Goal: Task Accomplishment & Management: Use online tool/utility

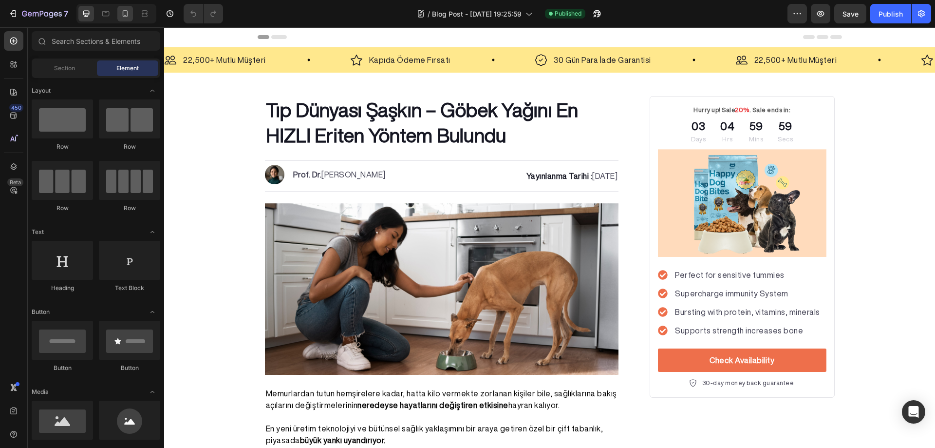
click at [123, 13] on icon at bounding box center [125, 13] width 5 height 7
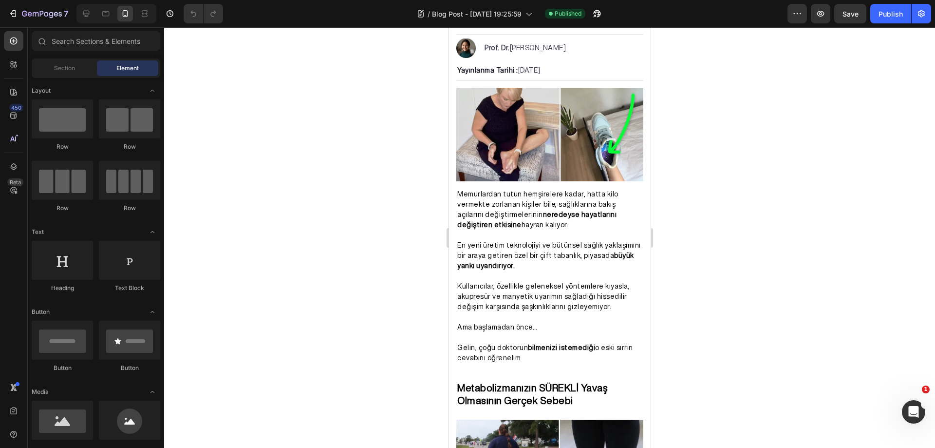
scroll to position [128, 0]
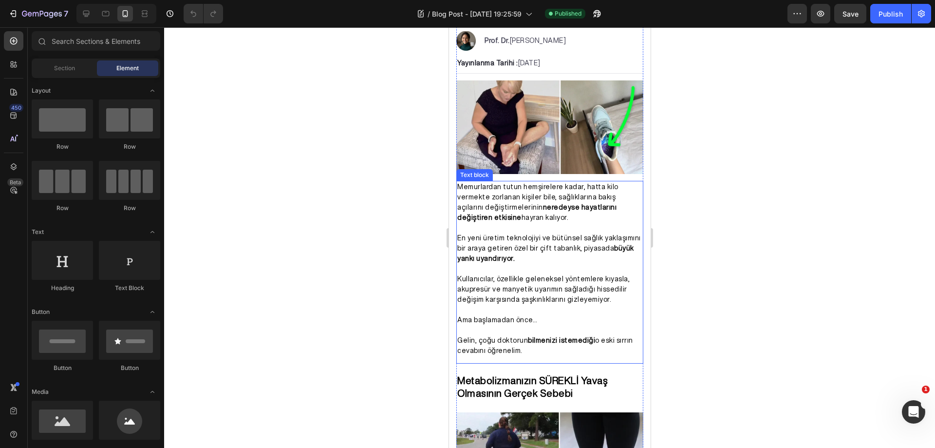
click at [600, 205] on strong "neredeyse hayatlarını değiştiren etkisine" at bounding box center [536, 212] width 159 height 17
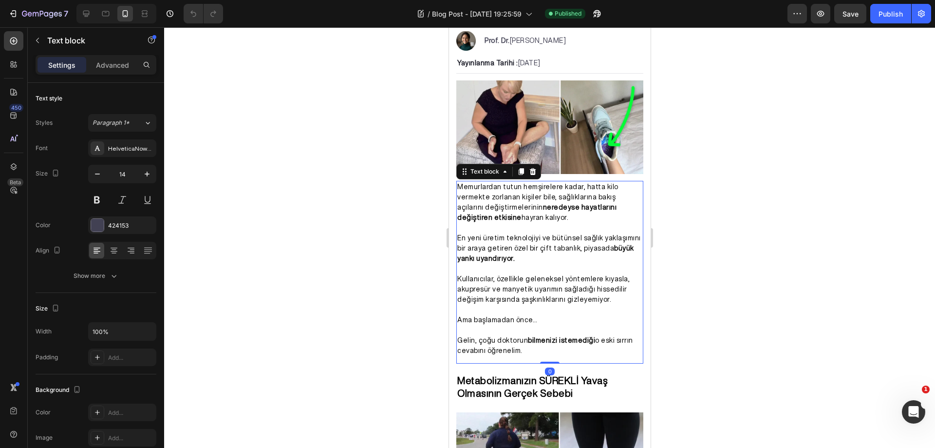
click at [607, 194] on span "Memurlardan tutun hemşirelere kadar, hatta kilo vermekte zorlanan kişiler bile,…" at bounding box center [537, 202] width 161 height 38
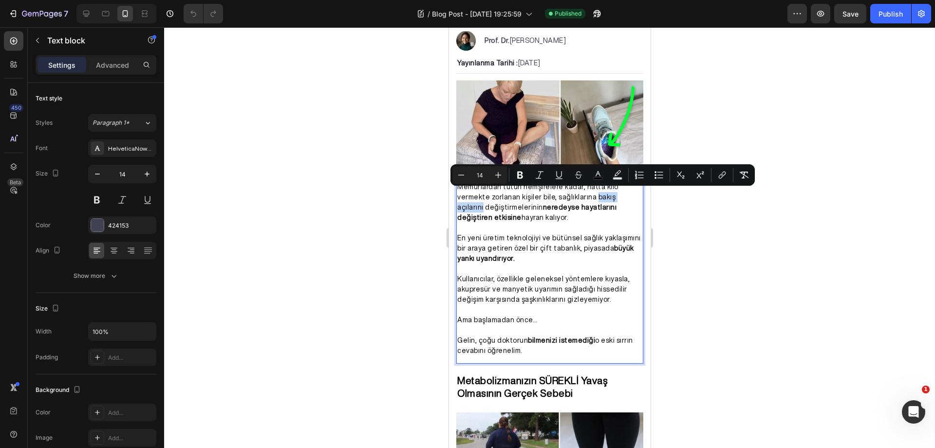
drag, startPoint x: 588, startPoint y: 194, endPoint x: 630, endPoint y: 195, distance: 41.4
click at [618, 195] on span "Memurlardan tutun hemşirelere kadar, hatta kilo vermekte zorlanan kişiler bile,…" at bounding box center [537, 202] width 161 height 38
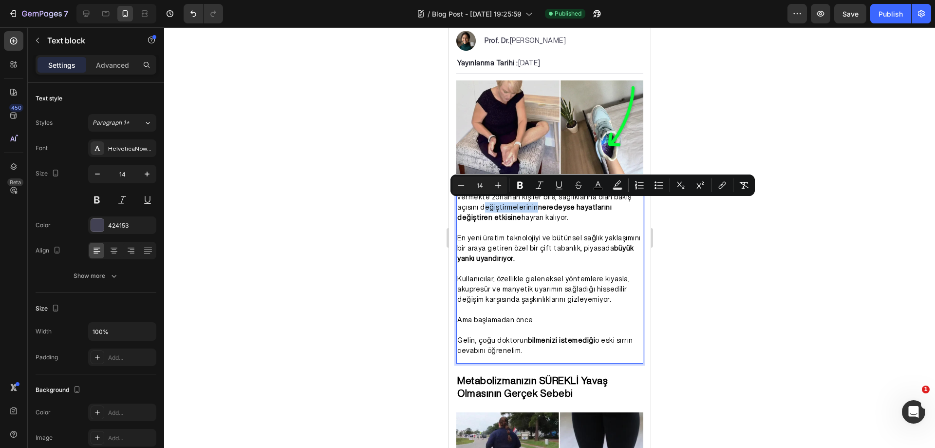
drag, startPoint x: 531, startPoint y: 204, endPoint x: 481, endPoint y: 205, distance: 49.7
click at [481, 205] on span "Memurlardan tutun hemşirelere kadar, hatta kilo vermekte zorlanan kişiler bile,…" at bounding box center [544, 202] width 174 height 38
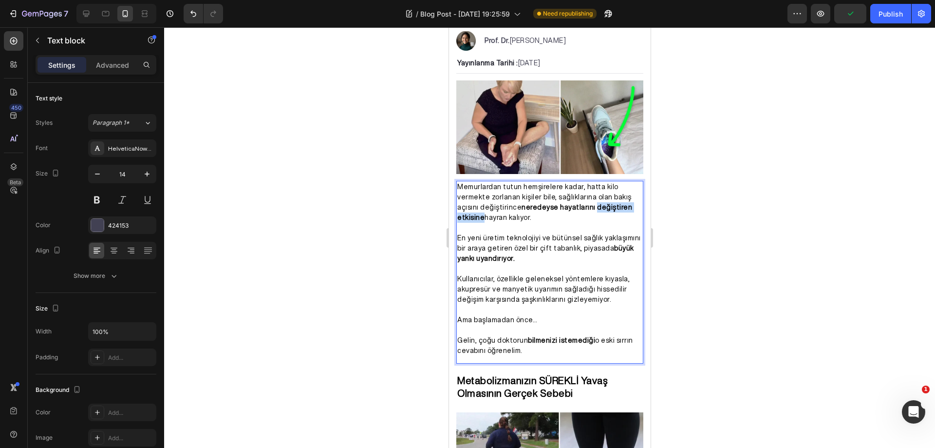
drag, startPoint x: 586, startPoint y: 204, endPoint x: 481, endPoint y: 217, distance: 105.5
click at [481, 217] on p "Memurlardan tutun hemşirelere kadar, hatta kilo vermekte zorlanan kişiler bile,…" at bounding box center [549, 202] width 185 height 41
drag, startPoint x: 499, startPoint y: 215, endPoint x: 458, endPoint y: 216, distance: 40.9
click at [458, 216] on span "Memurlardan tutun hemşirelere kadar, hatta kilo vermekte zorlanan kişiler bile,…" at bounding box center [544, 202] width 174 height 38
click at [519, 252] on p "En yeni üretim teknolojiyi ve bütünsel sağlık yaklaşımını bir araya getiren öze…" at bounding box center [549, 248] width 185 height 31
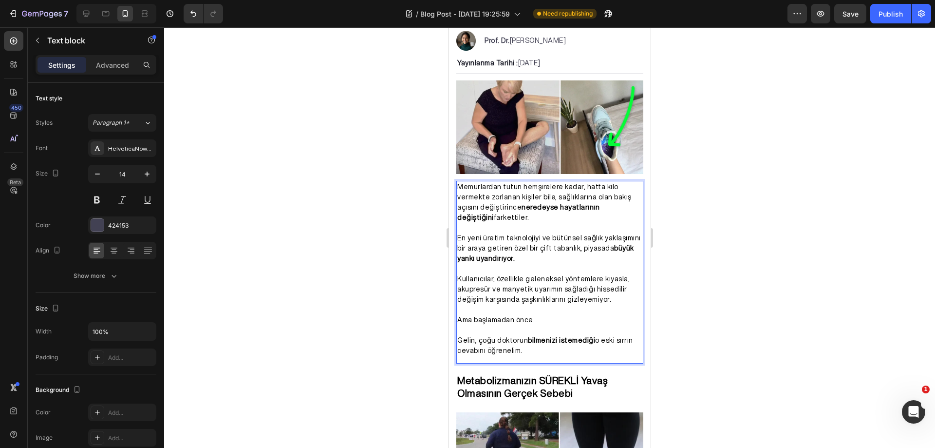
click at [729, 230] on div at bounding box center [549, 237] width 771 height 420
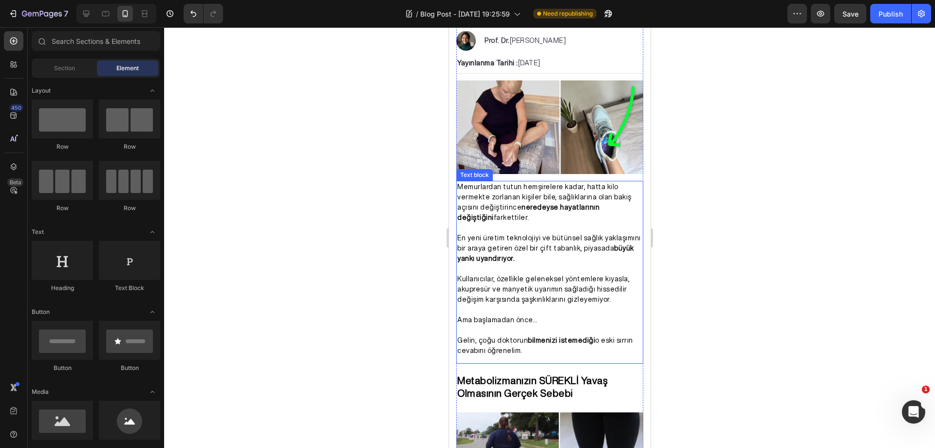
click at [524, 250] on p "En yeni üretim teknolojiyi ve bütünsel sağlık yaklaşımını bir araya getiren öze…" at bounding box center [549, 248] width 185 height 31
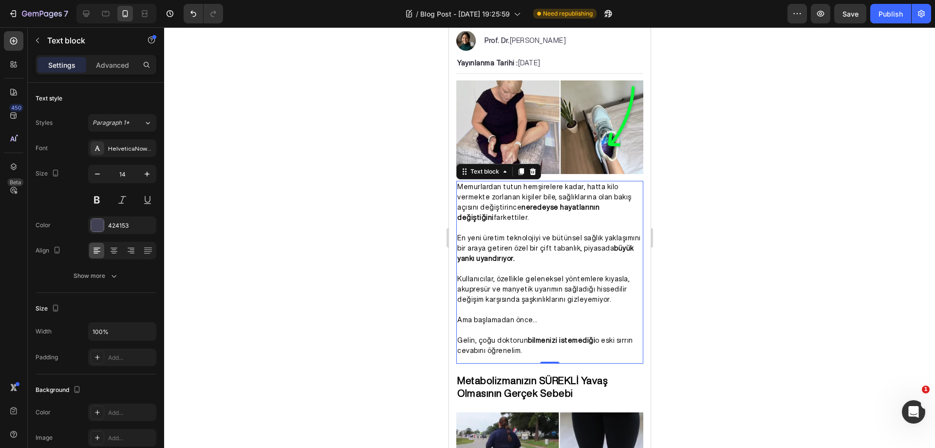
click at [705, 249] on div at bounding box center [549, 237] width 771 height 420
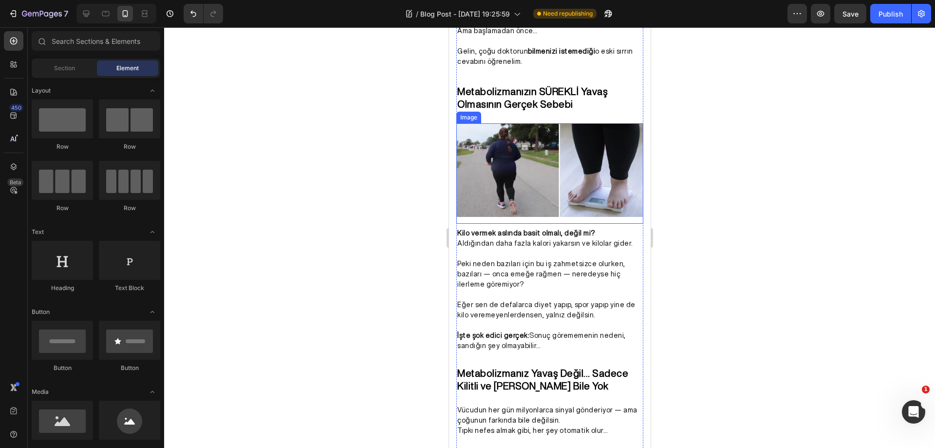
scroll to position [420, 0]
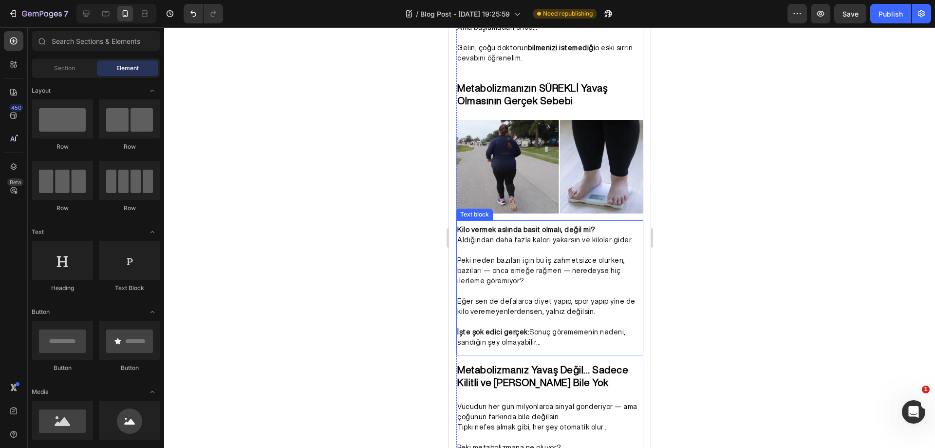
click at [561, 236] on span "Aldığından daha fazla kalori yakarsın ve kilolar gider." at bounding box center [545, 239] width 176 height 7
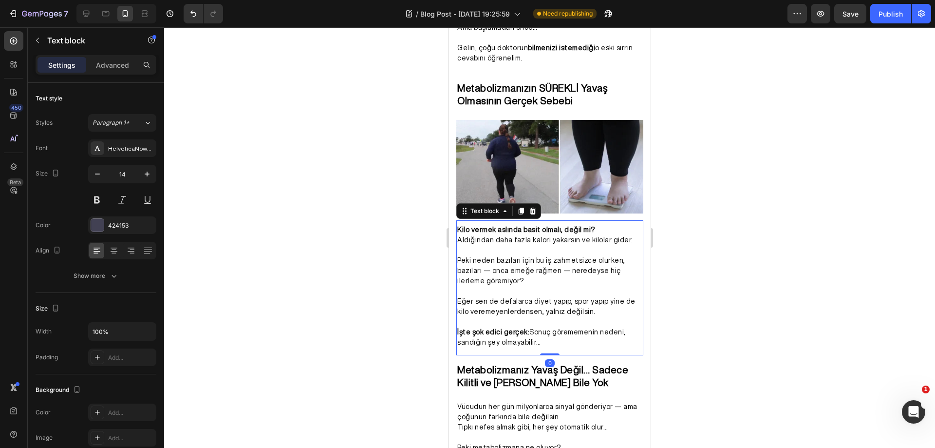
click at [687, 252] on div at bounding box center [549, 237] width 771 height 420
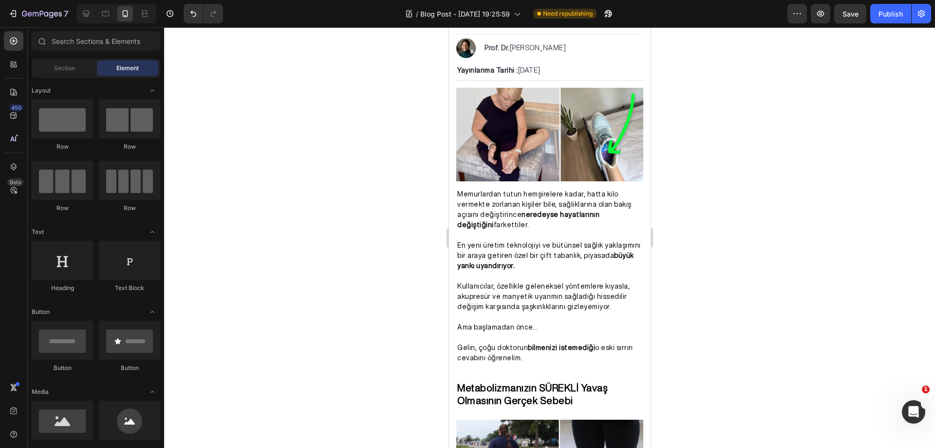
scroll to position [0, 0]
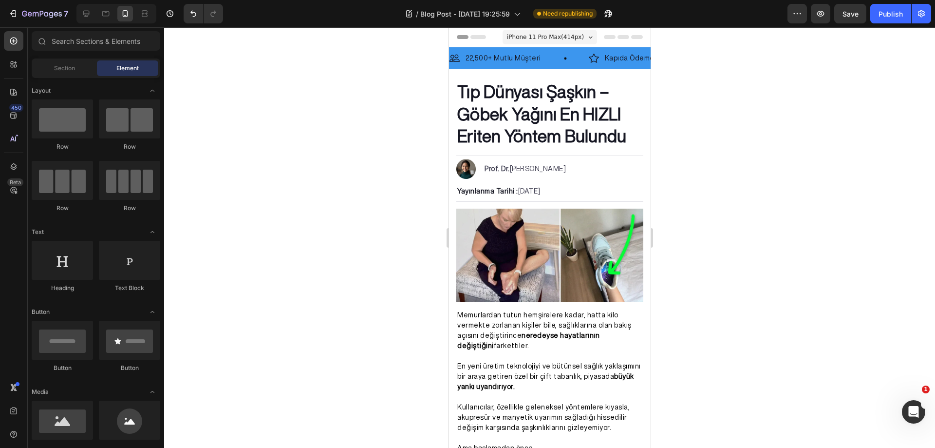
drag, startPoint x: 646, startPoint y: 74, endPoint x: 1102, endPoint y: 99, distance: 457.1
click at [734, 168] on div at bounding box center [549, 237] width 771 height 420
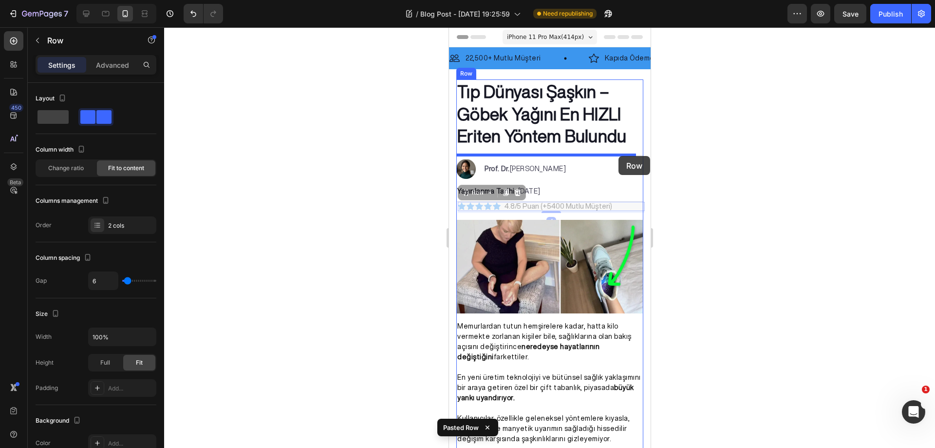
drag, startPoint x: 620, startPoint y: 207, endPoint x: 618, endPoint y: 156, distance: 50.7
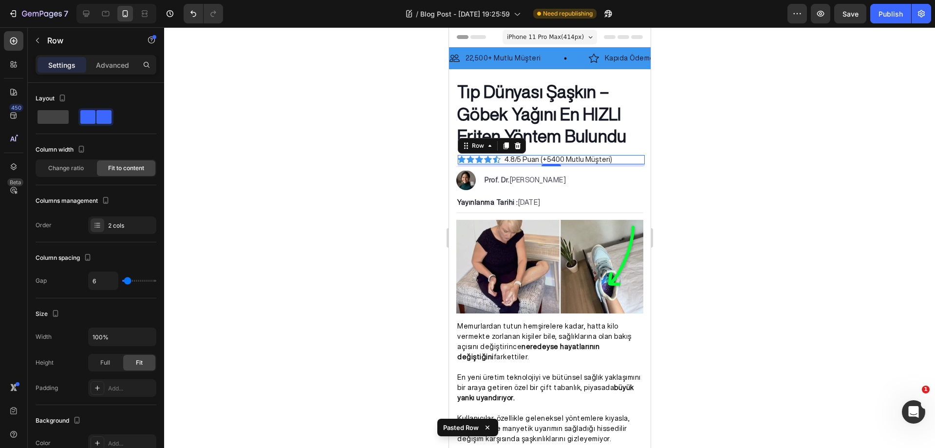
click at [720, 155] on div at bounding box center [549, 237] width 771 height 420
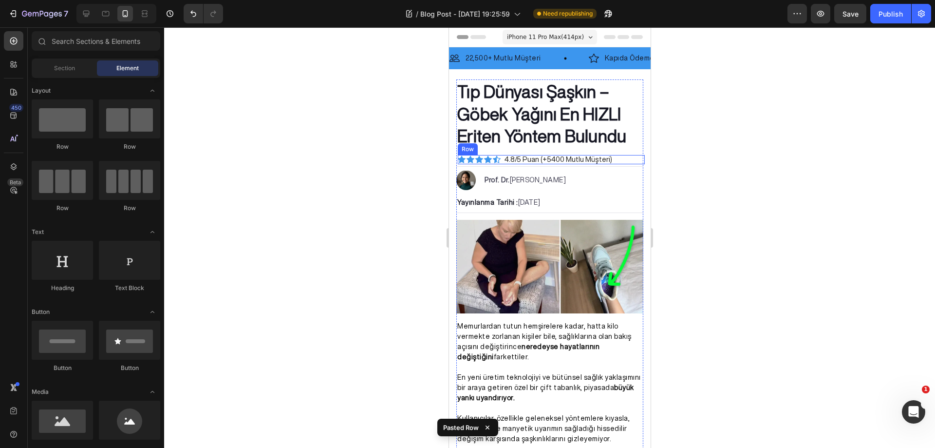
click at [610, 160] on div "Icon Icon Icon Icon Icon Icon List 4.8/5 Puan (+5400 Mutlu Müşteri) Text Block …" at bounding box center [550, 159] width 187 height 9
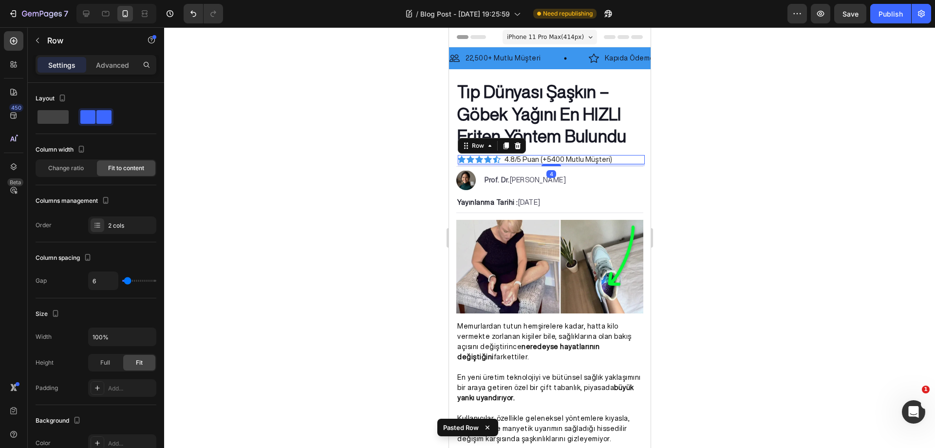
click at [612, 159] on div "Icon Icon Icon Icon Icon Icon List 4.8/5 Puan (+5400 Mutlu Müşteri) Text Block …" at bounding box center [550, 159] width 187 height 9
click at [609, 159] on div "4.8/5 Puan (+5400 Mutlu Müşteri)" at bounding box center [558, 160] width 110 height 10
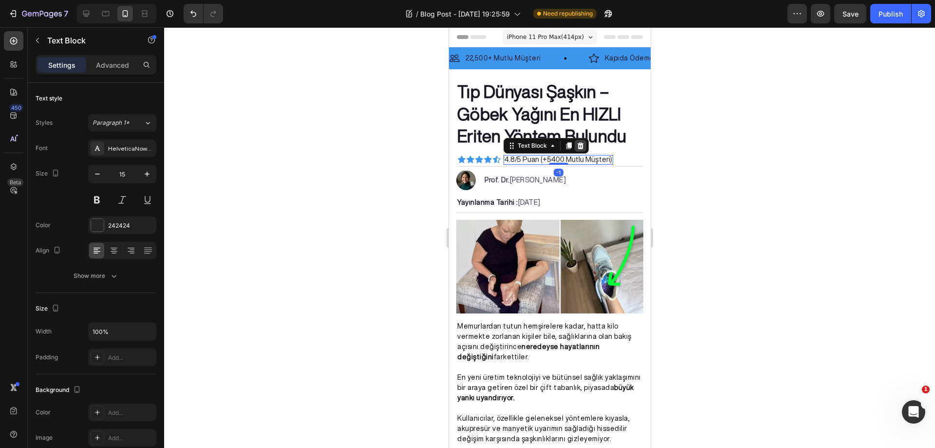
click at [581, 146] on icon at bounding box center [580, 145] width 6 height 7
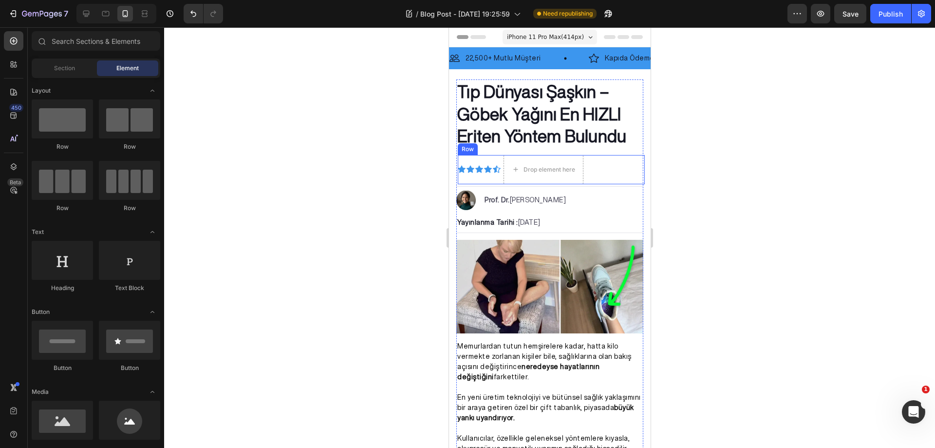
click at [603, 165] on div "Icon Icon Icon Icon Icon Icon List Drop element here Row" at bounding box center [550, 169] width 187 height 29
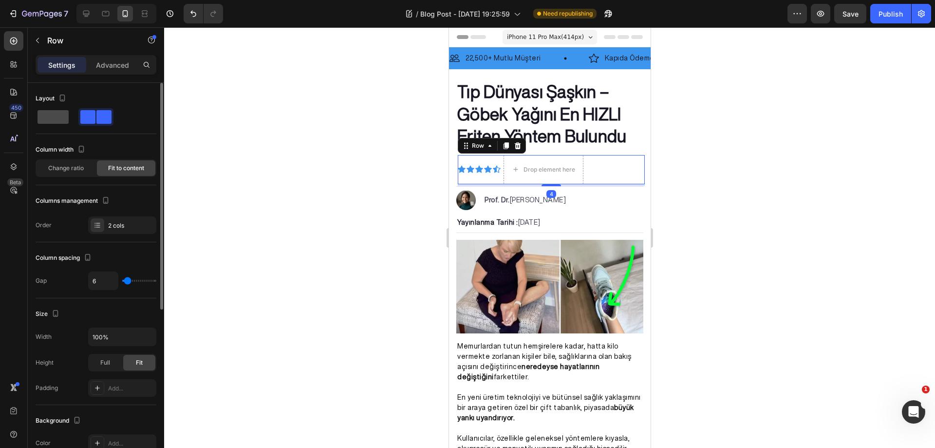
click at [59, 119] on span at bounding box center [53, 117] width 31 height 14
type input "0"
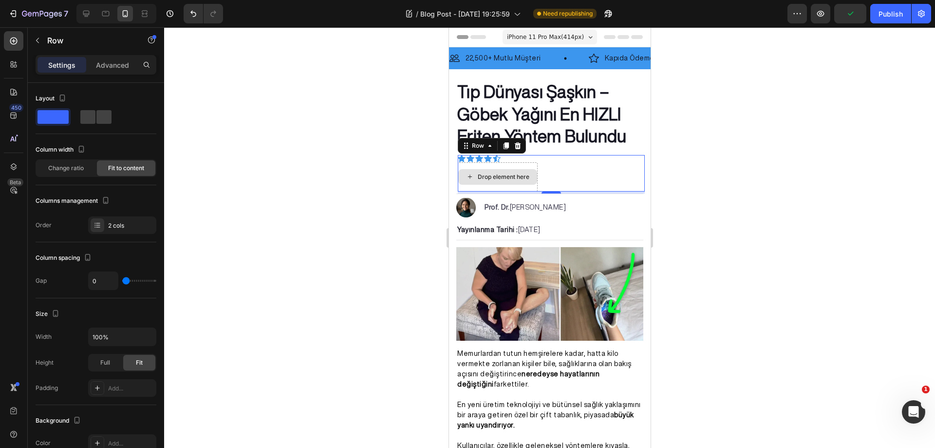
click at [527, 167] on div "Drop element here" at bounding box center [497, 176] width 80 height 29
click at [519, 147] on icon at bounding box center [517, 145] width 6 height 7
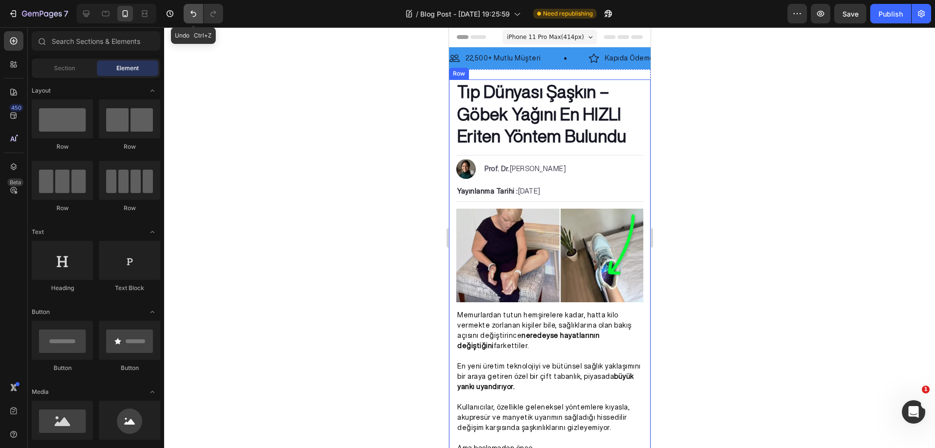
click at [192, 12] on icon "Undo/Redo" at bounding box center [193, 14] width 6 height 6
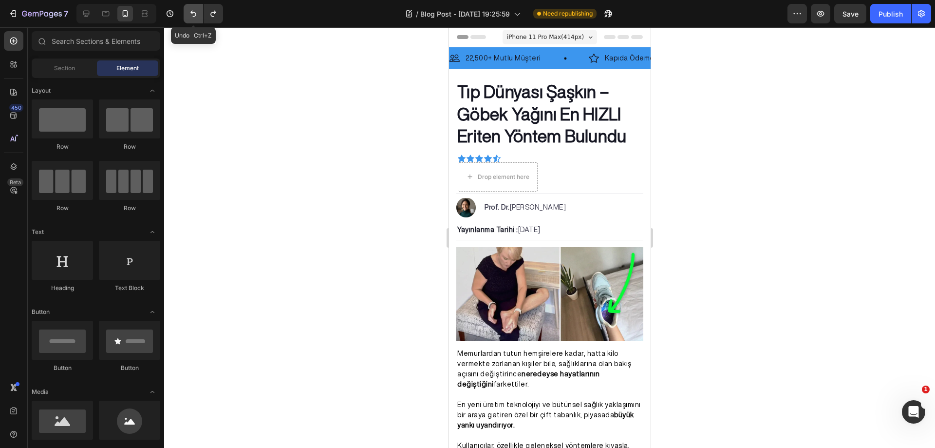
click at [197, 16] on icon "Undo/Redo" at bounding box center [194, 14] width 10 height 10
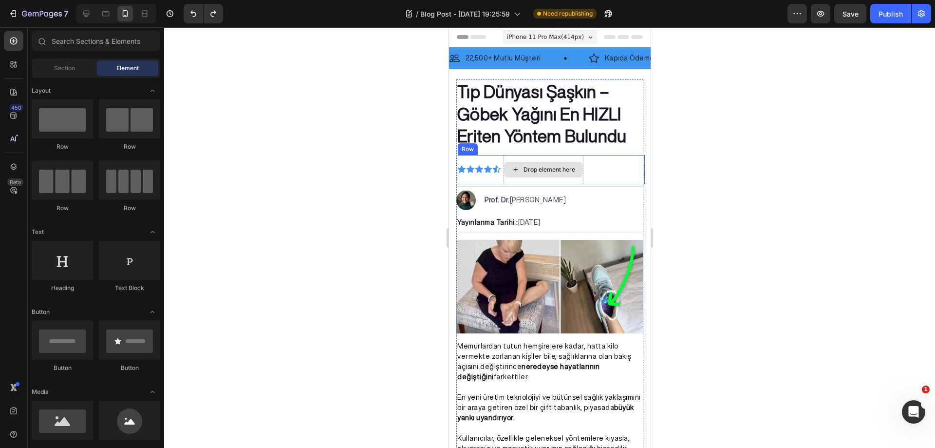
click at [513, 158] on div "Drop element here" at bounding box center [543, 169] width 80 height 29
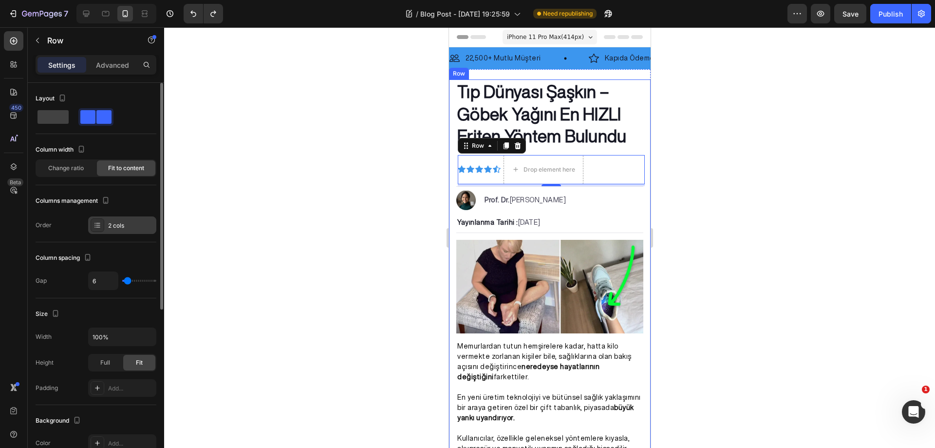
click at [98, 221] on div at bounding box center [98, 225] width 14 height 14
click at [735, 155] on div at bounding box center [549, 237] width 771 height 420
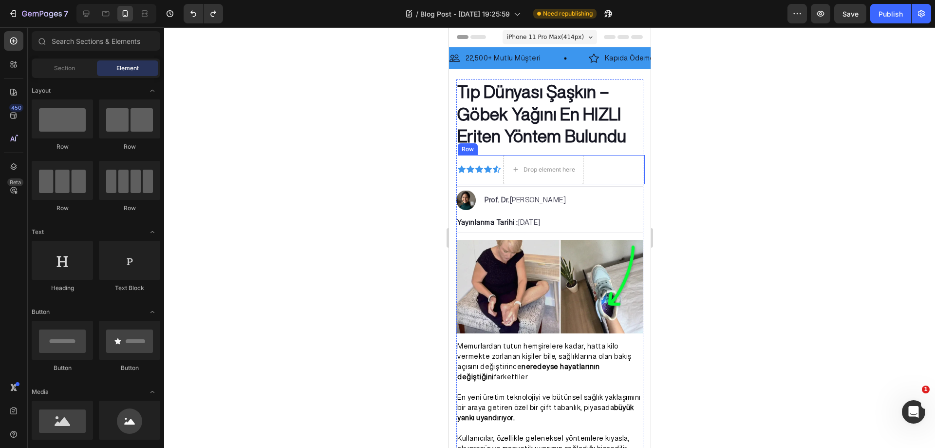
click at [599, 167] on div "Icon Icon Icon Icon Icon Icon List Drop element here Row" at bounding box center [550, 169] width 187 height 29
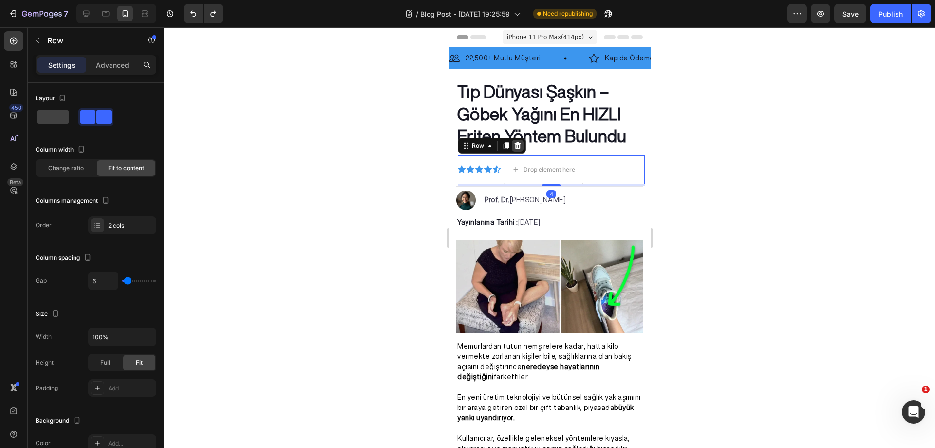
click at [519, 147] on icon at bounding box center [517, 145] width 6 height 7
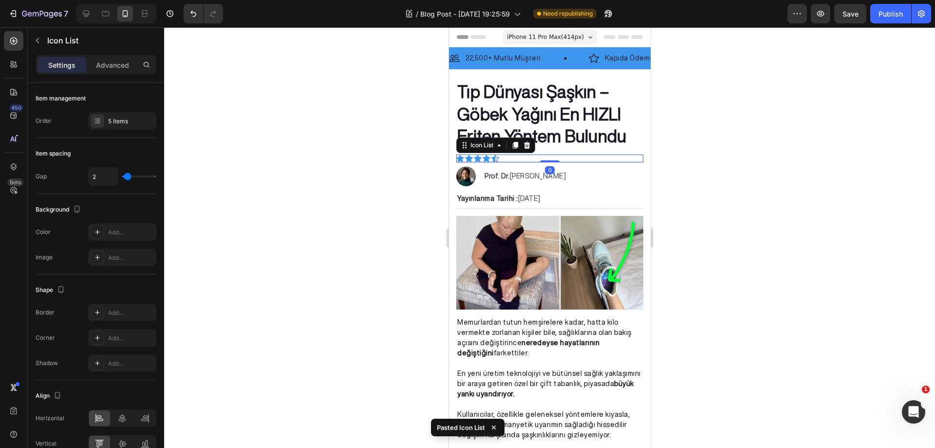
click at [751, 170] on div at bounding box center [549, 237] width 771 height 420
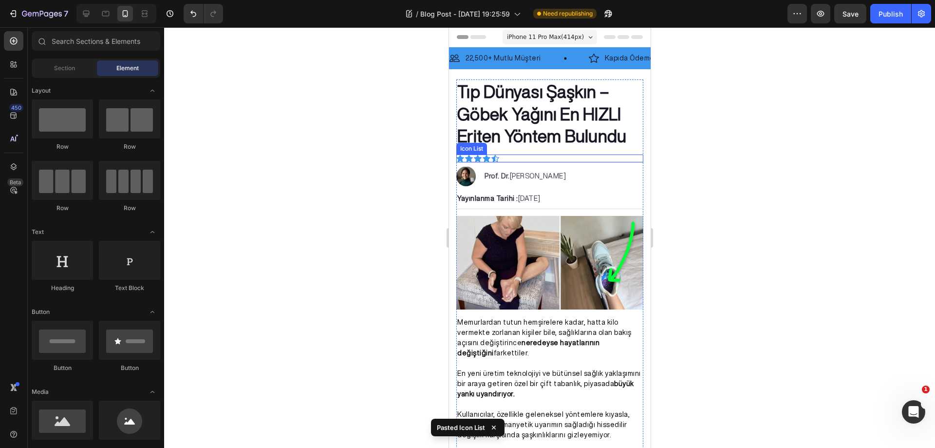
click at [562, 158] on div "Icon Icon Icon Icon Icon" at bounding box center [549, 158] width 187 height 8
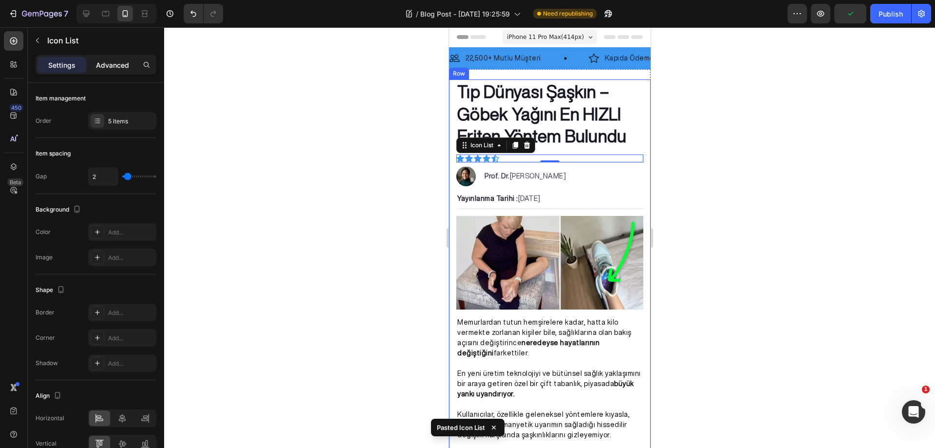
click at [104, 69] on p "Advanced" at bounding box center [112, 65] width 33 height 10
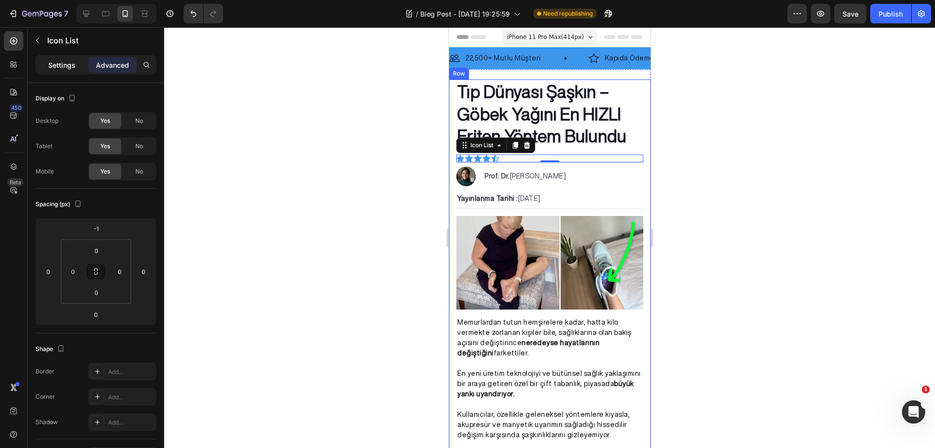
click at [69, 69] on p "Settings" at bounding box center [61, 65] width 27 height 10
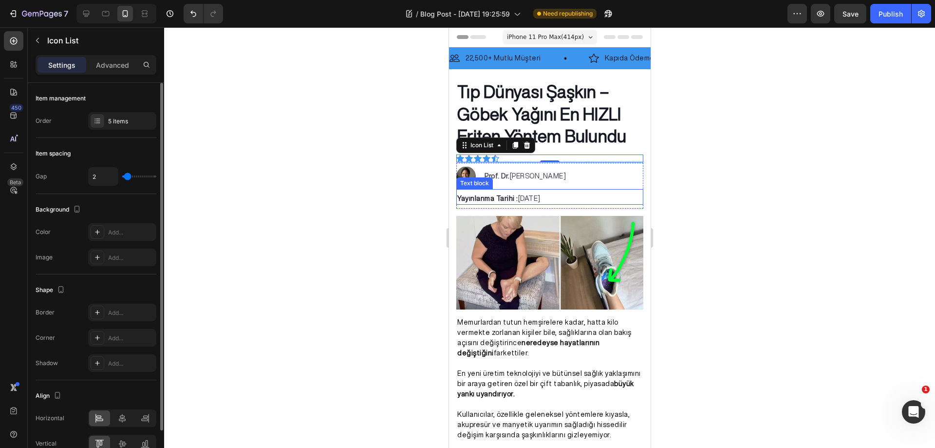
click at [780, 157] on div at bounding box center [549, 237] width 771 height 420
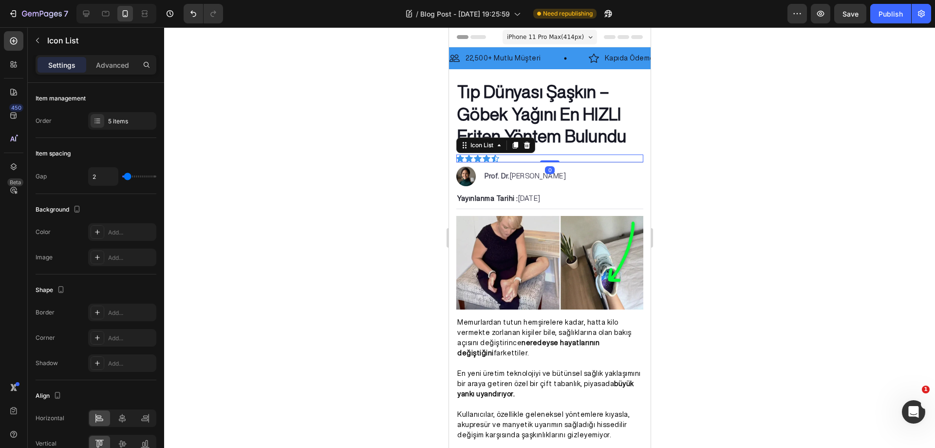
click at [603, 158] on div "Icon Icon Icon Icon Icon" at bounding box center [549, 158] width 187 height 8
click at [457, 158] on icon at bounding box center [460, 157] width 8 height 7
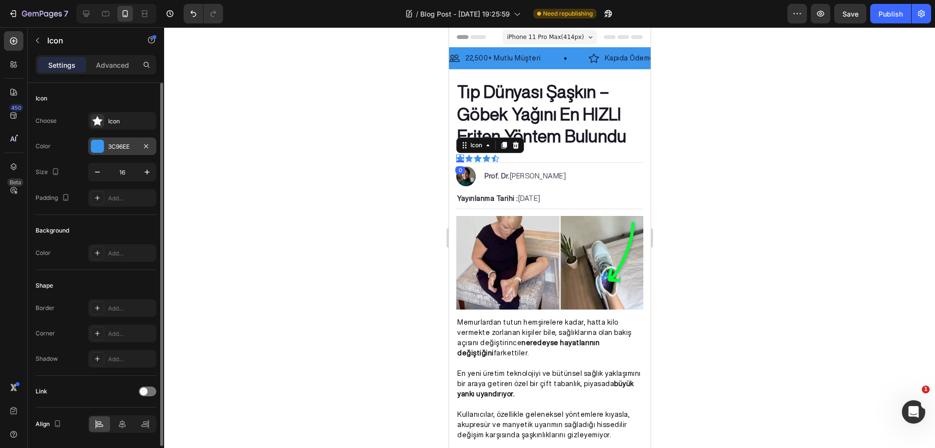
click at [106, 151] on div "3C96EE" at bounding box center [122, 146] width 68 height 18
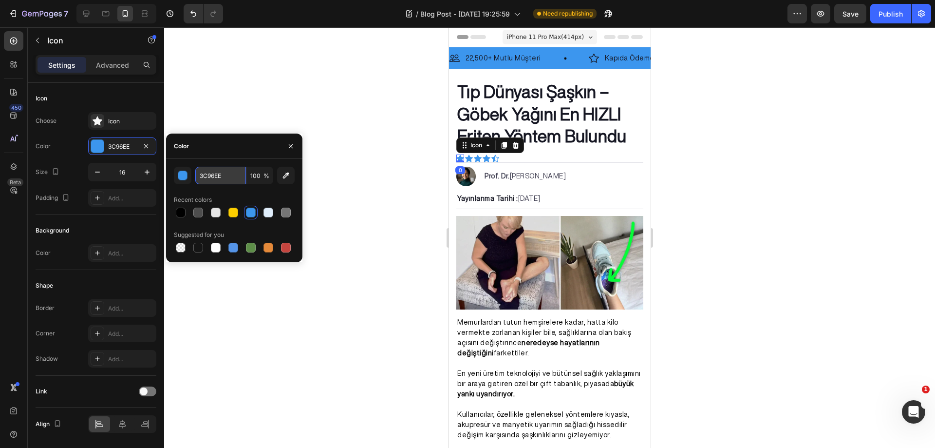
click at [226, 178] on input "3C96EE" at bounding box center [220, 176] width 51 height 18
paste input "#fdcf00"
type input "FDCF00"
click at [234, 210] on div at bounding box center [233, 213] width 10 height 10
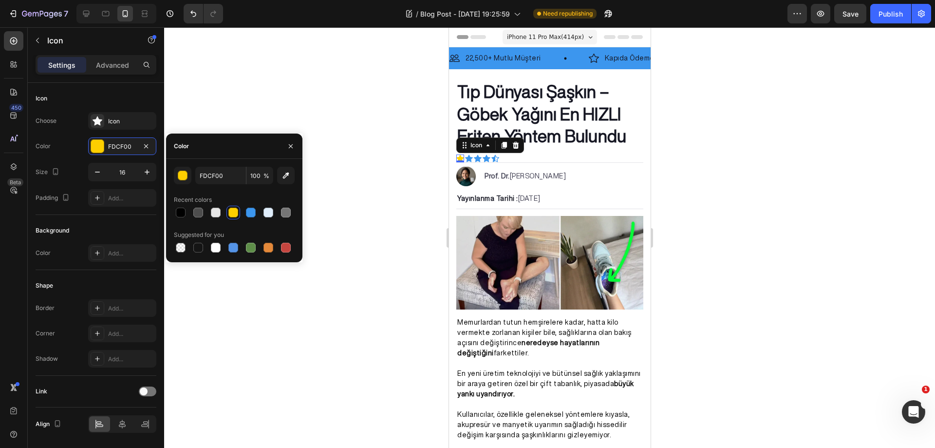
click at [312, 172] on div at bounding box center [549, 237] width 771 height 420
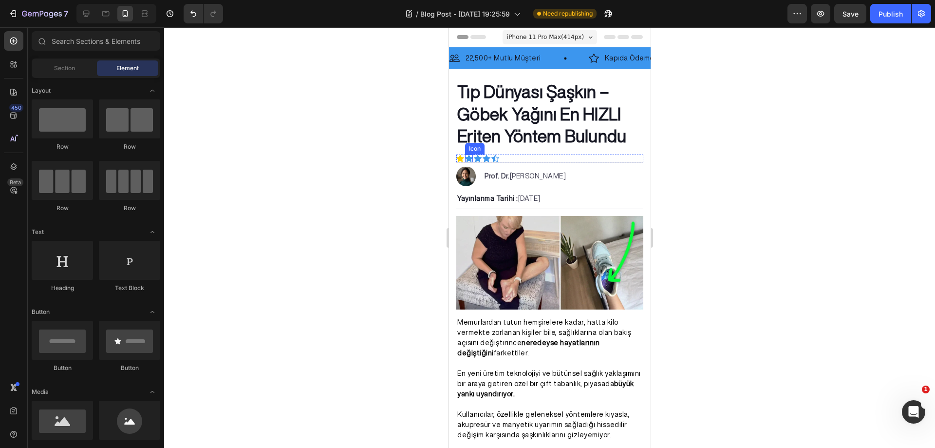
click at [470, 159] on icon at bounding box center [469, 157] width 8 height 7
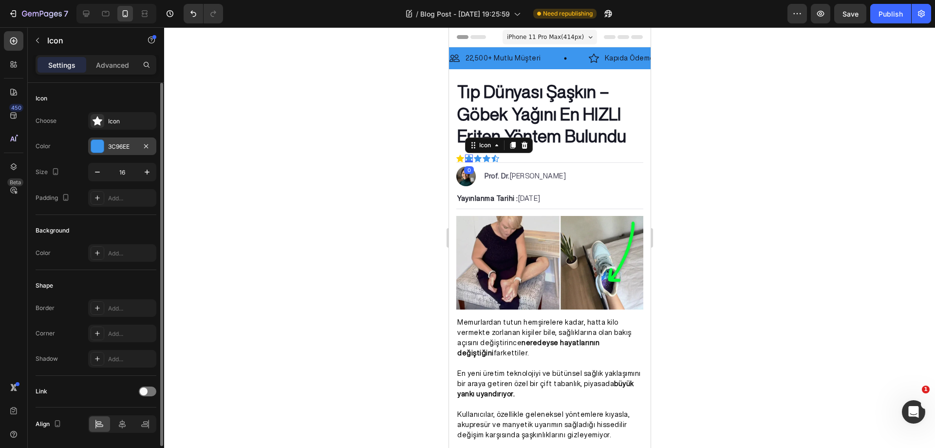
click at [96, 148] on div at bounding box center [97, 146] width 13 height 13
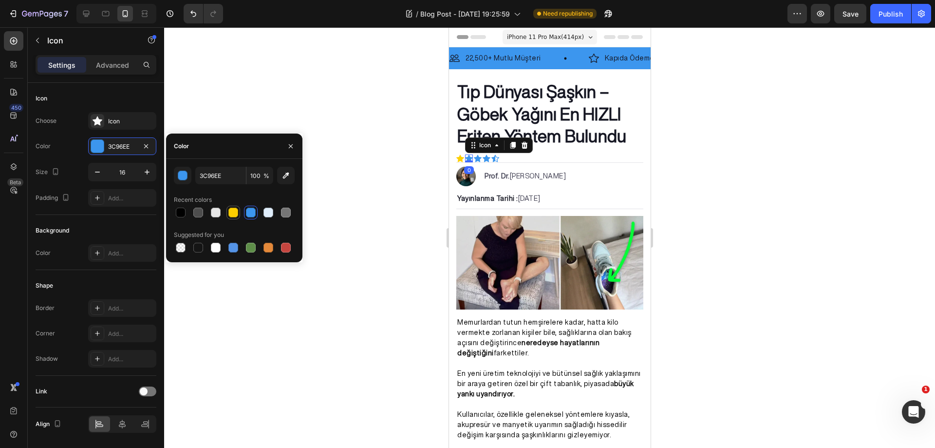
click at [235, 214] on div at bounding box center [233, 213] width 10 height 10
type input "FDCF00"
click at [322, 121] on div at bounding box center [549, 237] width 771 height 420
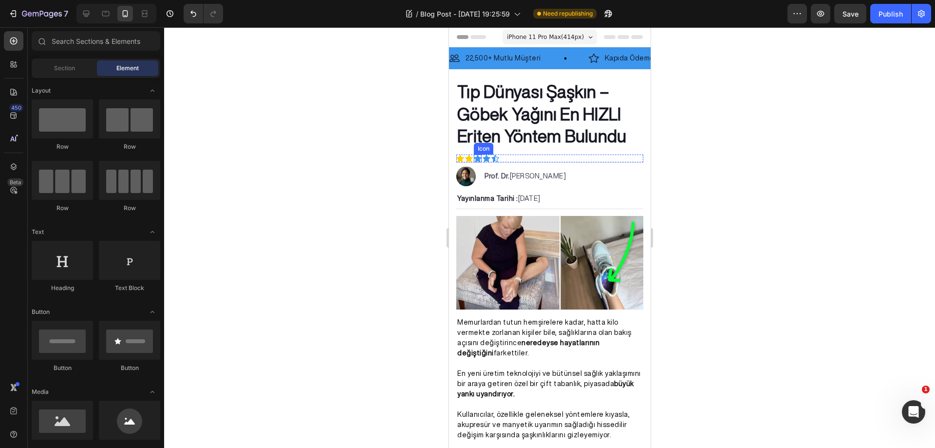
click at [478, 157] on icon at bounding box center [477, 157] width 8 height 7
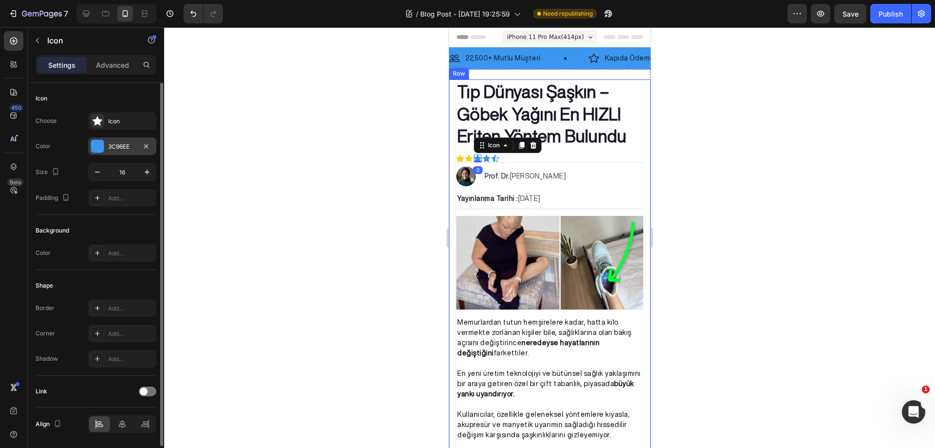
click at [99, 148] on div at bounding box center [97, 146] width 13 height 13
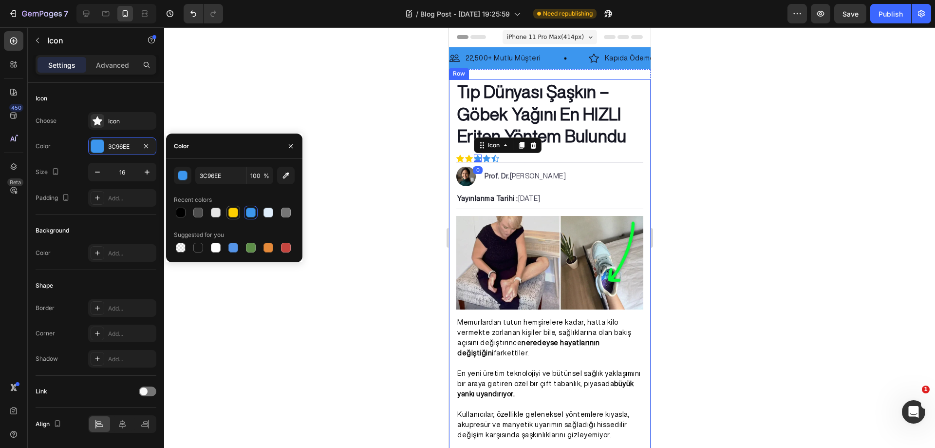
click at [238, 217] on div at bounding box center [233, 213] width 12 height 12
type input "FDCF00"
click at [329, 155] on div at bounding box center [549, 237] width 771 height 420
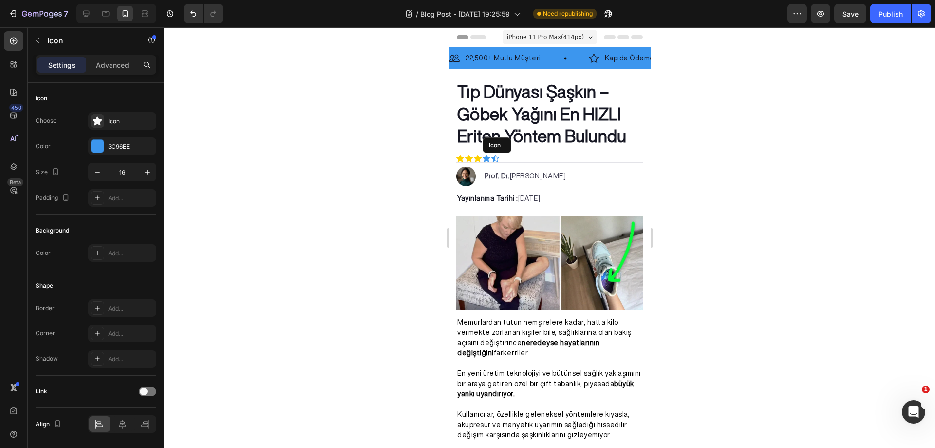
click at [486, 158] on icon at bounding box center [486, 157] width 8 height 7
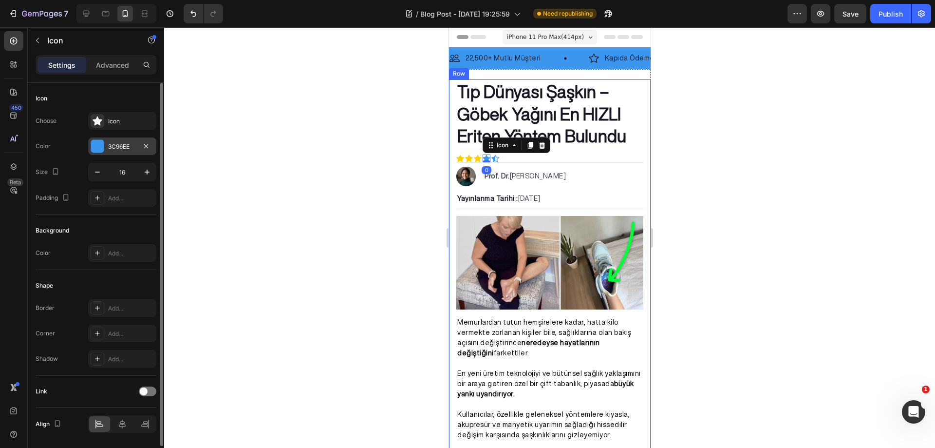
click at [99, 151] on div at bounding box center [97, 146] width 13 height 13
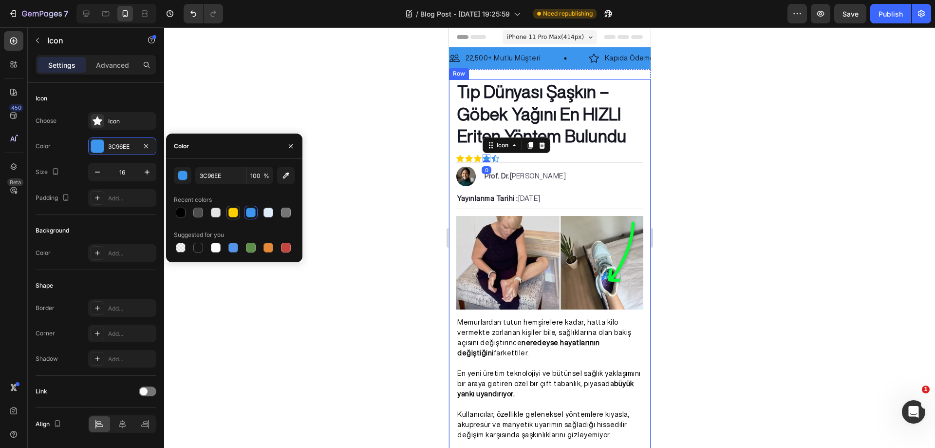
click at [228, 211] on div at bounding box center [233, 213] width 10 height 10
type input "FDCF00"
drag, startPoint x: 364, startPoint y: 133, endPoint x: 19, endPoint y: 100, distance: 346.9
click at [364, 133] on div at bounding box center [549, 237] width 771 height 420
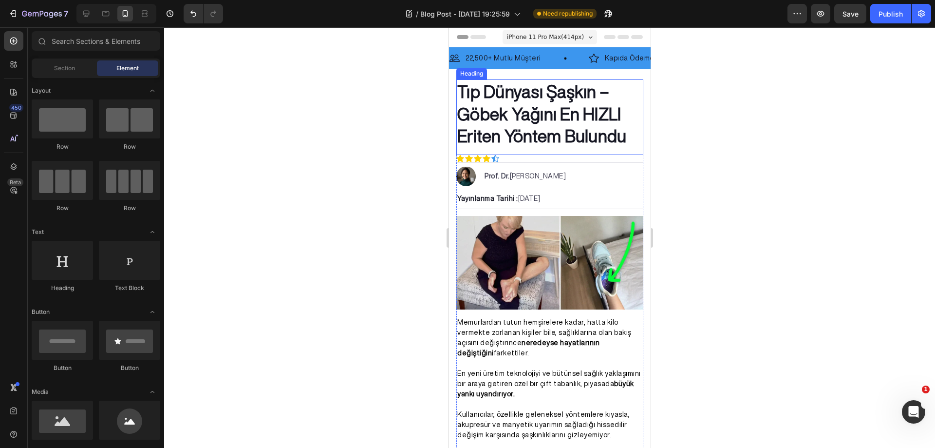
click at [495, 159] on icon at bounding box center [495, 157] width 6 height 5
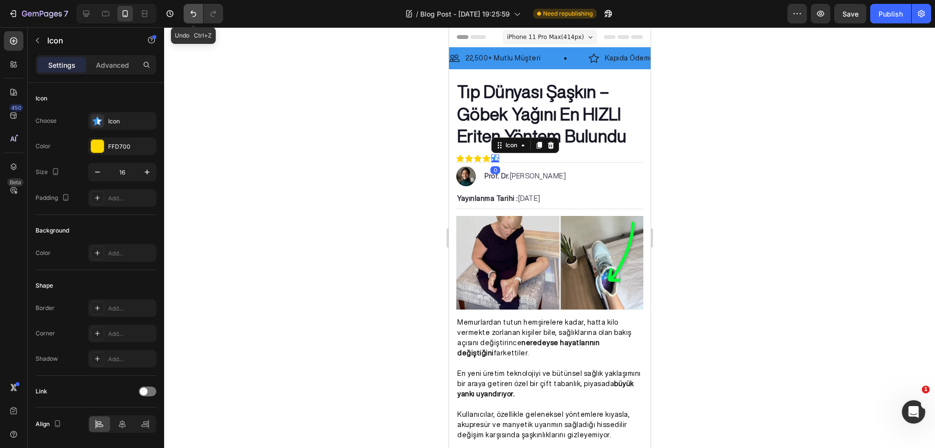
click at [190, 12] on icon "Undo/Redo" at bounding box center [194, 14] width 10 height 10
click at [277, 124] on div at bounding box center [549, 237] width 771 height 420
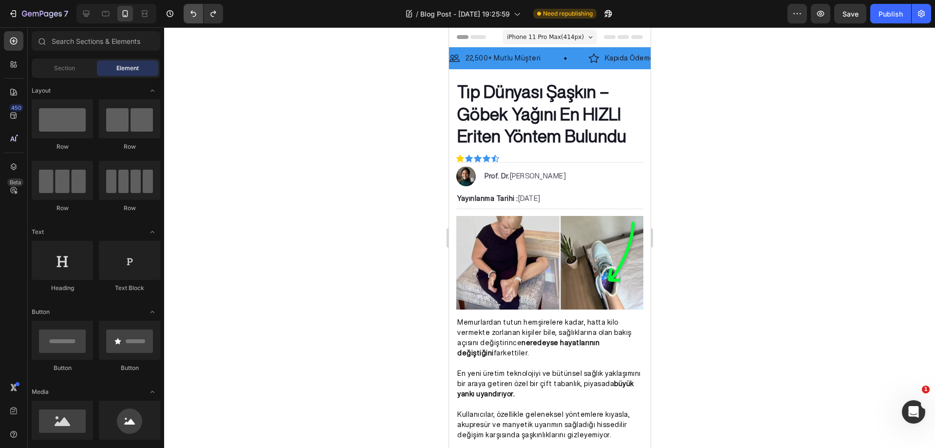
click at [196, 14] on icon "Undo/Redo" at bounding box center [193, 14] width 6 height 6
click at [759, 125] on div at bounding box center [549, 237] width 771 height 420
click at [524, 157] on div "Icon Icon Icon Icon Icon" at bounding box center [549, 158] width 187 height 8
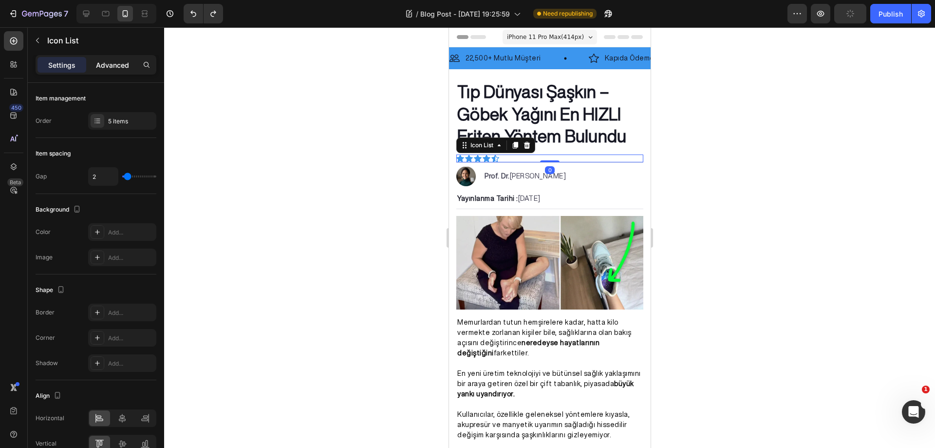
click at [112, 72] on div "Advanced" at bounding box center [112, 65] width 49 height 16
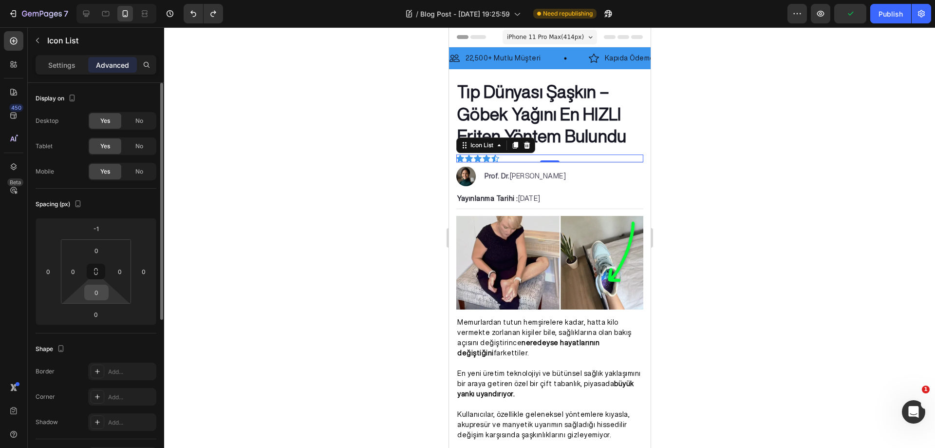
click at [95, 291] on input "0" at bounding box center [96, 292] width 19 height 15
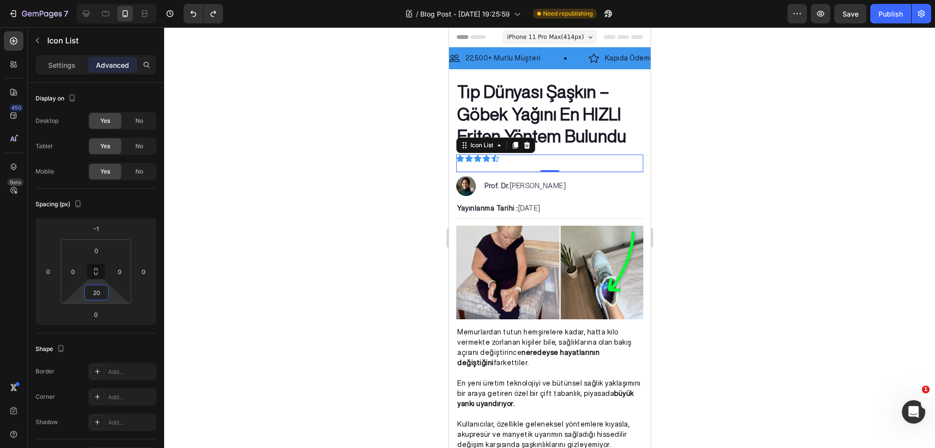
type input "20"
click at [341, 217] on div at bounding box center [549, 237] width 771 height 420
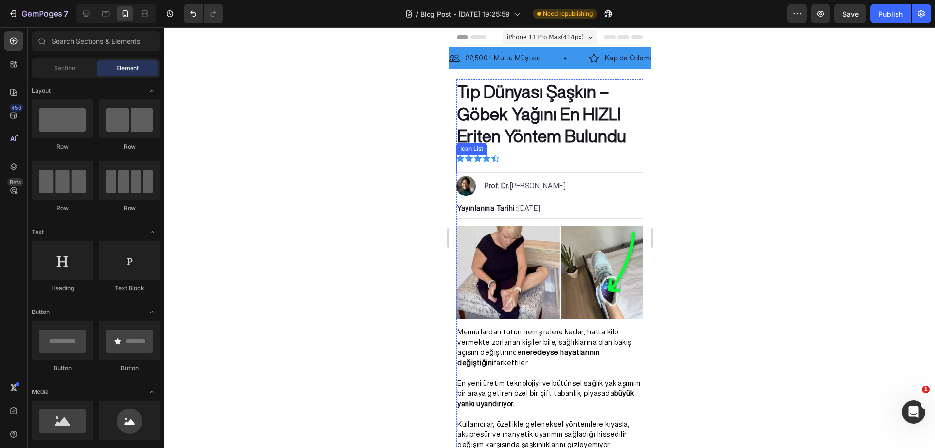
click at [530, 157] on div "Icon Icon Icon Icon Icon" at bounding box center [549, 158] width 187 height 8
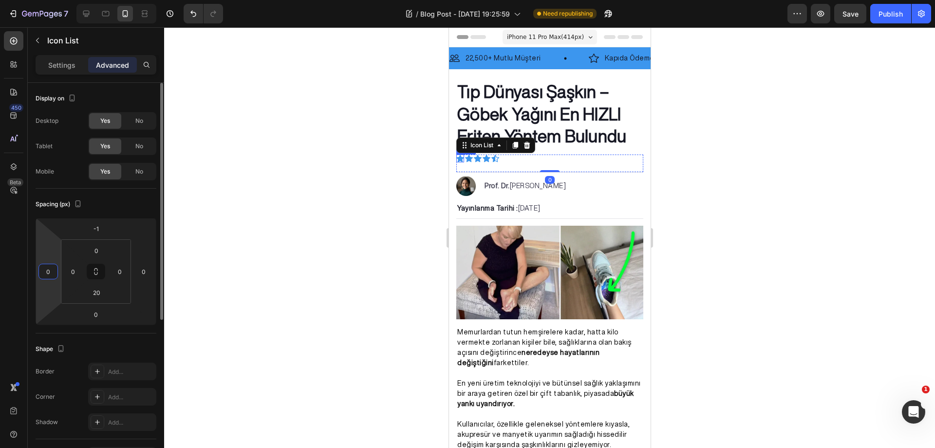
click at [46, 266] on input "0" at bounding box center [48, 271] width 15 height 15
type input "2"
click at [223, 264] on div at bounding box center [549, 237] width 771 height 420
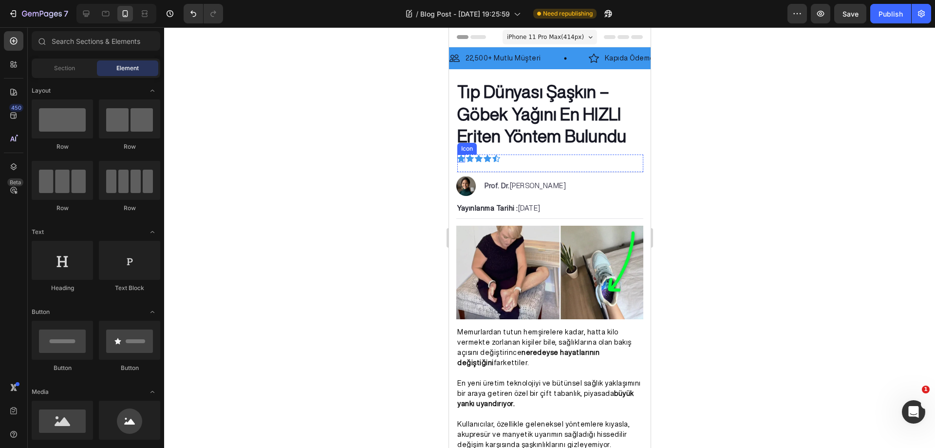
click at [224, 264] on div at bounding box center [549, 237] width 771 height 420
click at [758, 178] on div at bounding box center [549, 237] width 771 height 420
click at [509, 156] on div "Icon Icon Icon Icon Icon" at bounding box center [550, 158] width 186 height 8
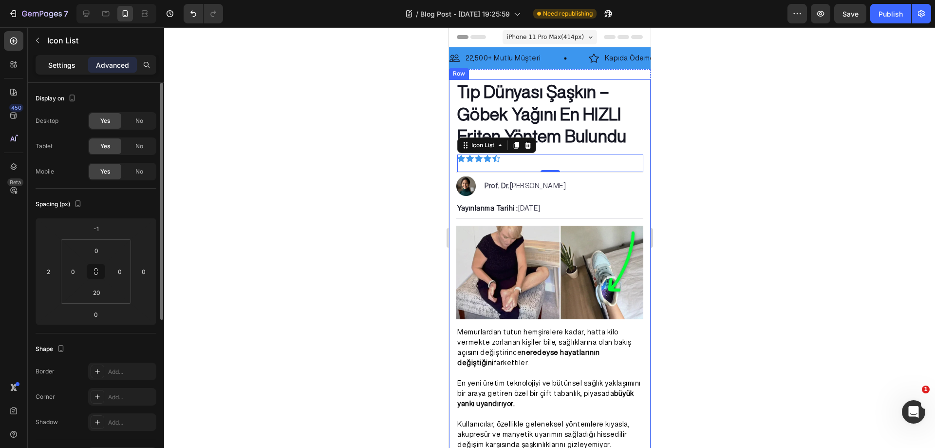
click at [72, 66] on p "Settings" at bounding box center [61, 65] width 27 height 10
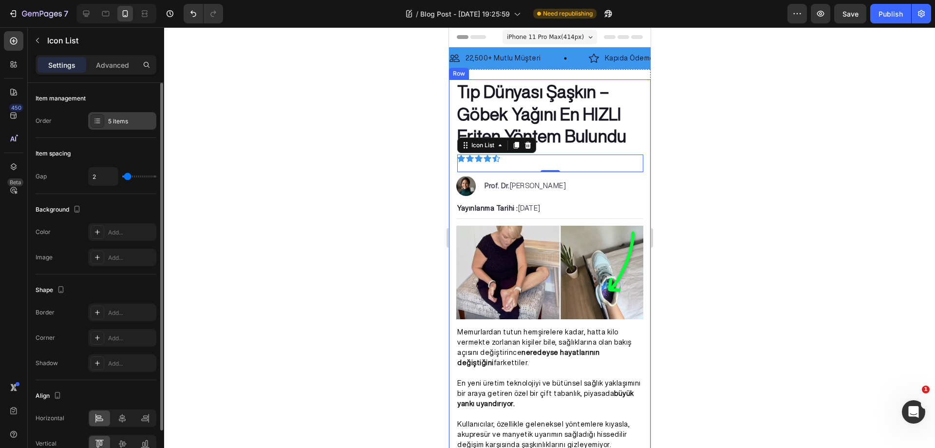
click at [93, 126] on div at bounding box center [98, 121] width 14 height 14
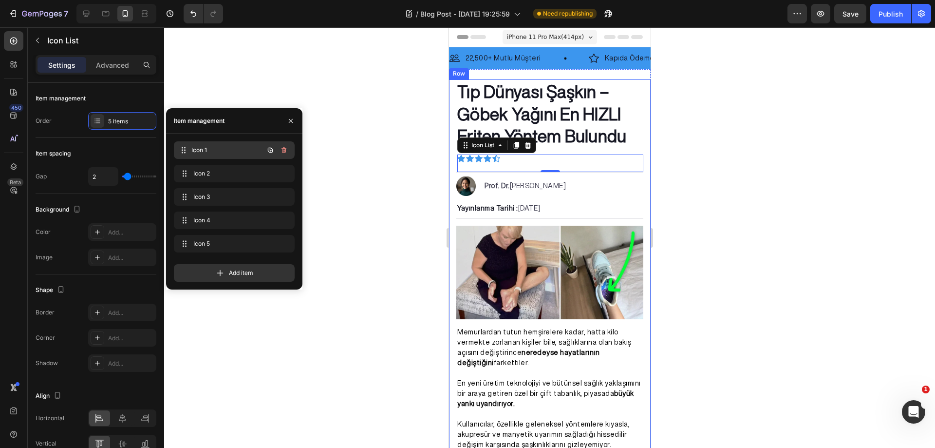
click at [232, 151] on span "Icon 1" at bounding box center [227, 150] width 72 height 9
click at [219, 172] on span "Icon 2" at bounding box center [227, 173] width 72 height 9
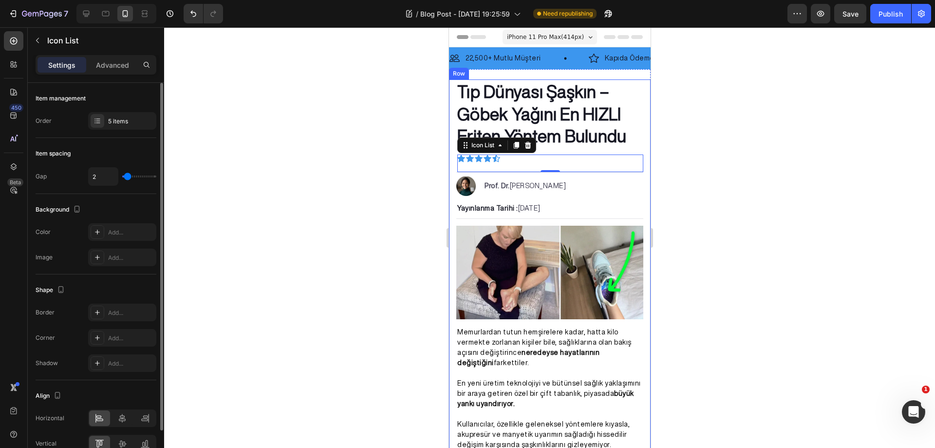
click at [132, 155] on div "Item spacing" at bounding box center [96, 154] width 121 height 16
type input "1"
type input "2"
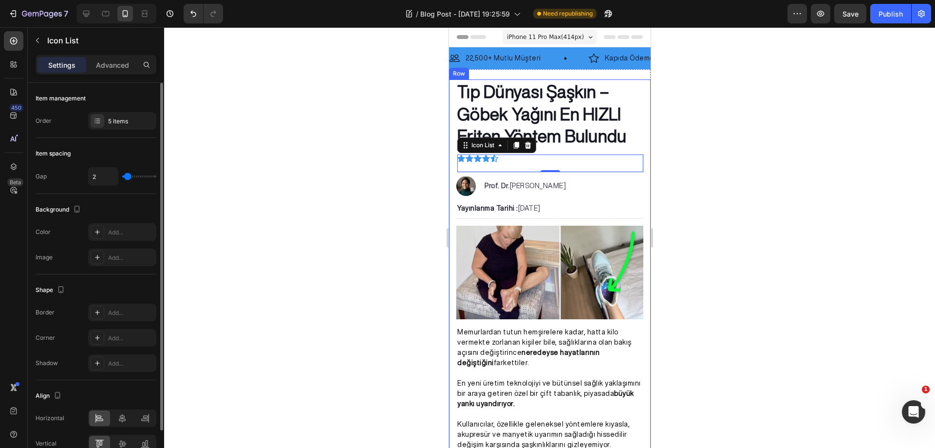
type input "3"
click at [128, 176] on input "range" at bounding box center [139, 176] width 34 height 2
click at [105, 177] on input "3" at bounding box center [103, 177] width 29 height 18
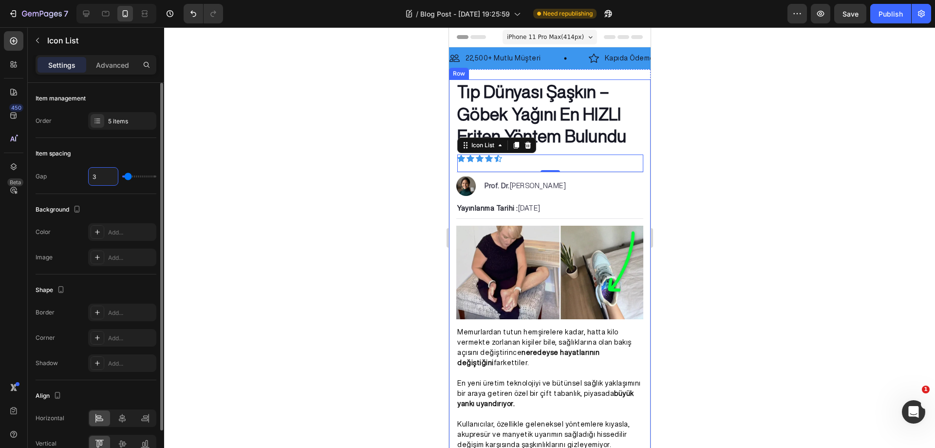
type input "2"
type input "1"
type input "2"
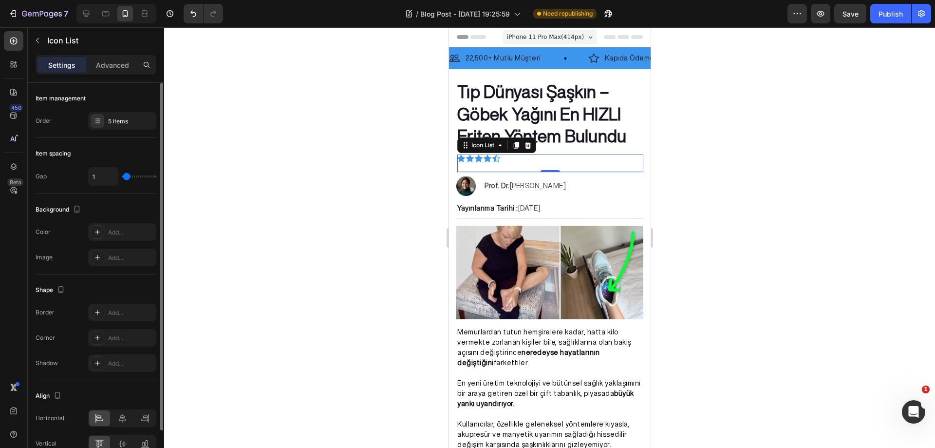
type input "2"
type input "3"
type input "4"
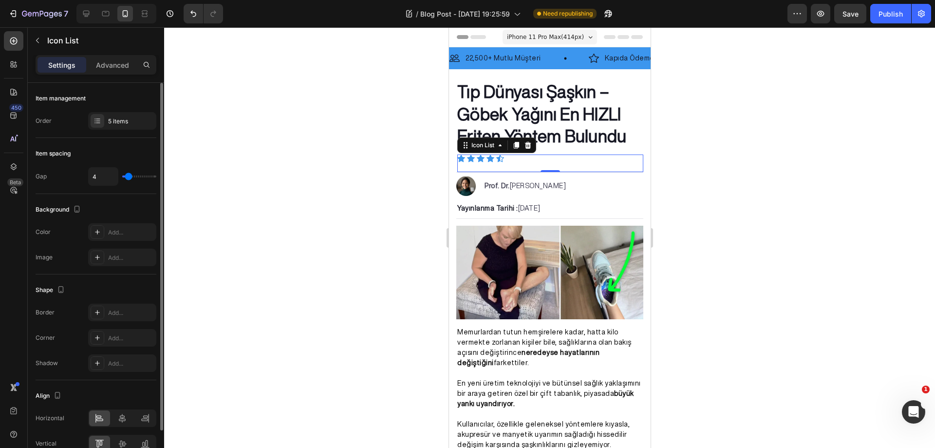
type input "5"
type input "4"
type input "3"
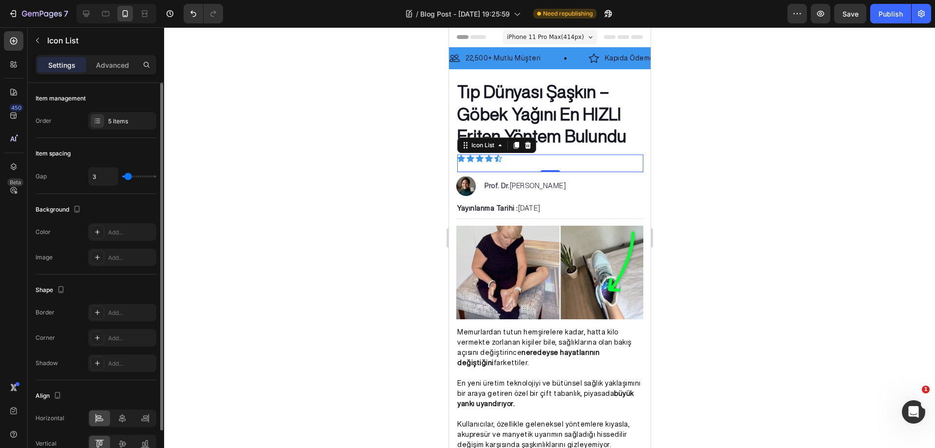
type input "3"
click at [128, 175] on input "range" at bounding box center [139, 176] width 34 height 2
click at [132, 158] on div "Item spacing" at bounding box center [96, 154] width 121 height 16
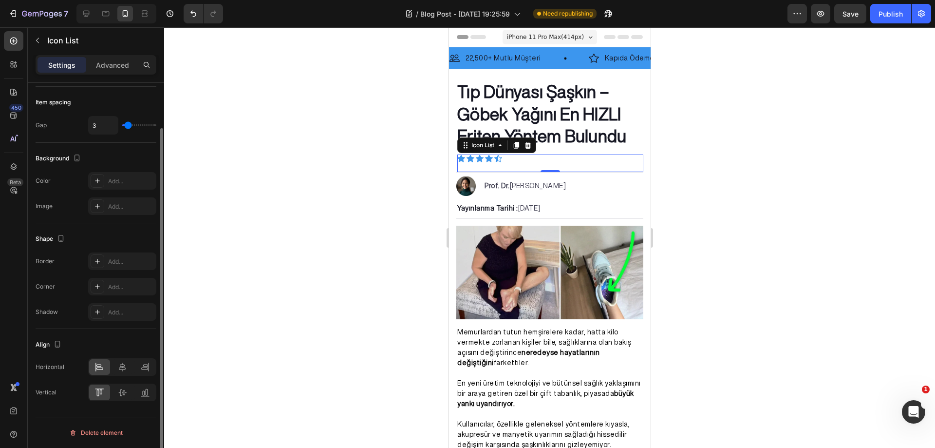
click at [248, 233] on div at bounding box center [549, 237] width 771 height 420
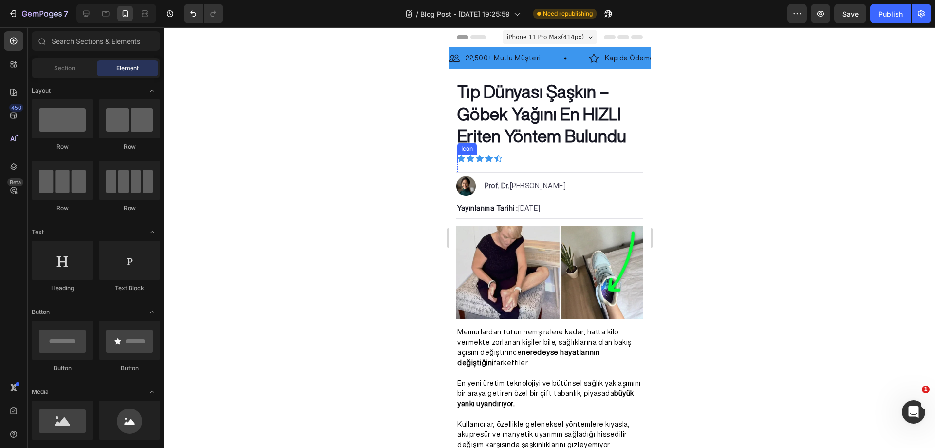
click at [459, 161] on icon at bounding box center [461, 157] width 8 height 7
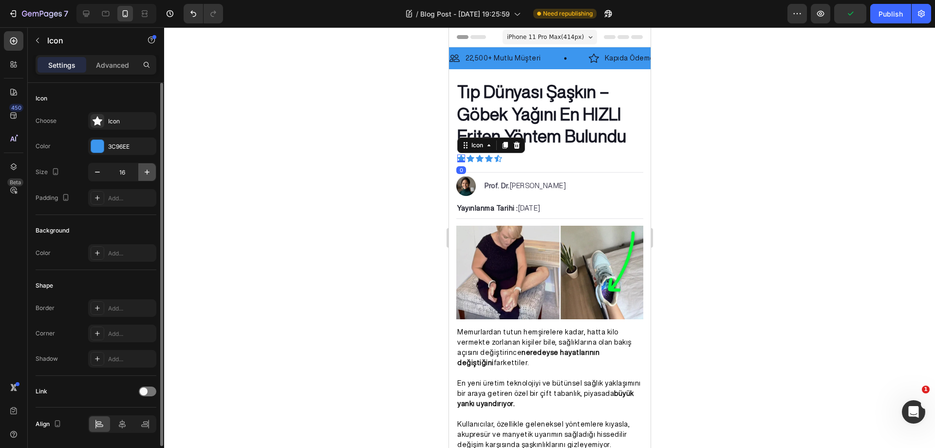
click at [148, 171] on icon "button" at bounding box center [147, 172] width 10 height 10
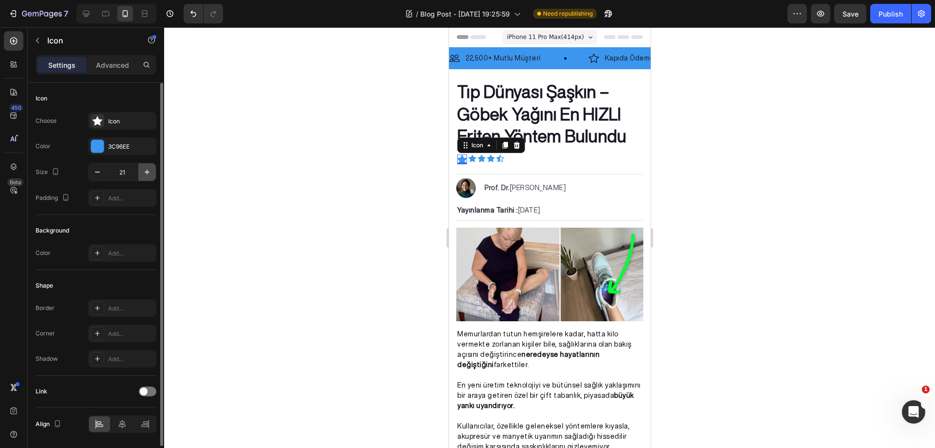
click at [148, 171] on icon "button" at bounding box center [147, 172] width 10 height 10
type input "24"
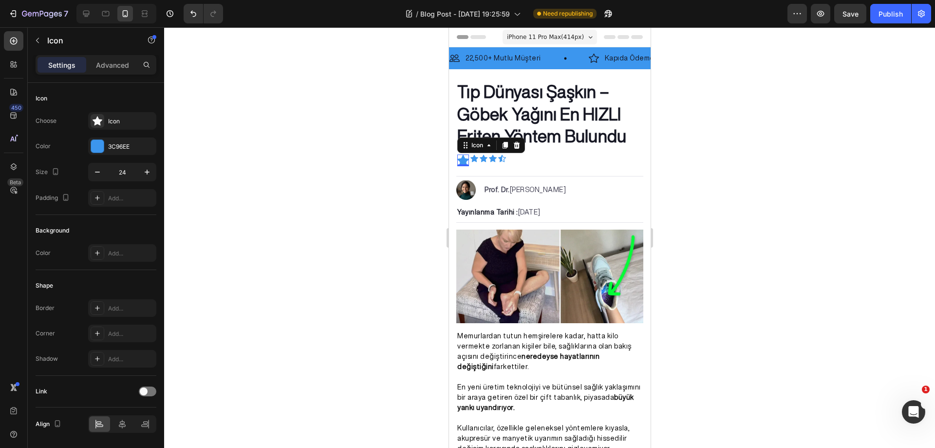
click at [204, 182] on div at bounding box center [549, 237] width 771 height 420
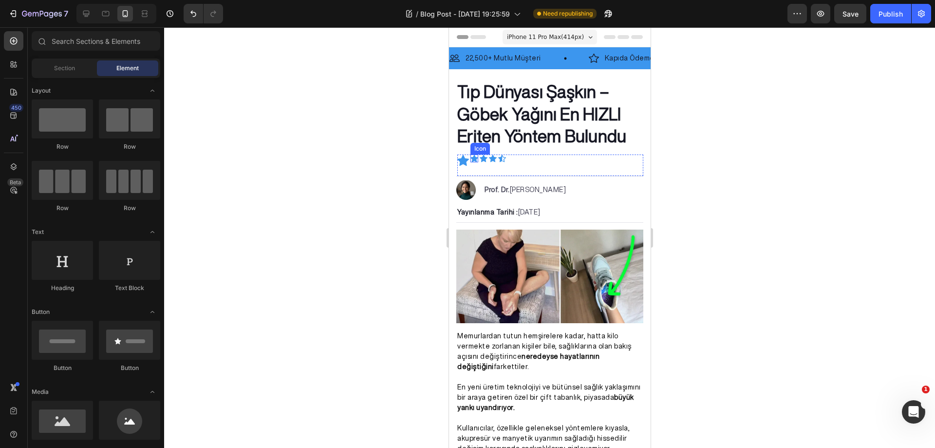
click at [471, 160] on div "Icon" at bounding box center [474, 158] width 8 height 8
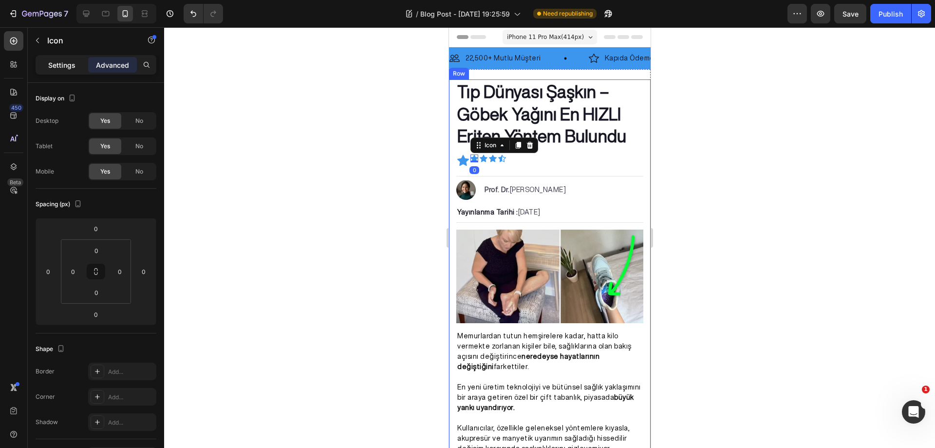
click at [72, 69] on p "Settings" at bounding box center [61, 65] width 27 height 10
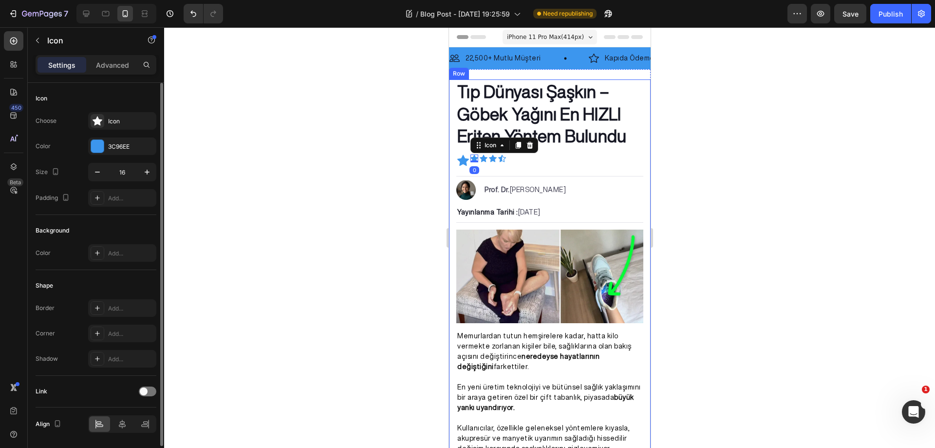
click at [122, 170] on input "16" at bounding box center [122, 172] width 32 height 18
type input "24"
click at [245, 175] on div at bounding box center [549, 237] width 771 height 420
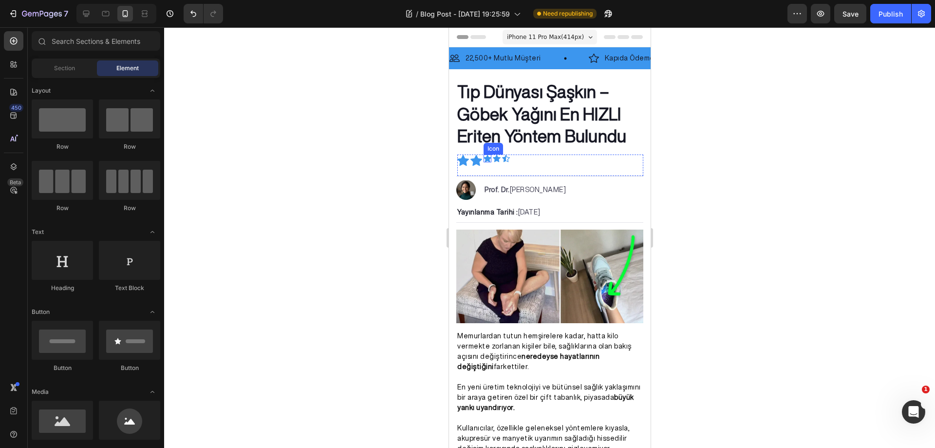
click at [487, 160] on div "Icon" at bounding box center [487, 158] width 8 height 8
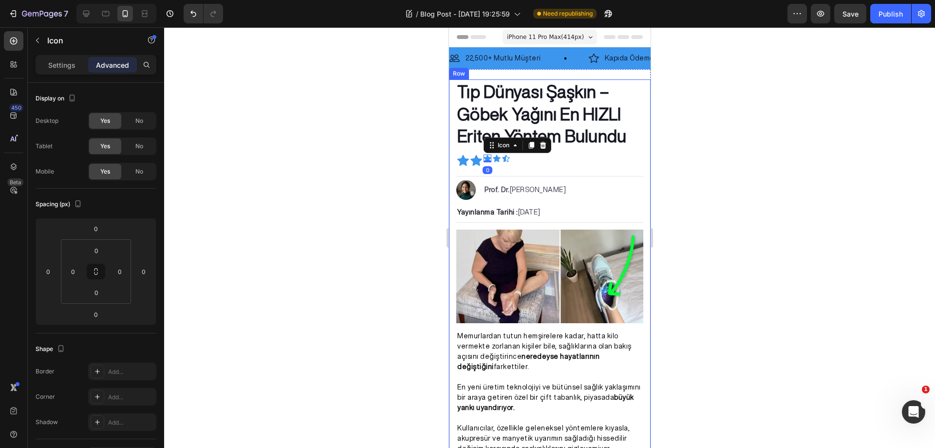
click at [58, 64] on p "Settings" at bounding box center [61, 65] width 27 height 10
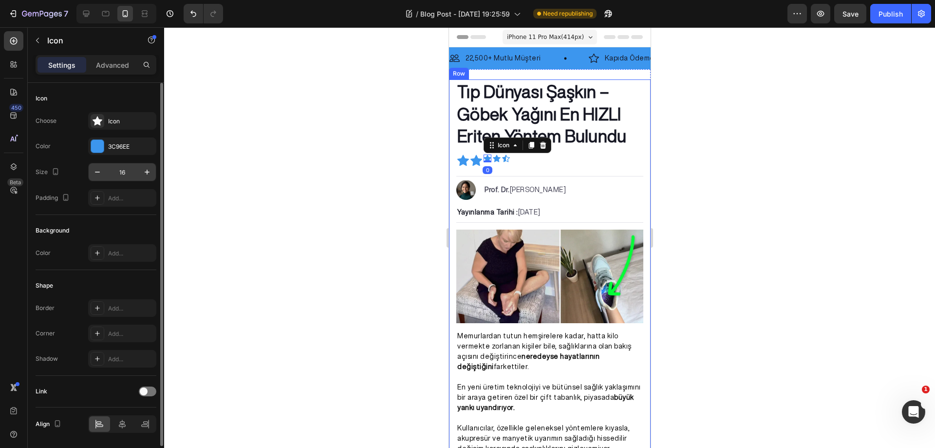
click at [120, 172] on input "16" at bounding box center [122, 172] width 32 height 18
type input "24"
click at [257, 174] on div at bounding box center [549, 237] width 771 height 420
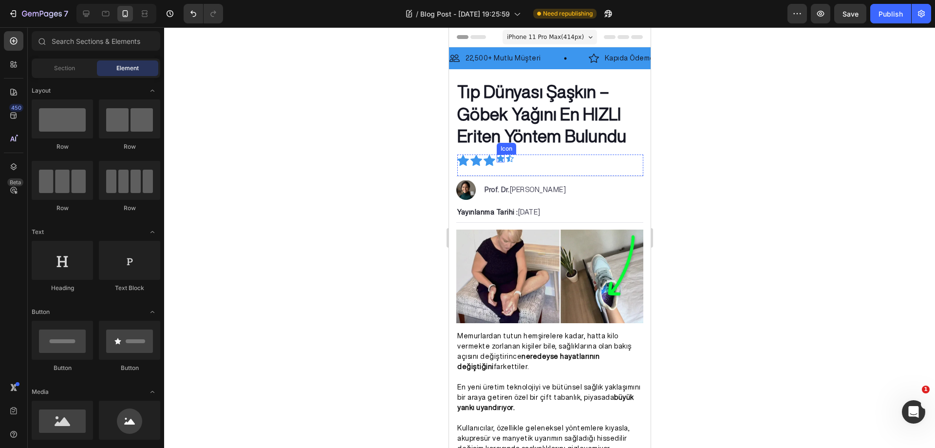
click at [499, 159] on icon at bounding box center [500, 157] width 8 height 7
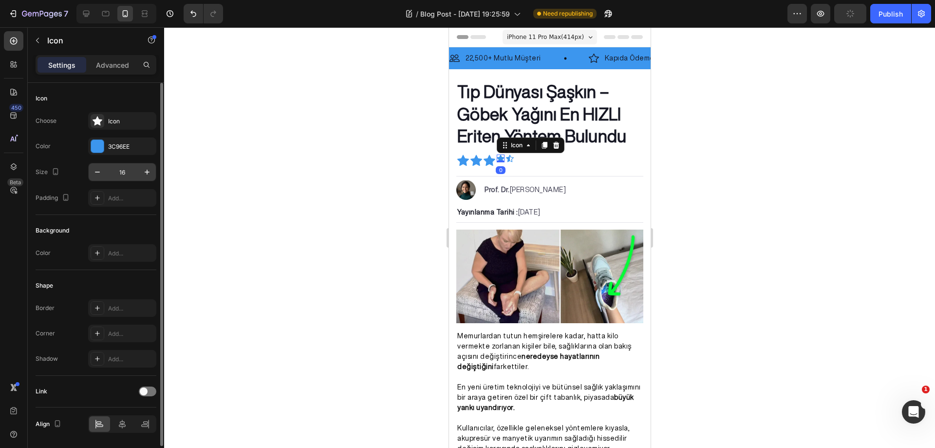
click at [117, 171] on input "16" at bounding box center [122, 172] width 32 height 18
type input "24"
click at [283, 165] on div at bounding box center [549, 237] width 771 height 420
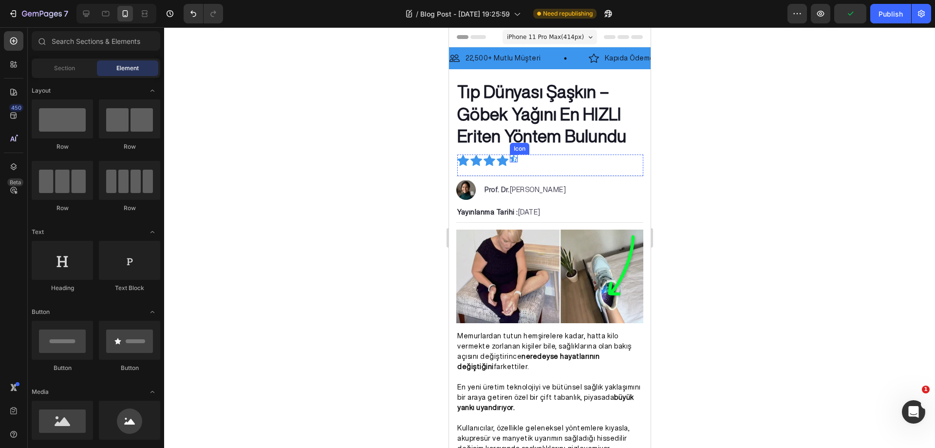
click at [511, 160] on icon at bounding box center [513, 157] width 7 height 7
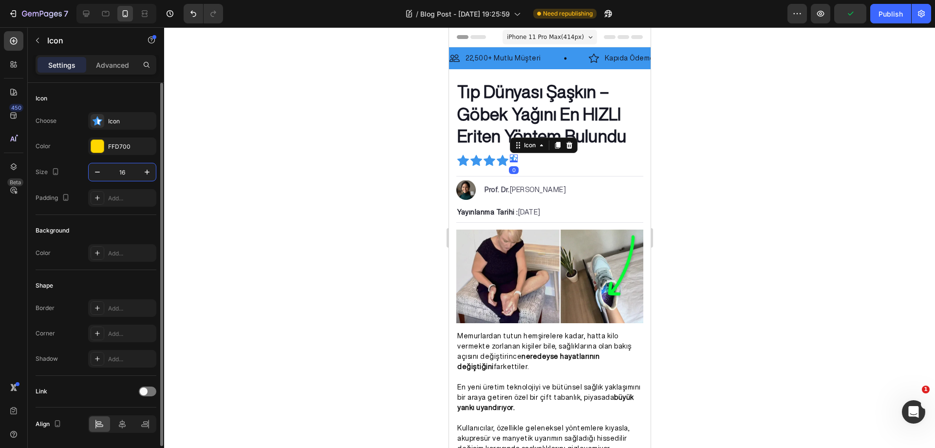
click at [133, 174] on input "16" at bounding box center [122, 172] width 32 height 18
type input "24"
click at [317, 168] on div at bounding box center [549, 237] width 771 height 420
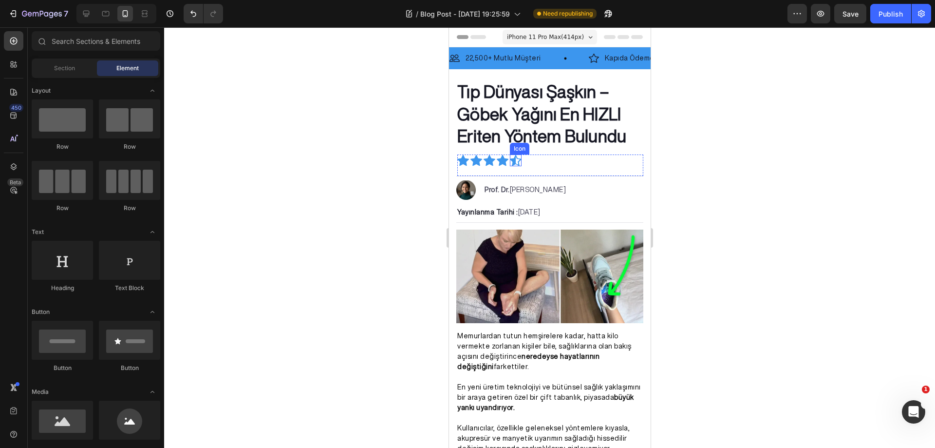
click at [518, 157] on icon at bounding box center [516, 160] width 12 height 12
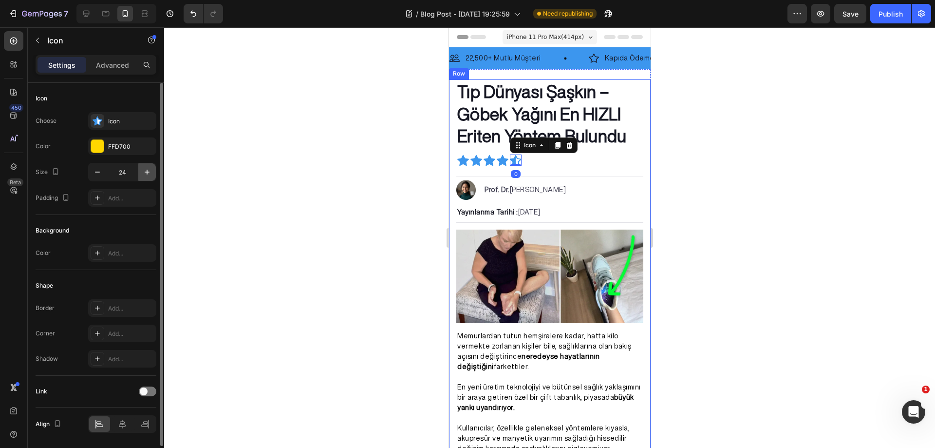
click at [148, 170] on icon "button" at bounding box center [147, 172] width 10 height 10
type input "25"
click at [285, 172] on div at bounding box center [549, 237] width 771 height 420
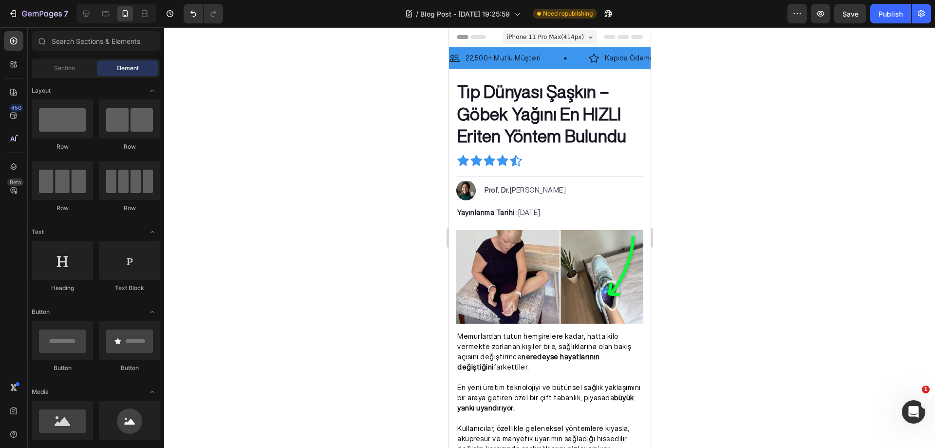
click at [695, 143] on div at bounding box center [549, 237] width 771 height 420
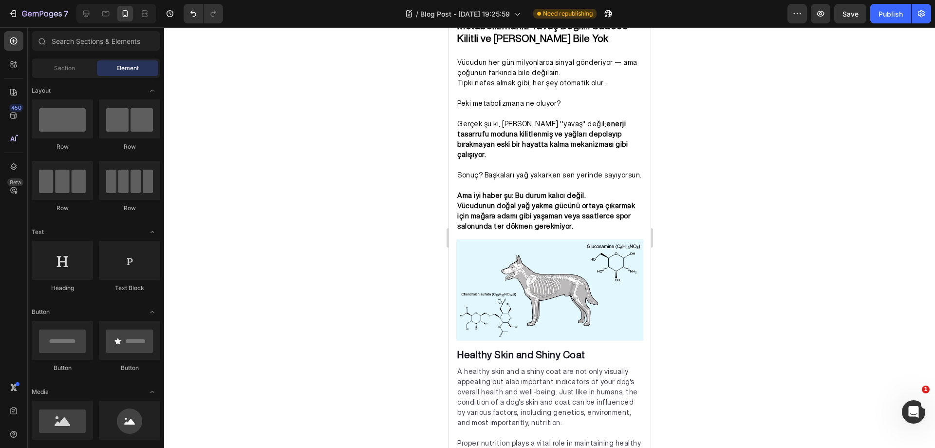
scroll to position [718, 0]
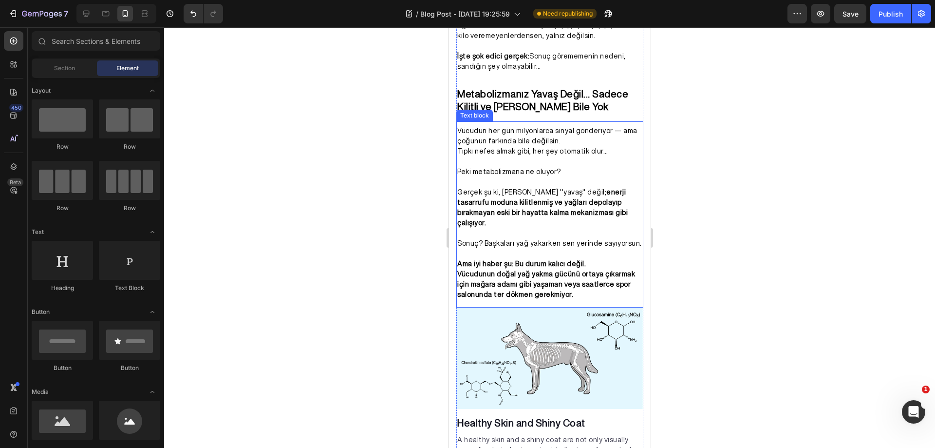
click at [607, 190] on p "Peki metabolizmana ne oluyor? Gerçek şu ki, metabolizman ''yavaş'' değil; enerj…" at bounding box center [549, 197] width 185 height 61
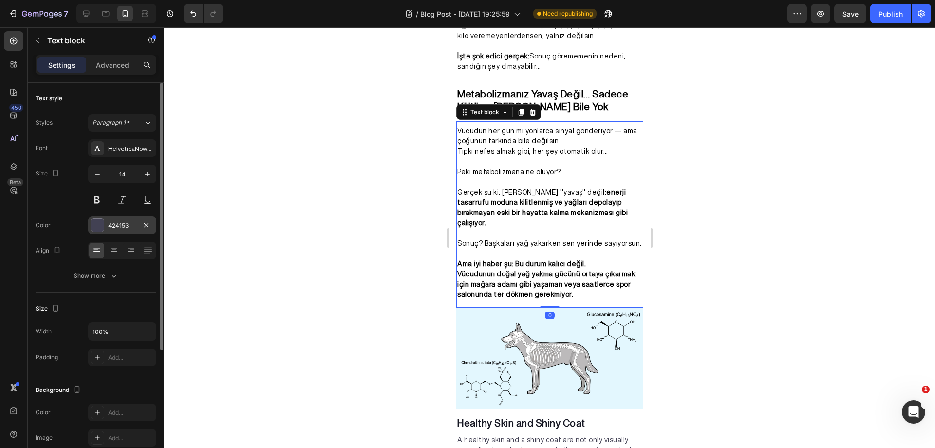
click at [99, 223] on div at bounding box center [97, 225] width 13 height 13
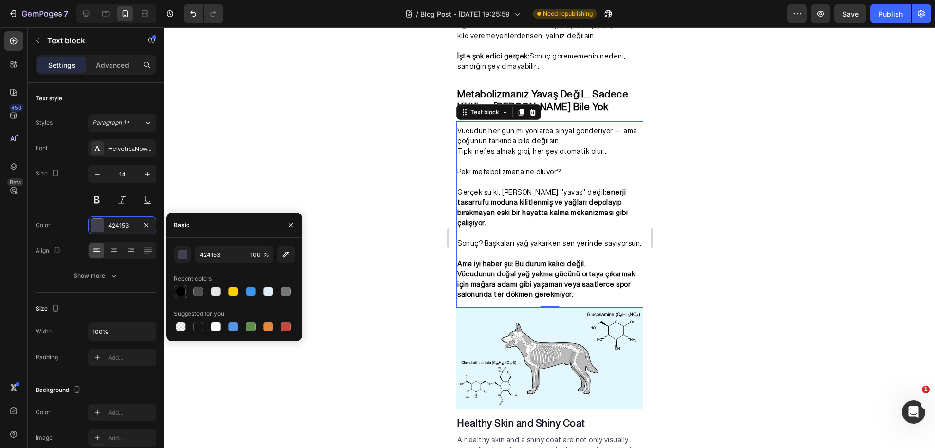
click at [182, 292] on div at bounding box center [181, 291] width 10 height 10
type input "000000"
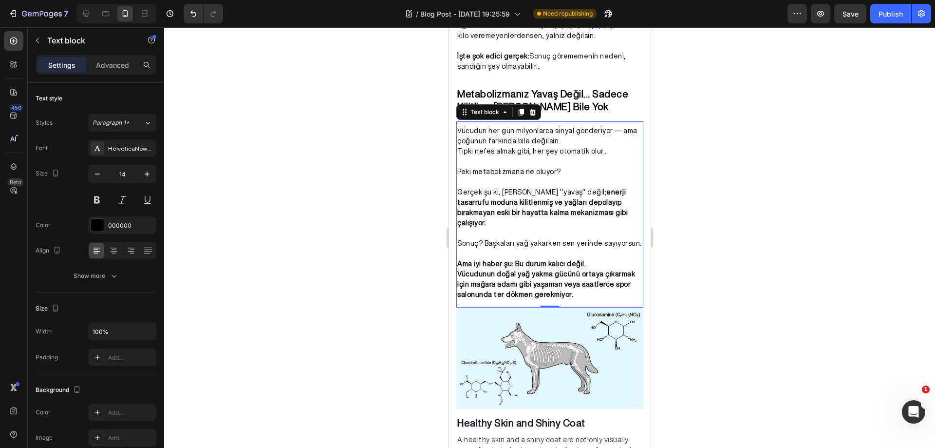
click at [308, 132] on div at bounding box center [549, 237] width 771 height 420
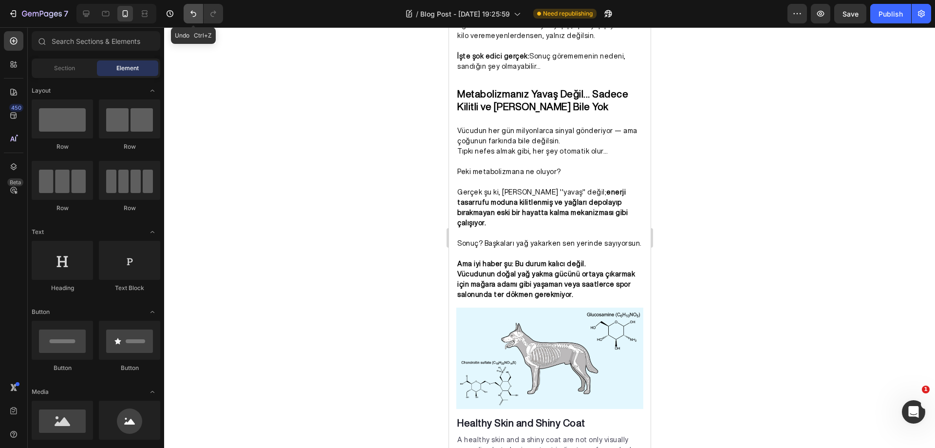
click at [200, 8] on button "Undo/Redo" at bounding box center [193, 13] width 19 height 19
click at [213, 13] on icon "Undo/Redo" at bounding box center [212, 14] width 5 height 6
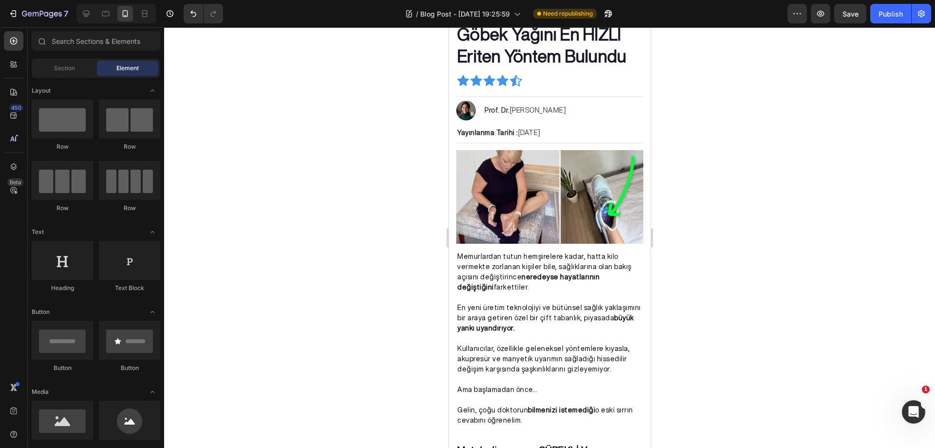
scroll to position [0, 0]
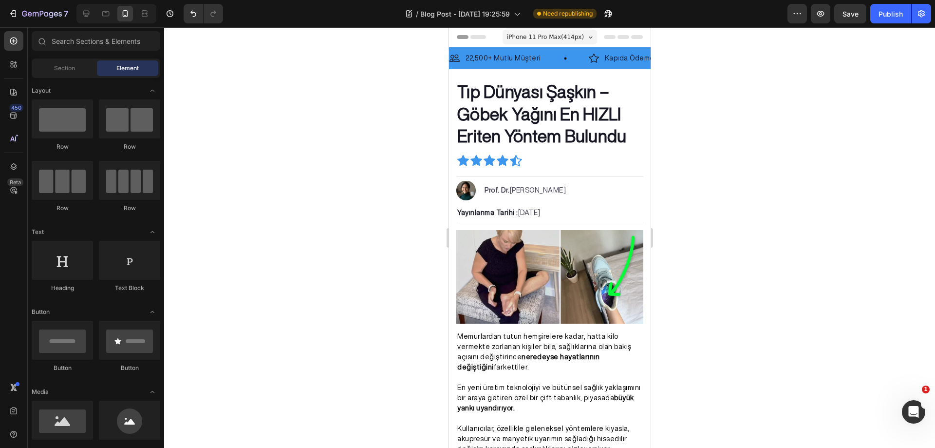
drag, startPoint x: 649, startPoint y: 137, endPoint x: 1106, endPoint y: 62, distance: 463.0
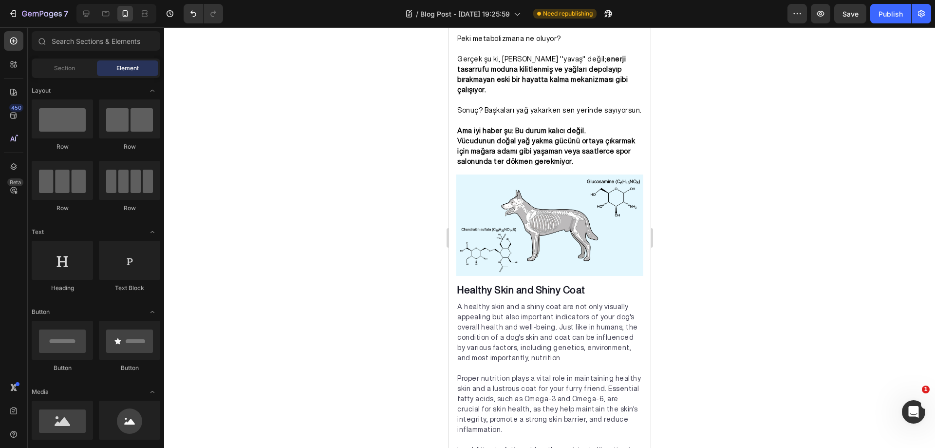
scroll to position [854, 0]
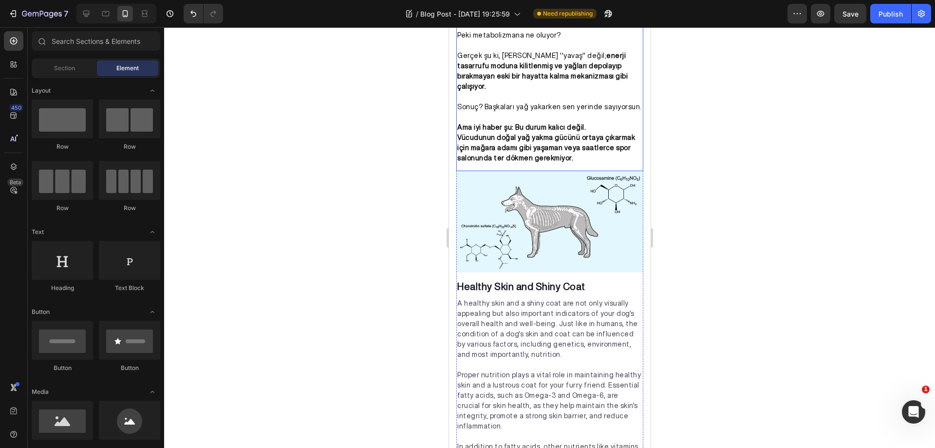
click at [565, 202] on img at bounding box center [549, 221] width 187 height 101
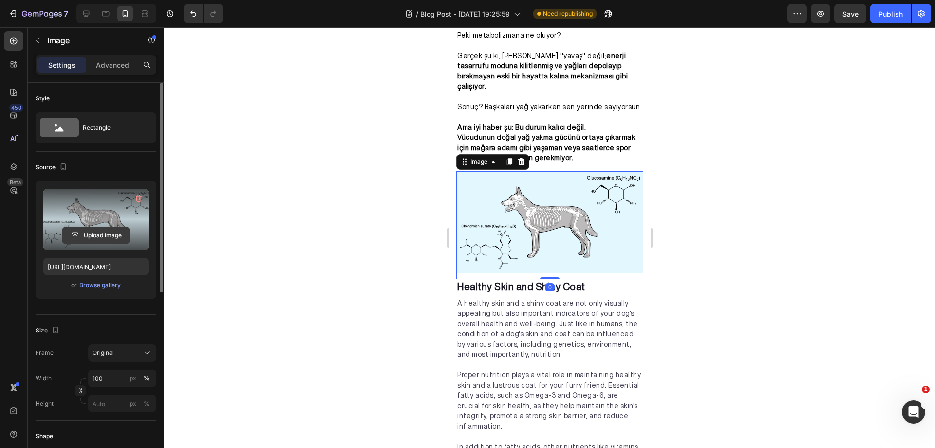
click at [99, 231] on input "file" at bounding box center [95, 235] width 67 height 17
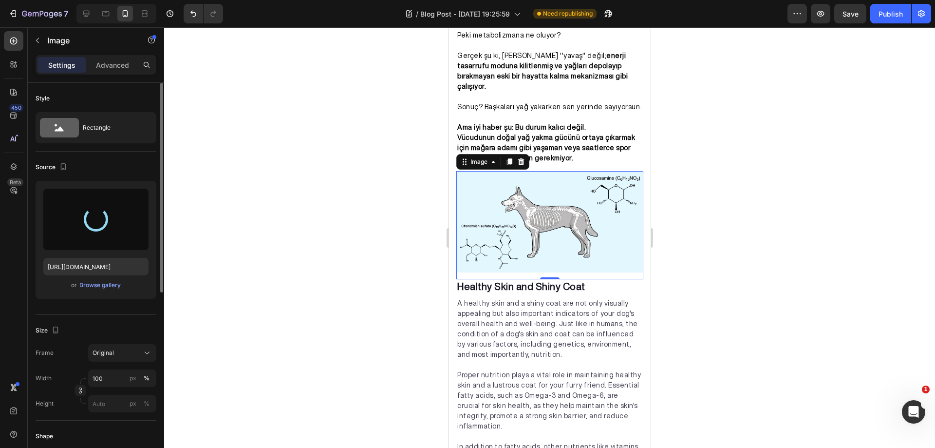
type input "https://cdn.shopify.com/s/files/1/0644/3470/0475/files/gempages_556148984712791…"
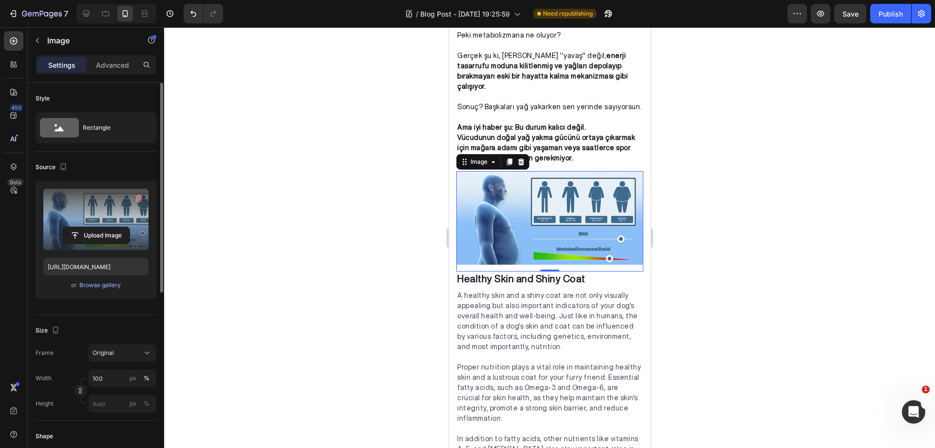
click at [747, 189] on div at bounding box center [549, 237] width 771 height 420
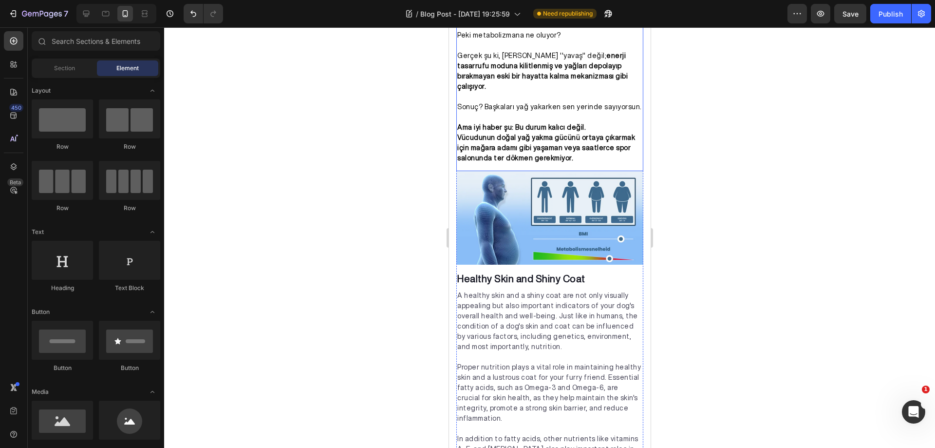
click at [544, 192] on img at bounding box center [549, 218] width 187 height 94
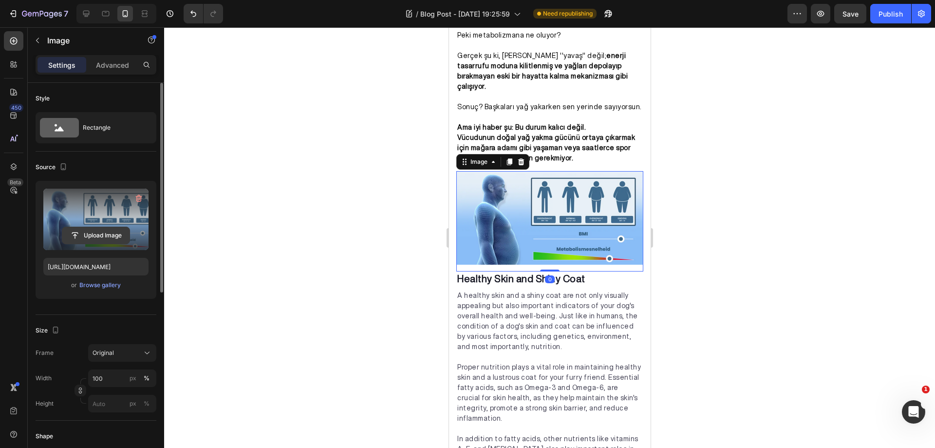
click at [99, 234] on input "file" at bounding box center [95, 235] width 67 height 17
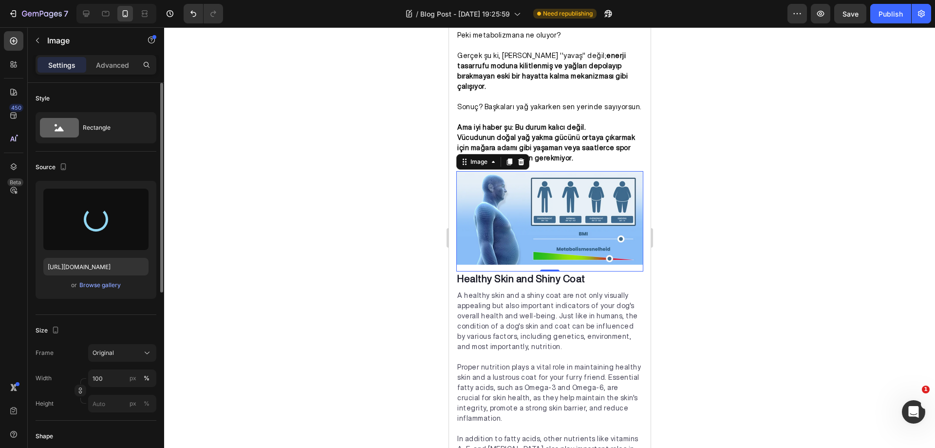
type input "https://cdn.shopify.com/s/files/1/0644/3470/0475/files/gempages_556148984712791…"
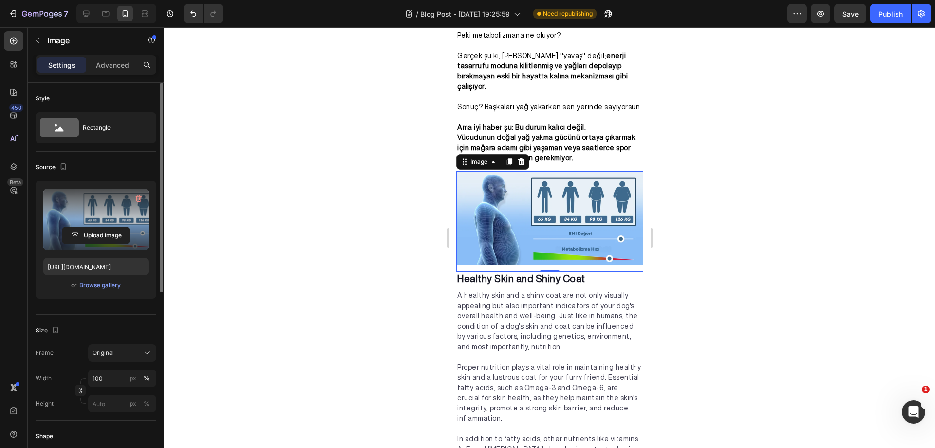
click at [717, 183] on div at bounding box center [549, 237] width 771 height 420
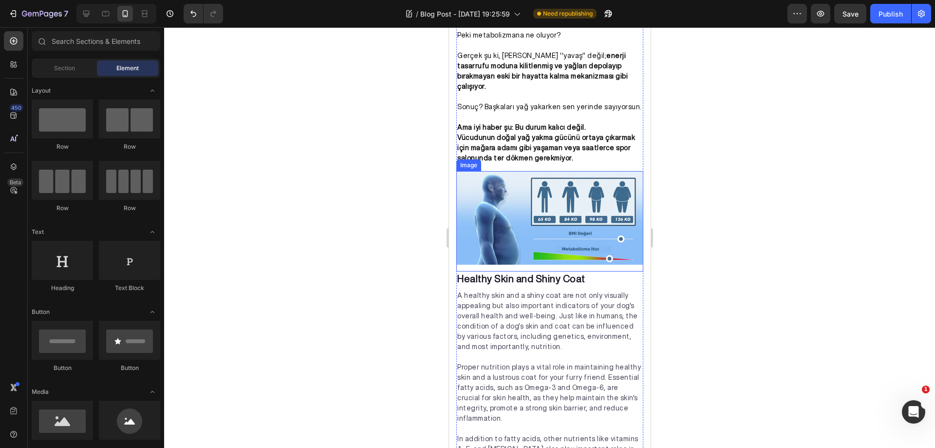
click at [575, 198] on img at bounding box center [549, 218] width 187 height 94
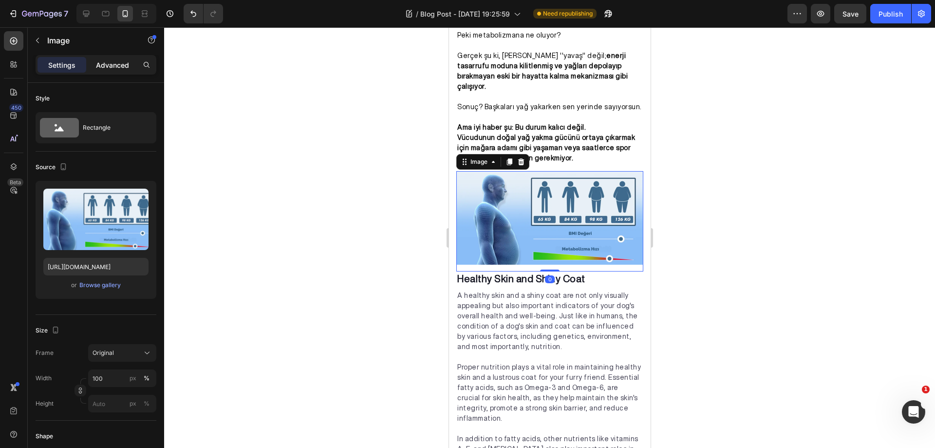
click at [110, 70] on div "Advanced" at bounding box center [112, 65] width 49 height 16
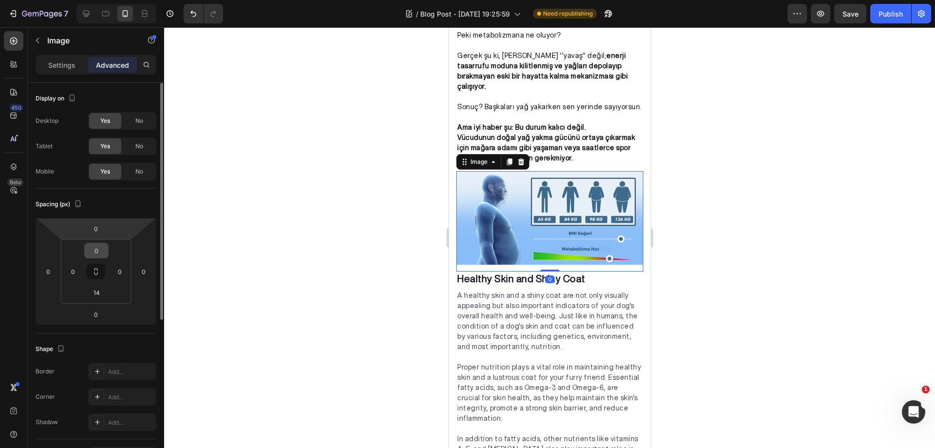
click at [102, 249] on input "0" at bounding box center [96, 250] width 19 height 15
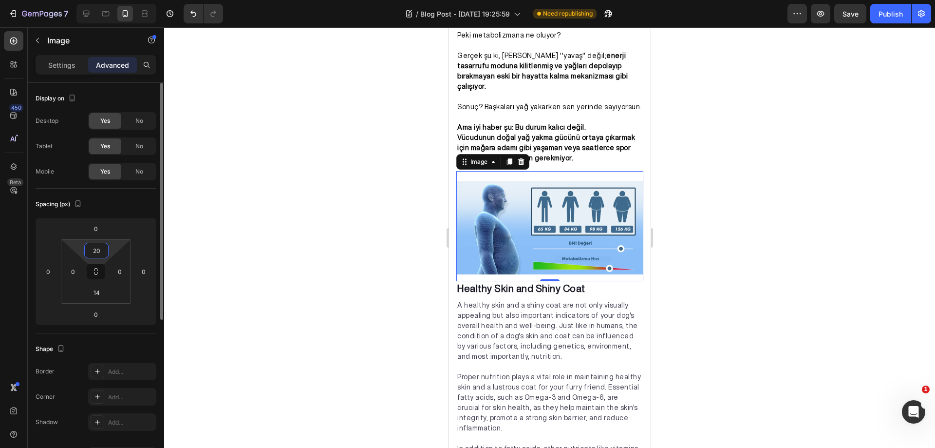
type input "2"
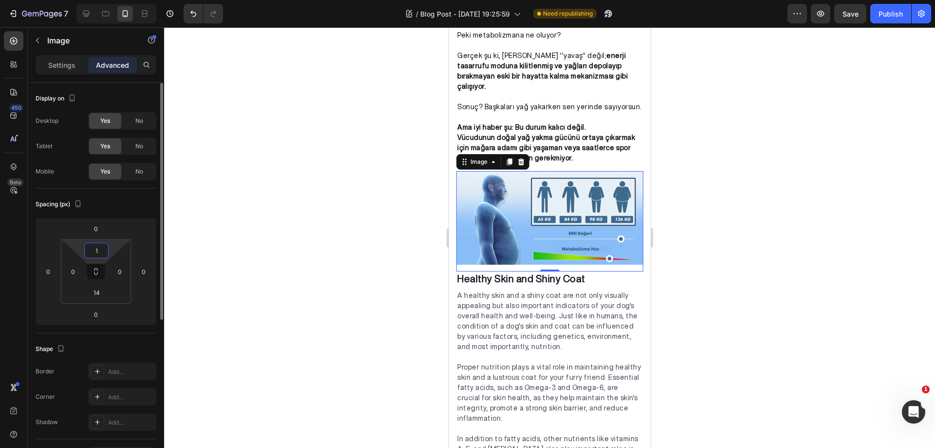
type input "15"
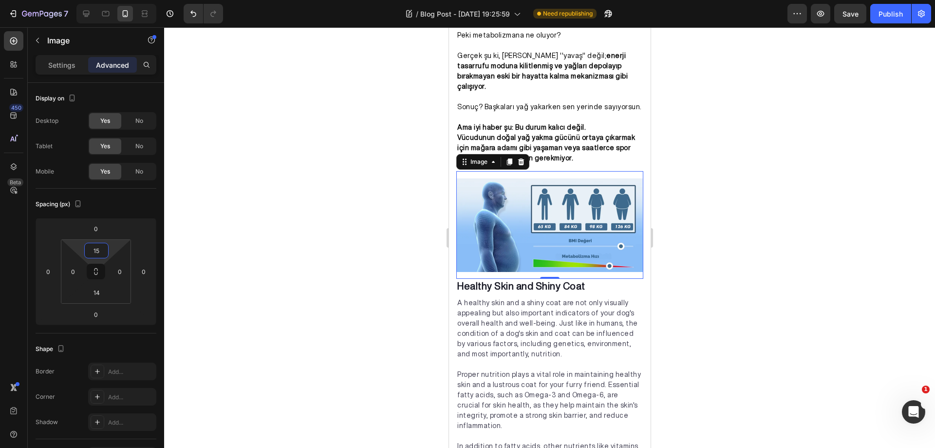
click at [308, 245] on div at bounding box center [549, 237] width 771 height 420
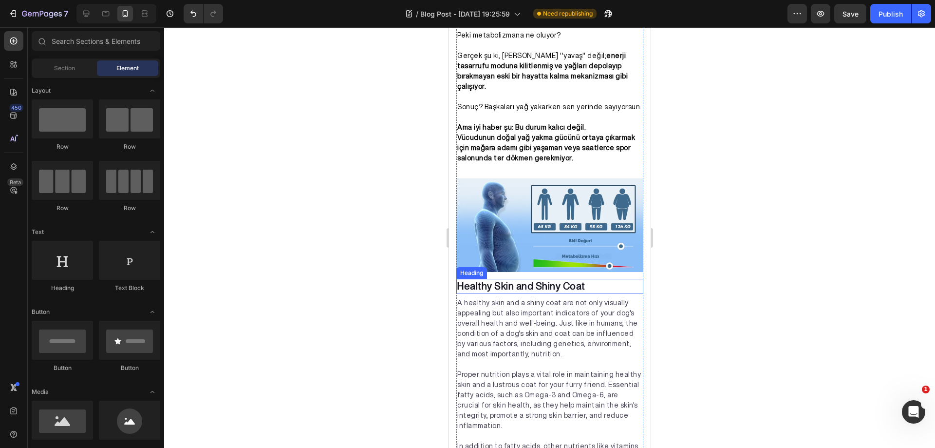
click at [588, 280] on p "Healthy Skin and Shiny Coat" at bounding box center [549, 286] width 185 height 13
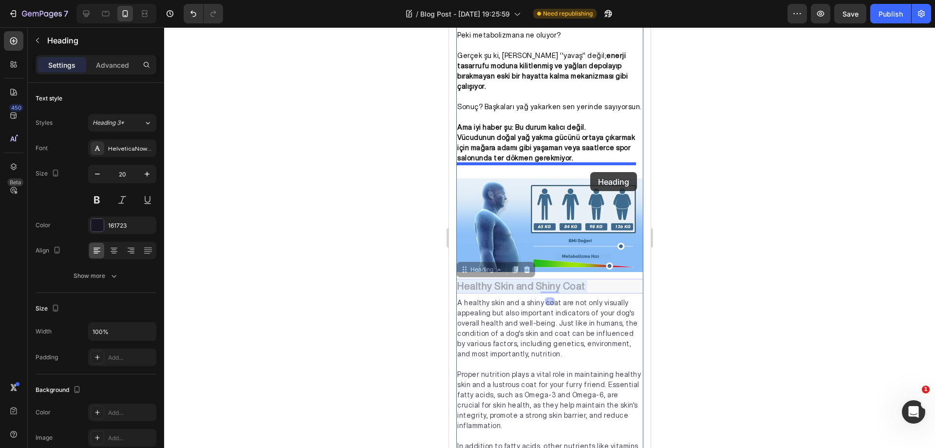
drag, startPoint x: 590, startPoint y: 275, endPoint x: 590, endPoint y: 172, distance: 103.3
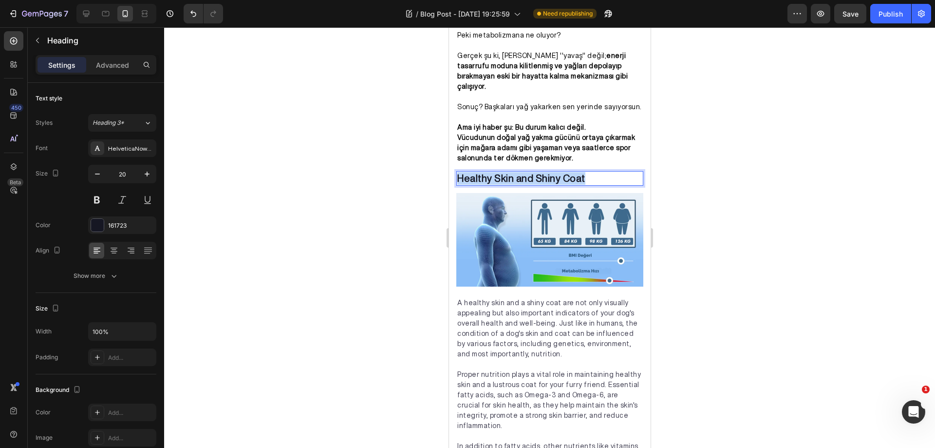
click at [589, 172] on p "Healthy Skin and Shiny Coat" at bounding box center [549, 178] width 185 height 13
click at [477, 172] on p "M" at bounding box center [549, 178] width 185 height 13
click at [464, 172] on p "M" at bounding box center [549, 178] width 185 height 13
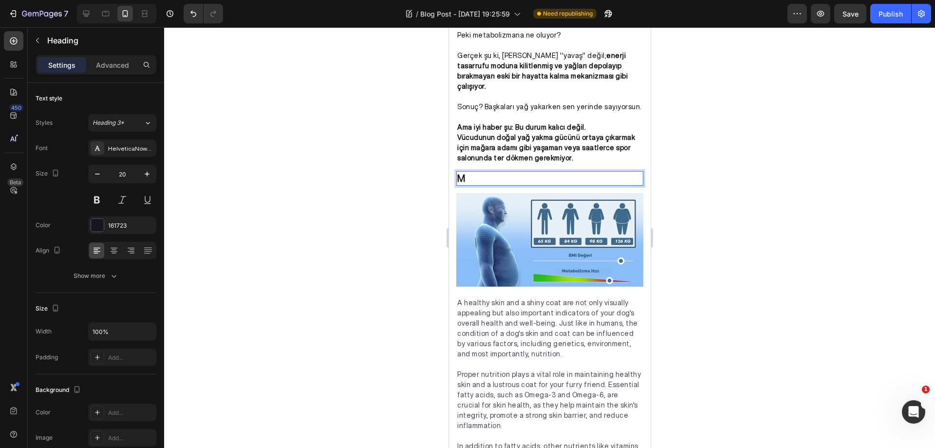
click at [461, 172] on p "M" at bounding box center [549, 178] width 185 height 13
click at [470, 172] on p "M" at bounding box center [549, 178] width 185 height 13
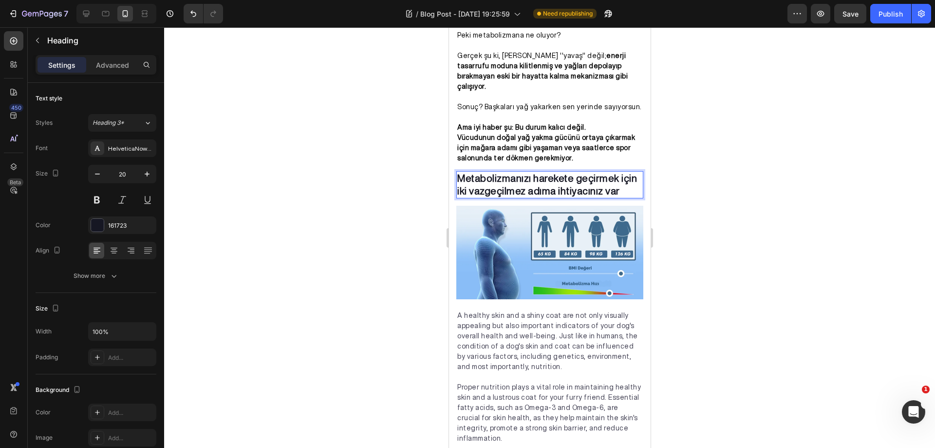
drag, startPoint x: 696, startPoint y: 168, endPoint x: 186, endPoint y: 196, distance: 510.8
click at [696, 168] on div at bounding box center [549, 237] width 771 height 420
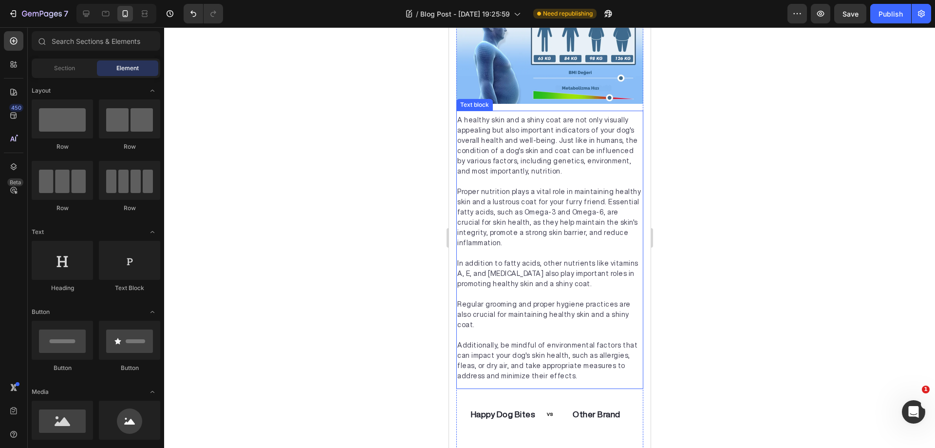
scroll to position [1049, 0]
click at [540, 201] on p "Proper nutrition plays a vital role in maintaining healthy skin and a lustrous …" at bounding box center [549, 217] width 185 height 61
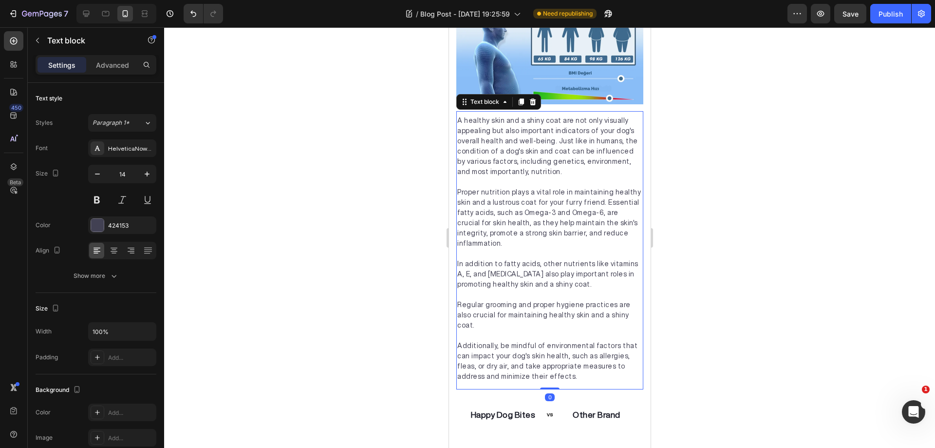
click at [540, 201] on p "Proper nutrition plays a vital role in maintaining healthy skin and a lustrous …" at bounding box center [549, 217] width 185 height 61
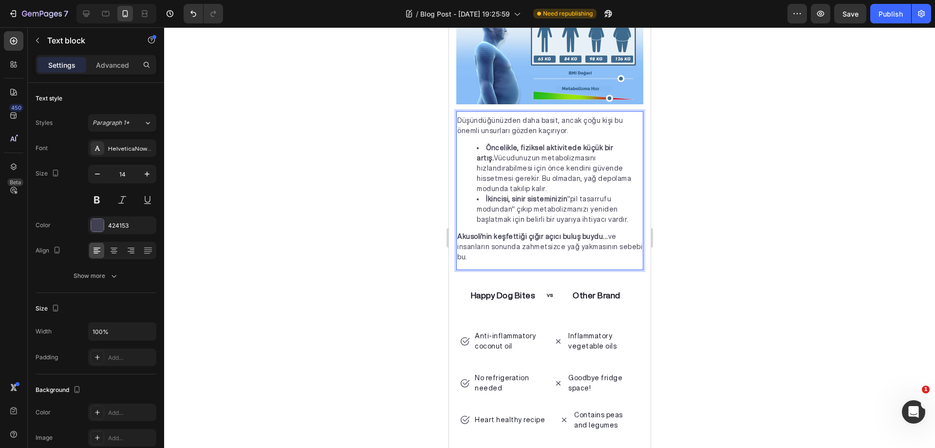
click at [707, 175] on div at bounding box center [549, 237] width 771 height 420
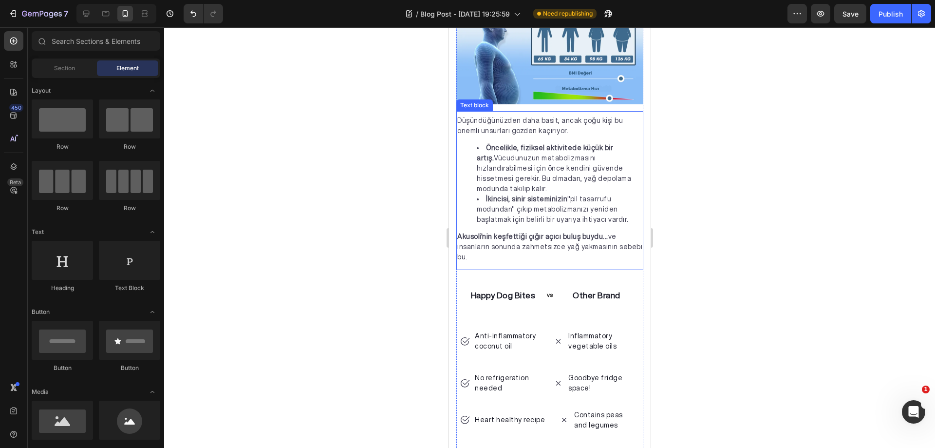
scroll to position [1000, 0]
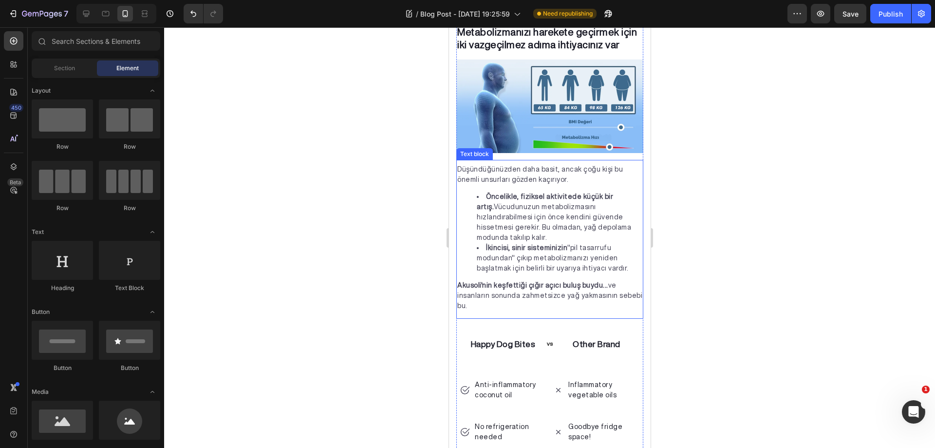
click at [572, 196] on li "Öncelikle, fiziksel aktivitede küçük bir artış. Vücudunuzun metabolizmasını hız…" at bounding box center [559, 216] width 166 height 51
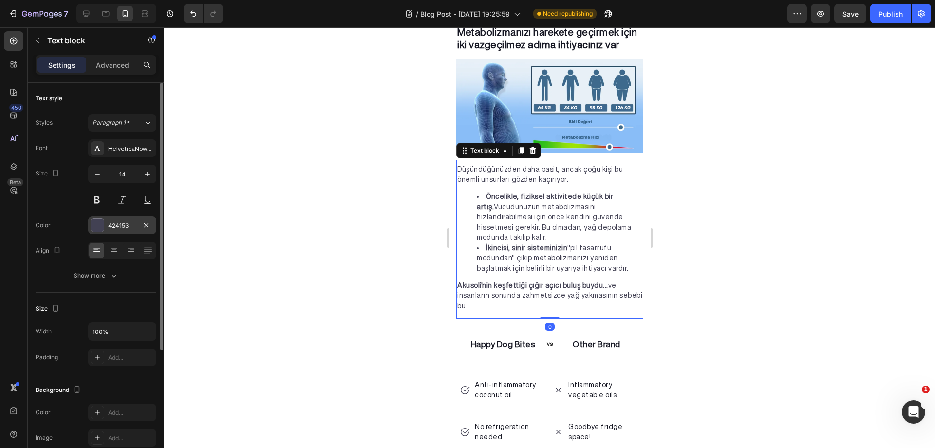
click at [93, 227] on div at bounding box center [97, 225] width 13 height 13
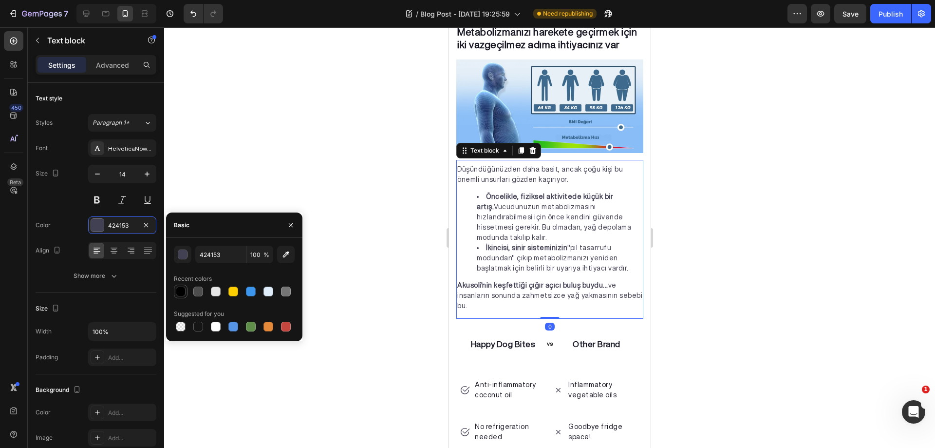
click at [180, 288] on div at bounding box center [181, 291] width 10 height 10
type input "000000"
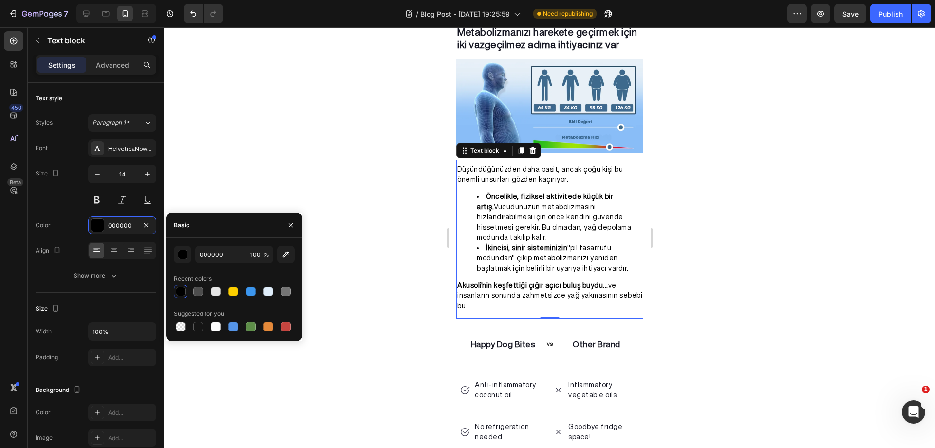
click at [270, 174] on div at bounding box center [549, 237] width 771 height 420
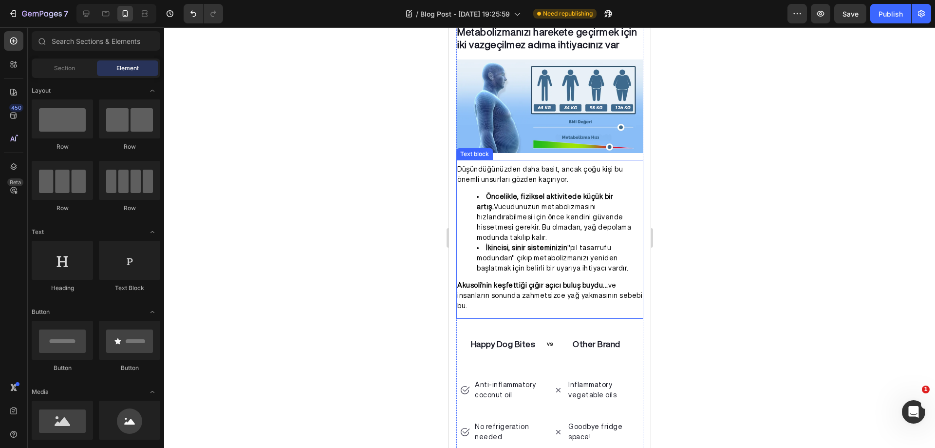
click at [513, 282] on strong "Akusoli'nin keşfettiği çığır açıcı buluş buydu..." at bounding box center [532, 285] width 151 height 7
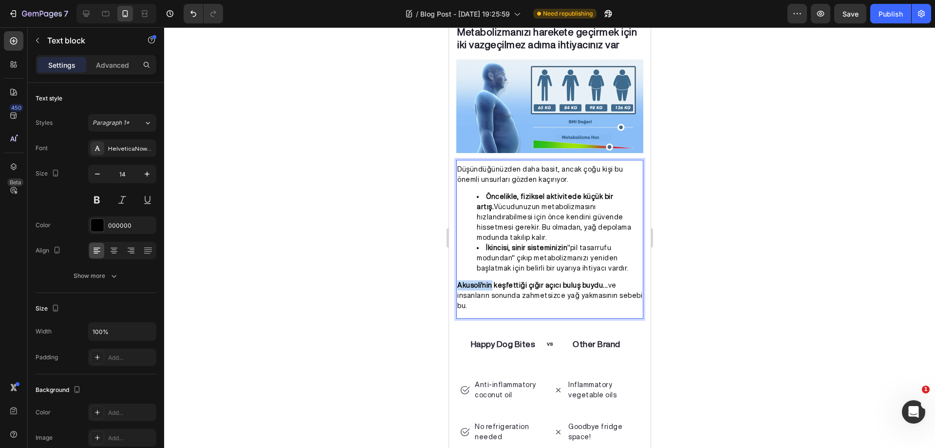
drag, startPoint x: 489, startPoint y: 264, endPoint x: 459, endPoint y: 264, distance: 30.2
click at [459, 282] on strong "Akusoli'nin keşfettiği çığır açıcı buluş buydu..." at bounding box center [532, 285] width 151 height 7
click at [735, 217] on div at bounding box center [549, 237] width 771 height 420
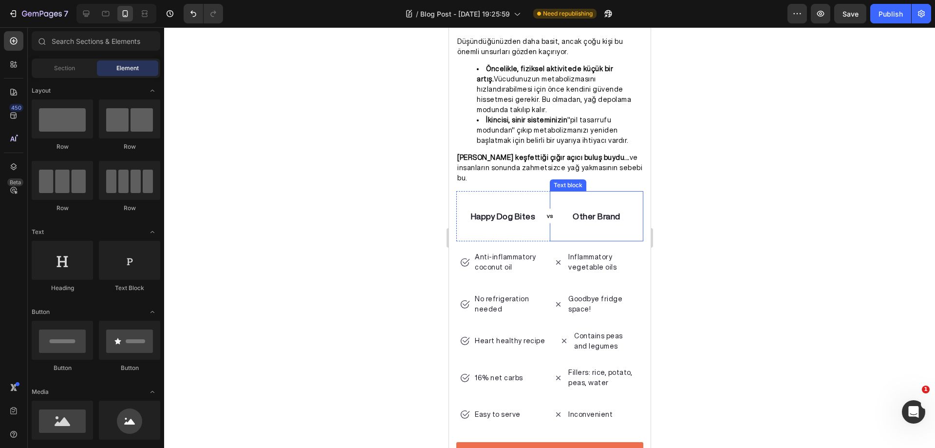
scroll to position [1146, 0]
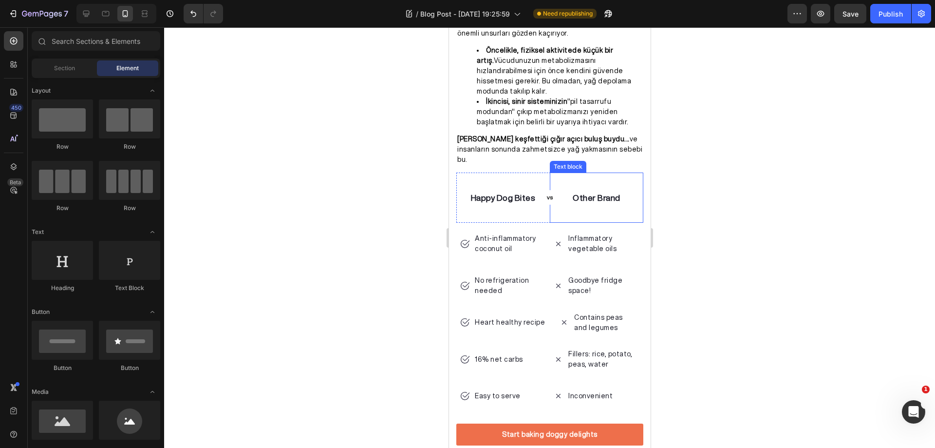
click at [549, 172] on div "Other Brand Text block" at bounding box center [596, 197] width 94 height 51
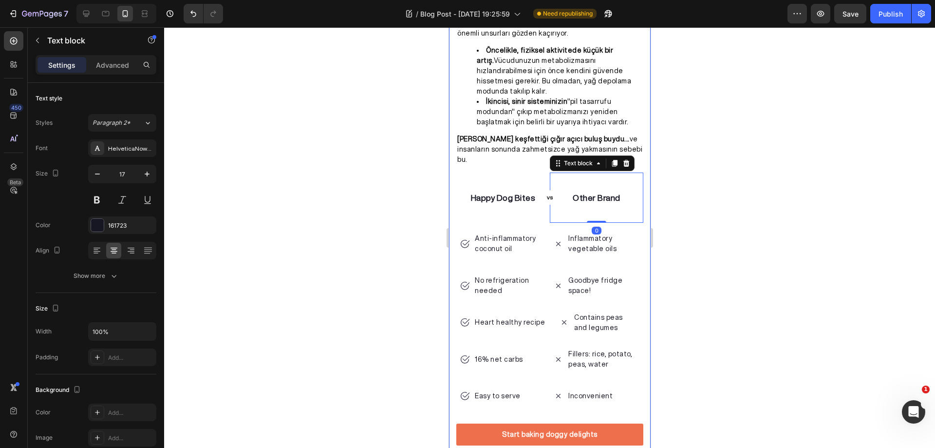
click at [636, 240] on div "Tıp Dünyası Şaşkın – Göbek Yağını En HIZLI Eriten Yöntem Bulundu Heading Icon I…" at bounding box center [550, 258] width 202 height 2650
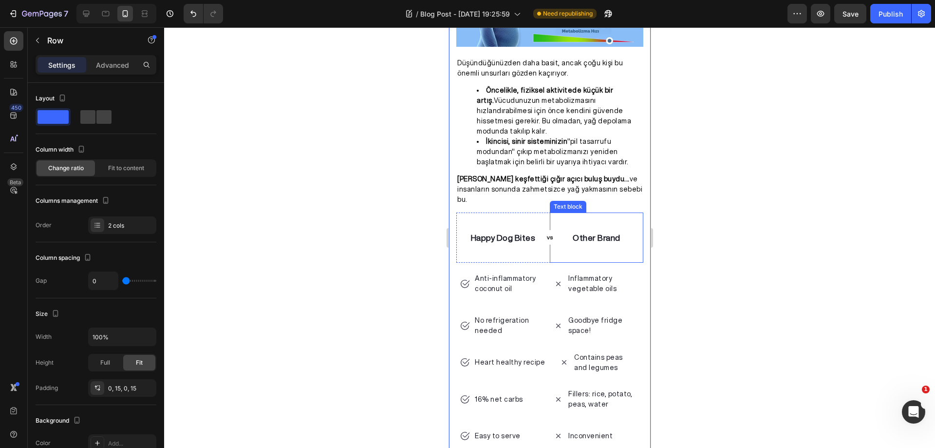
scroll to position [1098, 0]
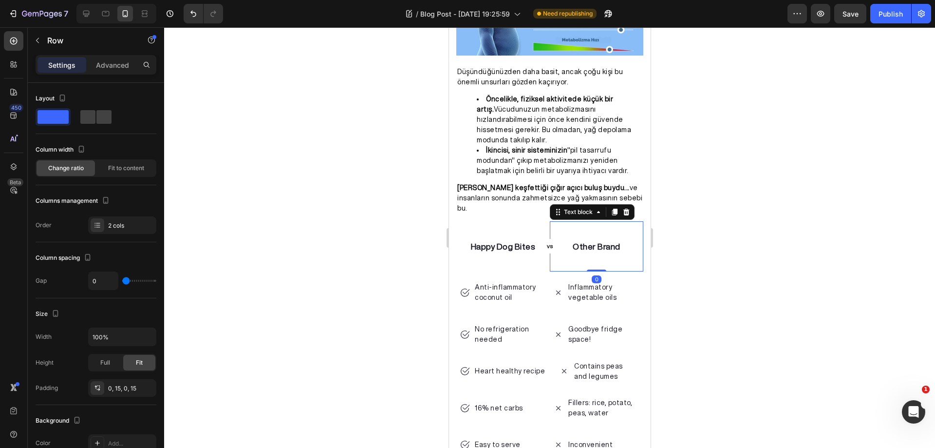
click at [621, 221] on div "Other Brand Text block 0" at bounding box center [596, 246] width 94 height 51
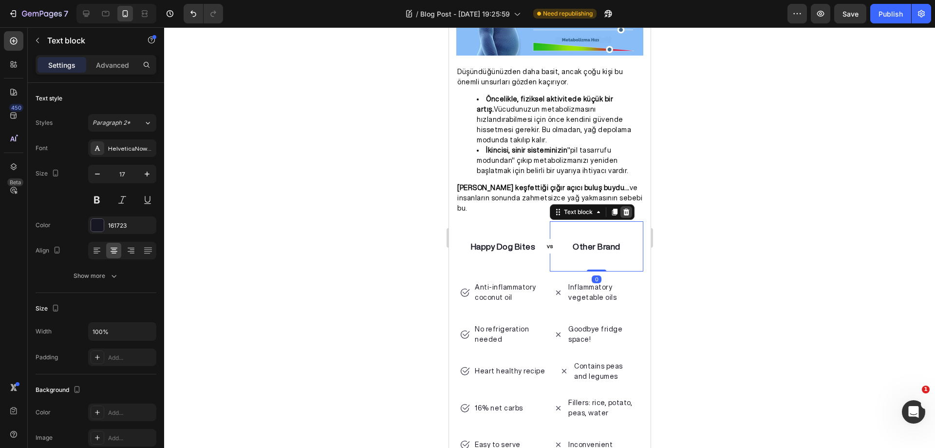
click at [626, 206] on div at bounding box center [626, 212] width 12 height 12
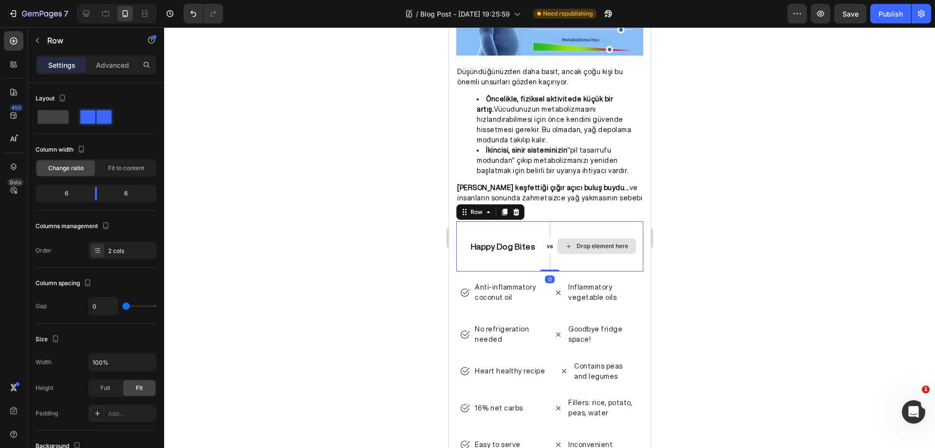
click at [549, 221] on div "Drop element here" at bounding box center [596, 246] width 94 height 51
click at [517, 208] on icon at bounding box center [516, 211] width 6 height 7
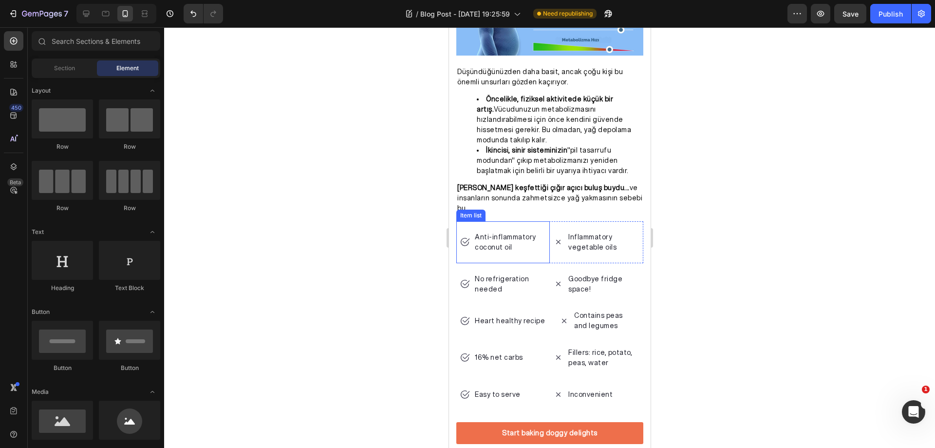
click at [537, 232] on p "Anti-inflammatory coconut oil" at bounding box center [509, 242] width 70 height 20
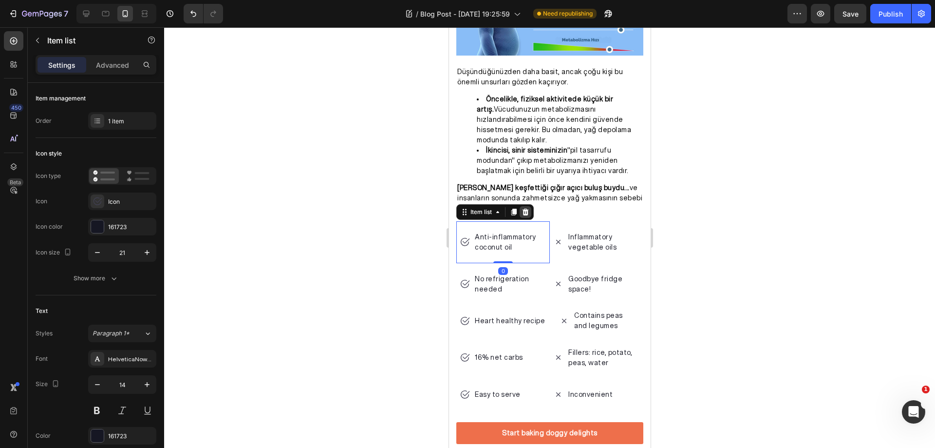
click at [528, 208] on icon at bounding box center [525, 212] width 8 height 8
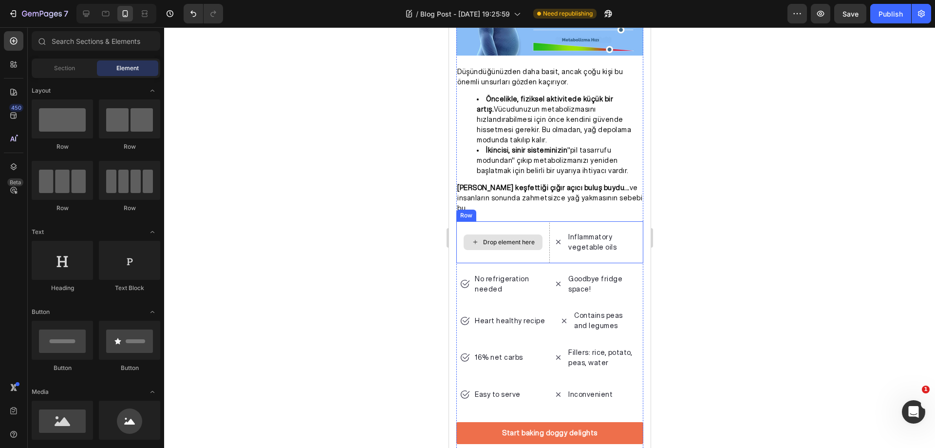
click at [544, 226] on div "Drop element here" at bounding box center [503, 242] width 94 height 42
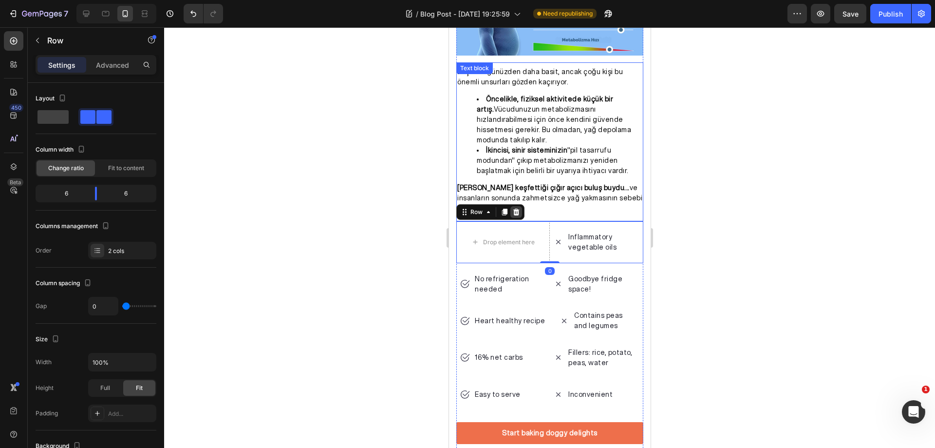
click at [518, 208] on icon at bounding box center [516, 211] width 6 height 7
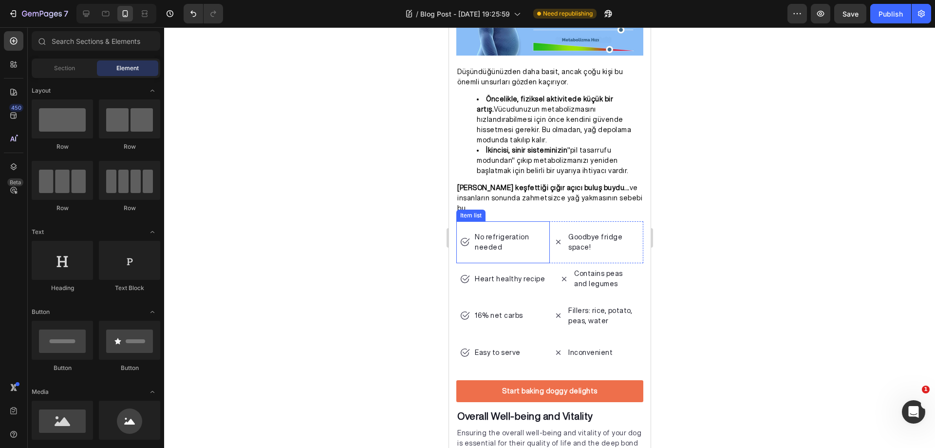
click at [542, 233] on div "No refrigeration needed" at bounding box center [503, 242] width 94 height 42
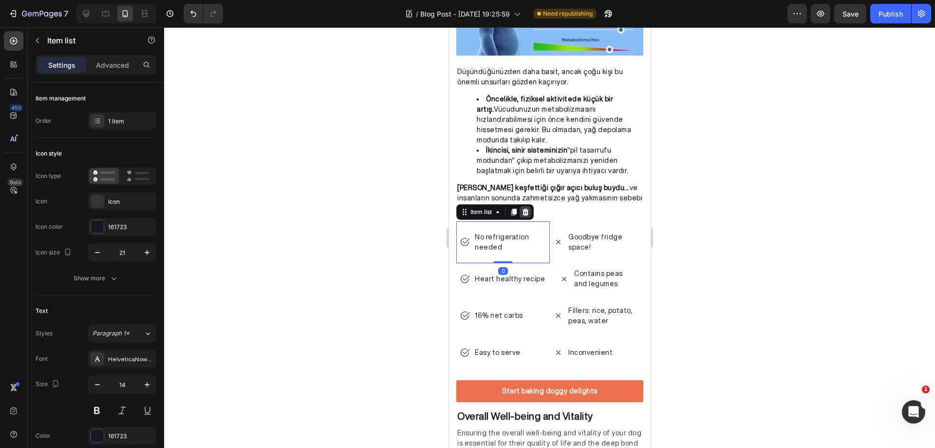
click at [528, 208] on icon at bounding box center [525, 211] width 6 height 7
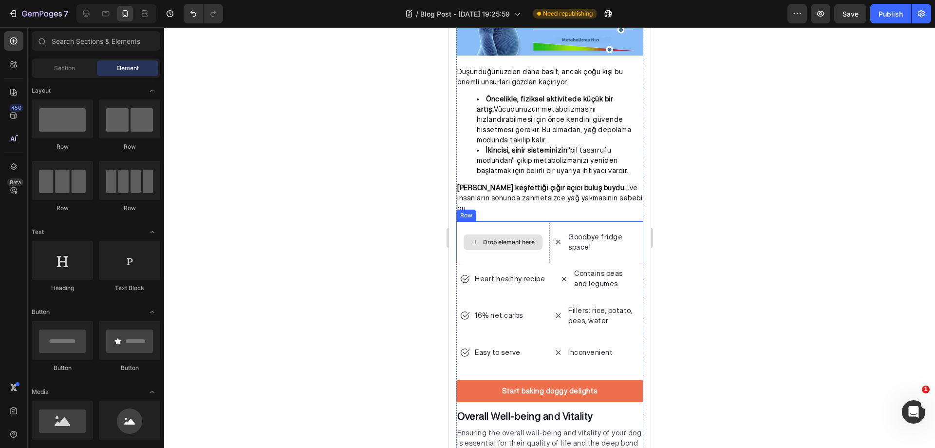
click at [538, 234] on div "Drop element here" at bounding box center [502, 242] width 79 height 16
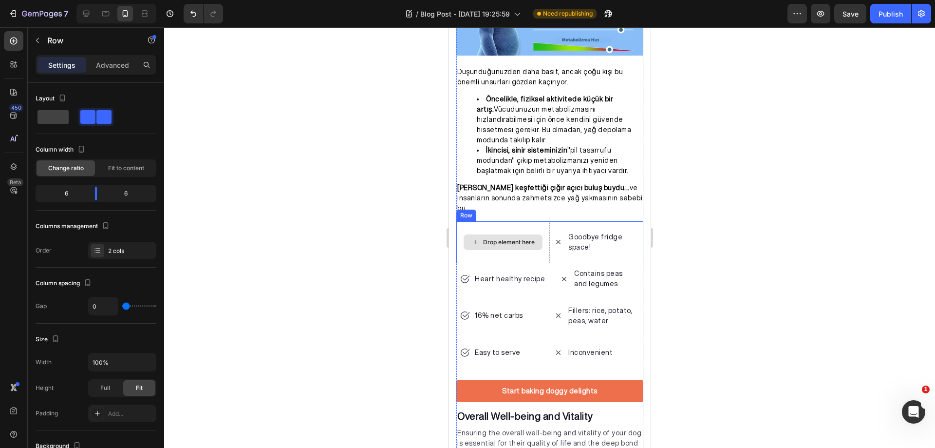
click at [536, 231] on div "Drop element here" at bounding box center [503, 242] width 94 height 42
click at [515, 208] on icon at bounding box center [516, 211] width 6 height 7
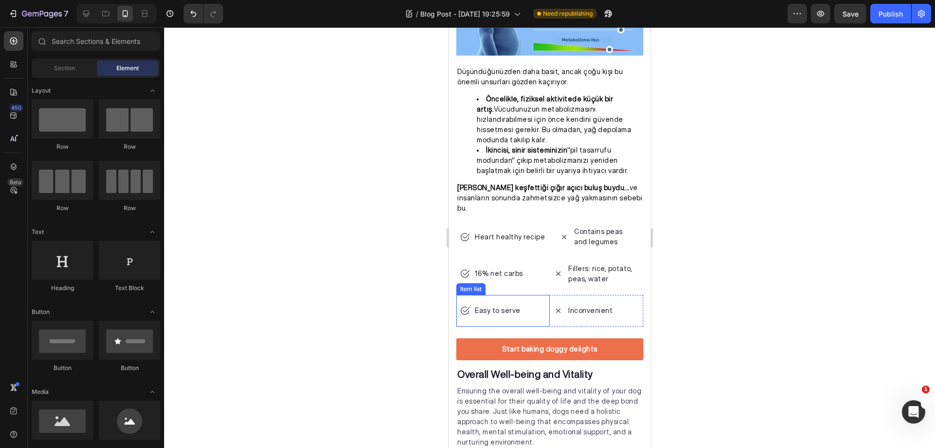
click at [543, 299] on div "Easy to serve" at bounding box center [503, 311] width 94 height 32
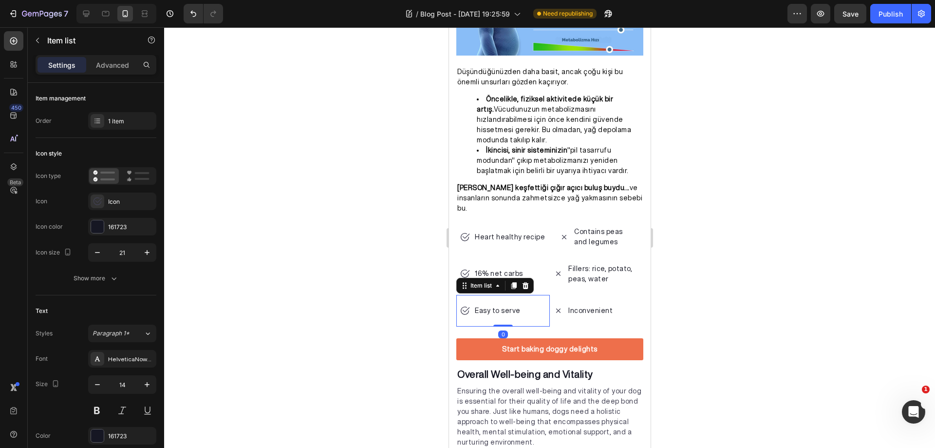
click at [528, 282] on icon at bounding box center [525, 286] width 8 height 8
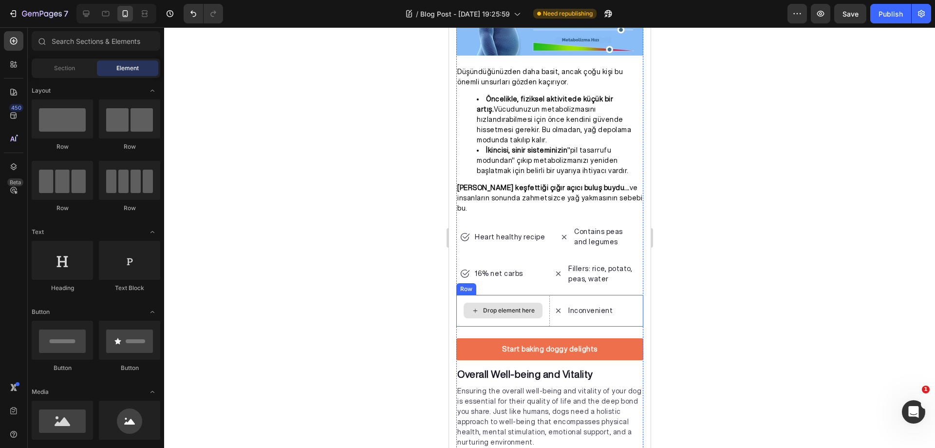
click at [536, 303] on div "Drop element here" at bounding box center [502, 311] width 79 height 16
click at [540, 298] on div "Drop element here" at bounding box center [503, 311] width 94 height 32
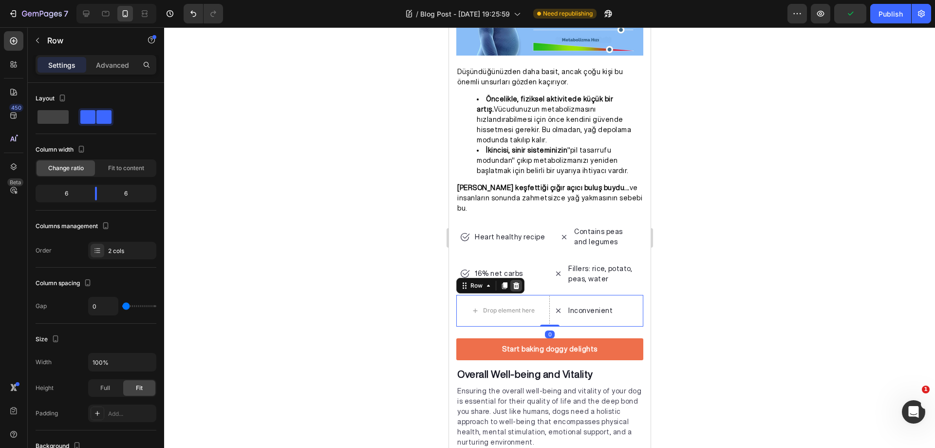
click at [517, 282] on icon at bounding box center [516, 285] width 6 height 7
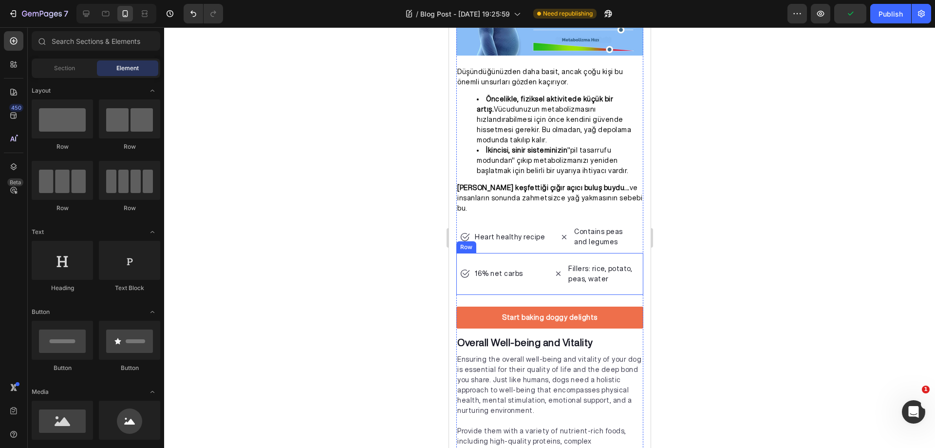
click at [534, 269] on div "16% net carbs Item list" at bounding box center [503, 274] width 94 height 42
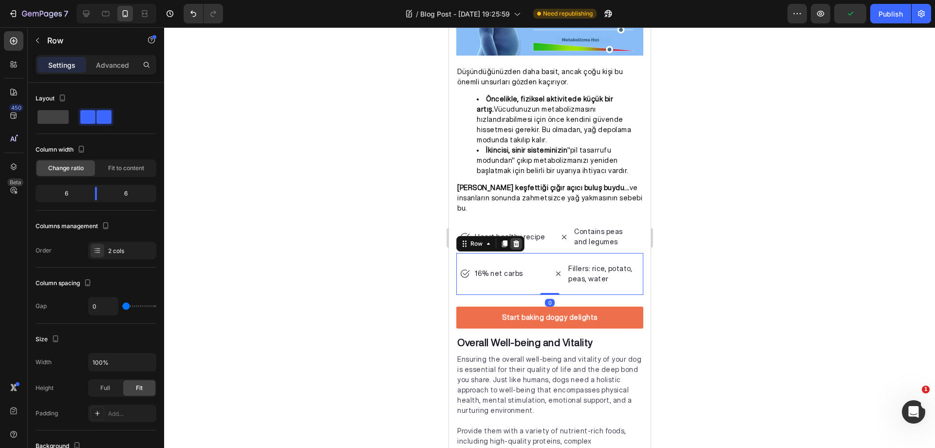
click at [515, 238] on div at bounding box center [516, 244] width 12 height 12
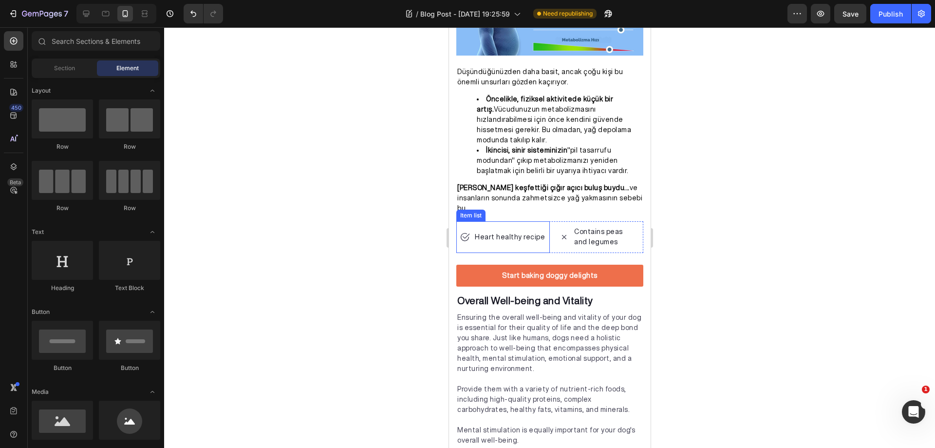
click at [543, 228] on div "Heart healthy recipe" at bounding box center [503, 237] width 94 height 32
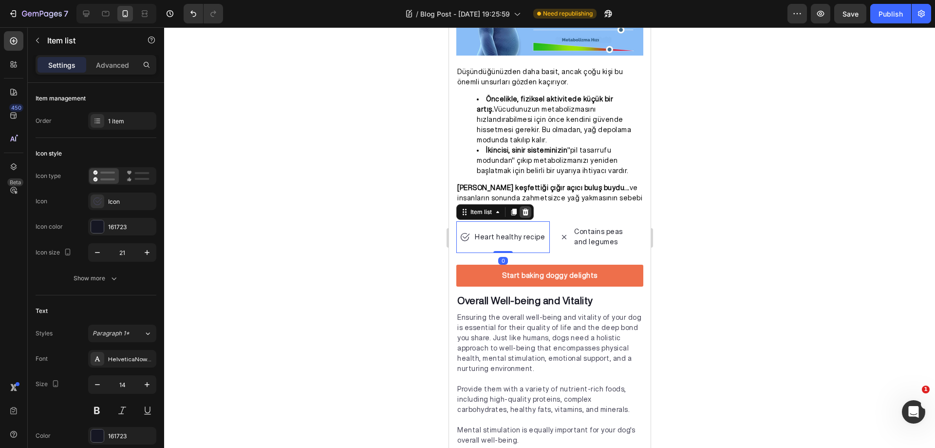
click at [526, 208] on icon at bounding box center [525, 211] width 6 height 7
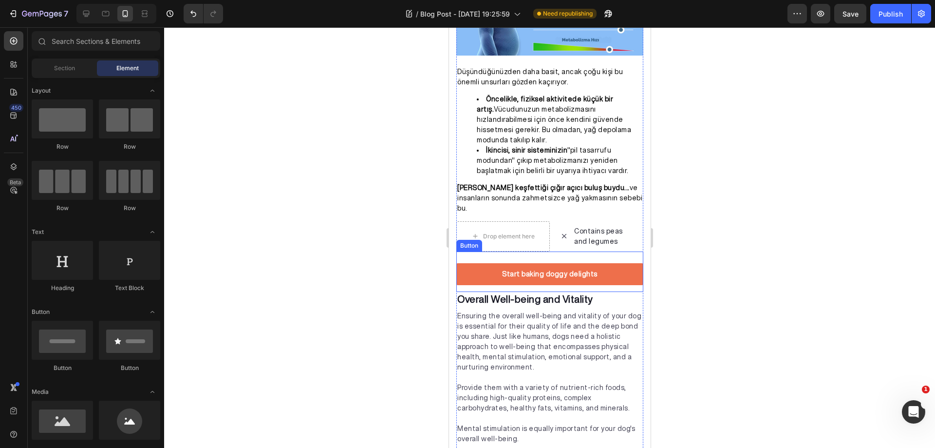
click at [543, 251] on div "Start baking doggy delights Button" at bounding box center [549, 271] width 187 height 40
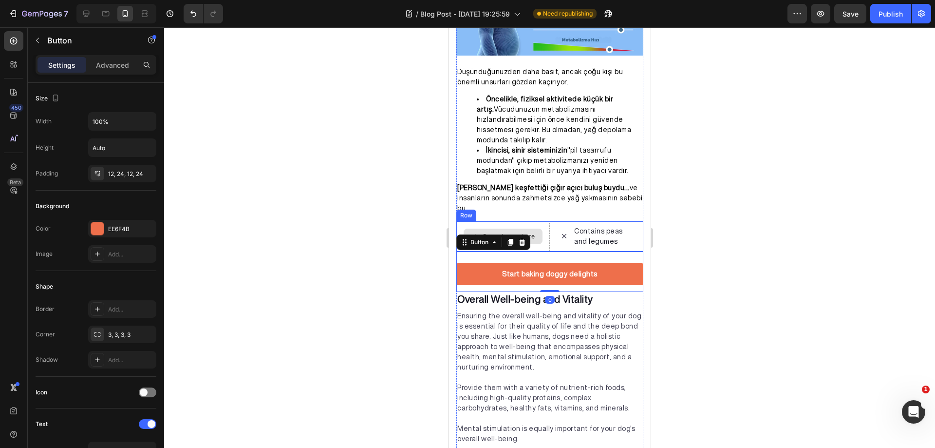
click at [543, 224] on div "Drop element here" at bounding box center [503, 236] width 94 height 30
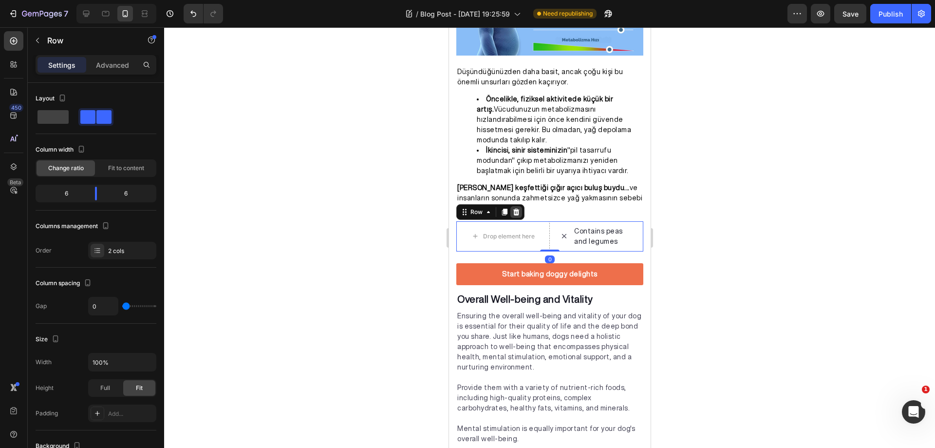
click at [518, 208] on icon at bounding box center [516, 212] width 8 height 8
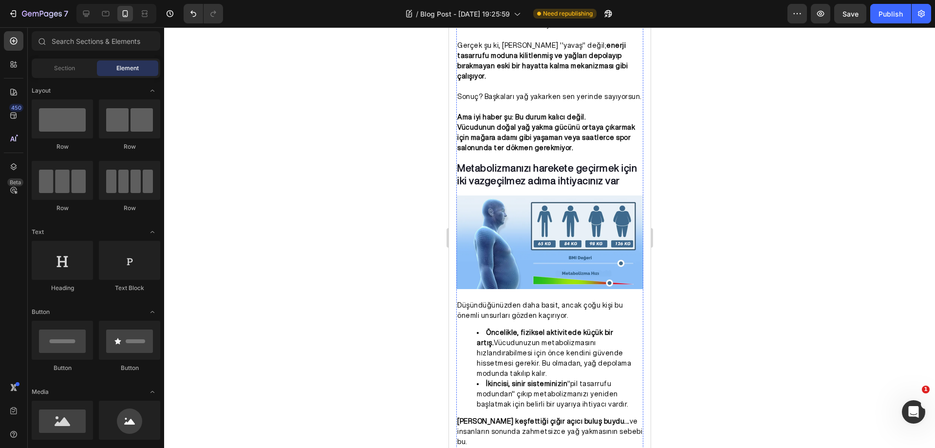
scroll to position [854, 0]
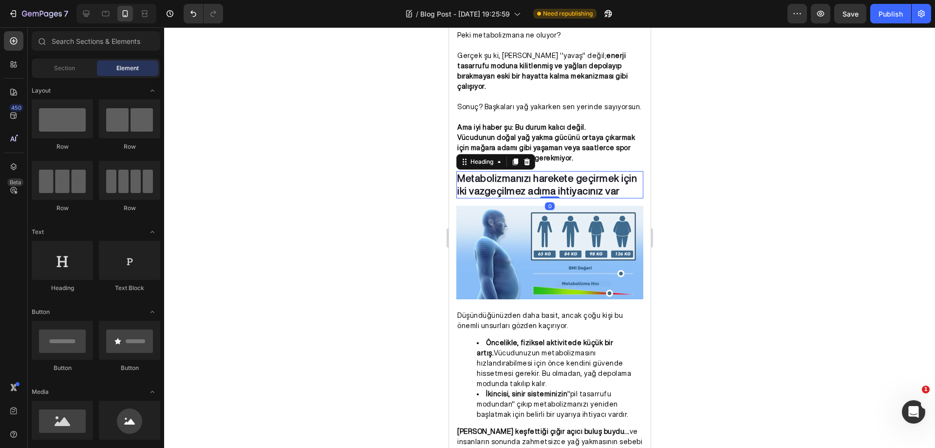
click at [571, 172] on p "Metabolizmanızı harekete geçirmek için iki vazgeçilmez adıma ihtiyacınız var" at bounding box center [549, 184] width 185 height 25
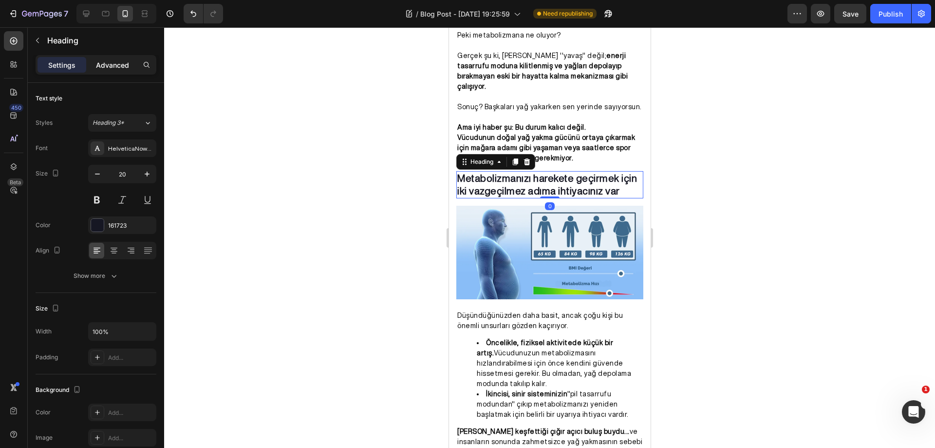
click at [107, 60] on p "Advanced" at bounding box center [112, 65] width 33 height 10
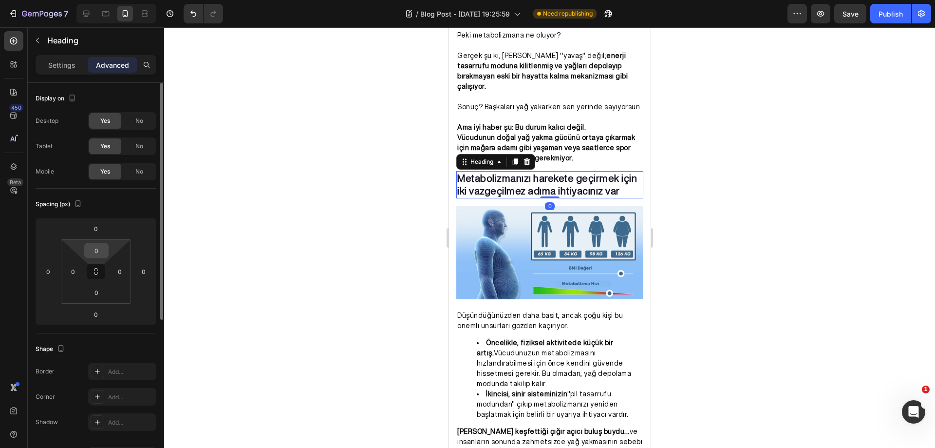
click at [104, 255] on input "0" at bounding box center [96, 250] width 19 height 15
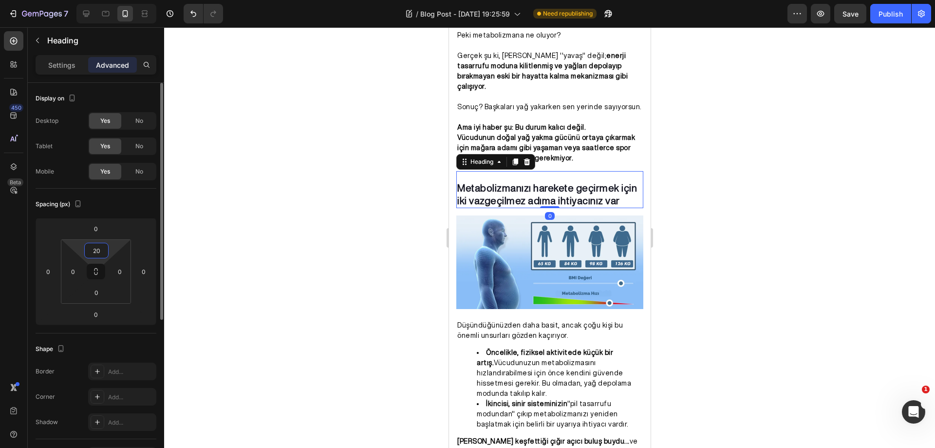
type input "2"
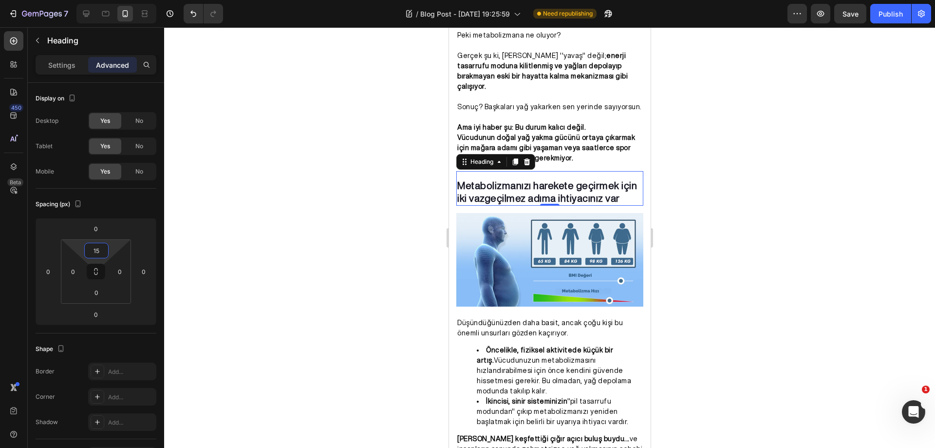
type input "15"
click at [249, 194] on div at bounding box center [549, 237] width 771 height 420
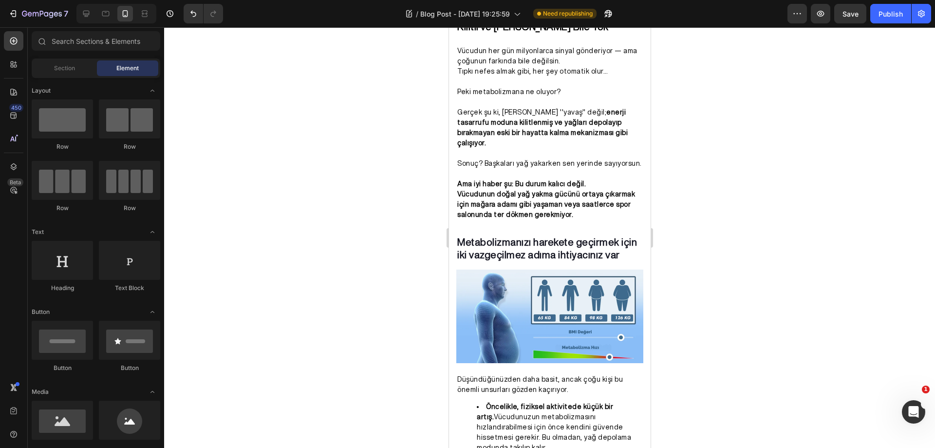
scroll to position [805, 0]
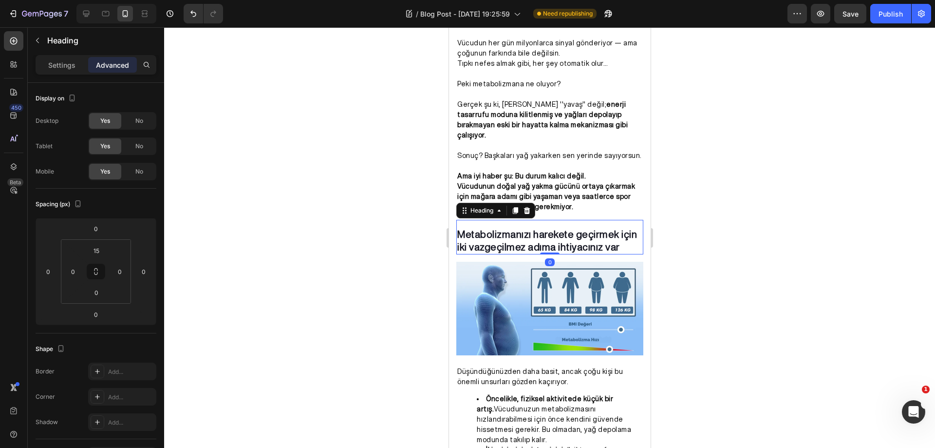
click at [548, 239] on p "Metabolizmanızı harekete geçirmek için iki vazgeçilmez adıma ihtiyacınız var" at bounding box center [549, 240] width 185 height 25
click at [537, 229] on p "Metabolizmanızı harekete geçirmek için iki vazgeçilmez adıma ihtiyacınız var" at bounding box center [549, 240] width 185 height 25
click at [577, 228] on p "Metabolizmanızı Harekete geçirmek için iki vazgeçilmez adıma ihtiyacınız var" at bounding box center [549, 240] width 185 height 25
click at [620, 228] on p "Metabolizmanızı Harekete Geçirmek için iki vazgeçilmez adıma ihtiyacınız var" at bounding box center [549, 240] width 185 height 25
click at [460, 243] on p "Metabolizmanızı Harekete Geçirmek İçin iki vazgeçilmez adıma ihtiyacınız var" at bounding box center [549, 240] width 185 height 25
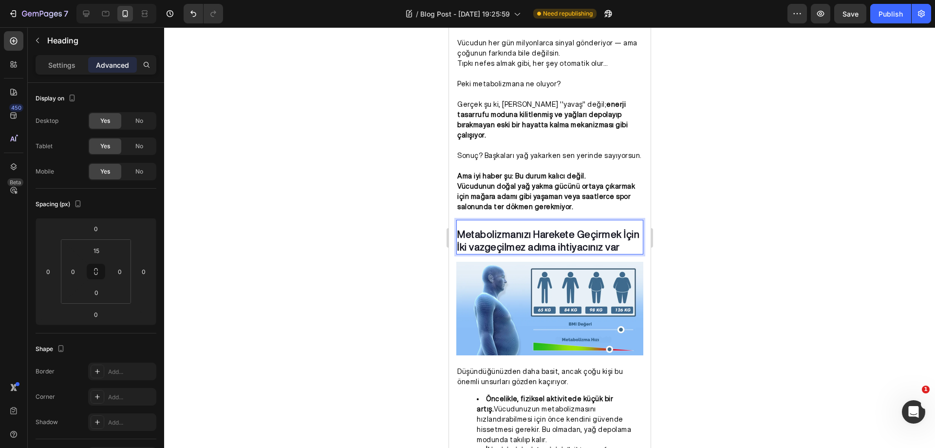
click at [473, 240] on p "Metabolizmanızı Harekete Geçirmek İçin İki vazgeçilmez adıma ihtiyacınız var" at bounding box center [549, 240] width 185 height 25
click at [531, 237] on p "Metabolizmanızı Harekete Geçirmek İçin İki Vazgeçilmez adıma ihtiyacınız var" at bounding box center [549, 240] width 185 height 25
click at [561, 242] on p "Metabolizmanızı Harekete Geçirmek İçin İki Vazgeçilmez Adıma ihtiyacınız var" at bounding box center [549, 240] width 185 height 25
click at [606, 241] on p "Metabolizmanızı Harekete Geçirmek İçin İki Vazgeçilmez Adıma İhtiyacınız var" at bounding box center [549, 240] width 185 height 25
click at [698, 245] on div at bounding box center [549, 237] width 771 height 420
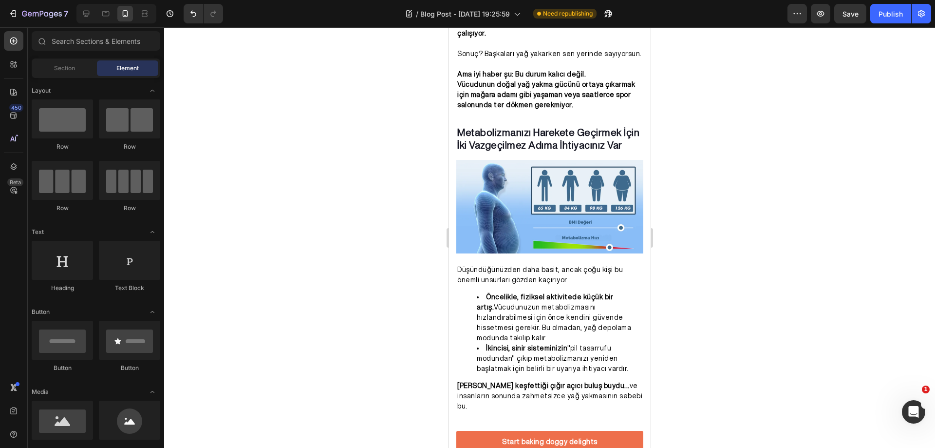
scroll to position [891, 0]
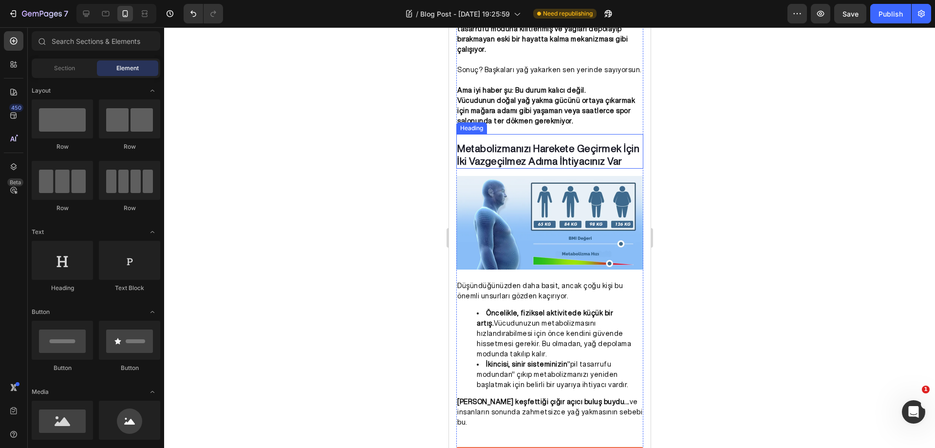
click at [606, 142] on p "Metabolizmanızı Harekete Geçirmek İçin İki Vazgeçilmez Adıma İhtiyacınız Var" at bounding box center [549, 154] width 185 height 25
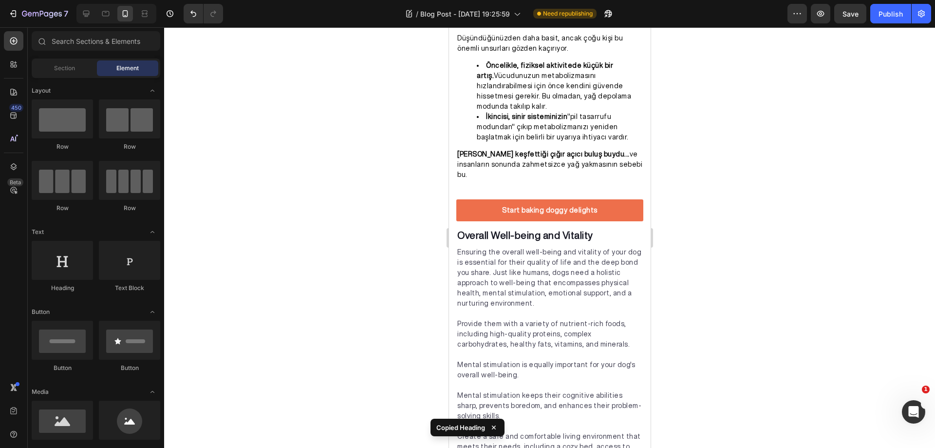
scroll to position [1175, 0]
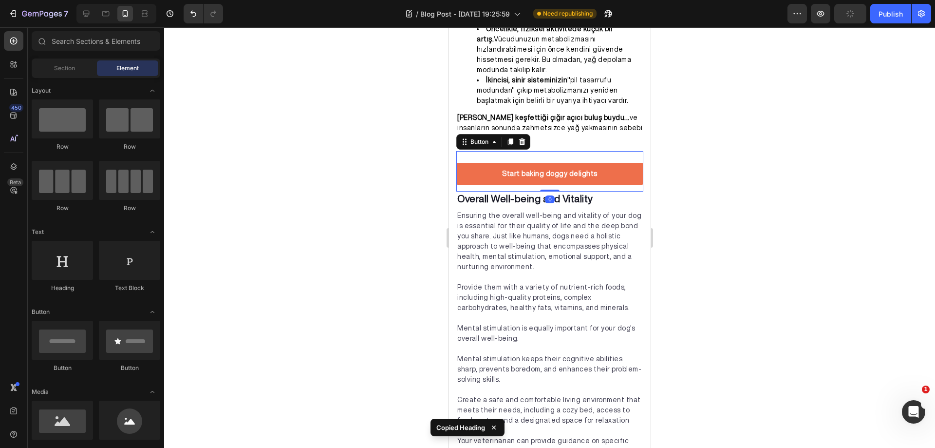
click at [574, 151] on div "Start baking doggy delights Button 0" at bounding box center [549, 171] width 187 height 40
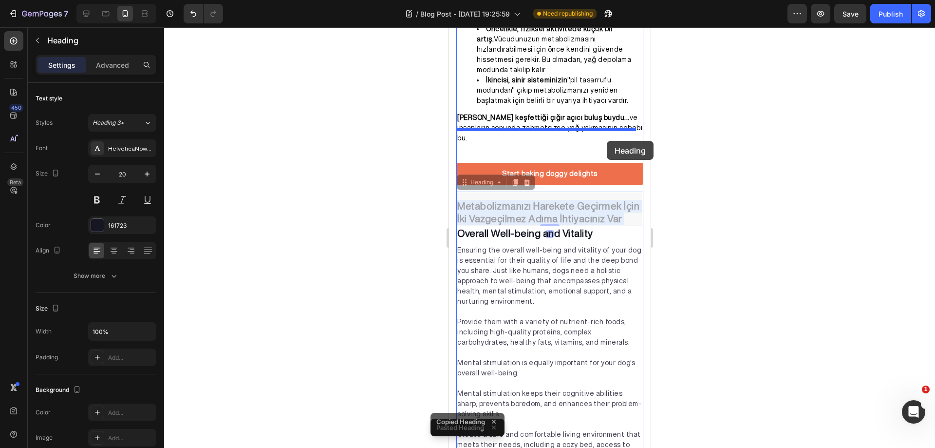
drag, startPoint x: 613, startPoint y: 188, endPoint x: 606, endPoint y: 141, distance: 47.2
click at [606, 141] on div "iPhone 11 Pro Max ( 414 px) iPhone 13 Mini iPhone 13 Pro iPhone 11 Pro Max iPho…" at bounding box center [550, 292] width 202 height 2880
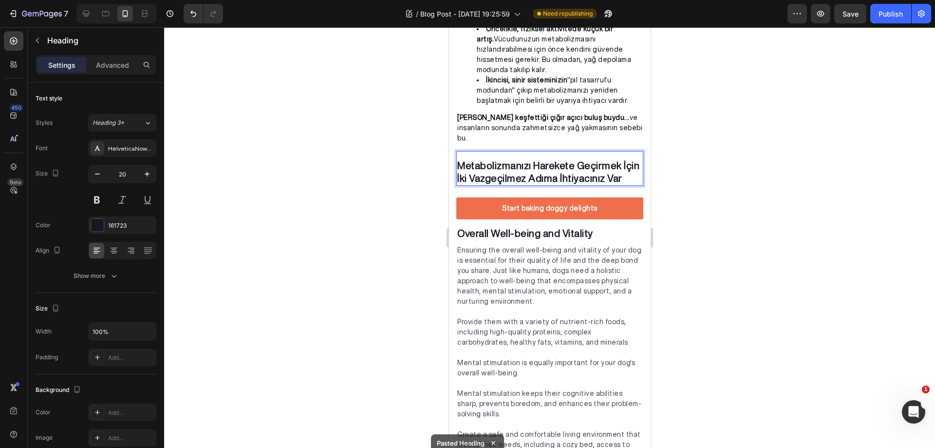
click at [575, 159] on p "Metabolizmanızı Harekete Geçirmek İçin İki Vazgeçilmez Adıma İhtiyacınız Var" at bounding box center [549, 171] width 185 height 25
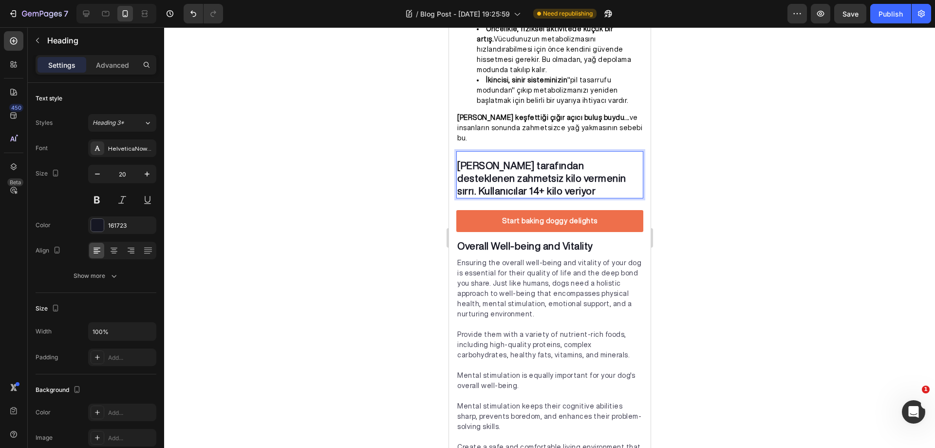
click at [691, 151] on div at bounding box center [549, 237] width 771 height 420
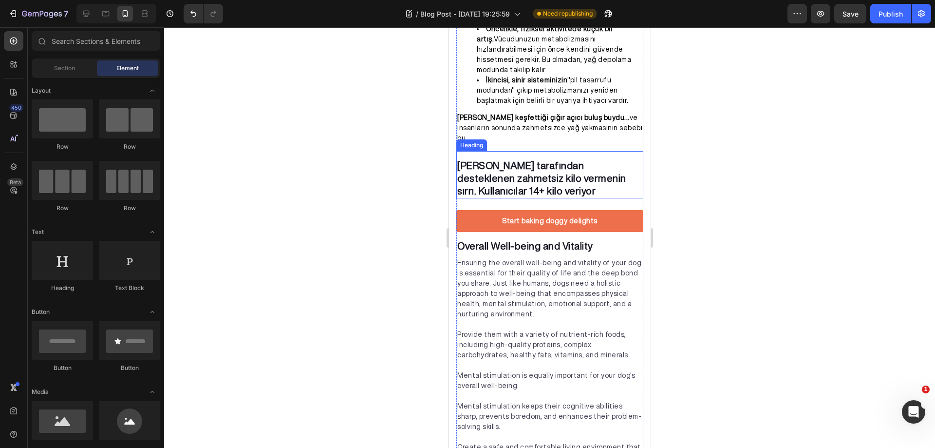
scroll to position [1126, 0]
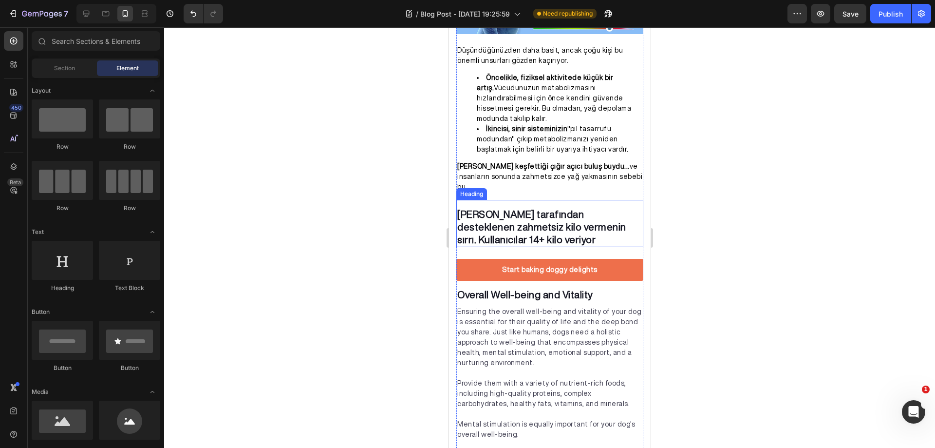
click at [558, 209] on strong "Bilim tarafından desteklenen zahmetsiz kilo vermenin sırrı. Kullanıcılar 14+ ki…" at bounding box center [541, 227] width 169 height 36
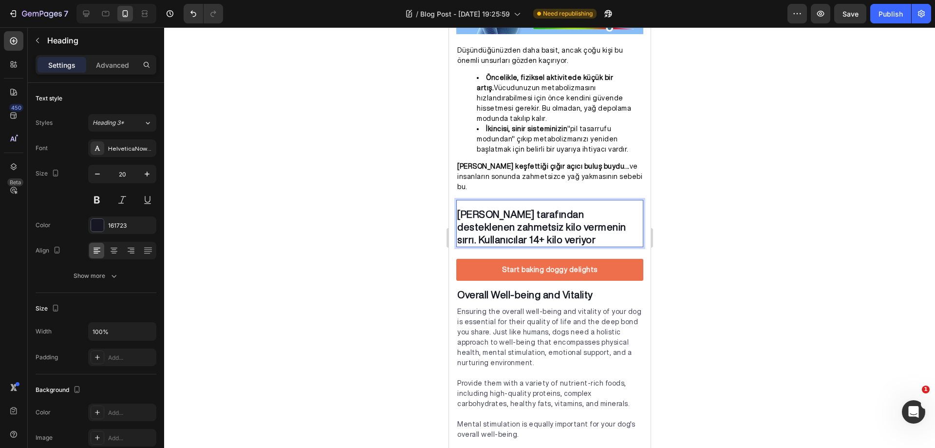
click at [531, 209] on strong "Bilim tarafından desteklenen zahmetsiz kilo vermenin sırrı. Kullanıcılar 14+ ki…" at bounding box center [541, 227] width 169 height 36
click at [485, 209] on strong "Bilim tarafından Desteklenen zahmetsiz kilo vermenin sırrı. Kullanıcılar 14+ ki…" at bounding box center [542, 227] width 170 height 36
click at [589, 209] on strong "Bilim Tarafından Desteklenen zahmetsiz kilo vermenin sırrı. Kullanıcılar 14+ ki…" at bounding box center [548, 227] width 182 height 36
click at [463, 209] on strong "Bilim Tarafından Desteklenen Zahmetsiz kilo vermenin sırrı. Kullanıcılar 14+ ki…" at bounding box center [549, 227] width 184 height 36
click at [479, 209] on strong "Bilim Tarafından Desteklenen Zahmetsiz Kilo vermenin sırrı. Kullanıcılar 14+ ki…" at bounding box center [549, 227] width 184 height 36
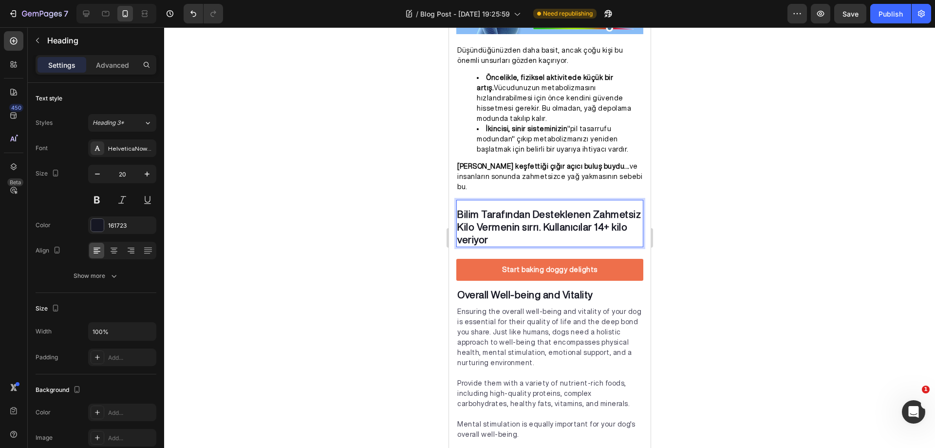
click at [523, 209] on strong "Bilim Tarafından Desteklenen Zahmetsiz Kilo Vermenin sırrı. Kullanıcılar 14+ ki…" at bounding box center [549, 227] width 184 height 36
click at [543, 209] on strong "Bilim Tarafından Desteklenen Zahmetsiz Kilo Vermenin Sırrı. Kullanıcılar 14+ ki…" at bounding box center [549, 227] width 184 height 36
click at [612, 209] on strong "Bilim Tarafından Desteklenen Zahmetsiz Kilo Vermenin Sırrı Kullanıcılar 14+ kil…" at bounding box center [549, 227] width 184 height 36
click at [462, 221] on strong "Bilim Tarafından Desteklenen Zahmetsiz Kilo Vermenin Sırrı Kullanıcılar 14+ Kil…" at bounding box center [549, 227] width 184 height 36
click at [495, 220] on p "Bilim Tarafından Desteklenen Zahmetsiz Kilo Vermenin Sırrı Kullanıcılar 14+ Kil…" at bounding box center [549, 227] width 185 height 38
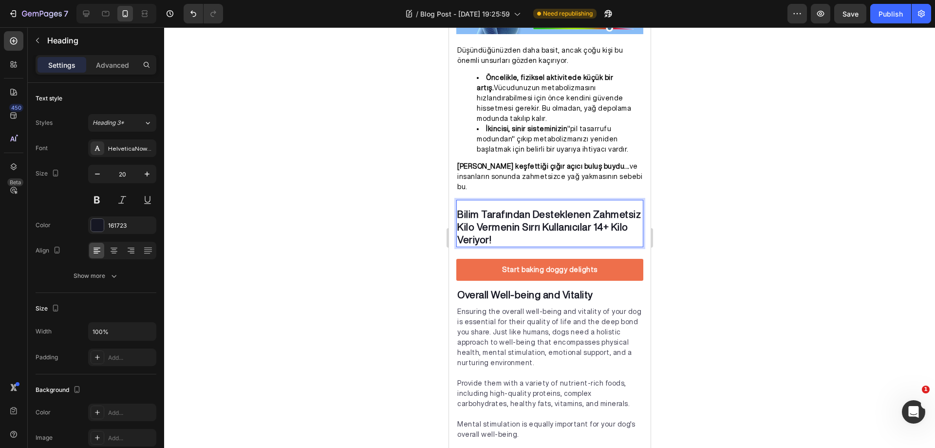
click at [705, 211] on div at bounding box center [549, 237] width 771 height 420
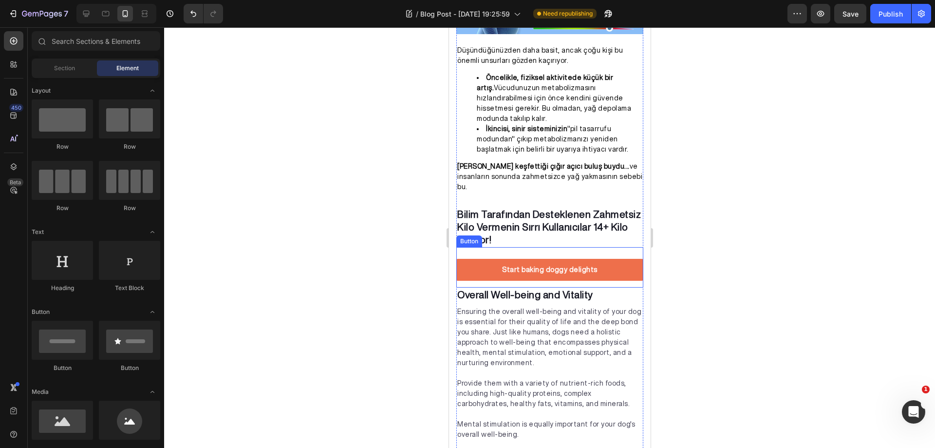
click at [604, 247] on div "Start baking doggy delights Button" at bounding box center [549, 267] width 187 height 40
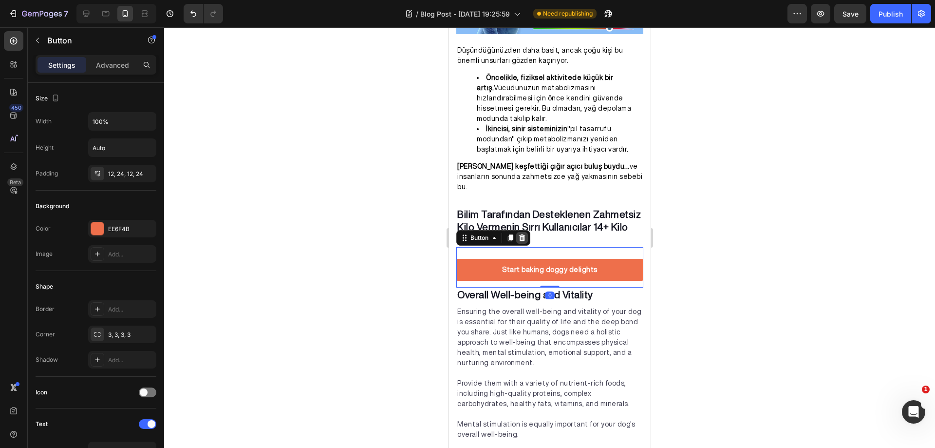
click at [525, 234] on icon at bounding box center [522, 238] width 8 height 8
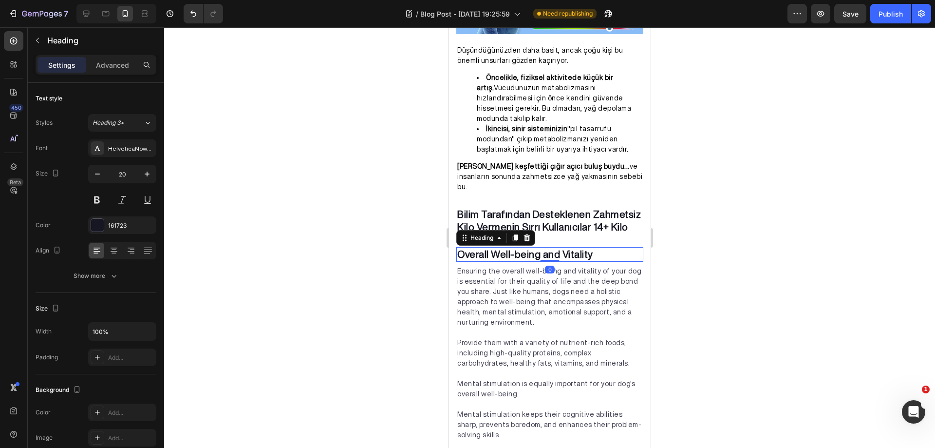
click at [618, 248] on p "Overall Well-being and Vitality" at bounding box center [549, 254] width 185 height 13
click at [530, 234] on icon at bounding box center [527, 238] width 8 height 8
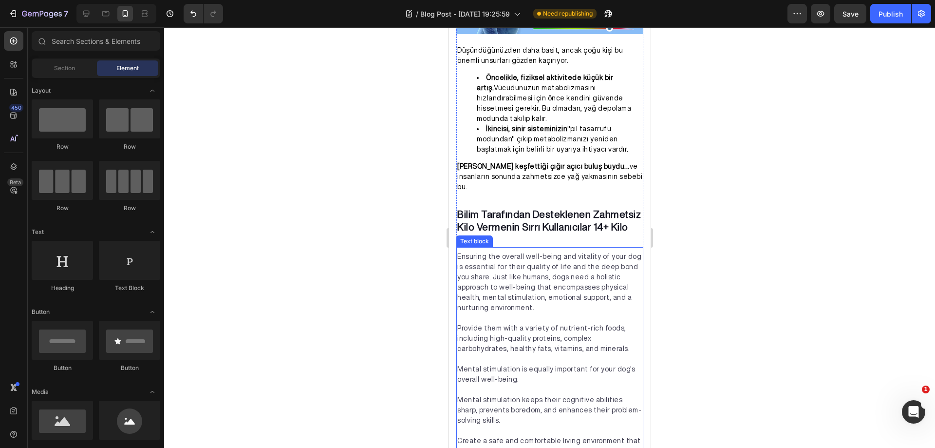
click at [545, 258] on p "Ensuring the overall well-being and vitality of your dog is essential for their…" at bounding box center [549, 281] width 185 height 61
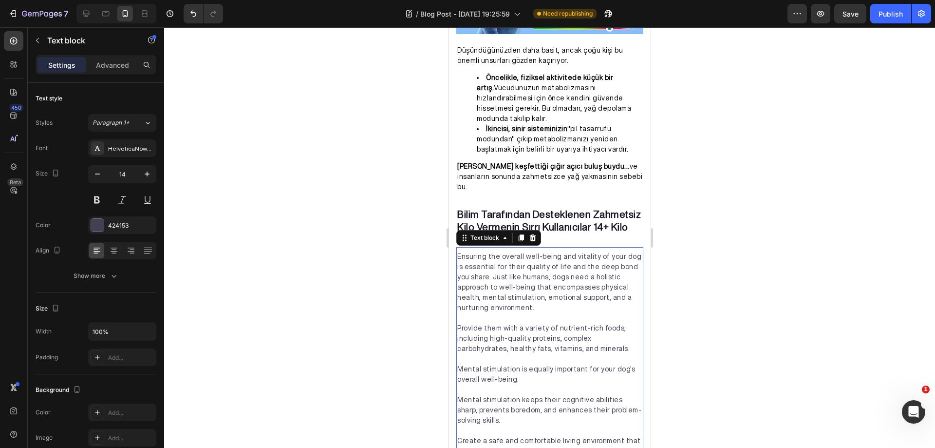
click at [545, 258] on p "Ensuring the overall well-being and vitality of your dog is essential for their…" at bounding box center [549, 281] width 185 height 61
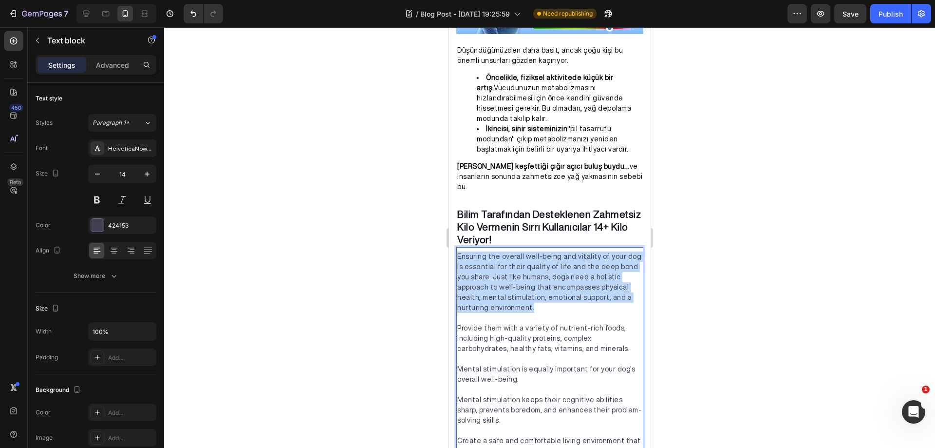
click at [545, 258] on p "Ensuring the overall well-being and vitality of your dog is essential for their…" at bounding box center [549, 281] width 185 height 61
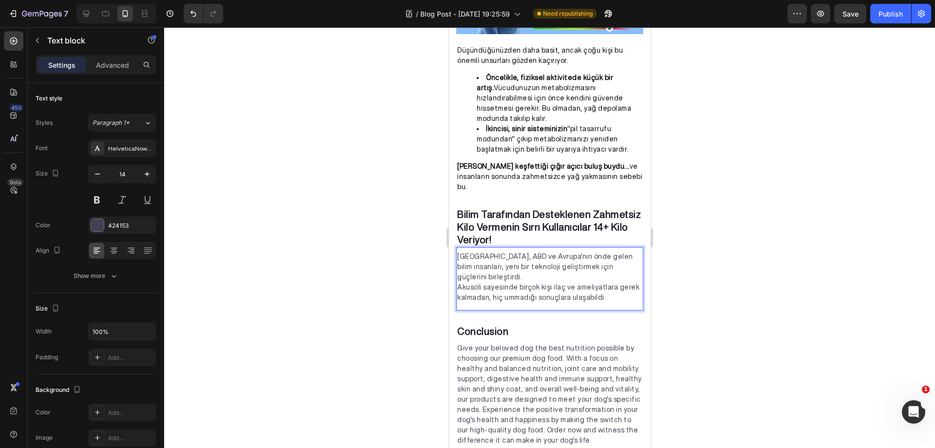
click at [595, 282] on p "Akusoli sayesinde birçok kişi ilaç ve ameliyatlara gerek kalmadan, hiç ummadığı…" at bounding box center [549, 292] width 185 height 20
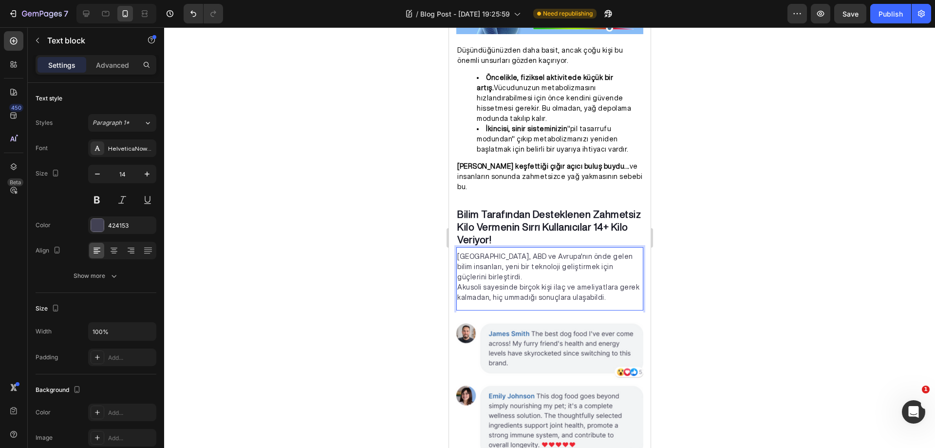
click at [457, 282] on p "Akusoli sayesinde birçok kişi ilaç ve ameliyatlara gerek kalmadan, hiç ummadığı…" at bounding box center [549, 292] width 185 height 20
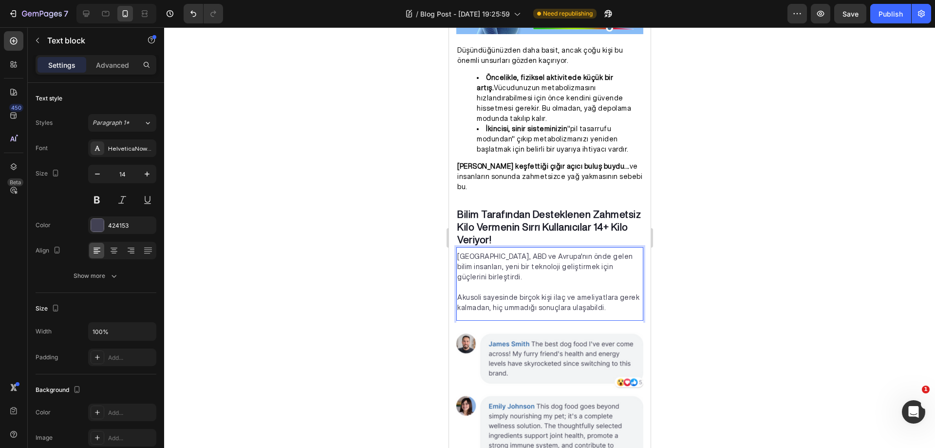
click at [690, 231] on div at bounding box center [549, 237] width 771 height 420
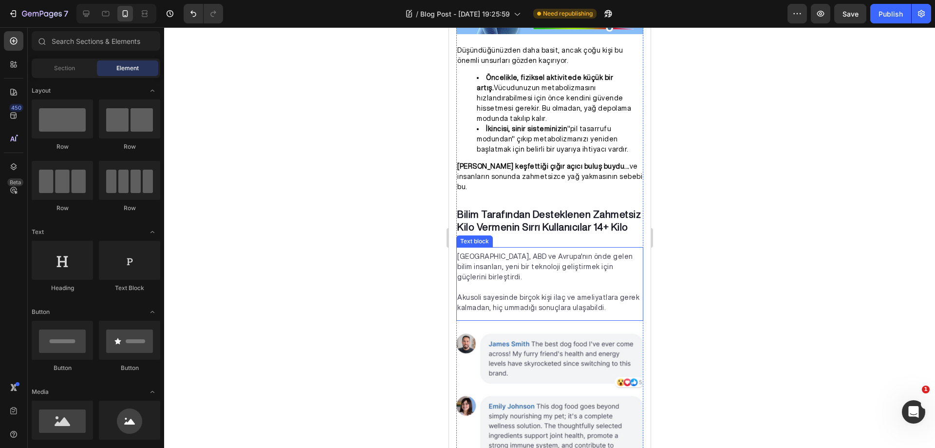
click at [506, 251] on p "Japonya, ABD ve Avrupa'nın önde gelen bilim insanları, yeni bir teknoloji geliş…" at bounding box center [549, 266] width 185 height 31
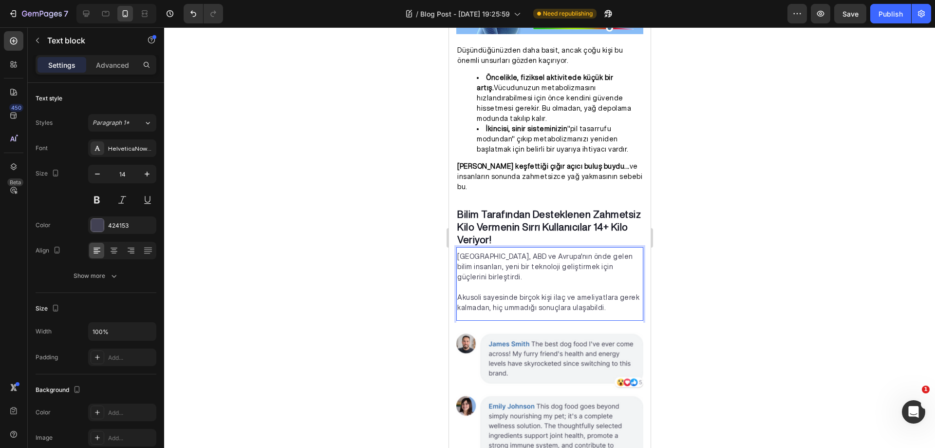
click at [501, 251] on p "Japonya, ABD ve Avrupa'nın önde gelen bilim insanları, yeni bir teknoloji geliş…" at bounding box center [549, 266] width 185 height 31
drag, startPoint x: 501, startPoint y: 237, endPoint x: 458, endPoint y: 237, distance: 42.9
click at [458, 251] on p "Japonya, ABD ve Avrupa'nın önde gelen bilim insanları, yeni bir teknoloji geliş…" at bounding box center [549, 266] width 185 height 31
click at [705, 236] on div at bounding box center [549, 237] width 771 height 420
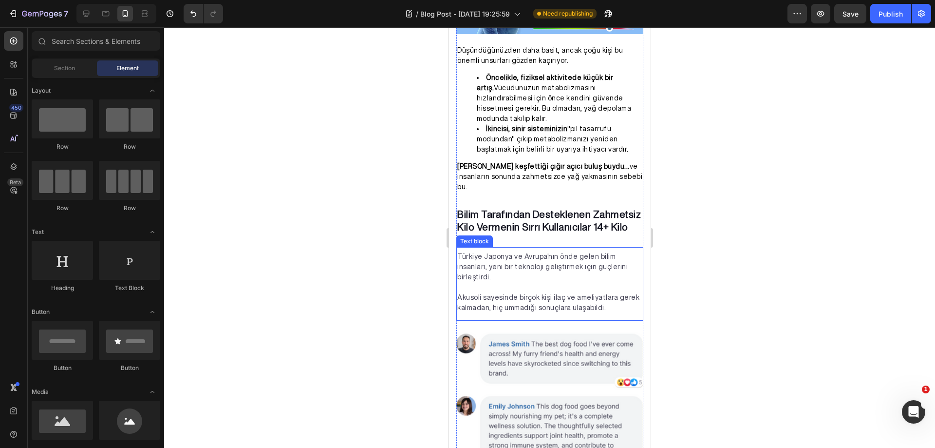
click at [580, 251] on p "Türkiye Japonya ve Avrupa'nın önde gelen bilim insanları, yeni bir teknoloji ge…" at bounding box center [549, 266] width 185 height 31
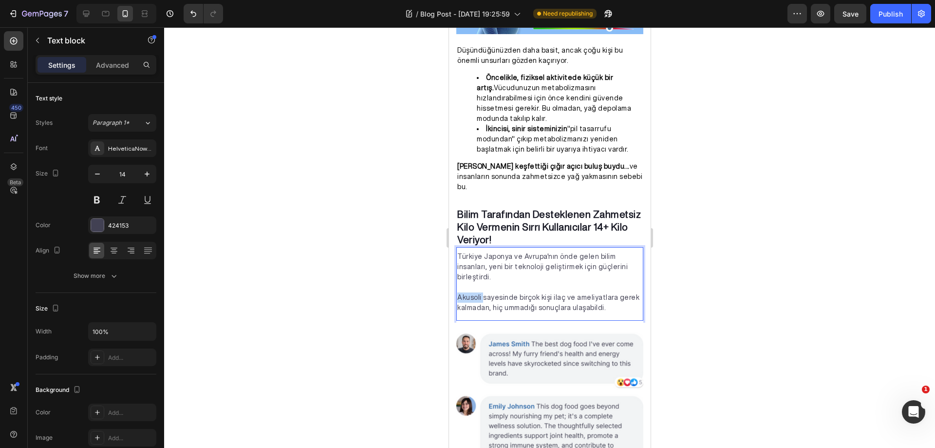
drag, startPoint x: 481, startPoint y: 267, endPoint x: 458, endPoint y: 267, distance: 22.9
click at [458, 292] on p "Akusoli sayesinde birçok kişi ilaç ve ameliyatlara gerek kalmadan, hiç ummadığı…" at bounding box center [549, 302] width 185 height 20
click at [715, 246] on div at bounding box center [549, 237] width 771 height 420
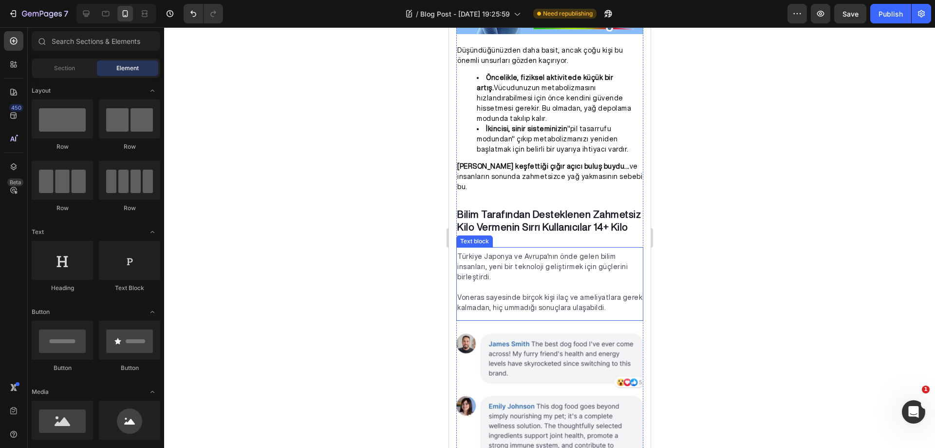
click at [595, 282] on p "Rich Text Editor. Editing area: main" at bounding box center [549, 287] width 185 height 10
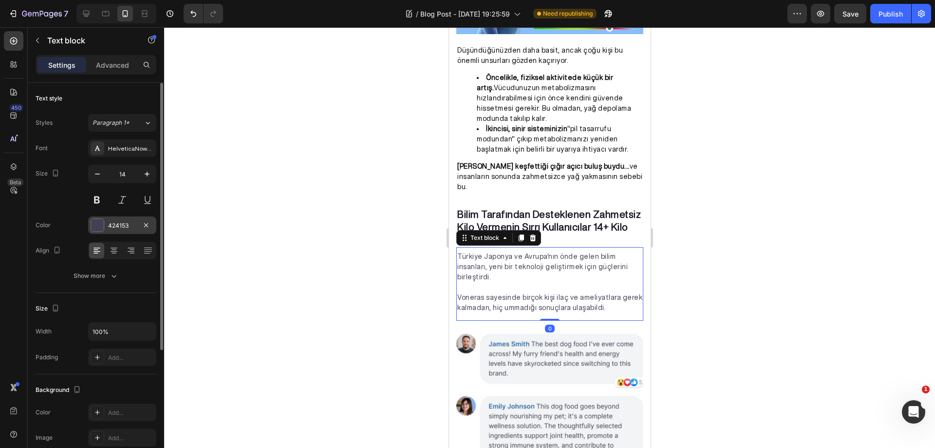
click at [96, 223] on div at bounding box center [97, 225] width 13 height 13
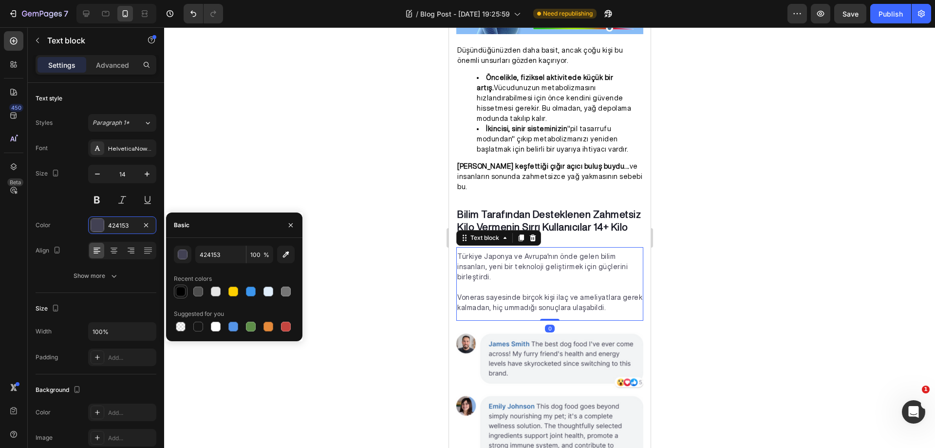
click at [184, 292] on div at bounding box center [181, 291] width 10 height 10
type input "000000"
click at [272, 179] on div at bounding box center [549, 237] width 771 height 420
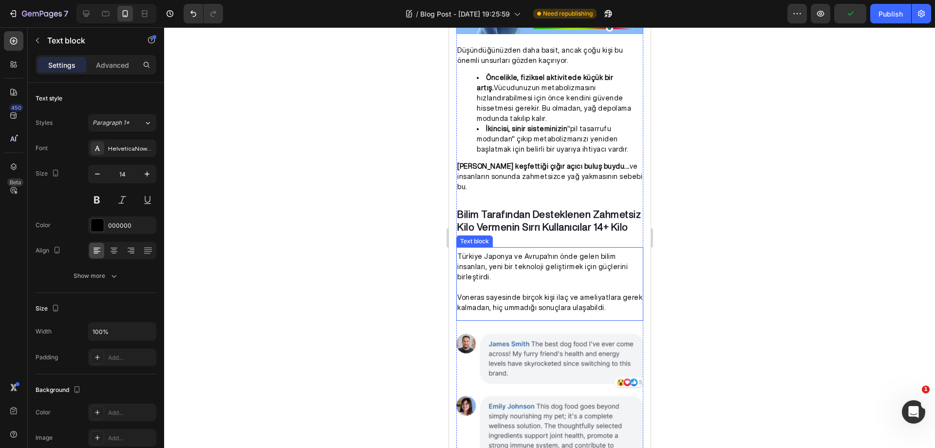
click at [547, 251] on p "Türkiye Japonya ve Avrupa'nın önde gelen bilim insanları, yeni bir teknoloji ge…" at bounding box center [549, 266] width 185 height 31
click at [115, 60] on p "Advanced" at bounding box center [112, 65] width 33 height 10
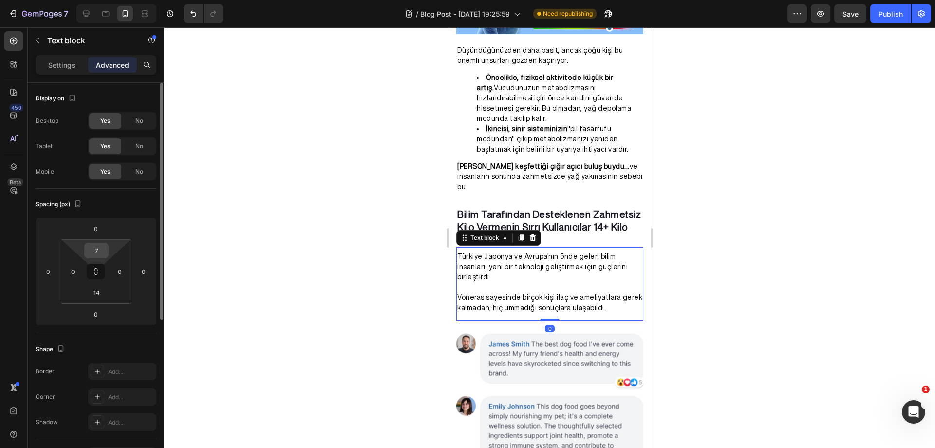
click at [99, 251] on input "7" at bounding box center [96, 250] width 19 height 15
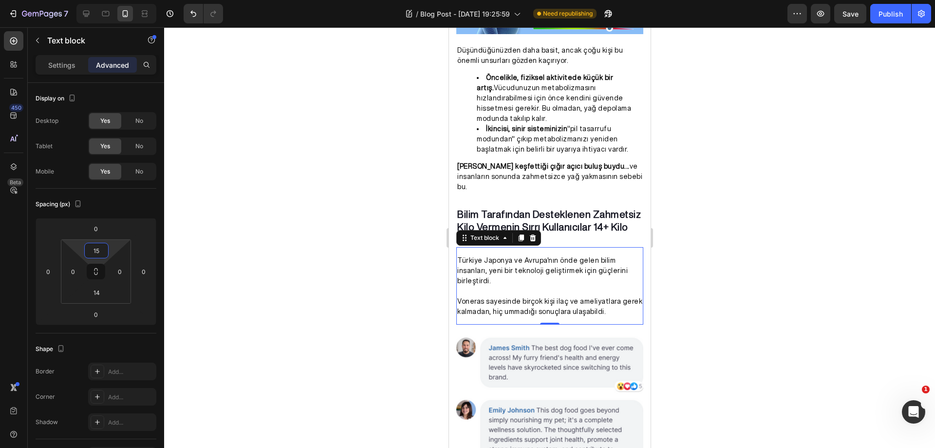
type input "15"
click at [317, 239] on div at bounding box center [549, 237] width 771 height 420
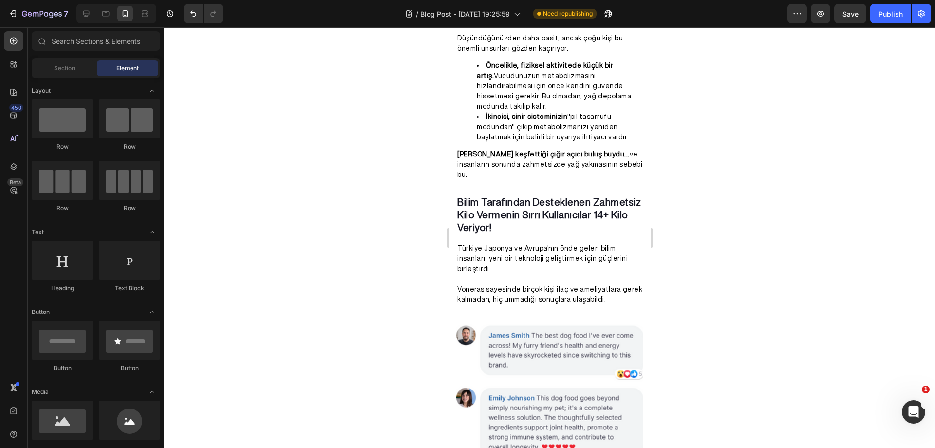
scroll to position [1127, 0]
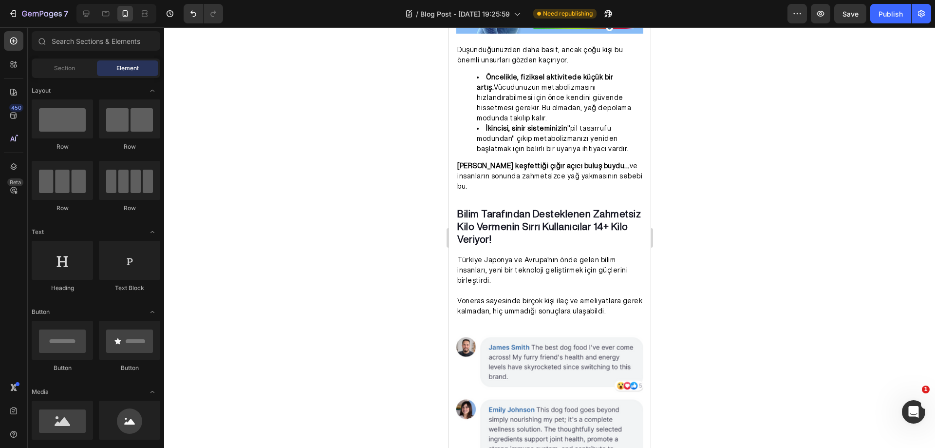
drag, startPoint x: 646, startPoint y: 124, endPoint x: 1132, endPoint y: 242, distance: 499.8
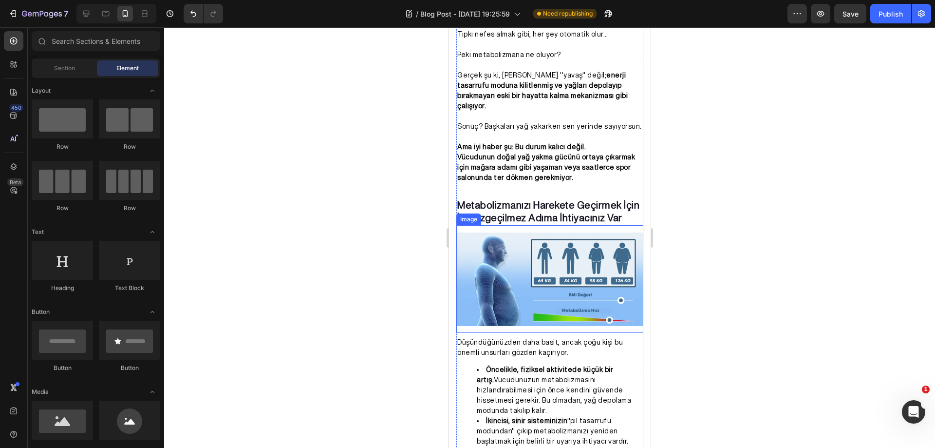
scroll to position [1078, 0]
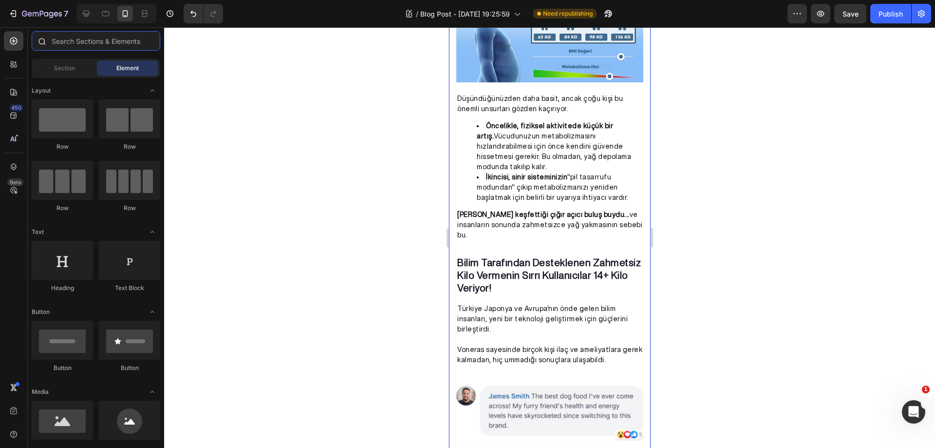
click at [86, 39] on input "text" at bounding box center [96, 40] width 129 height 19
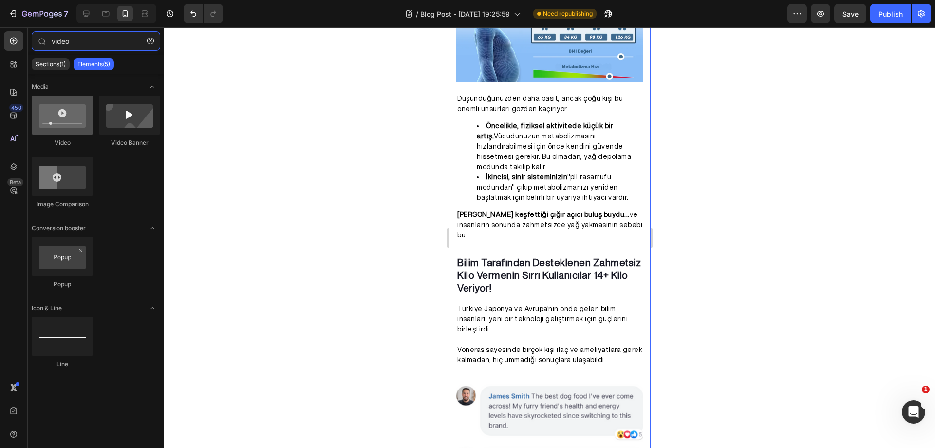
type input "video"
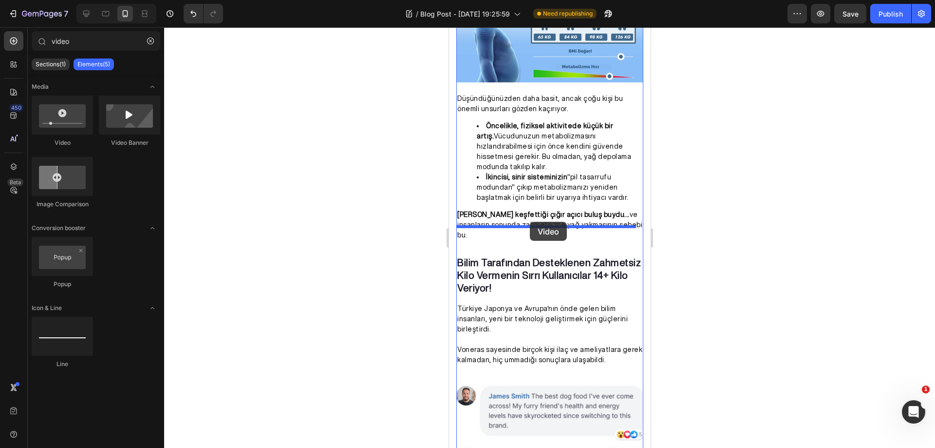
drag, startPoint x: 513, startPoint y: 146, endPoint x: 530, endPoint y: 222, distance: 77.3
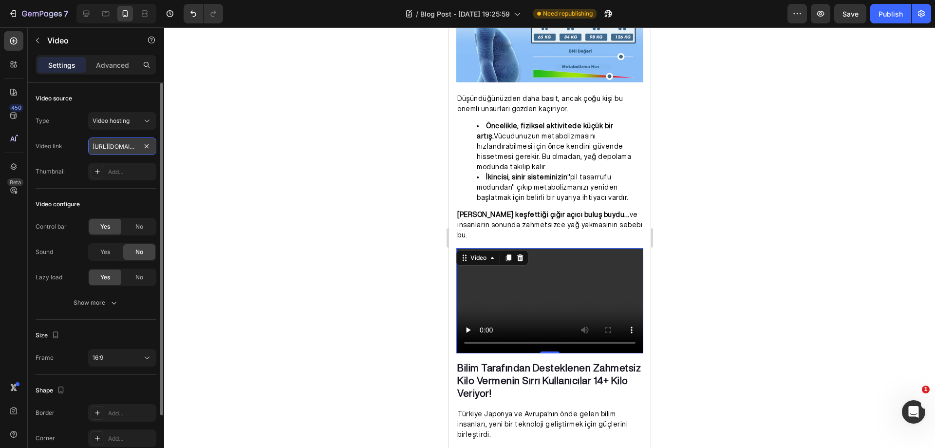
click at [114, 146] on input "https://cdn.shopify.com/videos/c/o/v/2cd3deb506b54b009063f7270ab5cf2e.mp4" at bounding box center [122, 146] width 68 height 18
paste input "5fc93cfa637e4b068fdce967e8114a41"
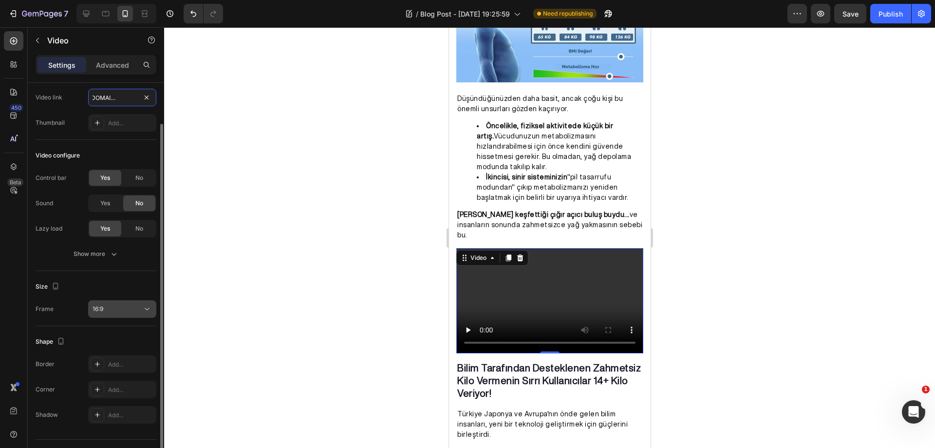
type input "https://cdn.shopify.com/videos/c/o/v/5fc93cfa637e4b068fdce967e8114a41.mp4"
click at [115, 310] on div "16:9" at bounding box center [118, 308] width 50 height 9
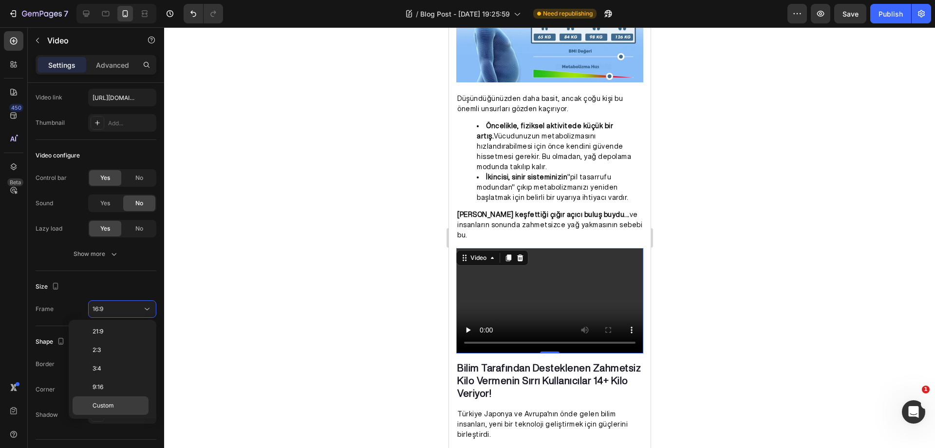
scroll to position [0, 0]
click at [117, 334] on p "Original" at bounding box center [119, 332] width 52 height 9
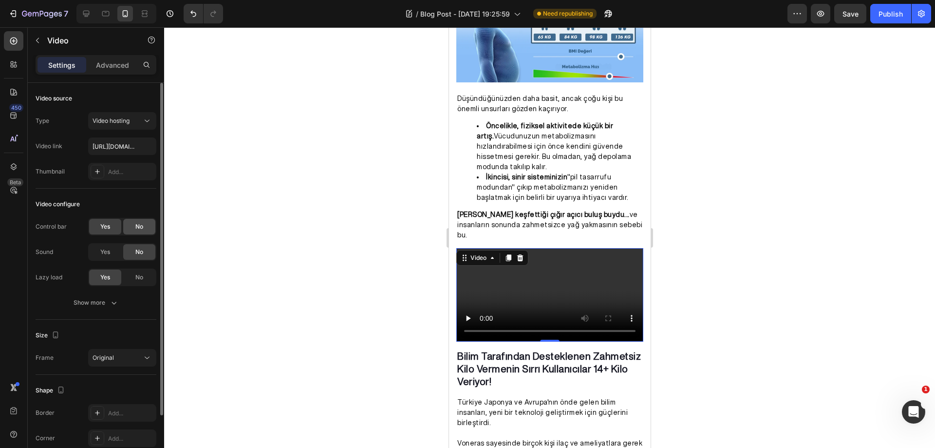
click at [143, 230] on span "No" at bounding box center [139, 226] width 8 height 9
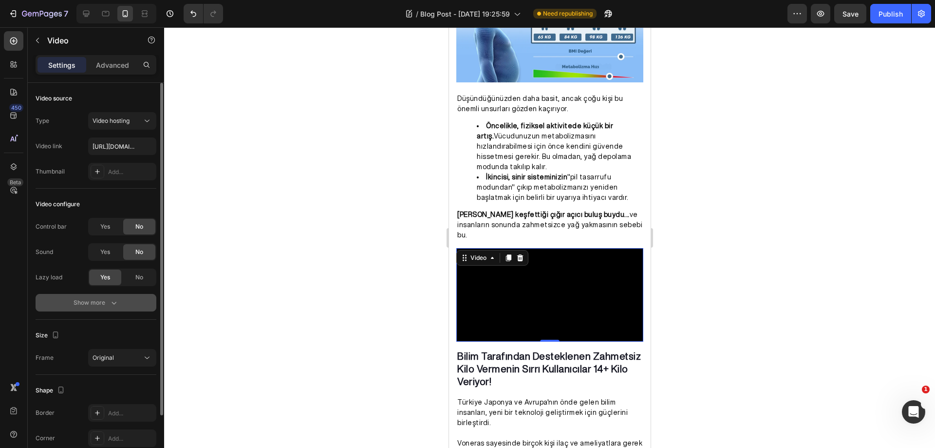
click at [115, 304] on icon "button" at bounding box center [114, 303] width 10 height 10
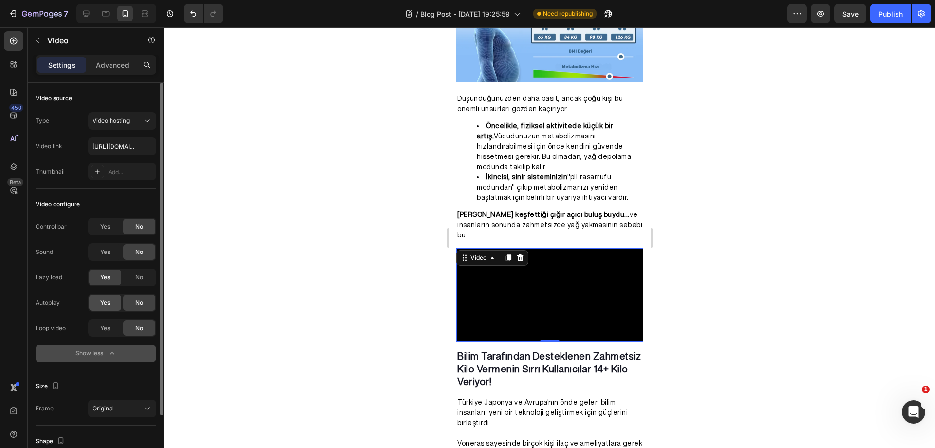
click at [116, 302] on div "Yes" at bounding box center [105, 303] width 32 height 16
click at [103, 328] on span "Yes" at bounding box center [105, 327] width 10 height 9
click at [256, 293] on div at bounding box center [549, 237] width 771 height 420
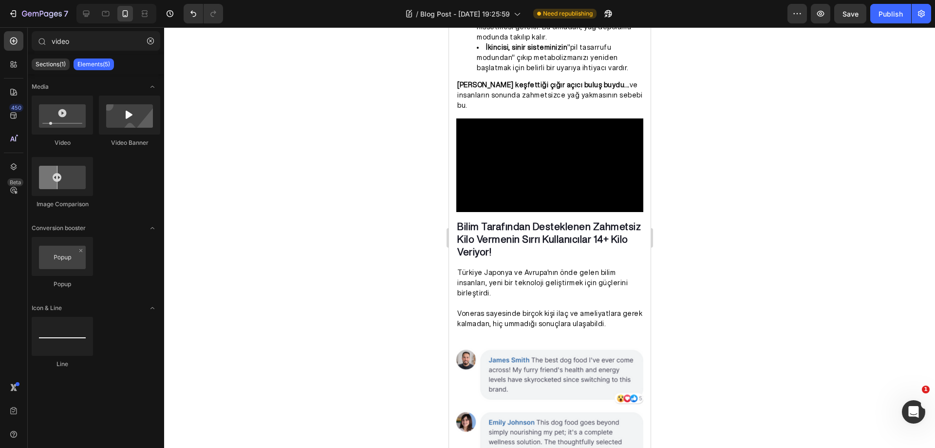
scroll to position [1245, 0]
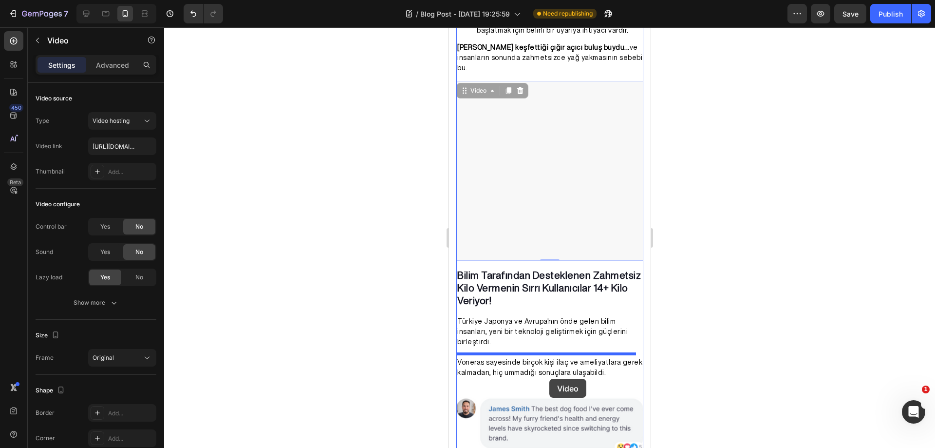
drag, startPoint x: 548, startPoint y: 130, endPoint x: 549, endPoint y: 379, distance: 248.4
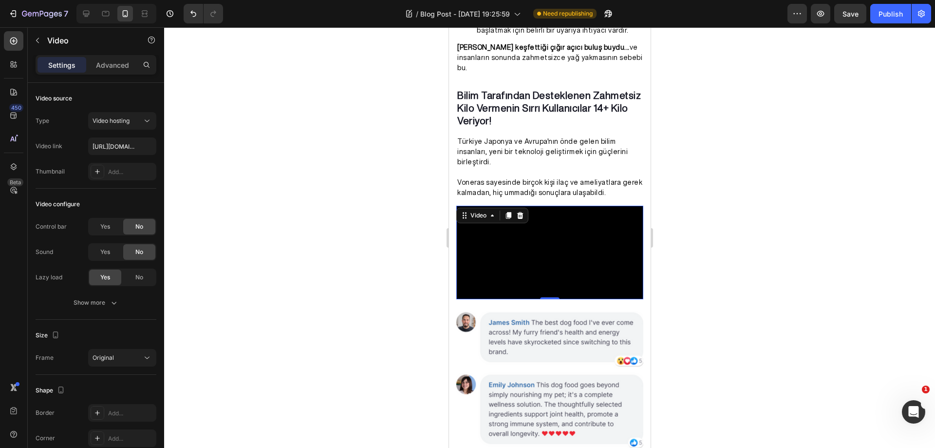
click at [698, 247] on div at bounding box center [549, 237] width 771 height 420
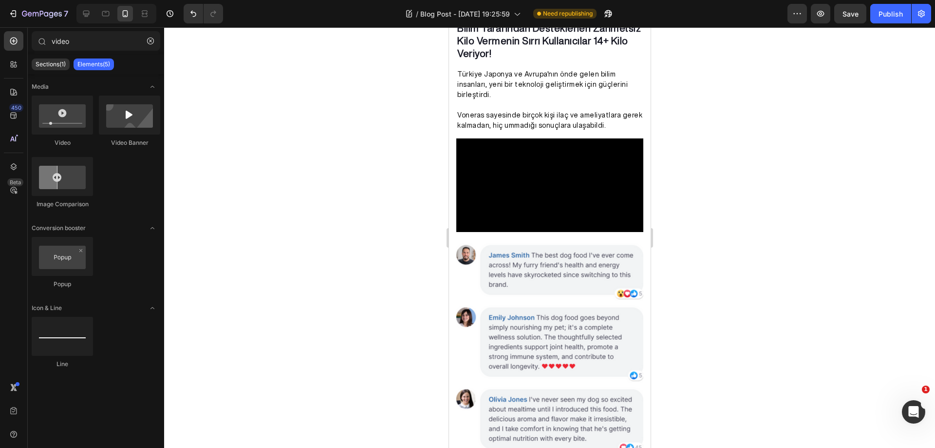
scroll to position [1337, 0]
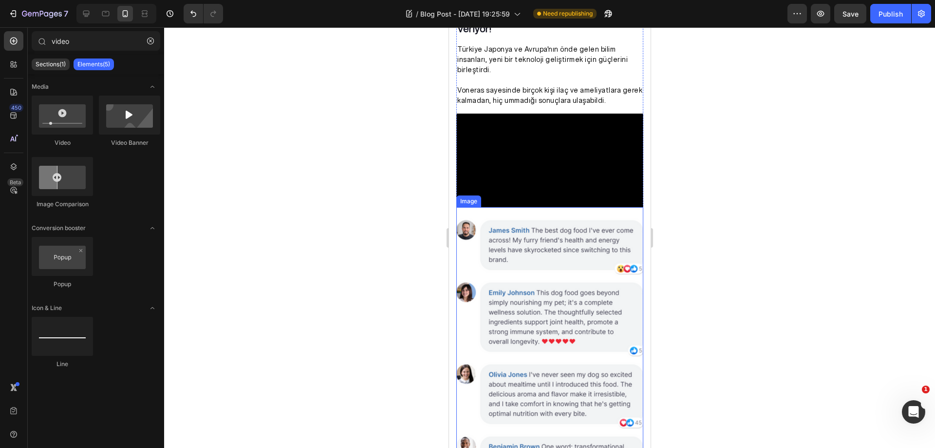
click at [600, 285] on img at bounding box center [549, 442] width 187 height 470
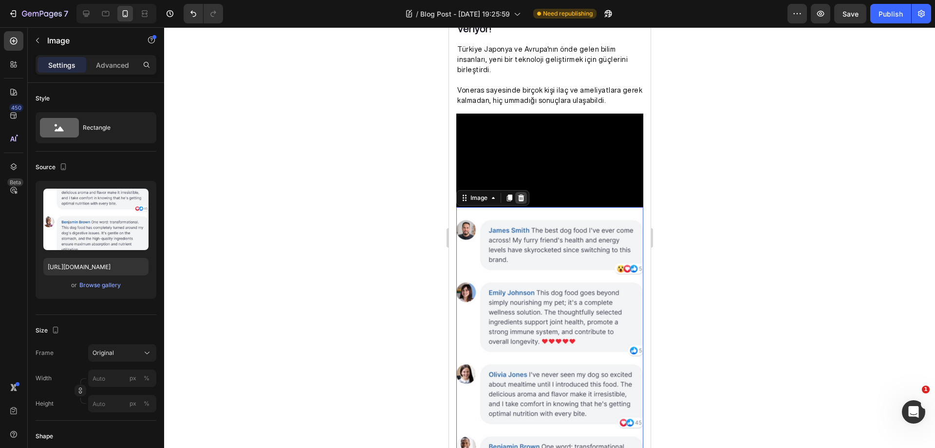
click at [522, 201] on icon at bounding box center [521, 197] width 6 height 7
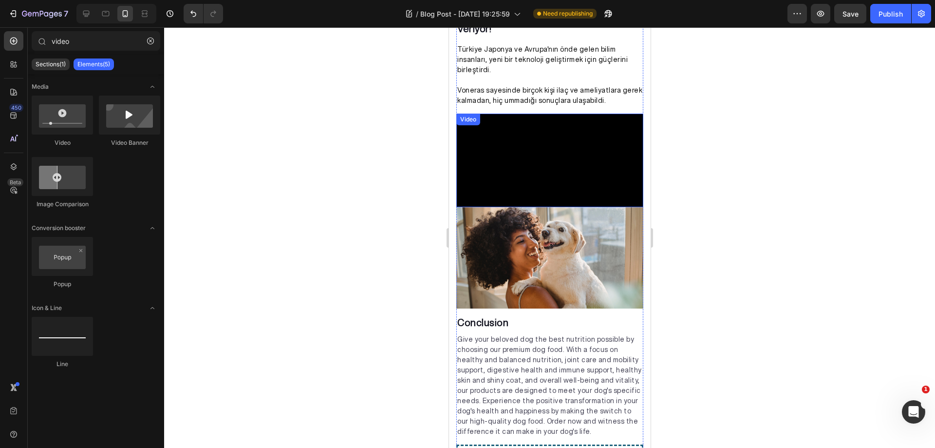
click at [591, 294] on img at bounding box center [549, 257] width 187 height 101
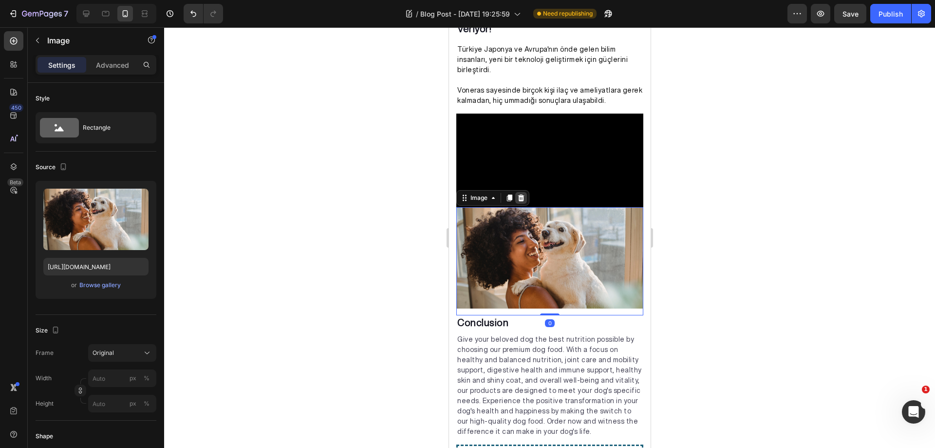
click at [521, 202] on icon at bounding box center [521, 198] width 8 height 8
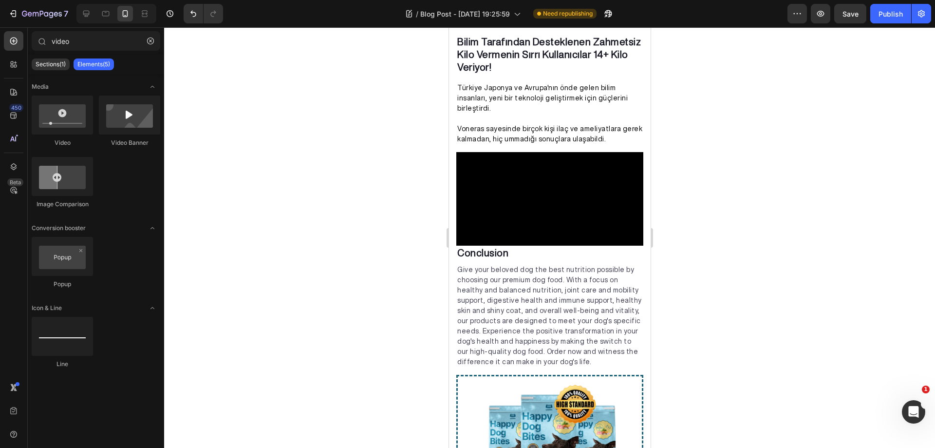
scroll to position [1257, 0]
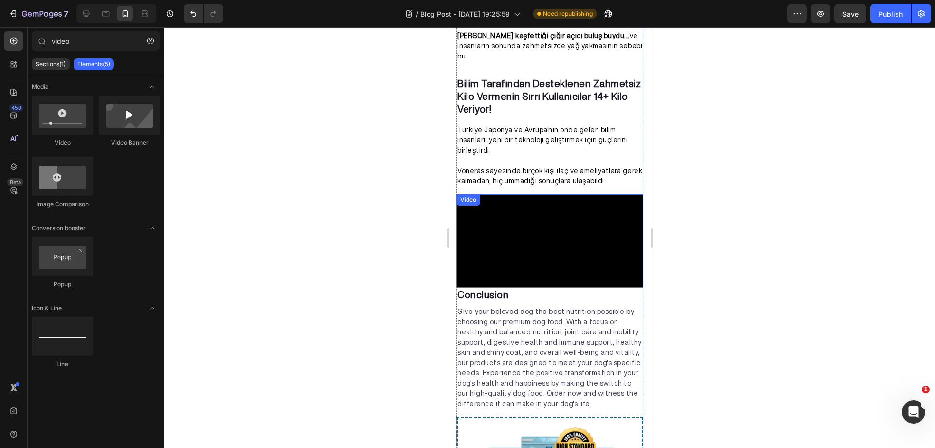
click at [565, 194] on video at bounding box center [549, 241] width 187 height 94
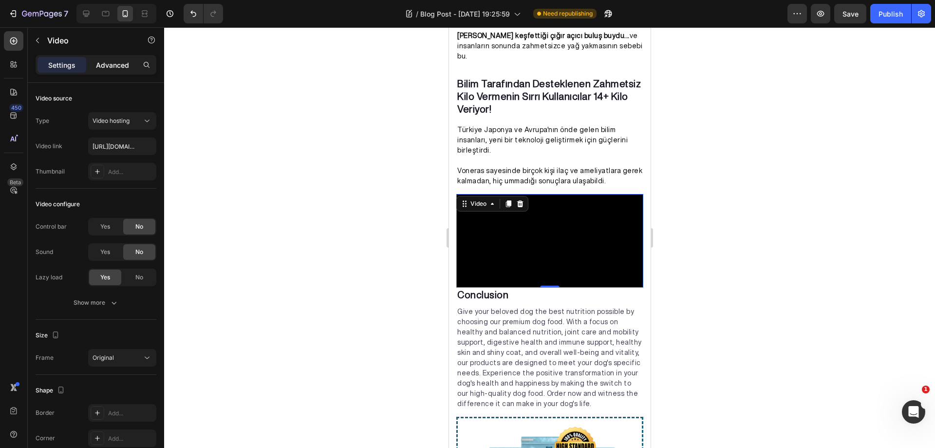
click at [101, 60] on p "Advanced" at bounding box center [112, 65] width 33 height 10
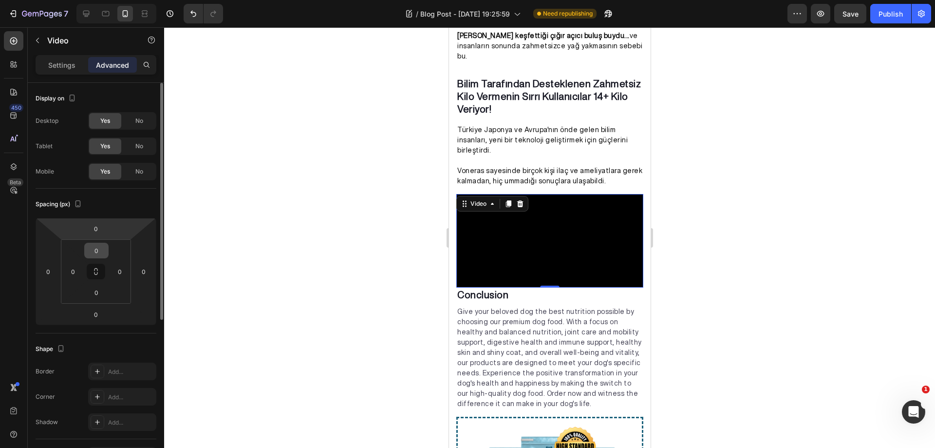
click at [95, 249] on input "0" at bounding box center [96, 250] width 19 height 15
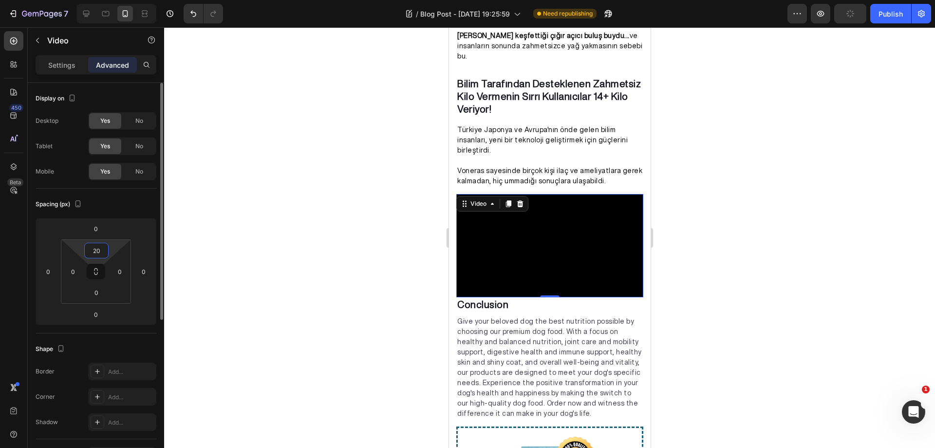
type input "2"
type input "1"
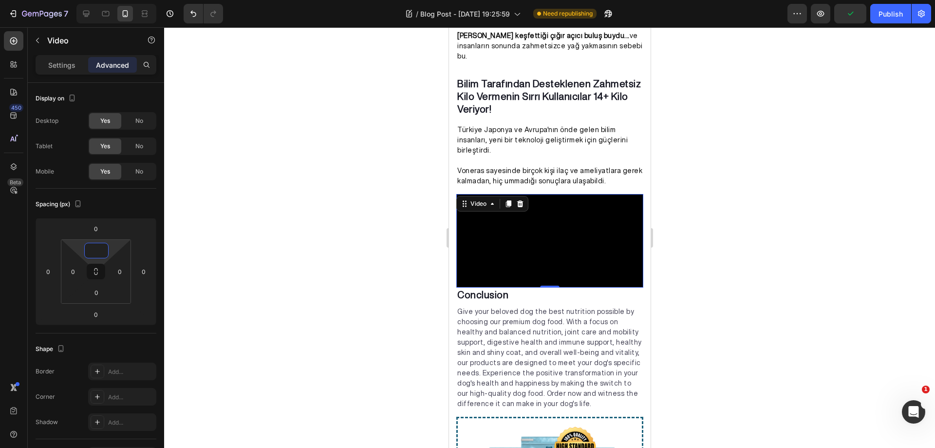
click at [241, 228] on div at bounding box center [549, 237] width 771 height 420
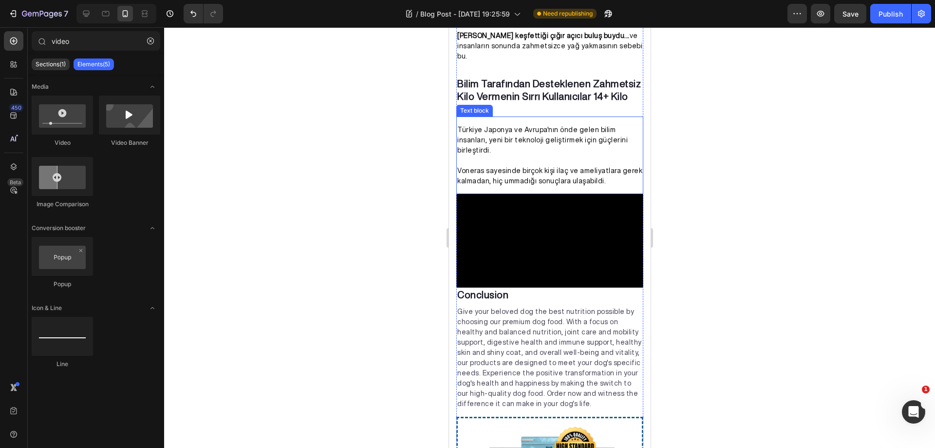
click at [538, 166] on p "Voneras sayesinde birçok kişi ilaç ve ameliyatlara gerek kalmadan, hiç ummadığı…" at bounding box center [549, 176] width 185 height 20
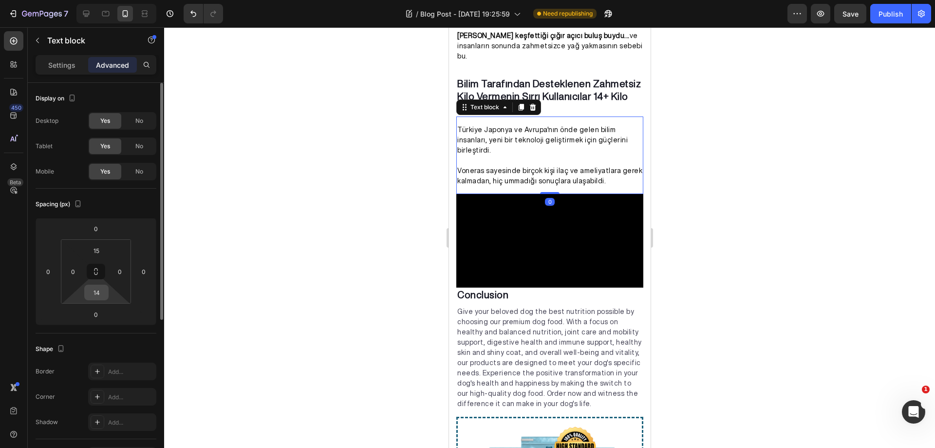
click at [98, 293] on input "14" at bounding box center [96, 292] width 19 height 15
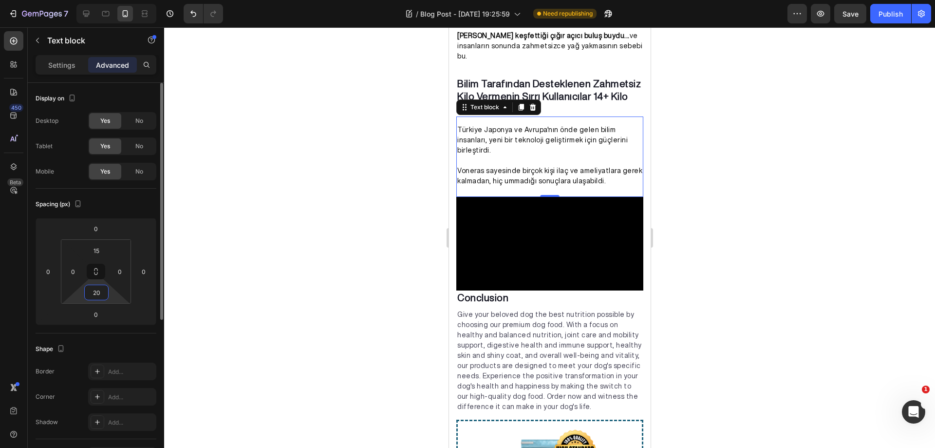
type input "2"
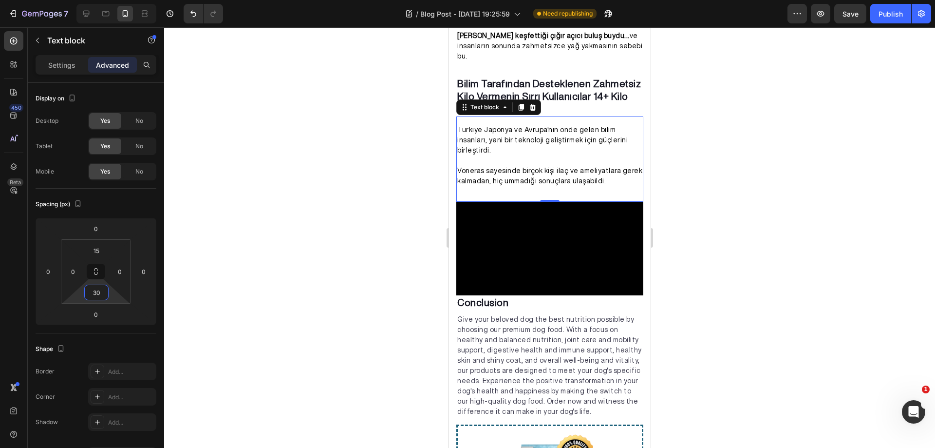
type input "30"
click at [265, 257] on div at bounding box center [549, 237] width 771 height 420
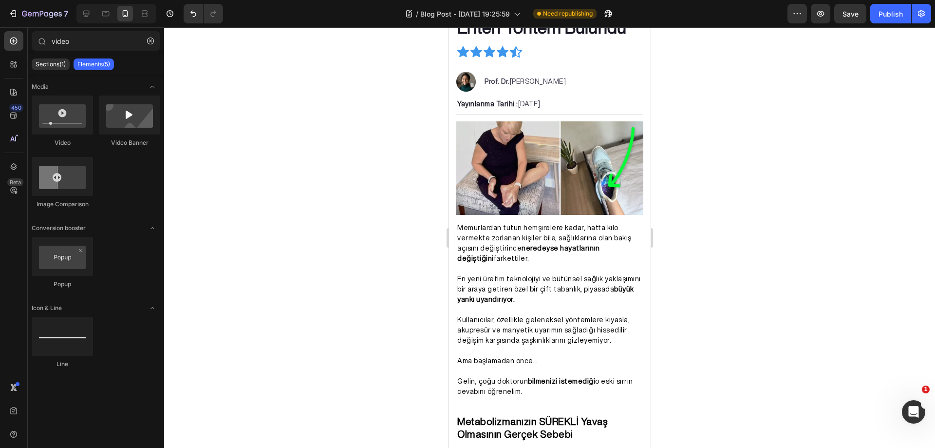
scroll to position [10, 0]
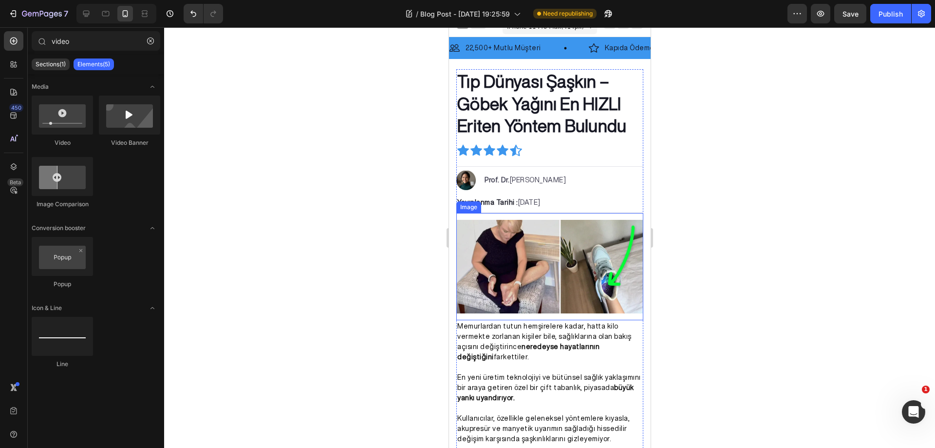
click at [594, 255] on img at bounding box center [549, 267] width 187 height 94
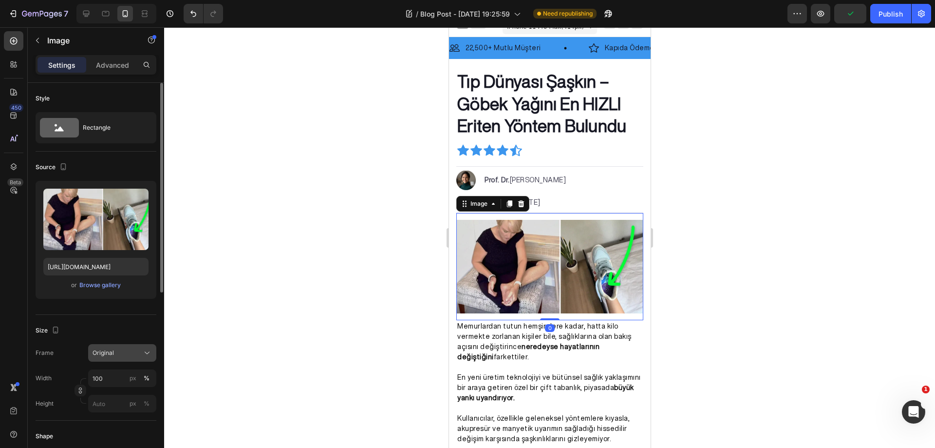
scroll to position [195, 0]
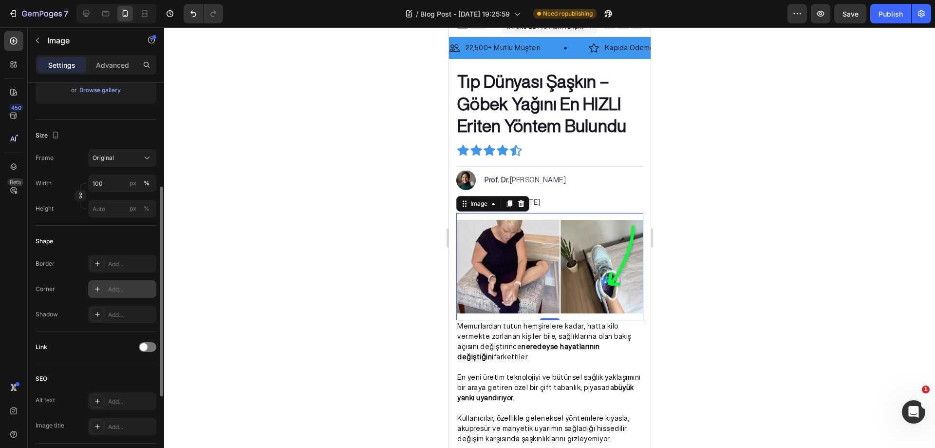
click at [105, 288] on div "Add..." at bounding box center [122, 289] width 68 height 18
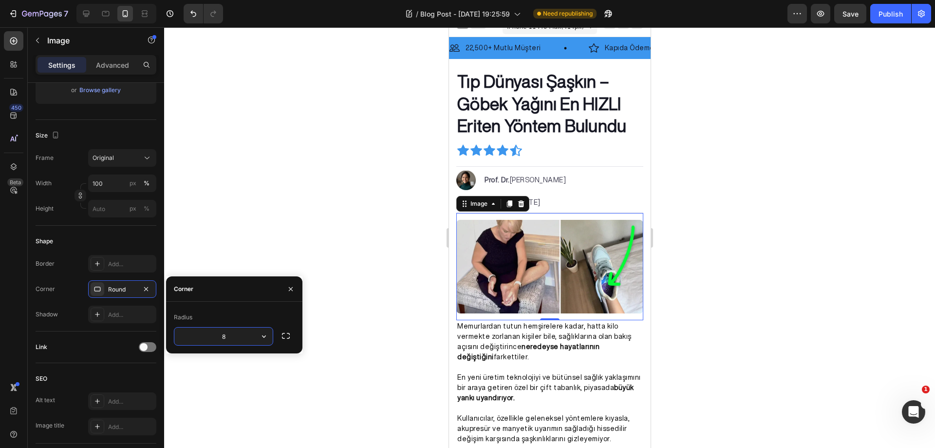
click at [259, 225] on div at bounding box center [549, 237] width 771 height 420
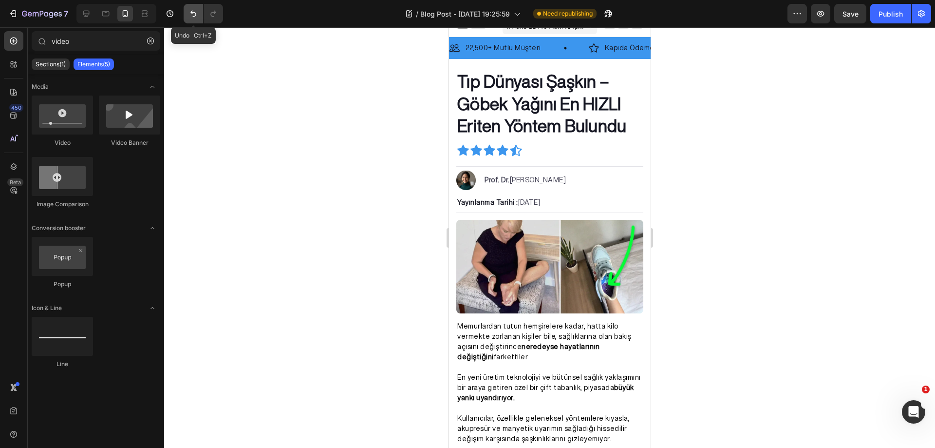
click at [192, 13] on icon "Undo/Redo" at bounding box center [193, 14] width 6 height 6
click at [554, 284] on img at bounding box center [549, 267] width 187 height 94
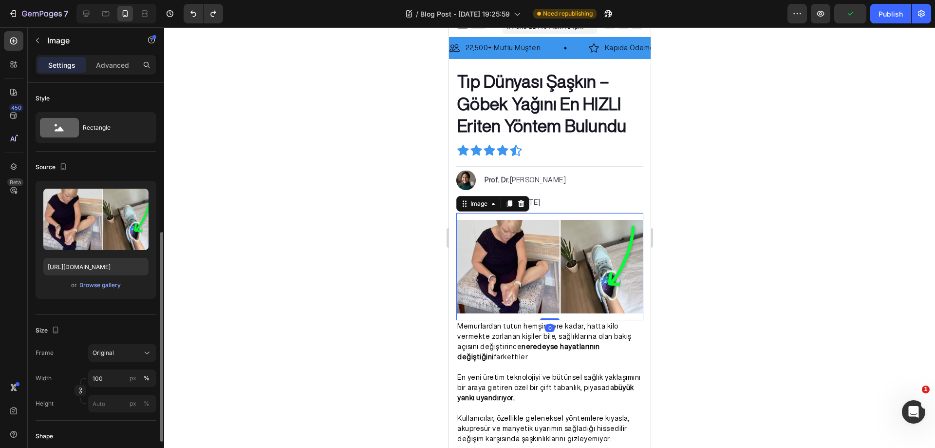
scroll to position [146, 0]
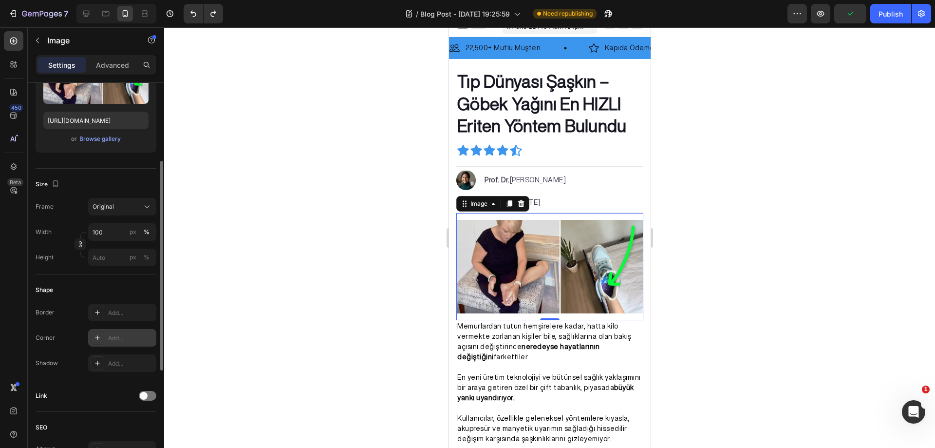
click at [117, 341] on div "Add..." at bounding box center [131, 338] width 46 height 9
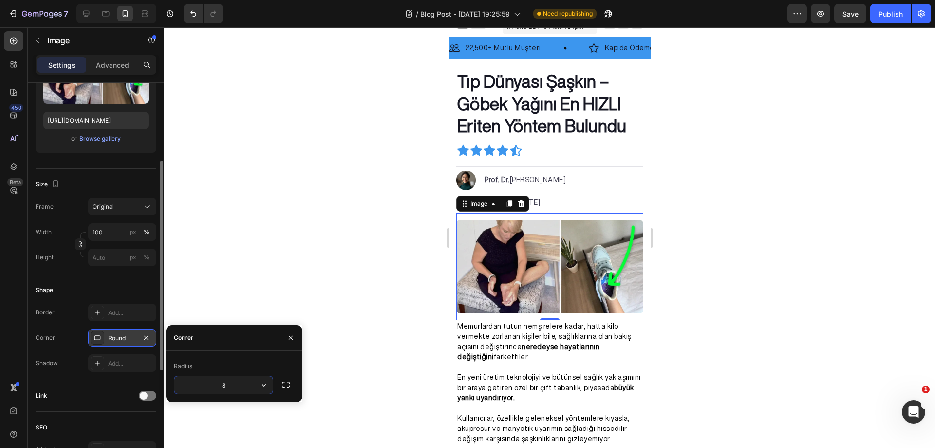
click at [291, 285] on div at bounding box center [549, 237] width 771 height 420
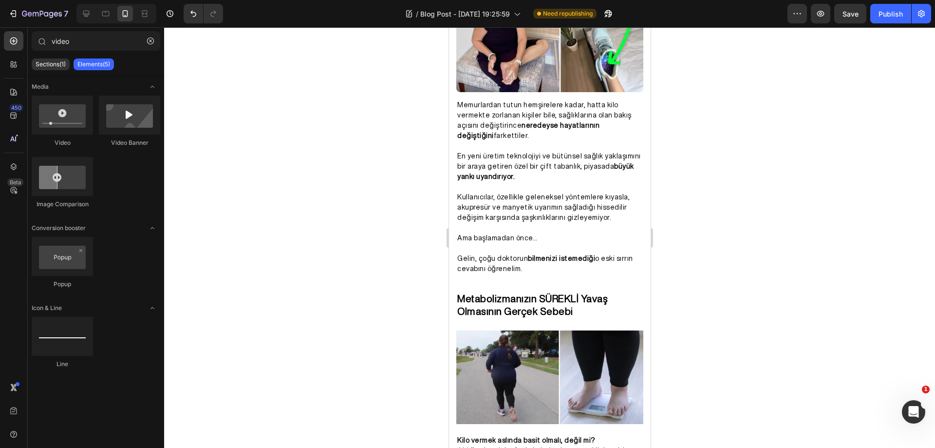
scroll to position [270, 0]
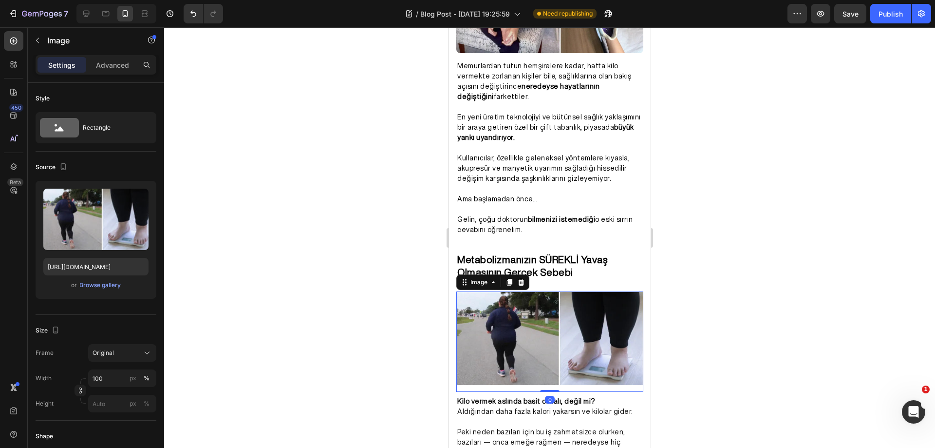
click at [574, 326] on img at bounding box center [549, 338] width 187 height 94
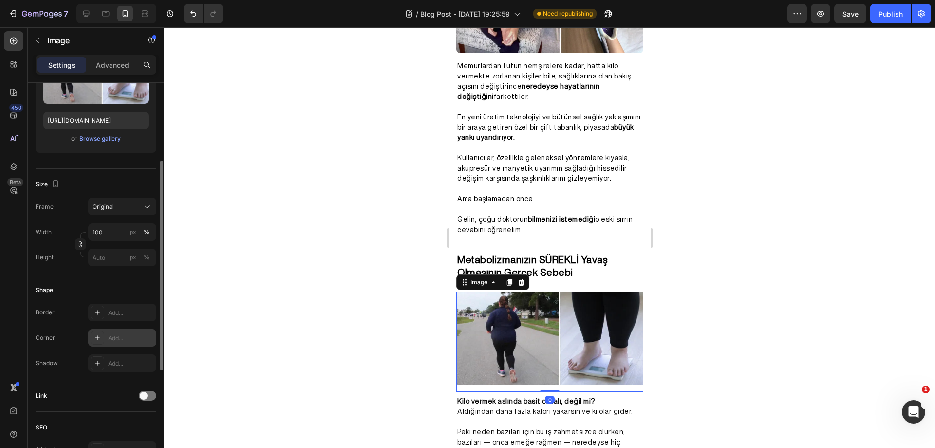
click at [126, 341] on div "Add..." at bounding box center [131, 338] width 46 height 9
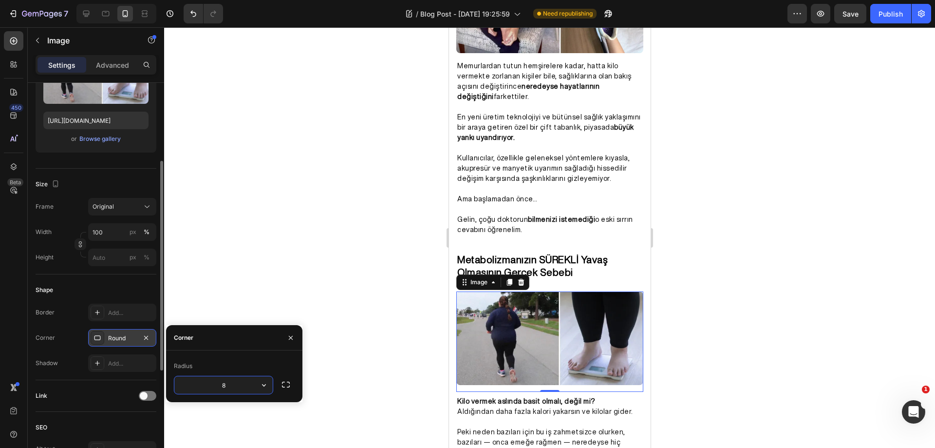
click at [248, 289] on div at bounding box center [549, 237] width 771 height 420
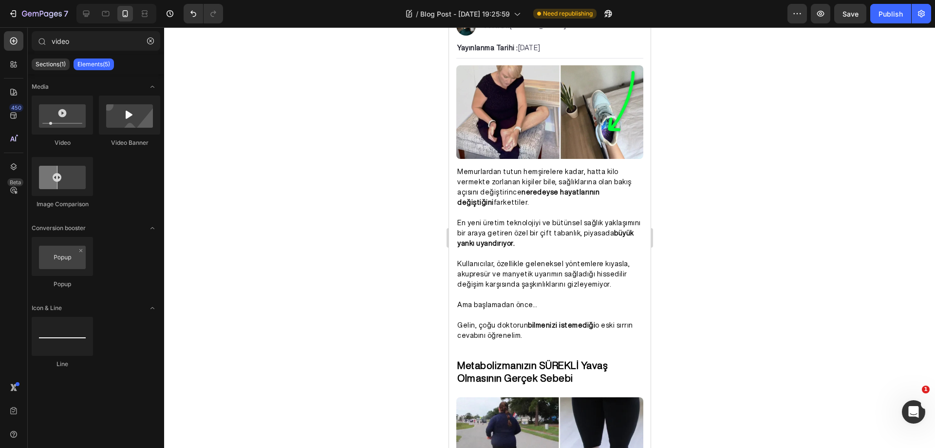
scroll to position [147, 0]
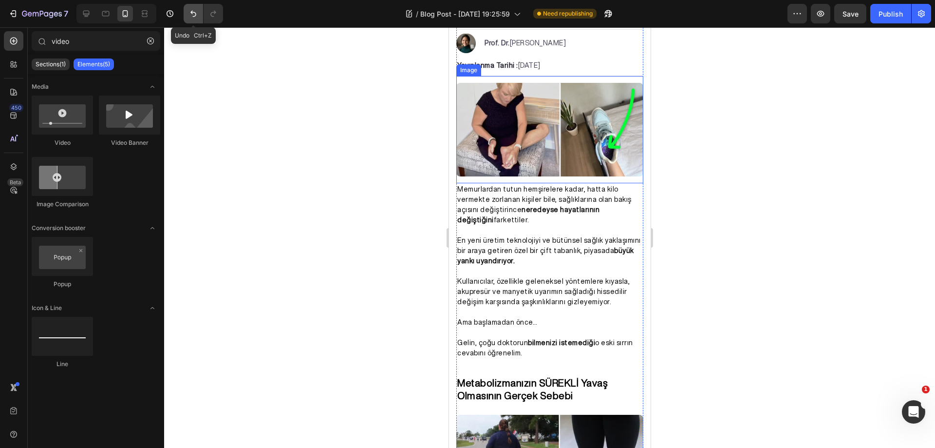
click at [189, 13] on icon "Undo/Redo" at bounding box center [194, 14] width 10 height 10
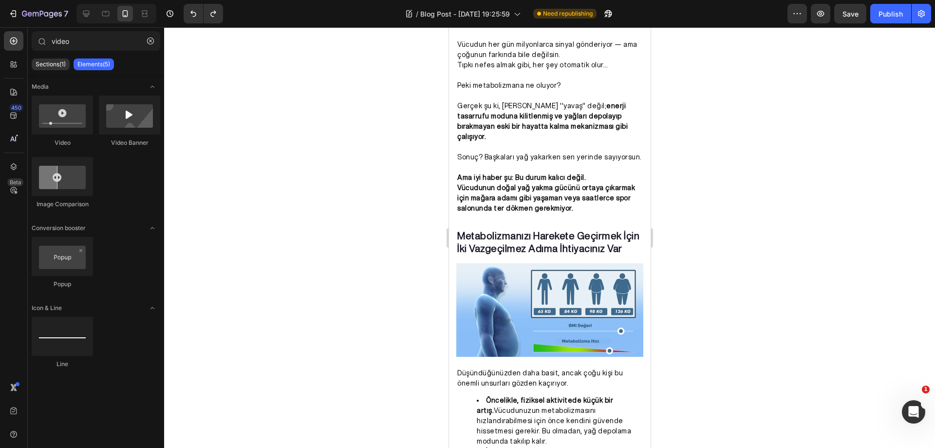
scroll to position [808, 0]
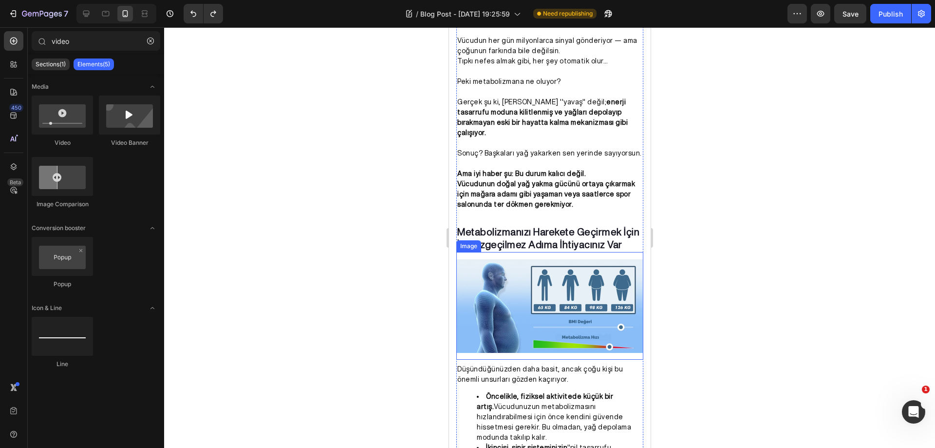
click at [582, 252] on div "Image" at bounding box center [549, 306] width 187 height 108
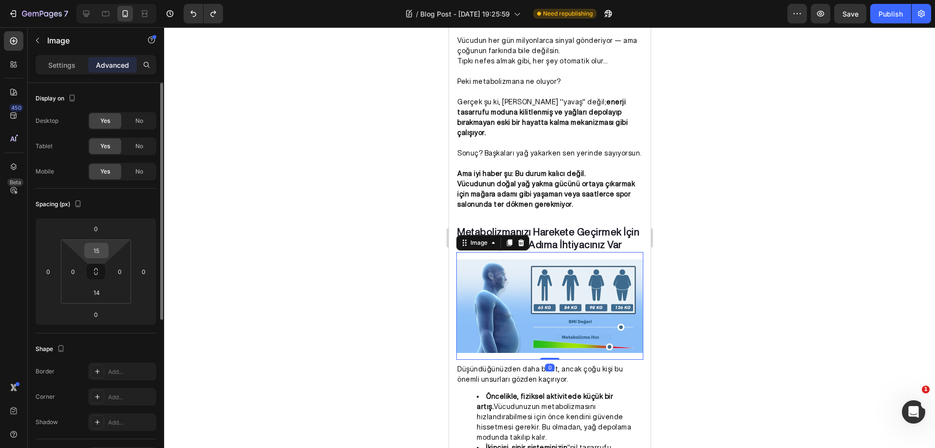
click at [102, 255] on input "15" at bounding box center [96, 250] width 19 height 15
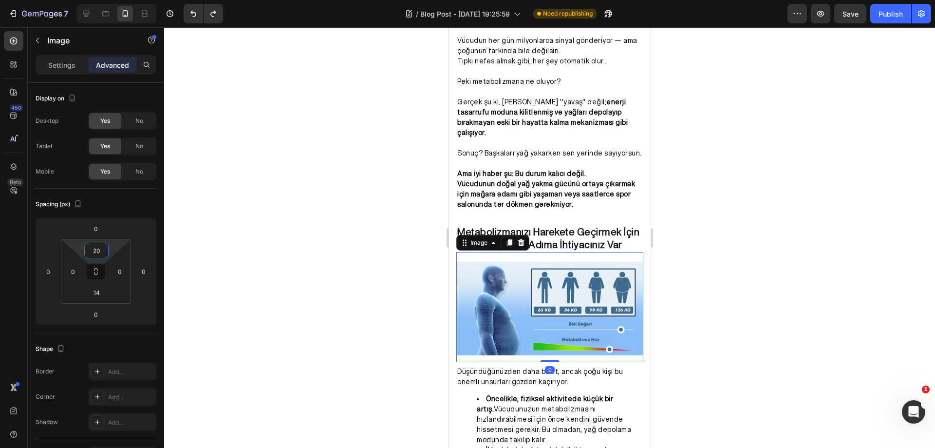
type input "20"
click at [348, 246] on div at bounding box center [549, 237] width 771 height 420
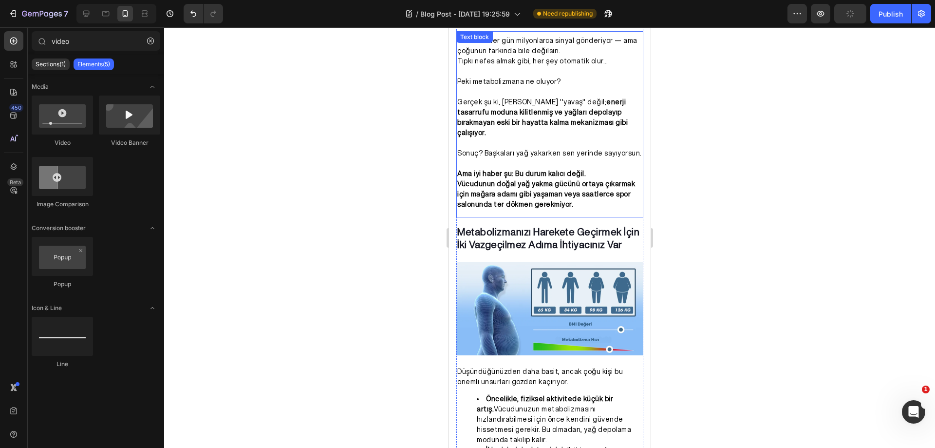
click at [604, 192] on p "Ama iyi haber şu: Bu durum kalıcı değil. Vücudunun doğal yağ yakma gücünü ortay…" at bounding box center [549, 189] width 185 height 41
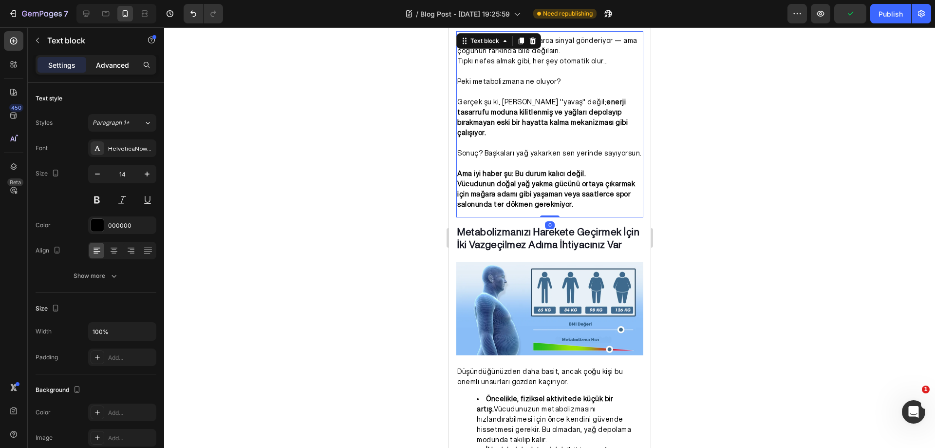
click at [107, 61] on p "Advanced" at bounding box center [112, 65] width 33 height 10
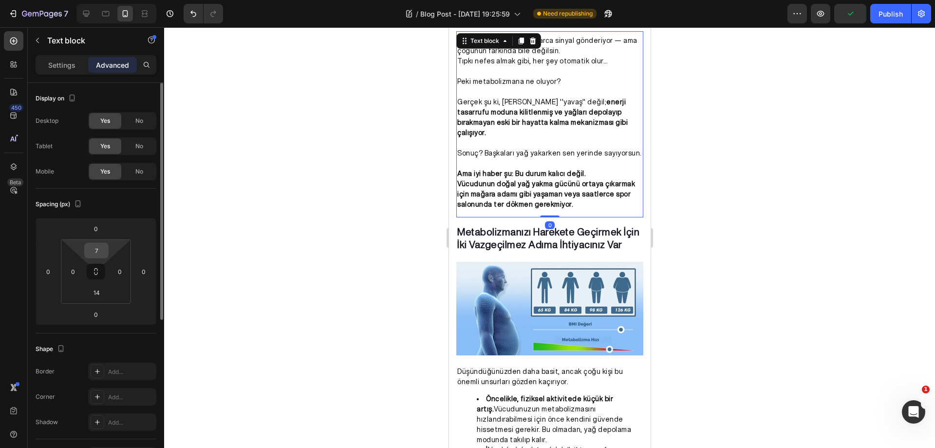
click at [96, 256] on input "7" at bounding box center [96, 250] width 19 height 15
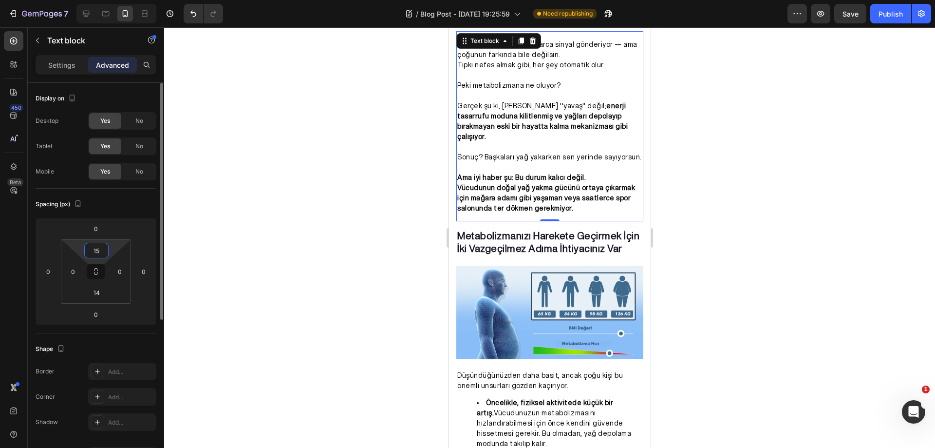
type input "1"
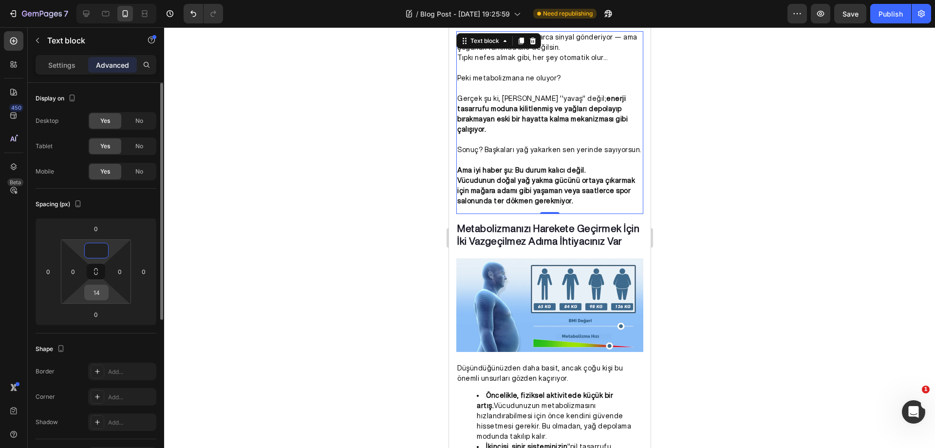
click at [103, 0] on html "7 Version history / Blog Post - Aug 14, 19:25:59 Need republishing Preview Save…" at bounding box center [467, 0] width 935 height 0
type input "0"
click at [101, 298] on input "14" at bounding box center [96, 292] width 19 height 15
type input "15"
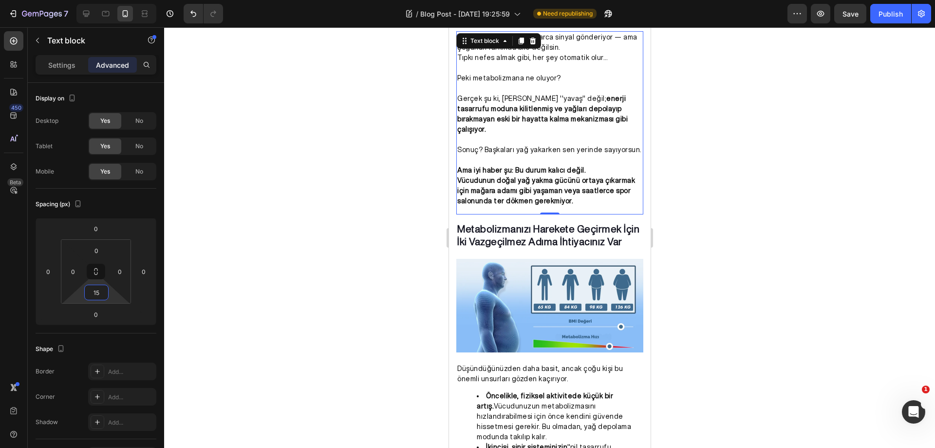
click at [227, 263] on div at bounding box center [549, 237] width 771 height 420
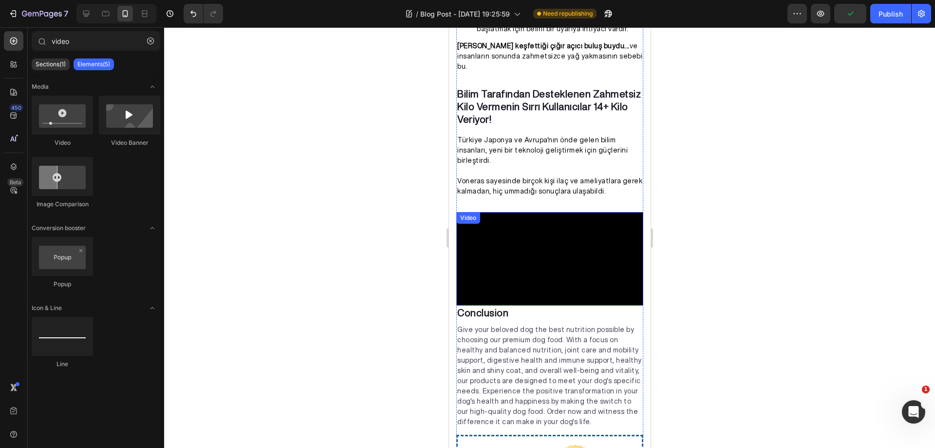
scroll to position [1188, 0]
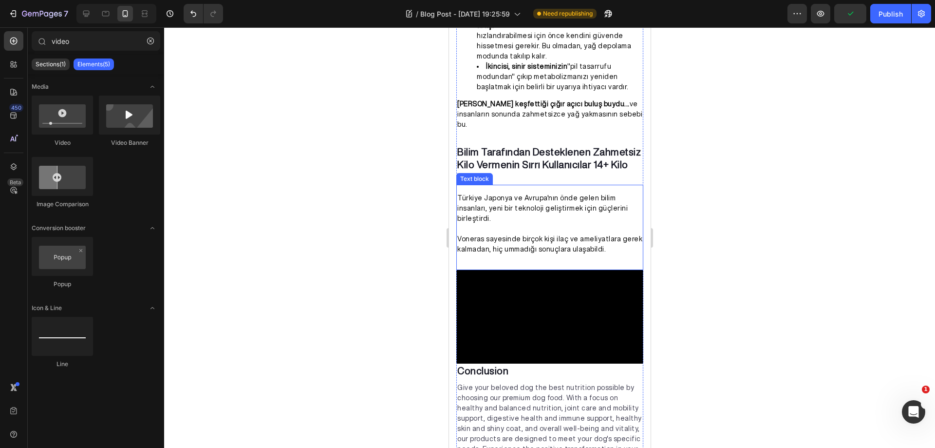
click at [568, 193] on p "Türkiye Japonya ve Avrupa'nın önde gelen bilim insanları, yeni bir teknoloji ge…" at bounding box center [549, 208] width 185 height 31
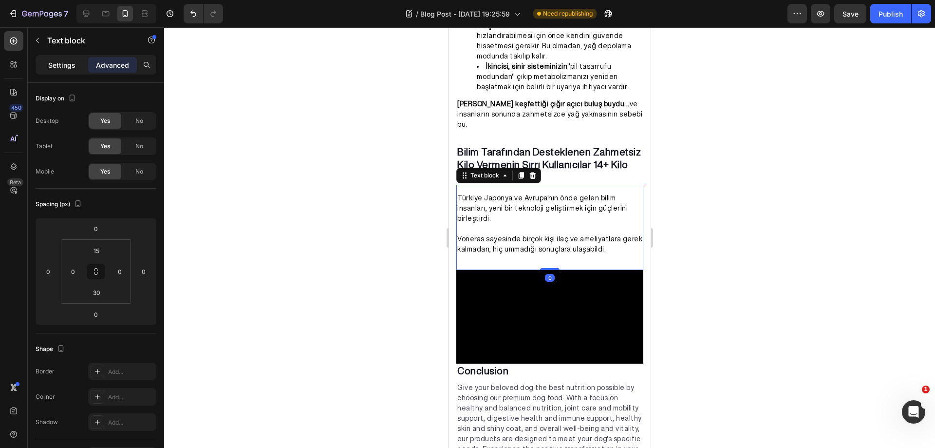
click at [61, 68] on p "Settings" at bounding box center [61, 65] width 27 height 10
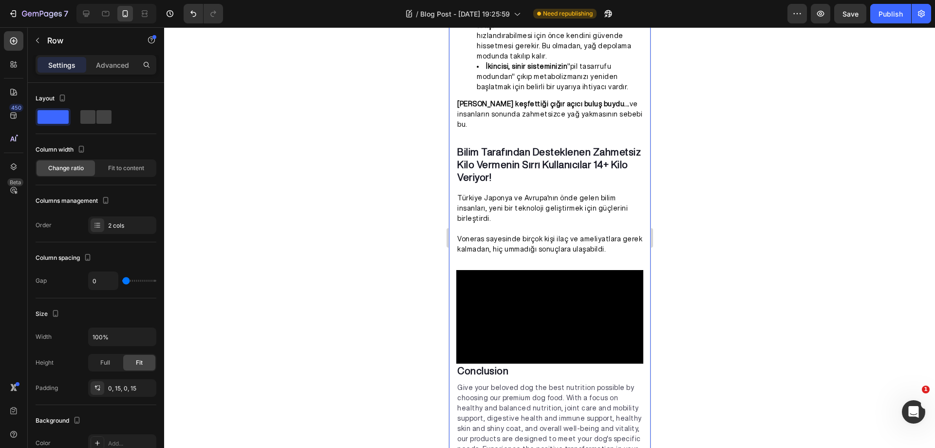
drag, startPoint x: 642, startPoint y: 216, endPoint x: 1089, endPoint y: 27, distance: 485.3
click at [643, 221] on html "iPhone 11 Pro Max ( 414 px) iPhone 13 Mini iPhone 13 Pro iPhone 11 Pro Max iPho…" at bounding box center [550, 273] width 202 height 2868
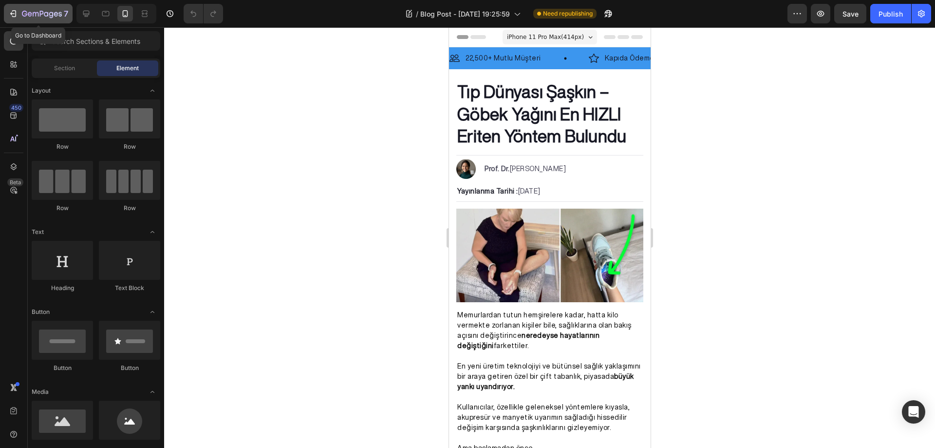
click at [10, 15] on icon "button" at bounding box center [13, 14] width 10 height 10
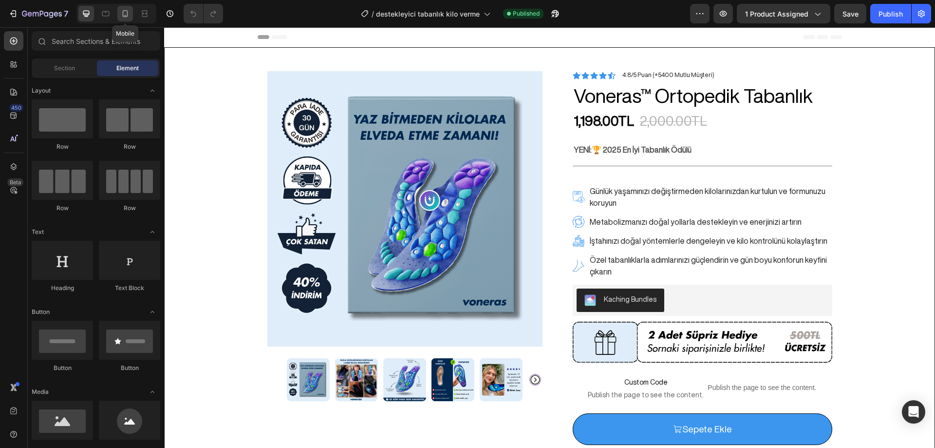
click at [125, 14] on icon at bounding box center [125, 14] width 10 height 10
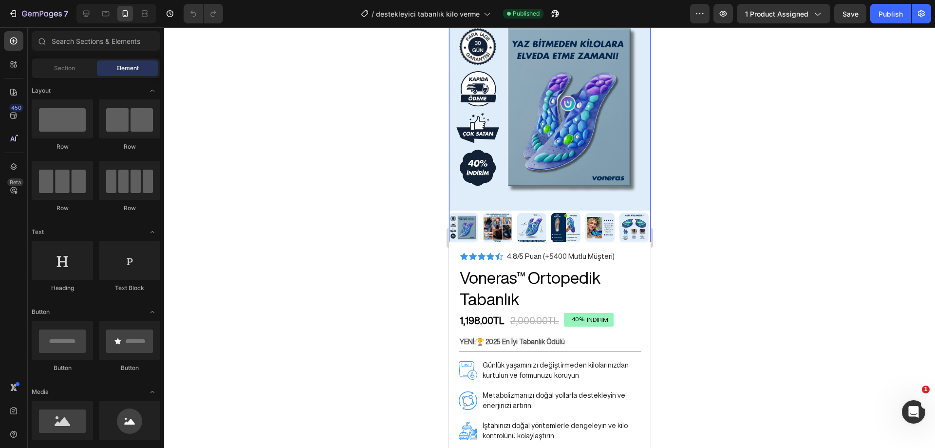
scroll to position [49, 0]
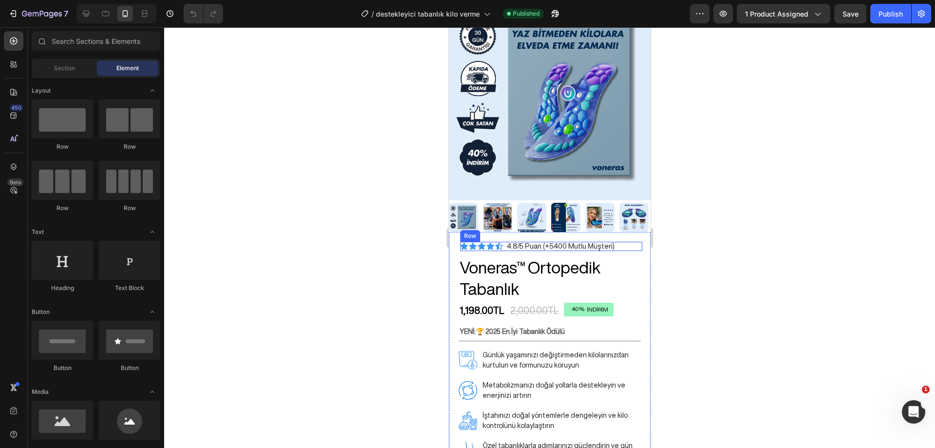
click at [505, 242] on div "Icon Icon Icon Icon Icon Icon List 4.8/5 Puan (+5400 Mutlu Müşteri) Text Block …" at bounding box center [551, 246] width 182 height 9
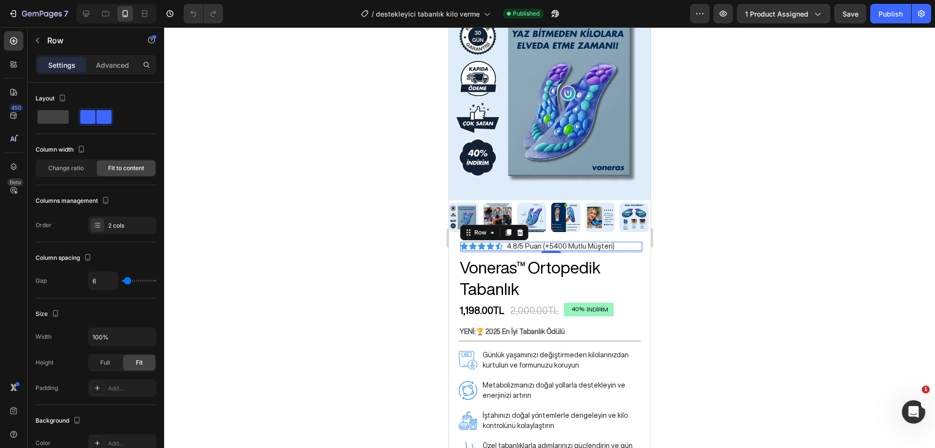
click at [720, 240] on div at bounding box center [549, 237] width 771 height 420
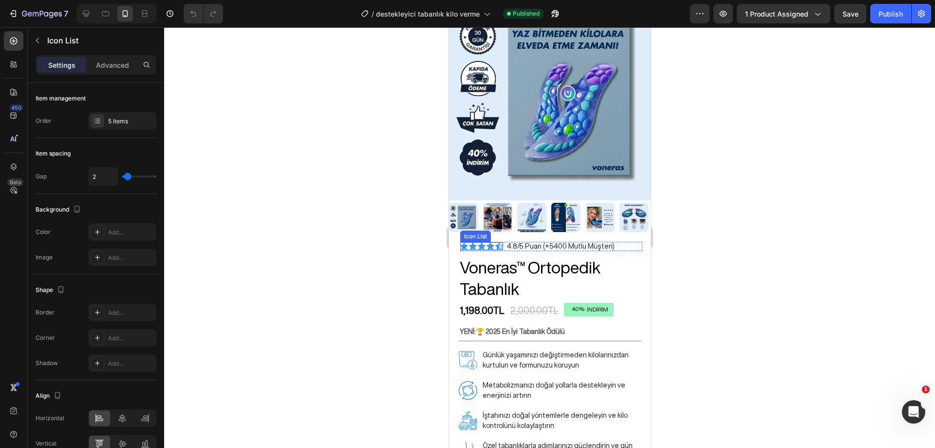
click at [485, 242] on div "Icon Icon Icon Icon Icon Icon List" at bounding box center [481, 246] width 43 height 8
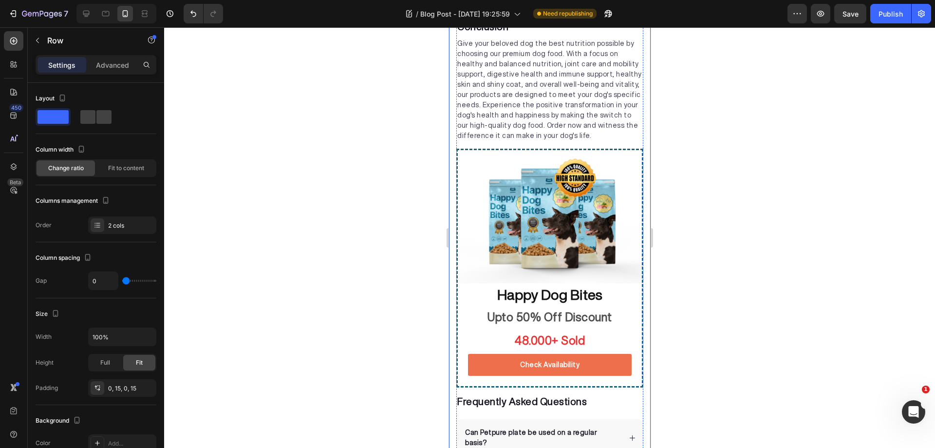
scroll to position [1383, 0]
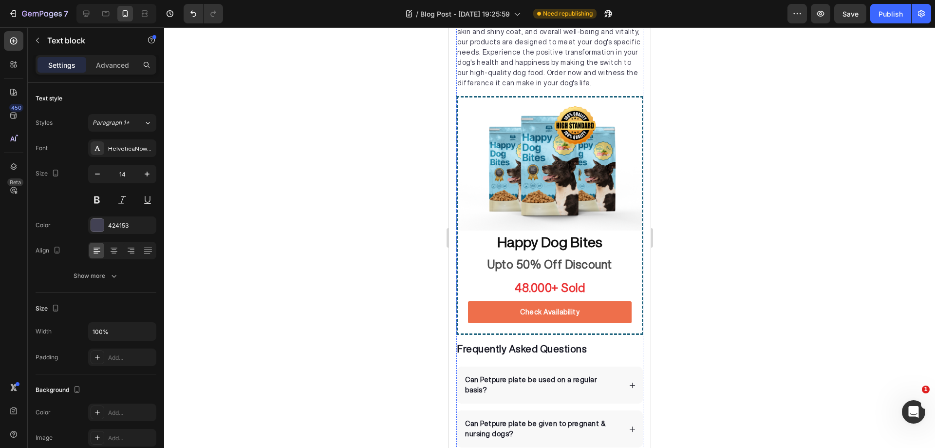
click at [539, 88] on p "Give your beloved dog the best nutrition possible by choosing our premium dog f…" at bounding box center [549, 37] width 185 height 102
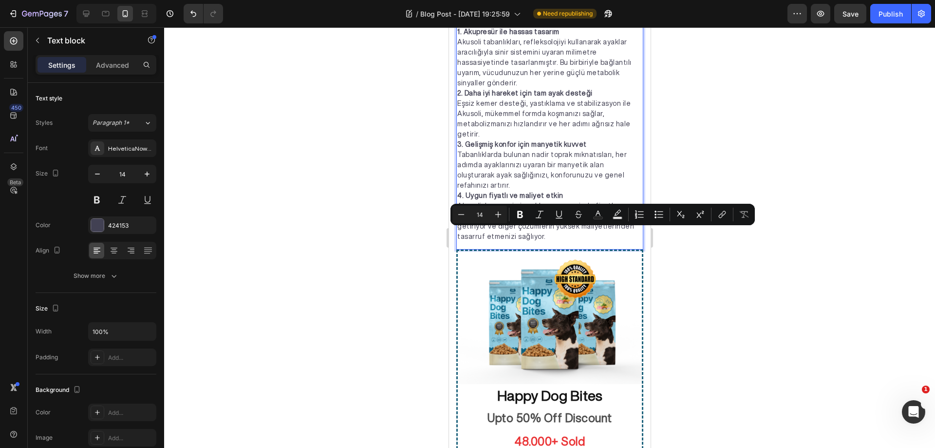
scroll to position [1416, 0]
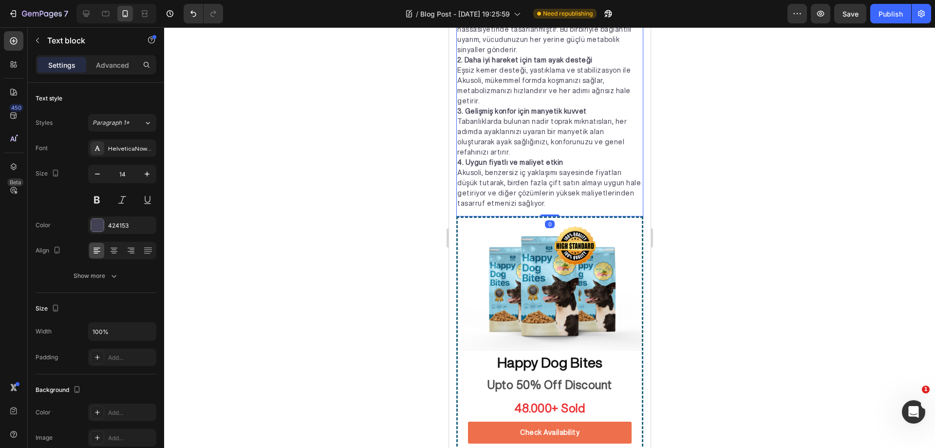
click at [675, 256] on div at bounding box center [549, 237] width 771 height 420
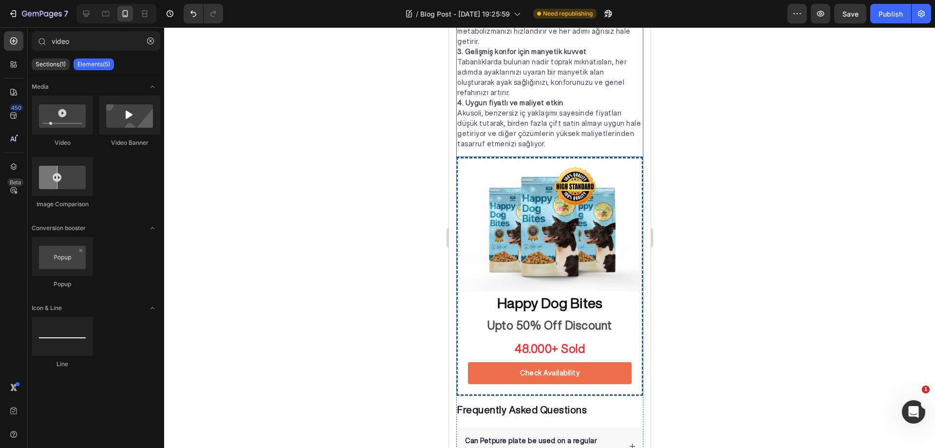
scroll to position [1465, 0]
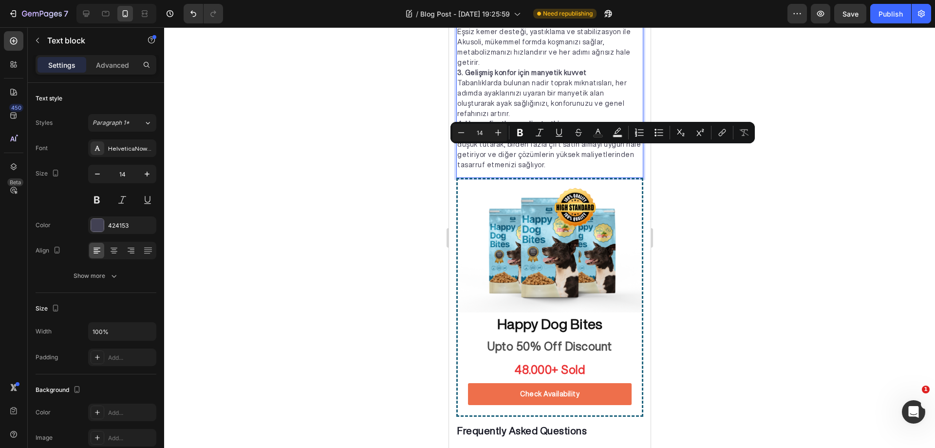
drag, startPoint x: 480, startPoint y: 151, endPoint x: 456, endPoint y: 151, distance: 23.4
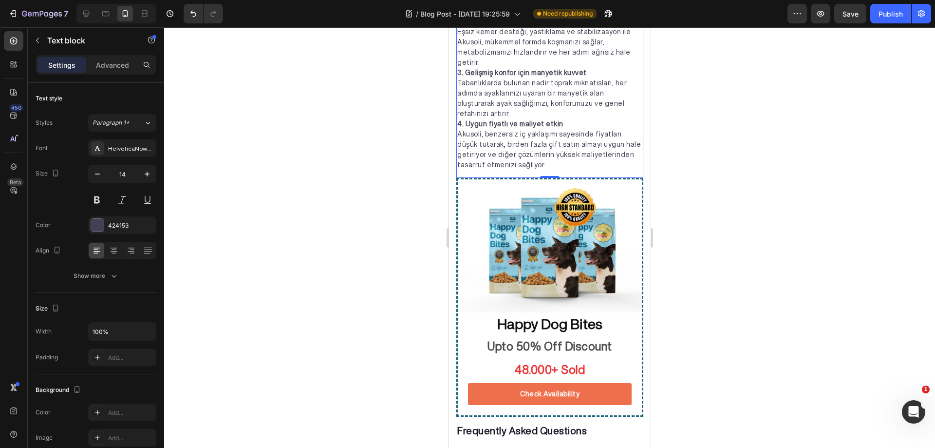
click at [689, 162] on div at bounding box center [549, 237] width 771 height 420
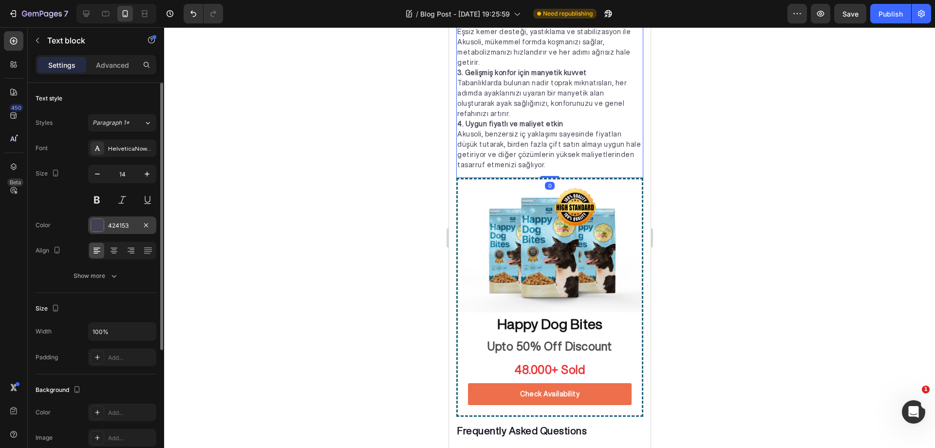
click at [95, 220] on div at bounding box center [97, 225] width 13 height 13
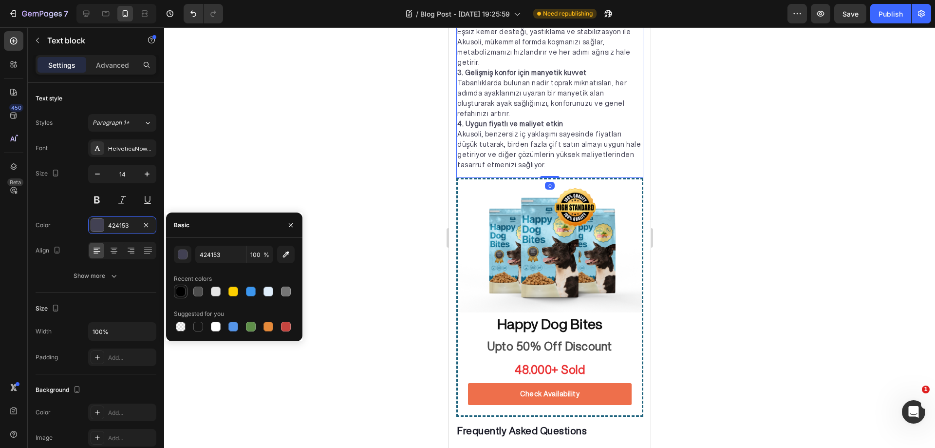
click at [183, 287] on div at bounding box center [181, 291] width 10 height 10
type input "000000"
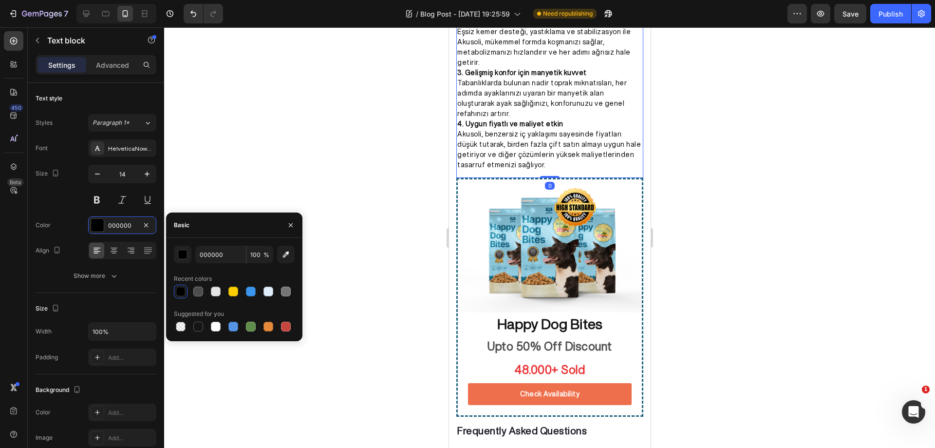
click at [260, 173] on div at bounding box center [549, 237] width 771 height 420
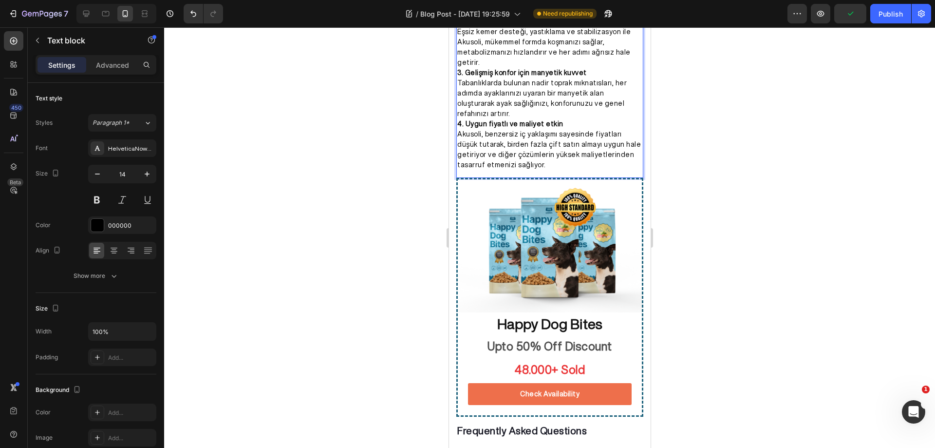
drag, startPoint x: 510, startPoint y: 172, endPoint x: 549, endPoint y: 173, distance: 39.5
click at [690, 187] on div at bounding box center [549, 237] width 771 height 420
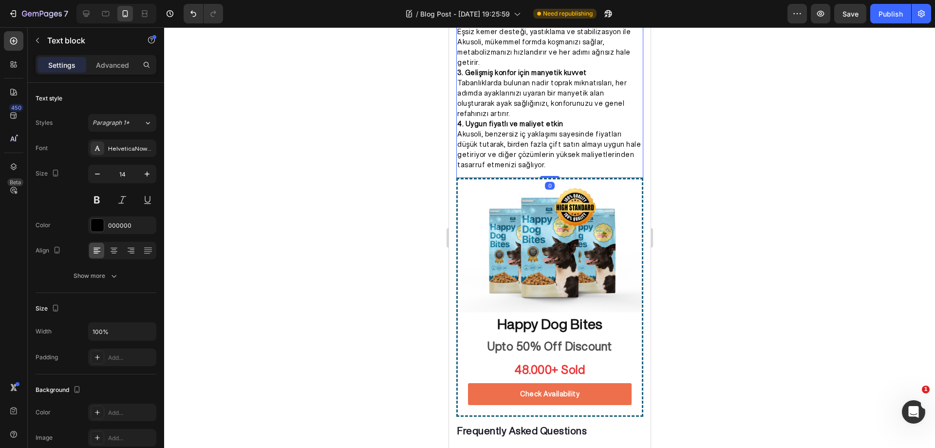
click at [713, 220] on div at bounding box center [549, 237] width 771 height 420
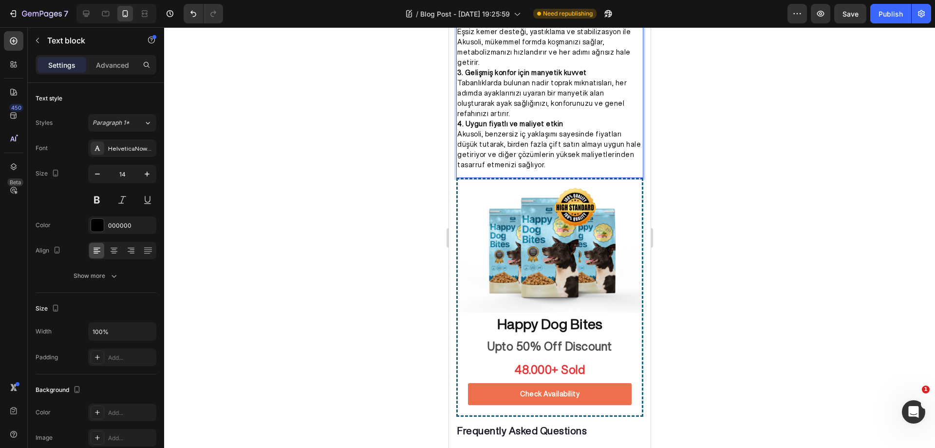
click at [456, 171] on div "Voneras tabanlıklarının nasıl çalıştığını anlamak için bir doktora derecesine i…" at bounding box center [549, 37] width 187 height 268
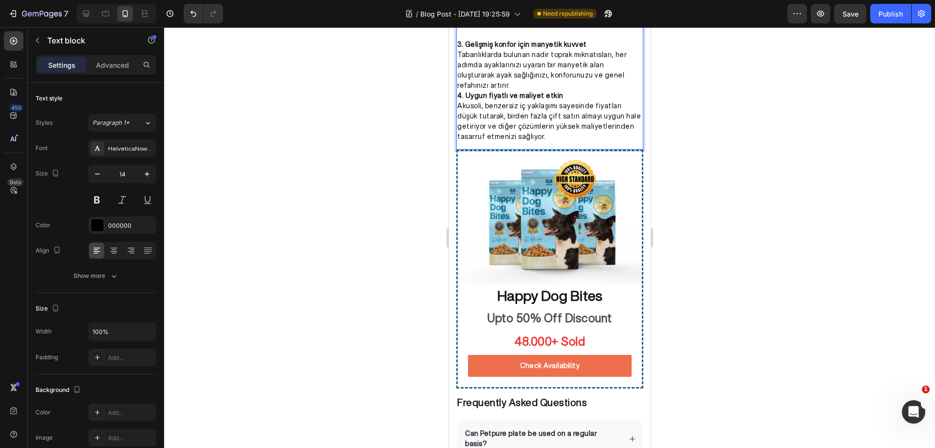
scroll to position [1562, 0]
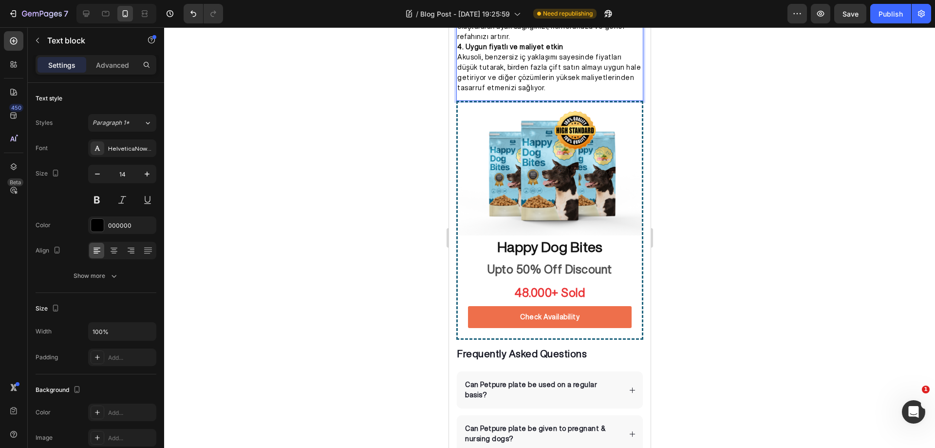
click at [459, 50] on strong "4. Uygun fiyatlı ve maliyet etkin" at bounding box center [510, 46] width 106 height 7
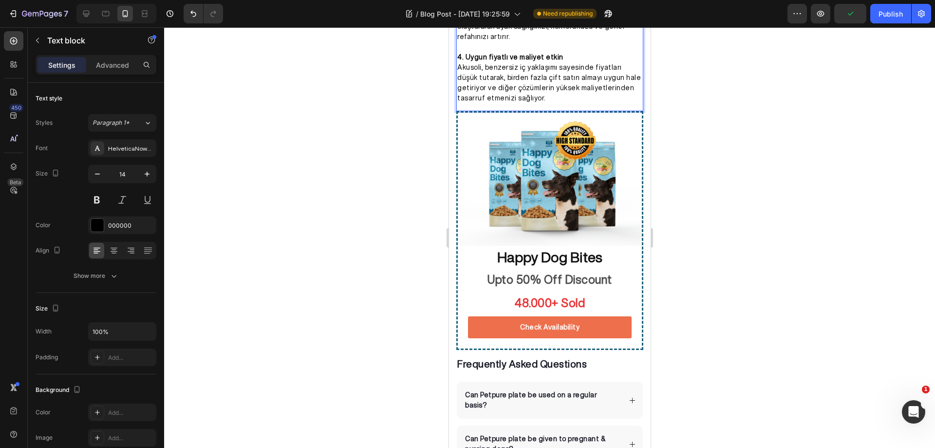
click at [550, 60] on strong "4. Uygun fiyatlı ve maliyet etkin" at bounding box center [510, 57] width 106 height 7
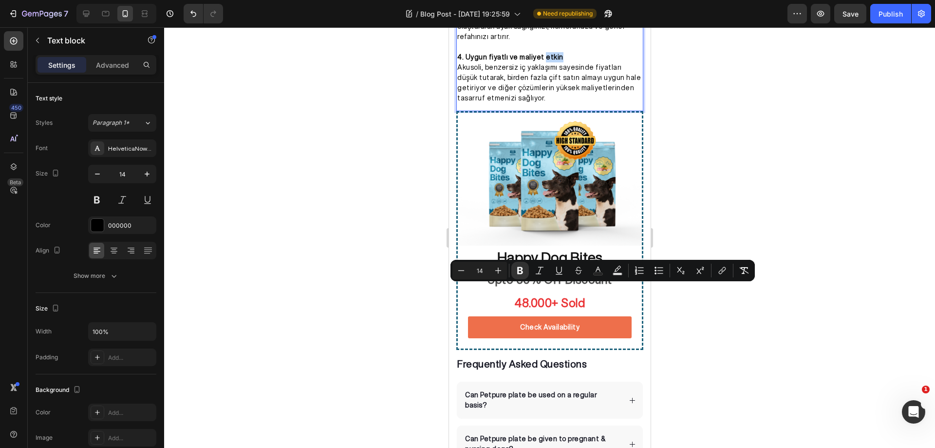
drag, startPoint x: 555, startPoint y: 290, endPoint x: 537, endPoint y: 290, distance: 18.0
click at [537, 62] on p "4. Uygun fiyatlı ve maliyet etkin" at bounding box center [549, 57] width 185 height 10
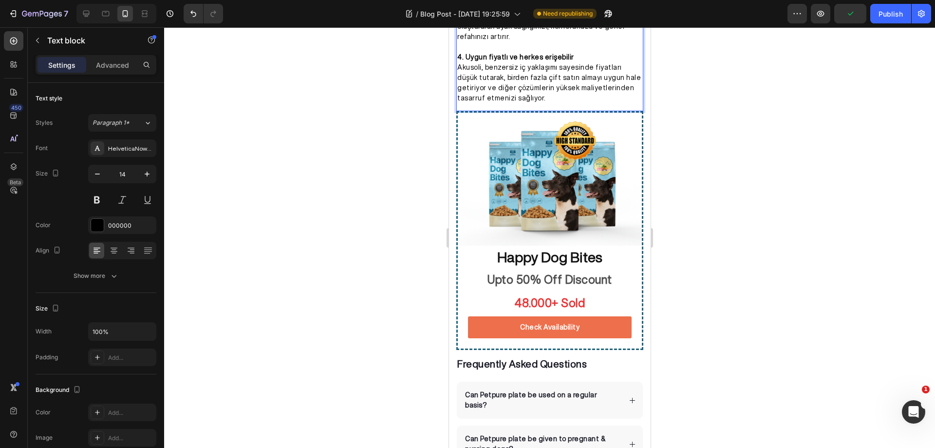
click at [475, 103] on p "Akusoli, benzersiz iç yaklaşımı sayesinde fiyatları düşük tutarak, birden fazla…" at bounding box center [549, 82] width 185 height 41
drag, startPoint x: 480, startPoint y: 300, endPoint x: 459, endPoint y: 300, distance: 20.9
click at [459, 103] on p "Akusoli, benzersiz iç yaklaşımı sayesinde fiyatları düşük tutarak, birden fazla…" at bounding box center [549, 82] width 185 height 41
click at [715, 279] on div at bounding box center [549, 237] width 771 height 420
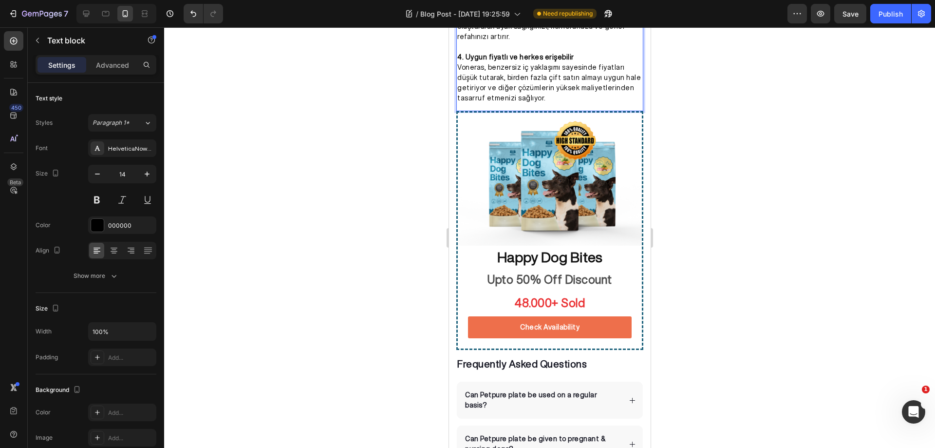
drag, startPoint x: 480, startPoint y: 115, endPoint x: 462, endPoint y: 115, distance: 18.5
drag, startPoint x: 481, startPoint y: 115, endPoint x: 458, endPoint y: 115, distance: 22.9
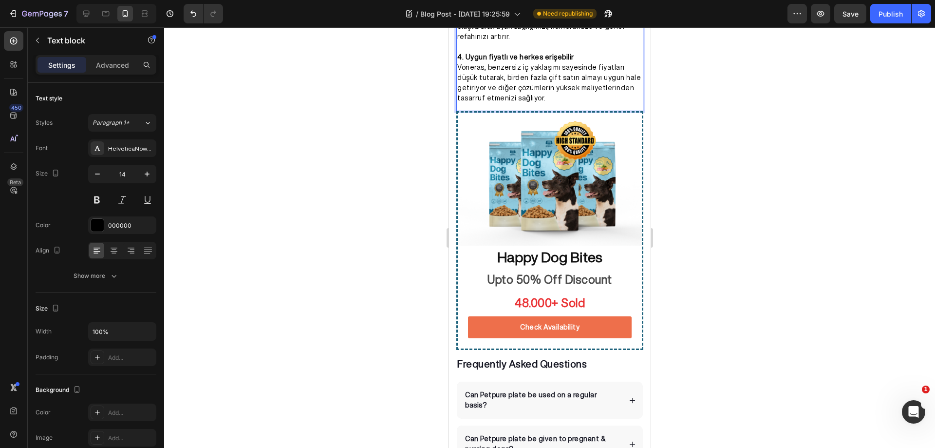
drag, startPoint x: 480, startPoint y: 196, endPoint x: 467, endPoint y: 197, distance: 13.7
drag, startPoint x: 480, startPoint y: 196, endPoint x: 468, endPoint y: 196, distance: 12.7
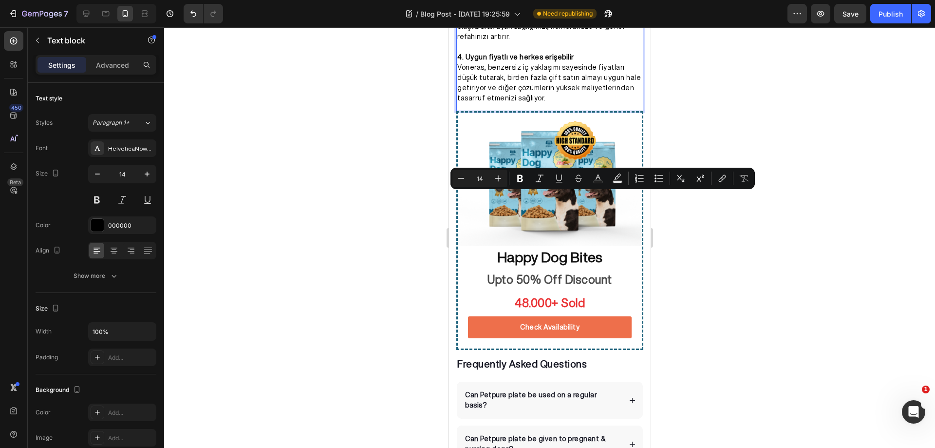
drag, startPoint x: 481, startPoint y: 198, endPoint x: 458, endPoint y: 197, distance: 22.9
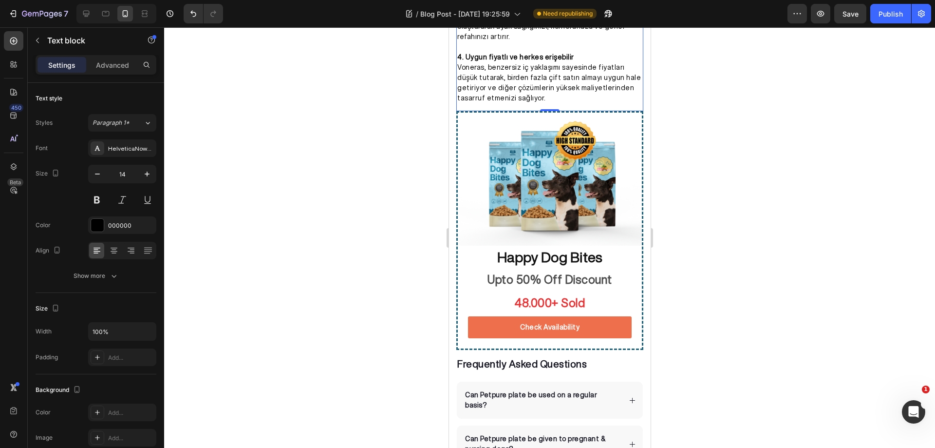
click at [715, 227] on div at bounding box center [549, 237] width 771 height 420
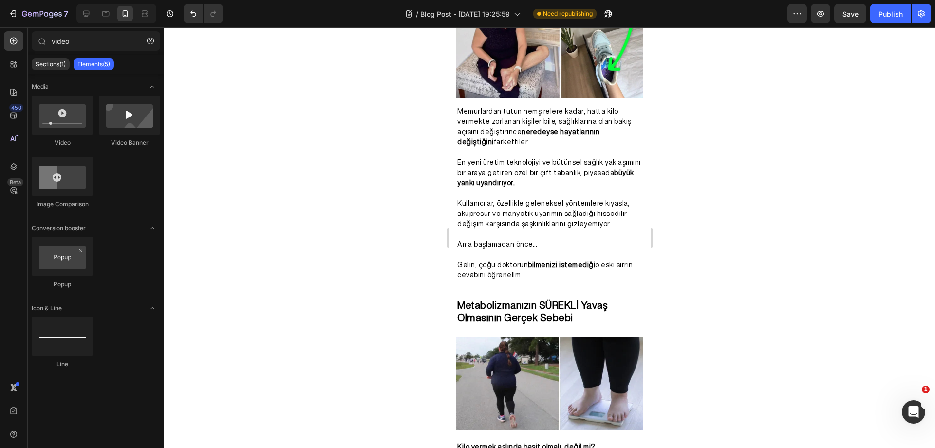
scroll to position [0, 0]
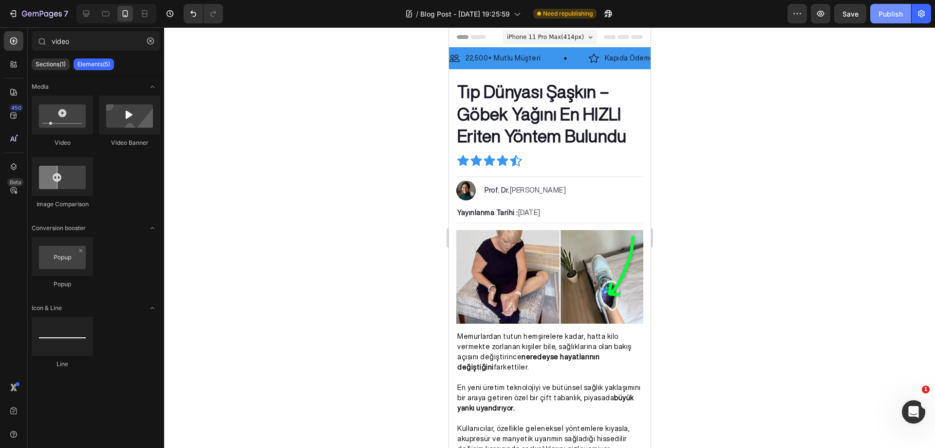
click at [882, 14] on div "Publish" at bounding box center [891, 14] width 24 height 10
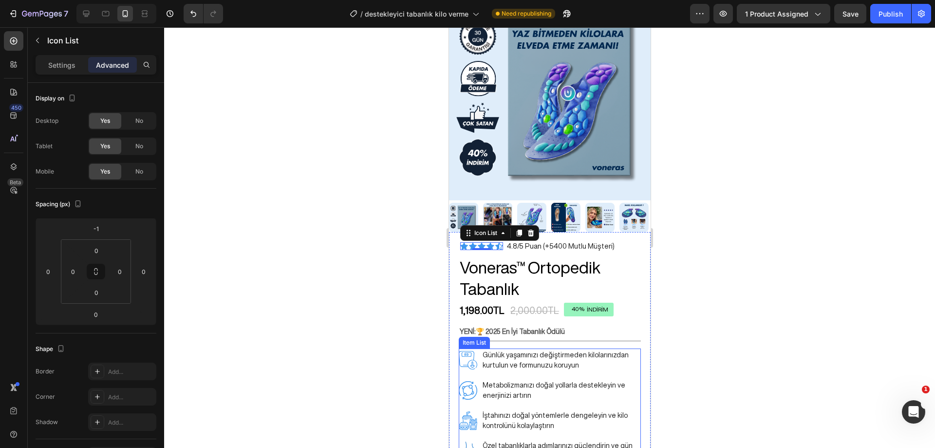
click at [523, 350] on p "Günlük yaşamınızı değiştirmeden kilolarınızdan kurtulun ve formunuzu koruyun" at bounding box center [560, 360] width 157 height 20
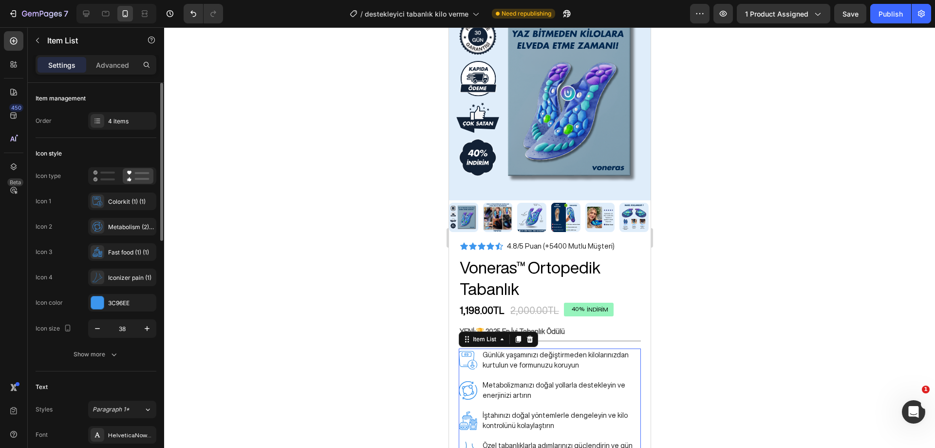
scroll to position [97, 0]
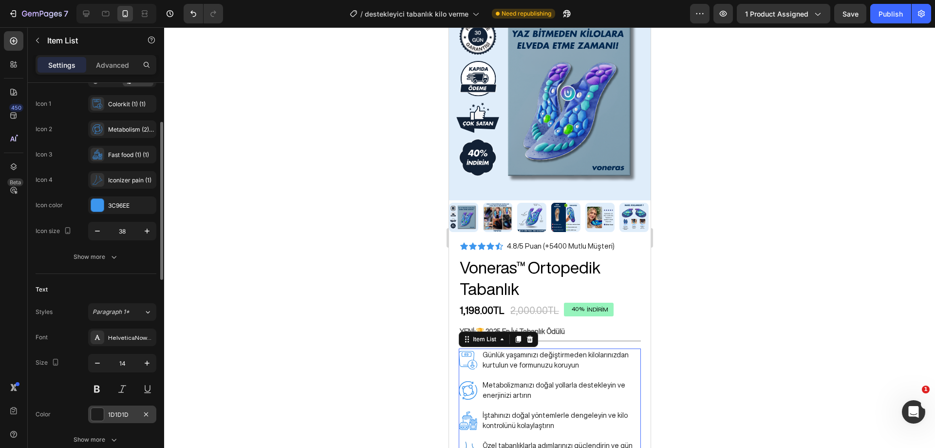
click at [97, 409] on div at bounding box center [97, 414] width 13 height 13
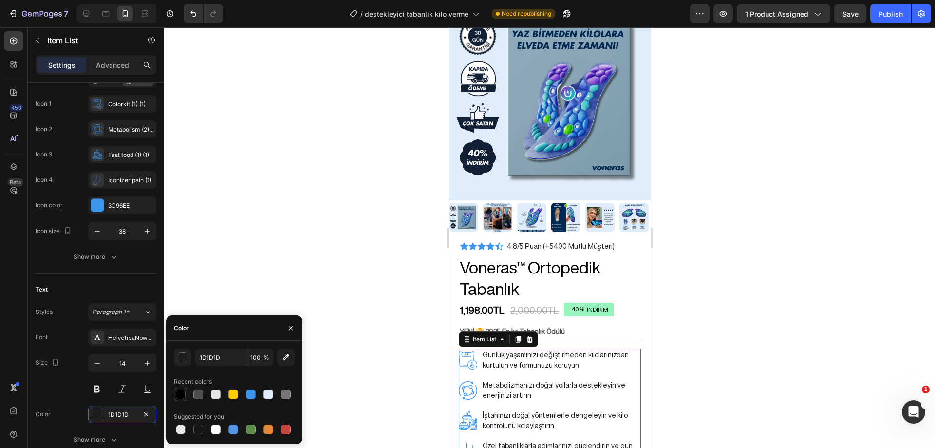
click at [180, 390] on div at bounding box center [181, 394] width 10 height 10
type input "000000"
click at [215, 273] on div at bounding box center [549, 237] width 771 height 420
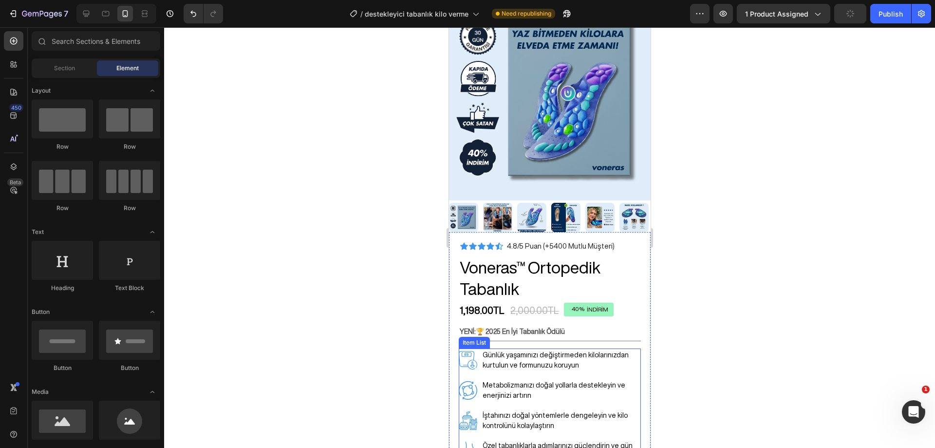
scroll to position [244, 0]
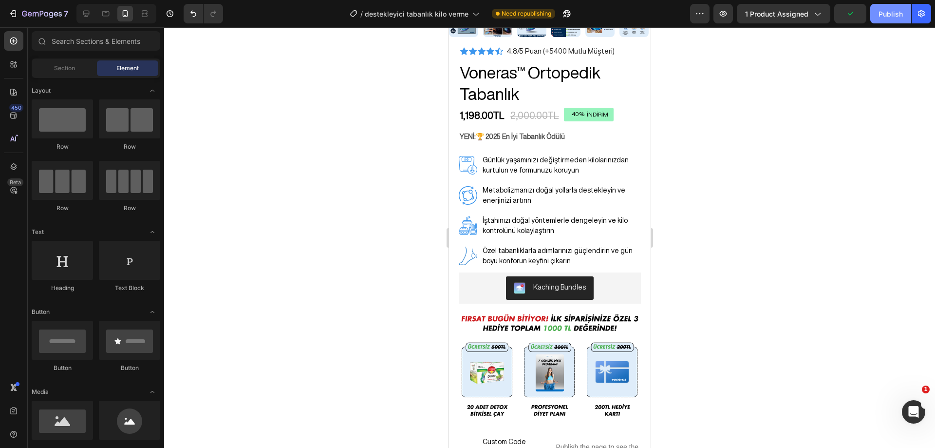
click at [884, 16] on div "Publish" at bounding box center [891, 14] width 24 height 10
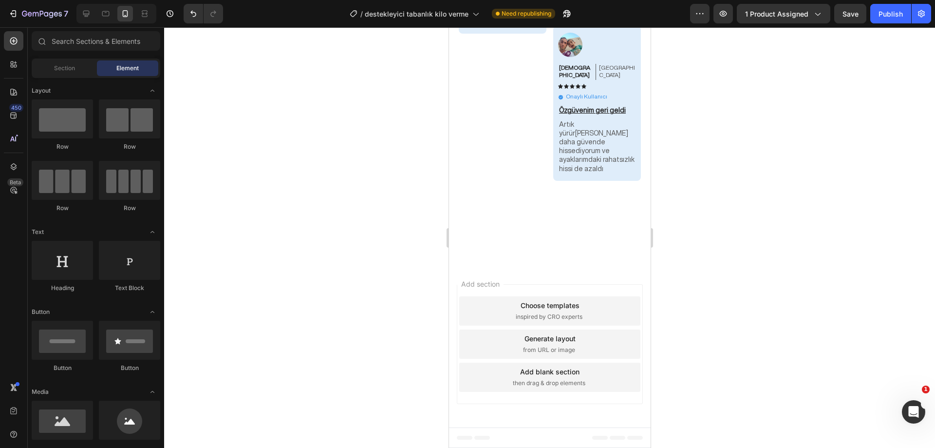
scroll to position [5061, 0]
drag, startPoint x: 647, startPoint y: 77, endPoint x: 1103, endPoint y: 350, distance: 531.3
click at [549, 226] on icon at bounding box center [550, 222] width 8 height 8
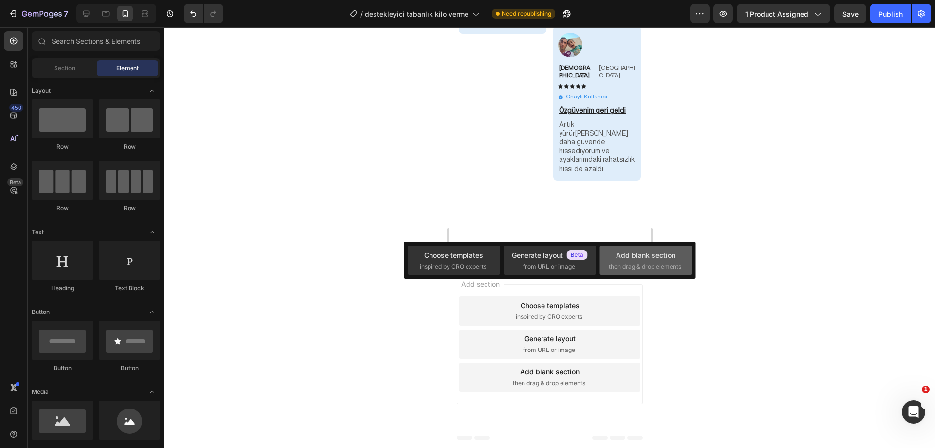
click at [628, 261] on div "Add blank section then drag & drop elements" at bounding box center [646, 260] width 74 height 21
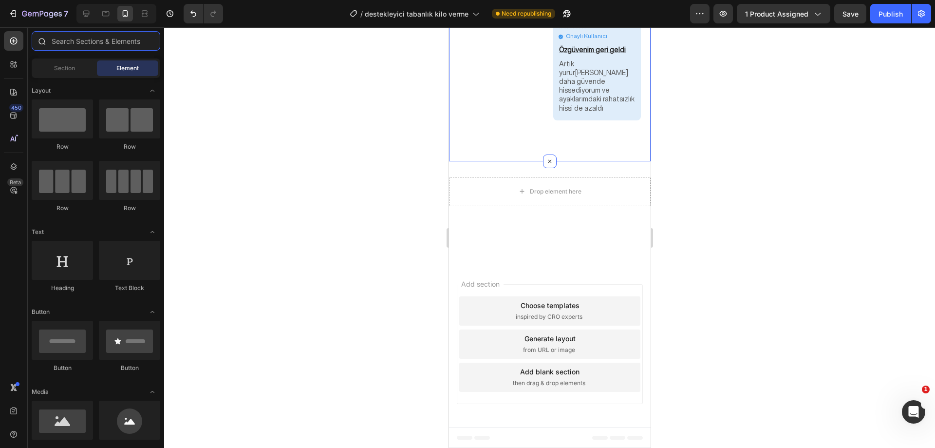
click at [113, 40] on input "text" at bounding box center [96, 40] width 129 height 19
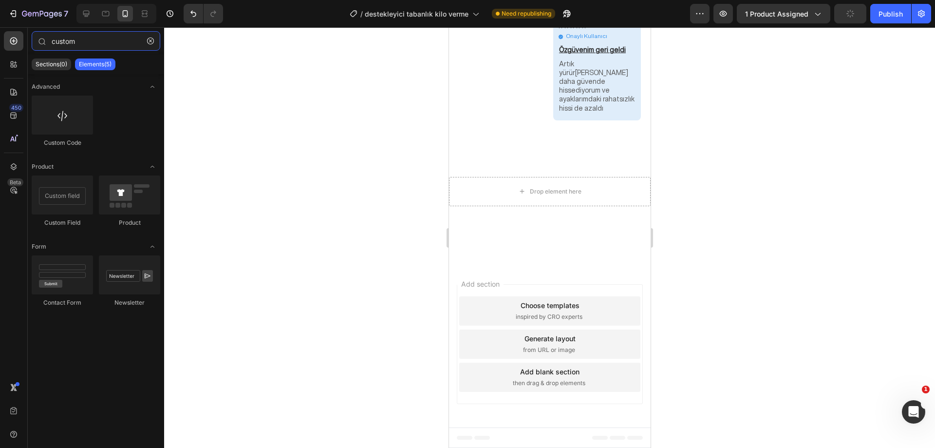
type input "custom"
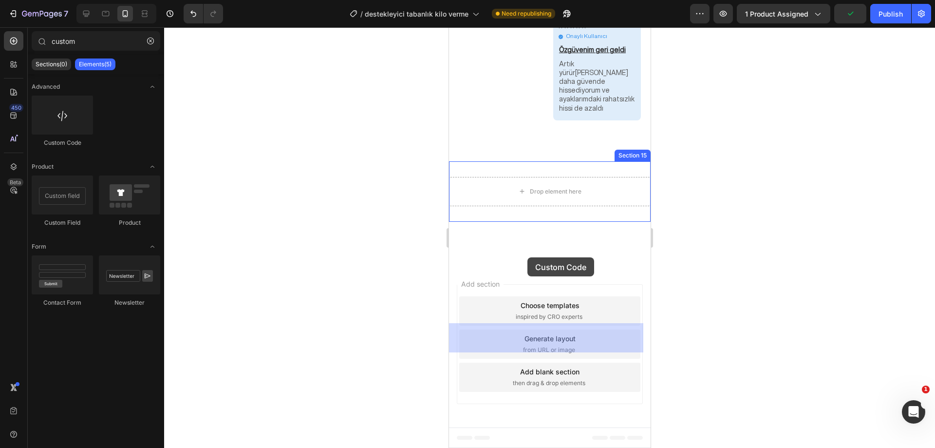
drag, startPoint x: 750, startPoint y: 215, endPoint x: 527, endPoint y: 257, distance: 227.1
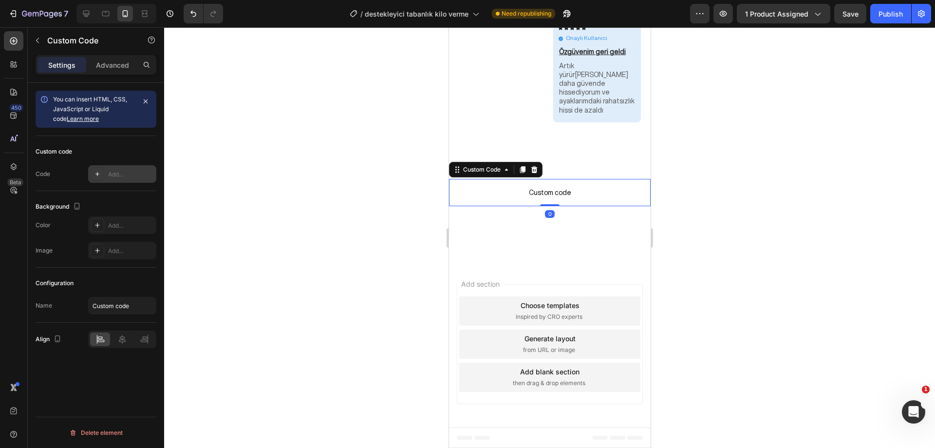
click at [121, 172] on div "Add..." at bounding box center [131, 174] width 46 height 9
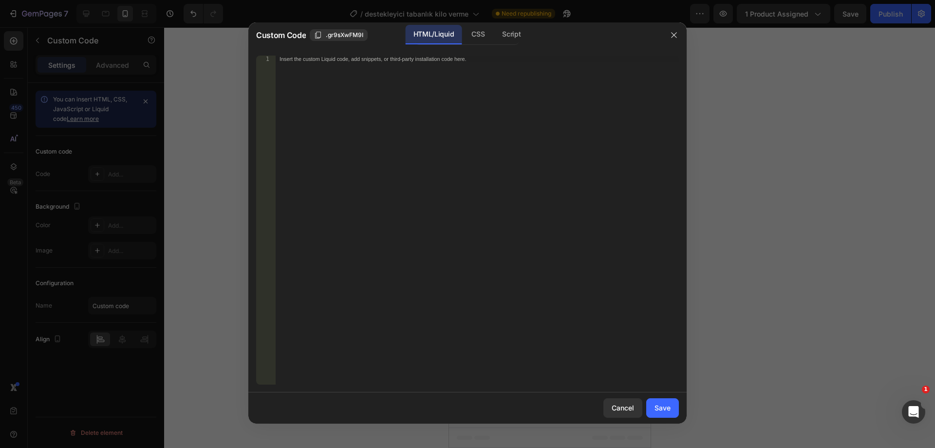
click at [308, 59] on div "Insert the custom Liquid code, add snippets, or third-party installation code h…" at bounding box center [457, 59] width 355 height 6
paste textarea "</div>"
type textarea "</div>"
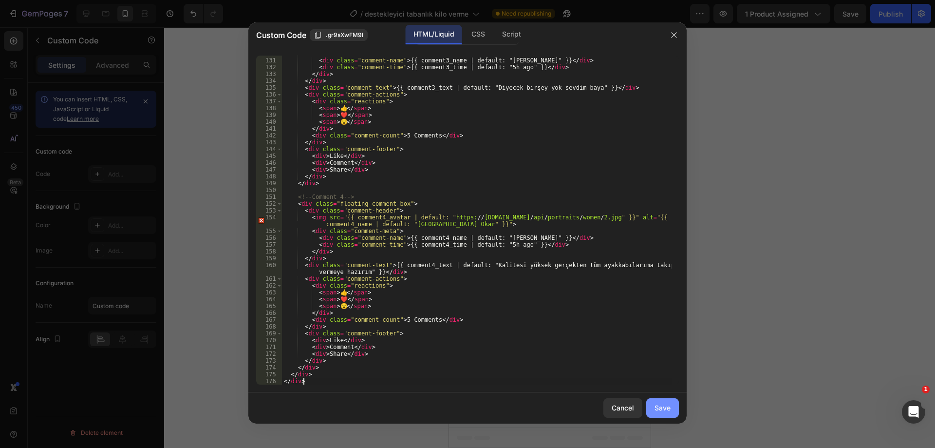
click at [666, 404] on div "Save" at bounding box center [663, 407] width 16 height 10
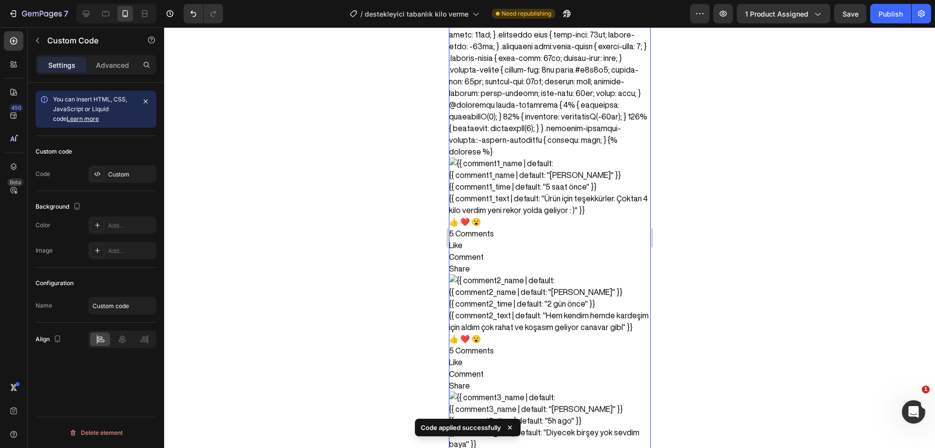
scroll to position [5499, 0]
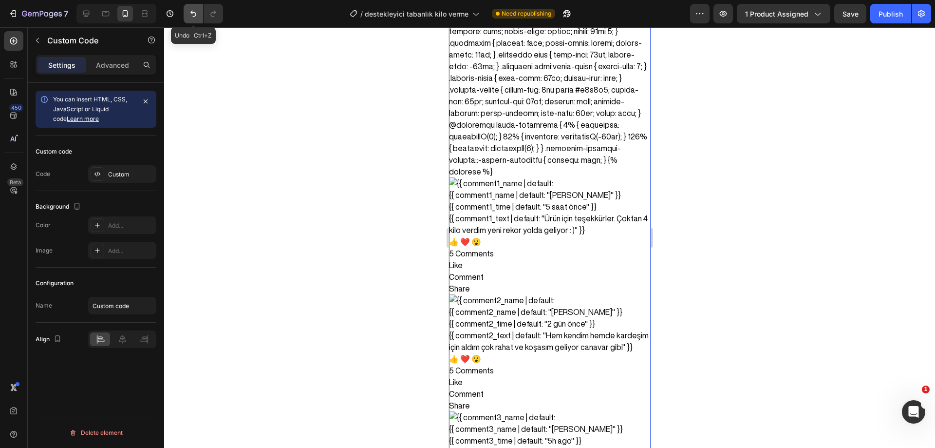
click at [191, 16] on icon "Undo/Redo" at bounding box center [194, 14] width 10 height 10
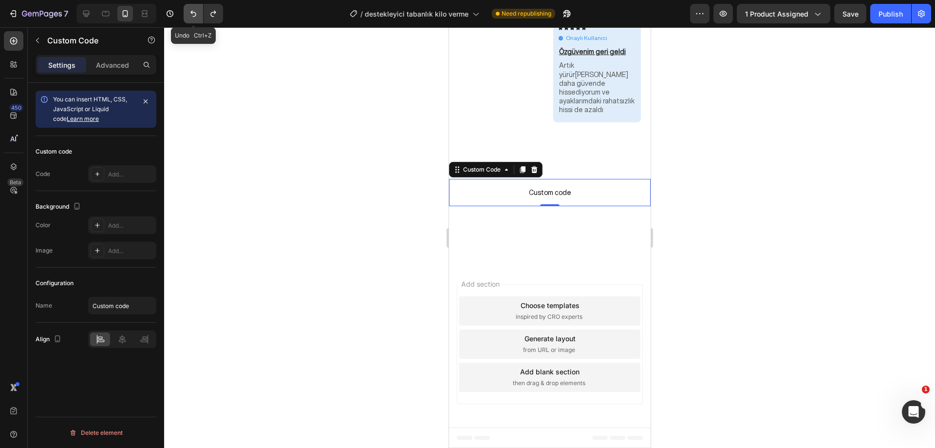
scroll to position [5124, 0]
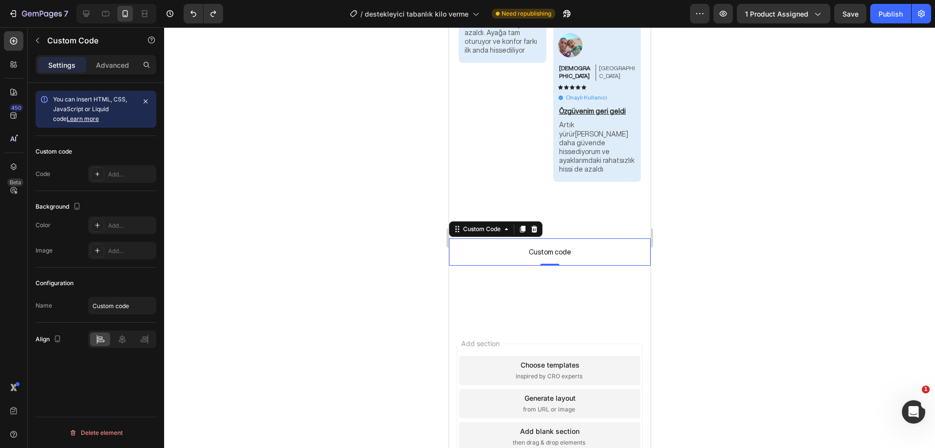
click at [559, 246] on span "Custom code" at bounding box center [550, 252] width 202 height 12
click at [94, 171] on icon at bounding box center [98, 174] width 8 height 8
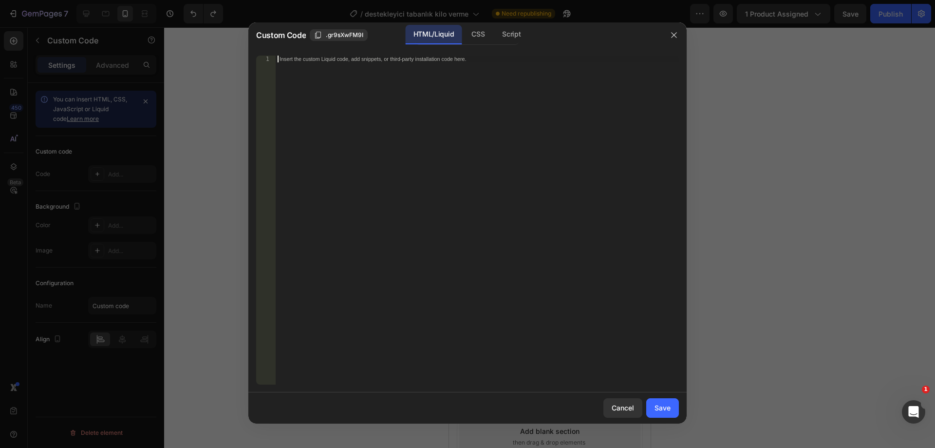
click at [432, 60] on div "Insert the custom Liquid code, add snippets, or third-party installation code h…" at bounding box center [457, 59] width 355 height 6
paste textarea "</div>"
type textarea "</div>"
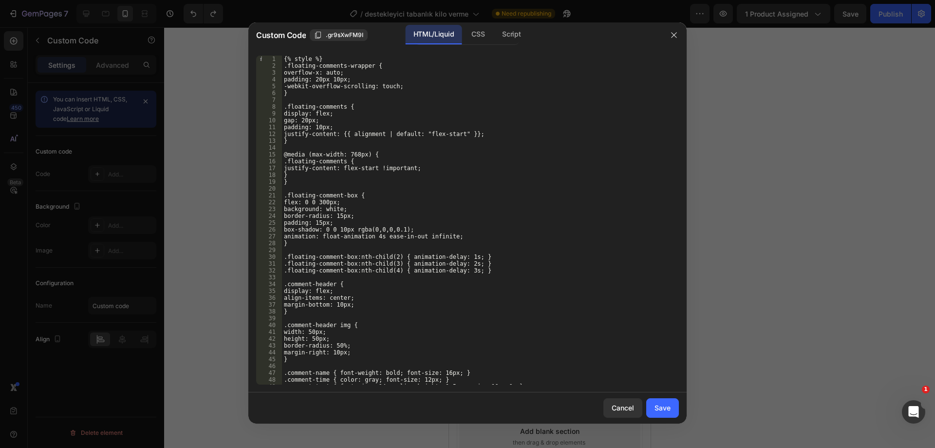
scroll to position [0, 0]
click at [661, 407] on div "Save" at bounding box center [663, 407] width 16 height 10
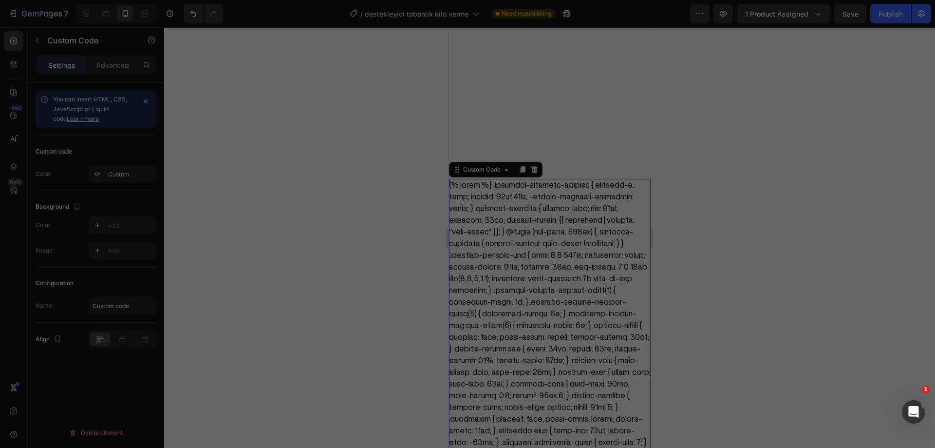
scroll to position [5499, 0]
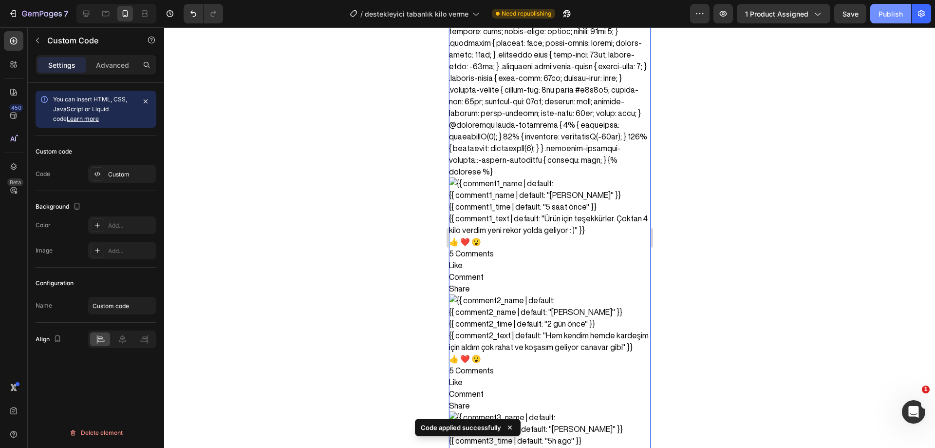
click at [892, 14] on div "Publish" at bounding box center [891, 14] width 24 height 10
click at [106, 60] on p "Advanced" at bounding box center [112, 65] width 33 height 10
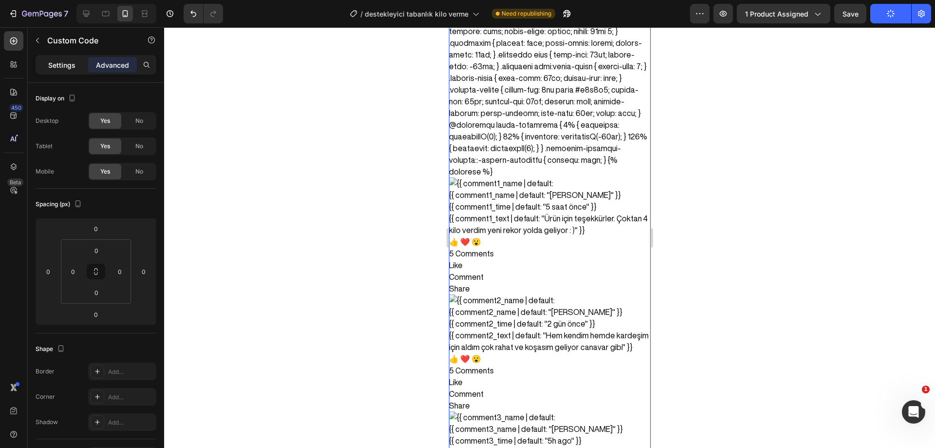
click at [60, 62] on p "Settings" at bounding box center [61, 65] width 27 height 10
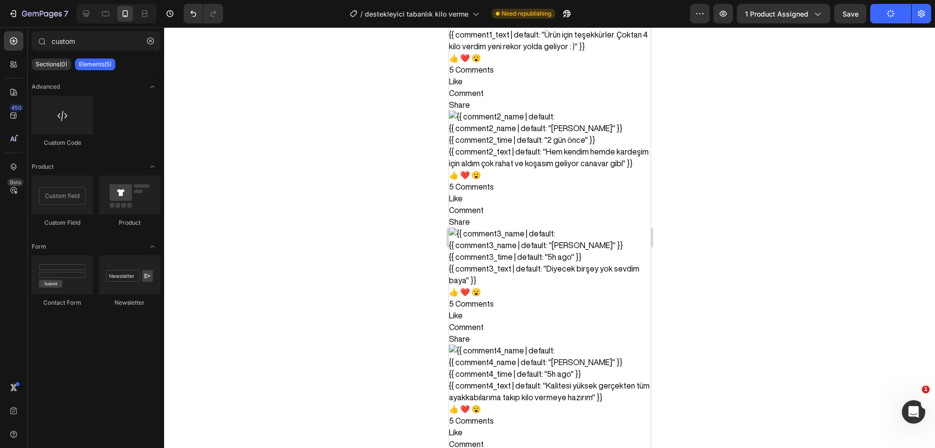
scroll to position [5704, 0]
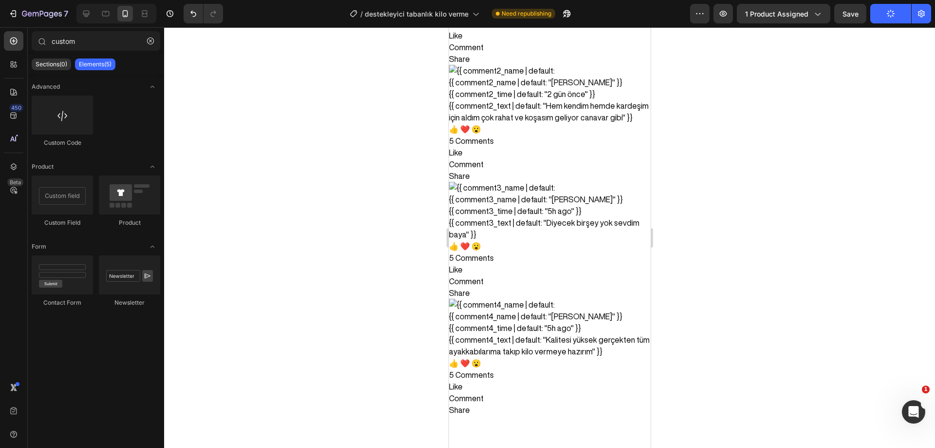
drag, startPoint x: 646, startPoint y: 398, endPoint x: 1116, endPoint y: 426, distance: 470.4
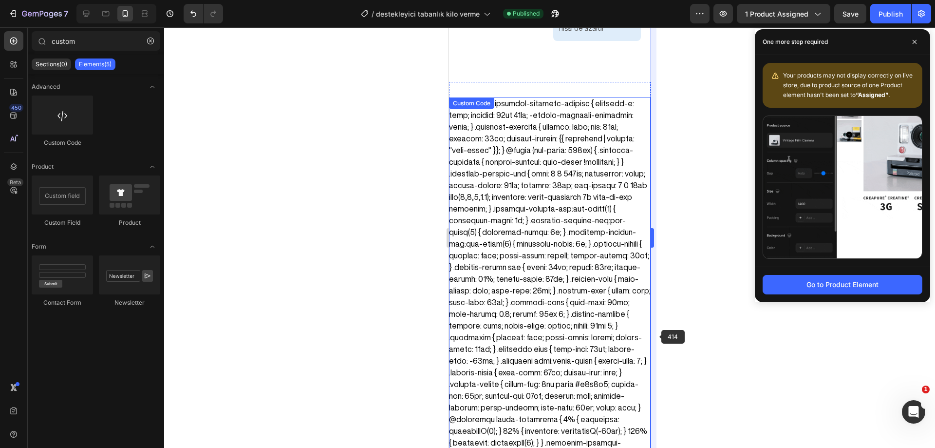
scroll to position [5071, 0]
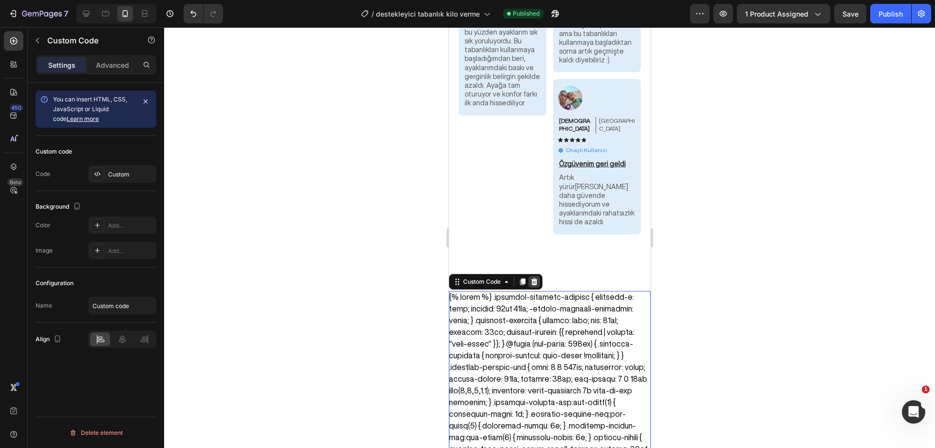
click at [536, 278] on icon at bounding box center [534, 281] width 6 height 7
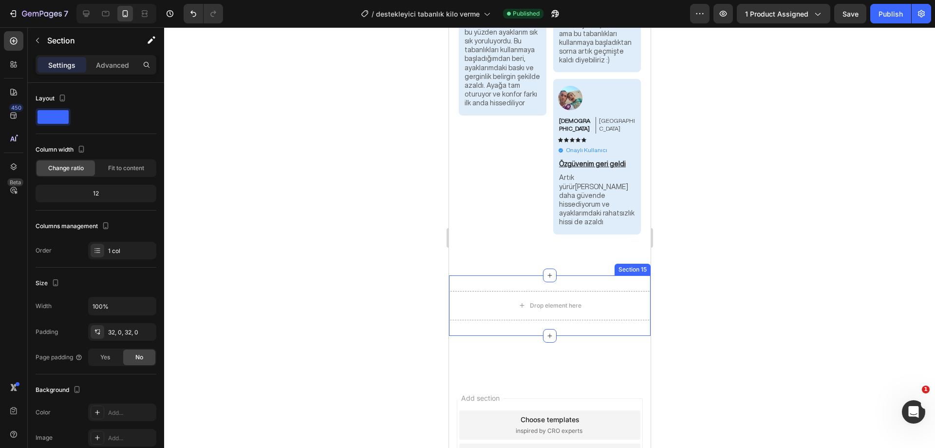
click at [552, 275] on div "Drop element here Section 15" at bounding box center [550, 305] width 202 height 60
click at [636, 260] on div at bounding box center [642, 266] width 12 height 12
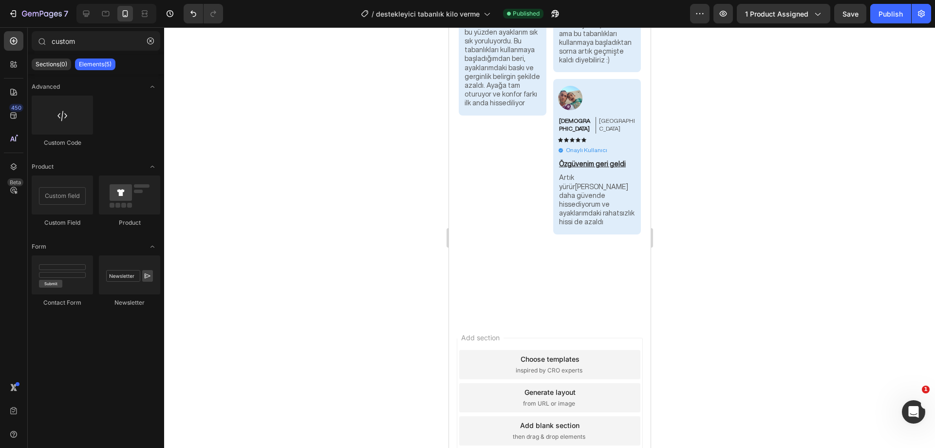
scroll to position [5041, 0]
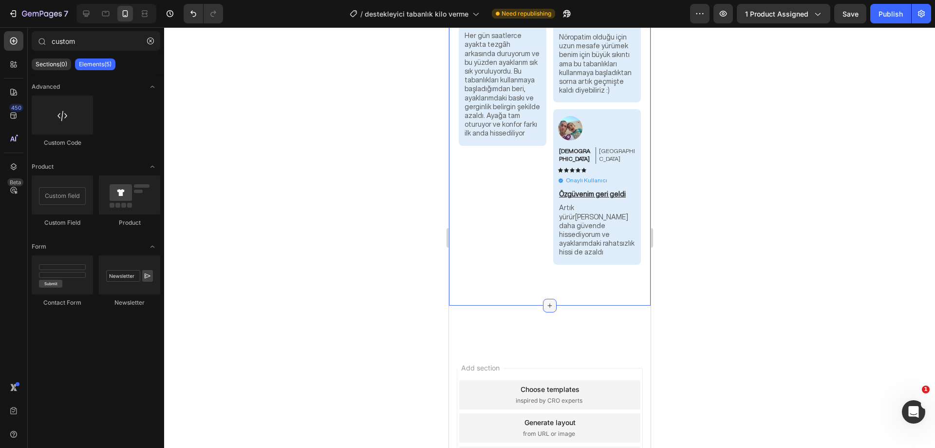
click at [548, 303] on icon at bounding box center [550, 305] width 4 height 4
click at [725, 189] on div at bounding box center [549, 237] width 771 height 420
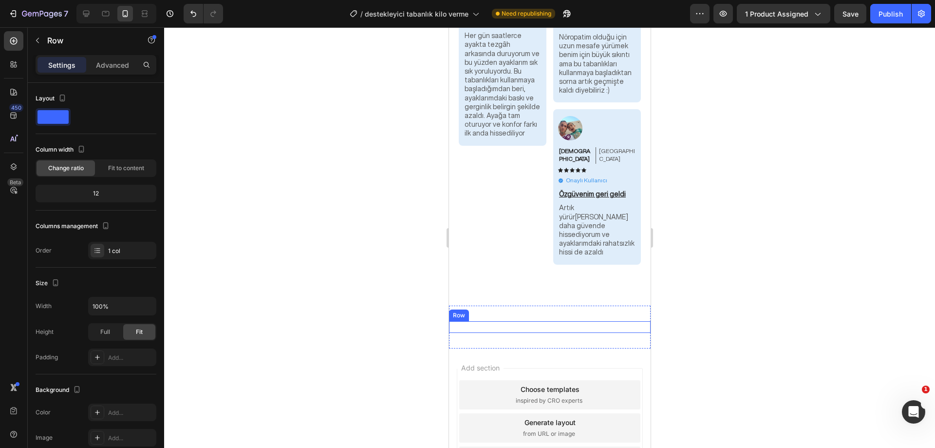
click at [546, 321] on div "Lorem ipsum dolor sit amet, consectetur adipiscing elit, sed do eiusmod tempor …" at bounding box center [550, 327] width 202 height 12
click at [511, 308] on icon at bounding box center [509, 312] width 8 height 8
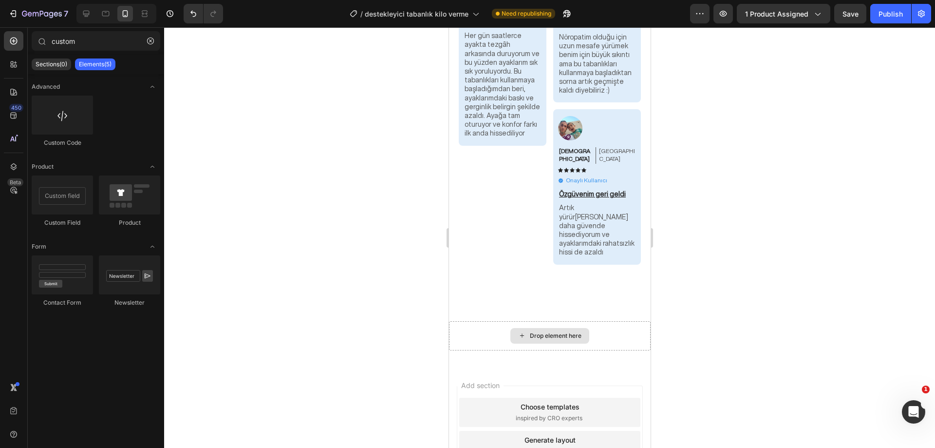
scroll to position [5058, 0]
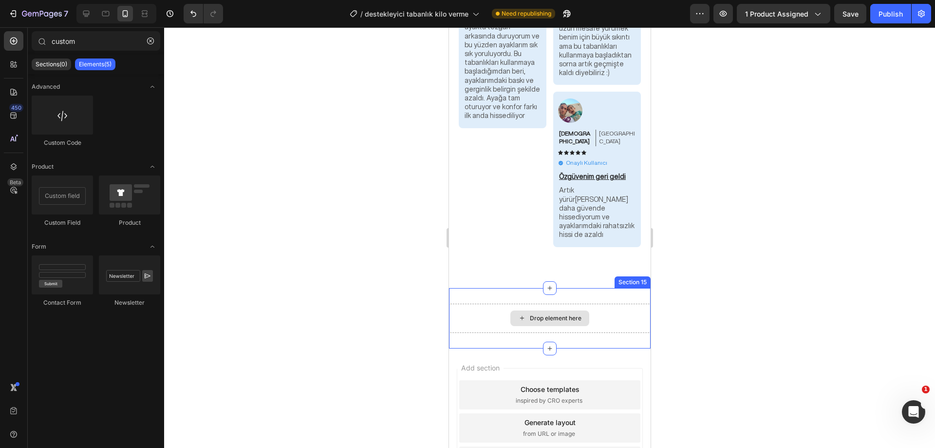
click at [598, 303] on div "Drop element here" at bounding box center [550, 317] width 202 height 29
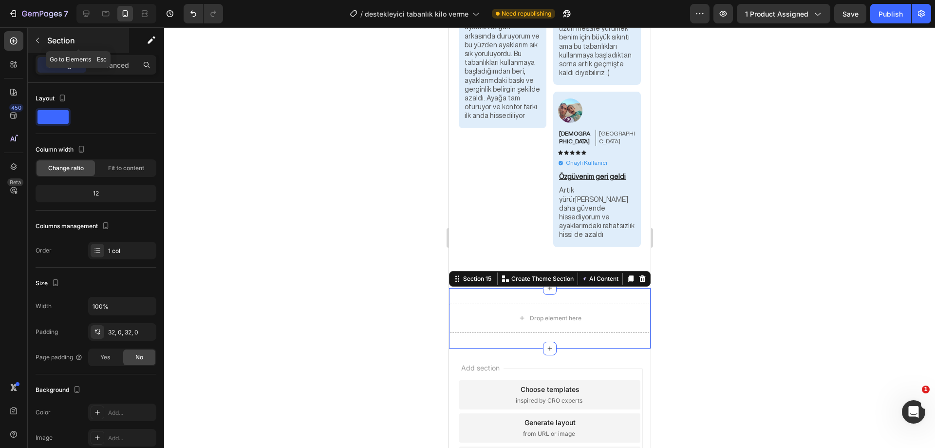
click at [28, 38] on div "Section" at bounding box center [78, 40] width 101 height 25
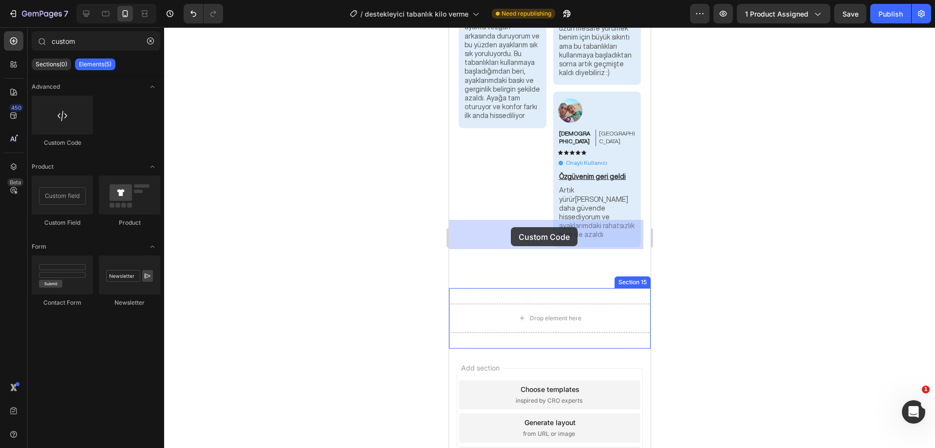
drag, startPoint x: 512, startPoint y: 157, endPoint x: 511, endPoint y: 227, distance: 70.2
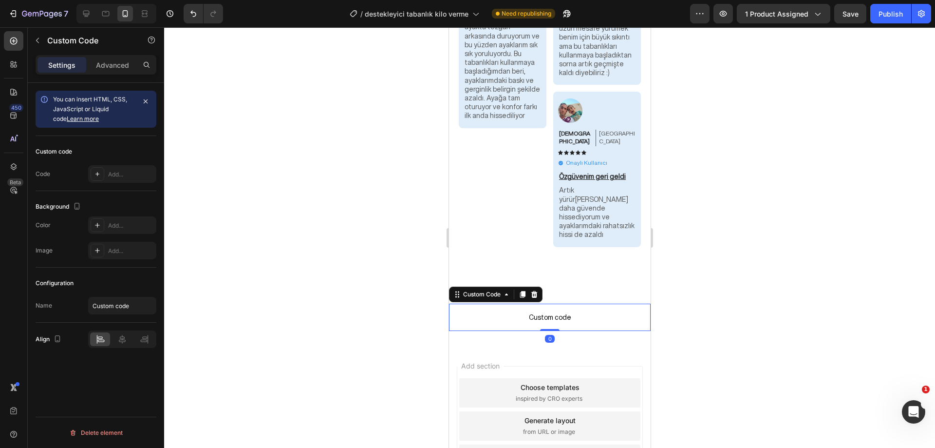
scroll to position [5056, 0]
click at [112, 177] on div "Add..." at bounding box center [131, 174] width 46 height 9
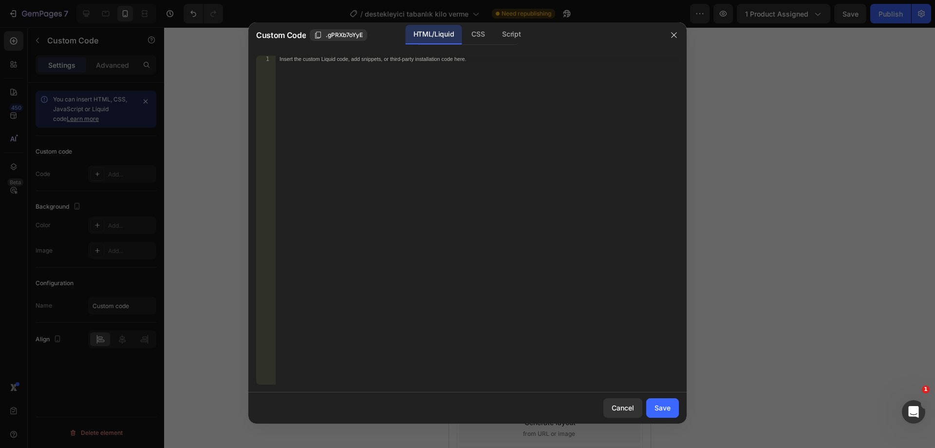
click at [342, 64] on div "Insert the custom Liquid code, add snippets, or third-party installation code h…" at bounding box center [477, 227] width 403 height 342
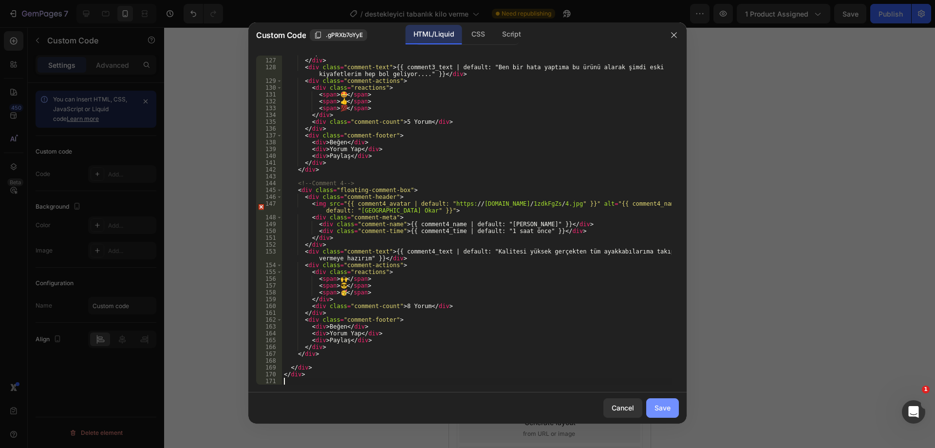
click at [663, 402] on button "Save" at bounding box center [662, 407] width 33 height 19
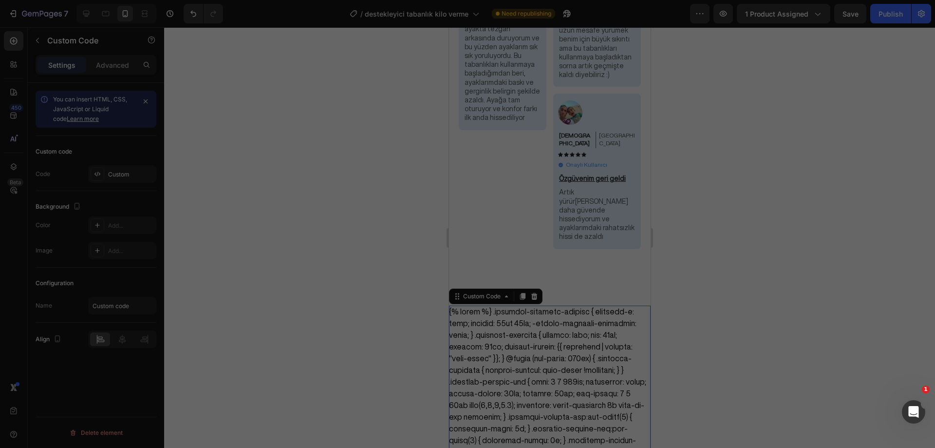
scroll to position [5071, 0]
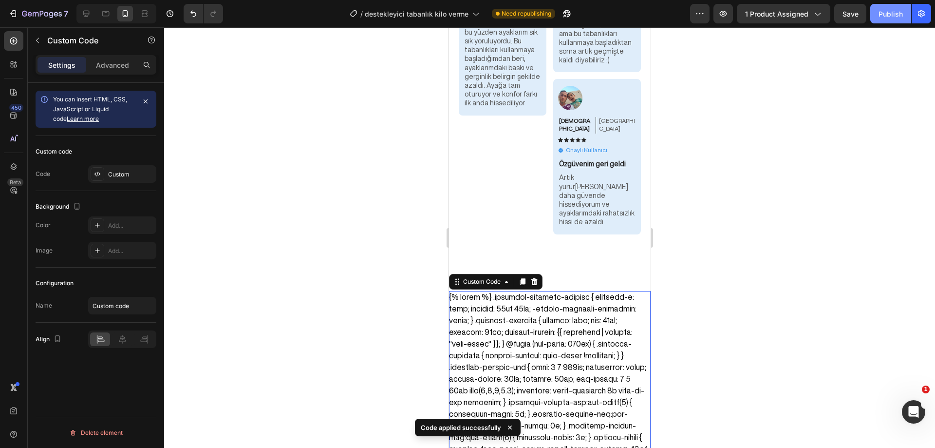
click at [890, 18] on div "Publish" at bounding box center [891, 14] width 24 height 10
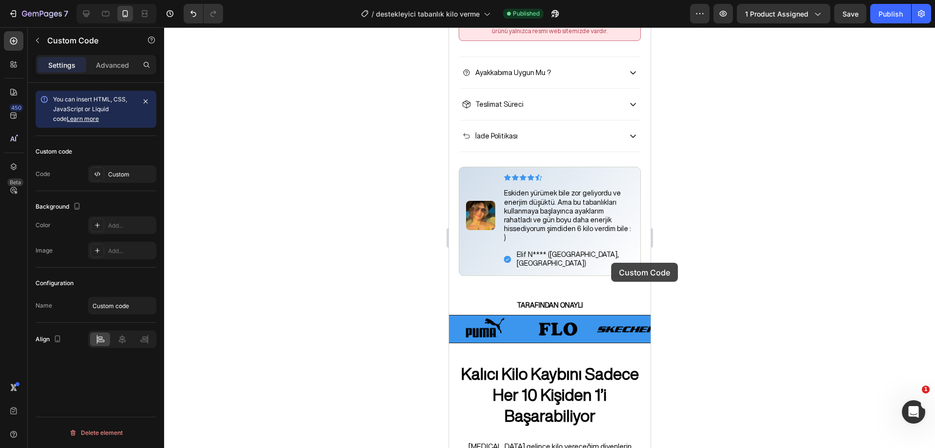
scroll to position [877, 0]
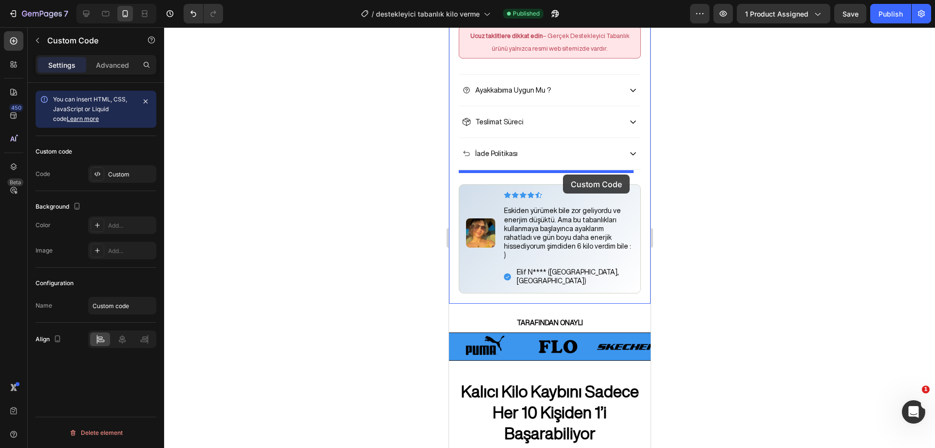
drag, startPoint x: 633, startPoint y: 242, endPoint x: 563, endPoint y: 174, distance: 97.2
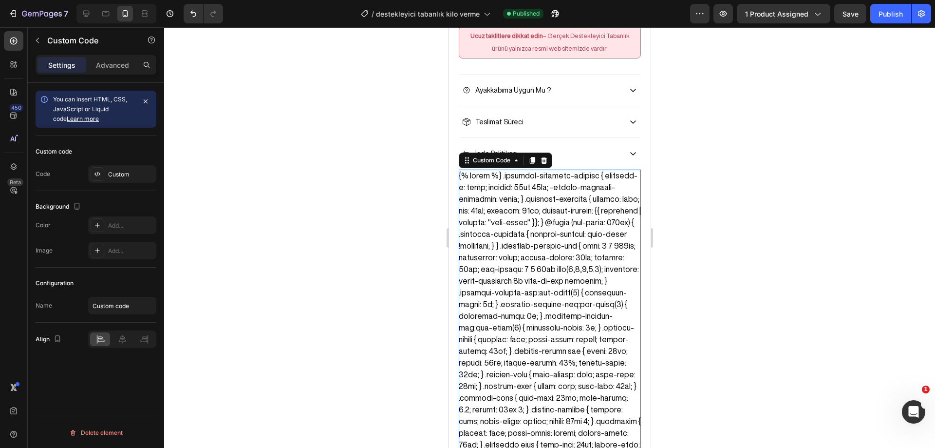
click at [701, 181] on div at bounding box center [549, 237] width 771 height 420
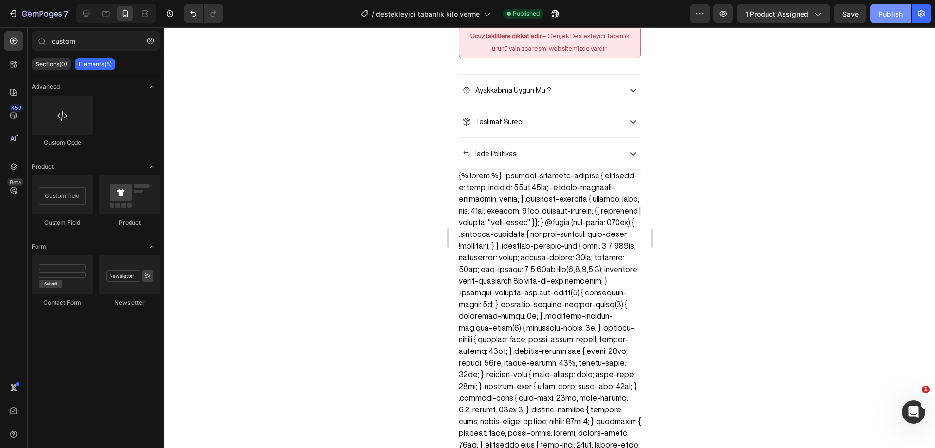
click at [886, 19] on div "Publish" at bounding box center [891, 14] width 24 height 10
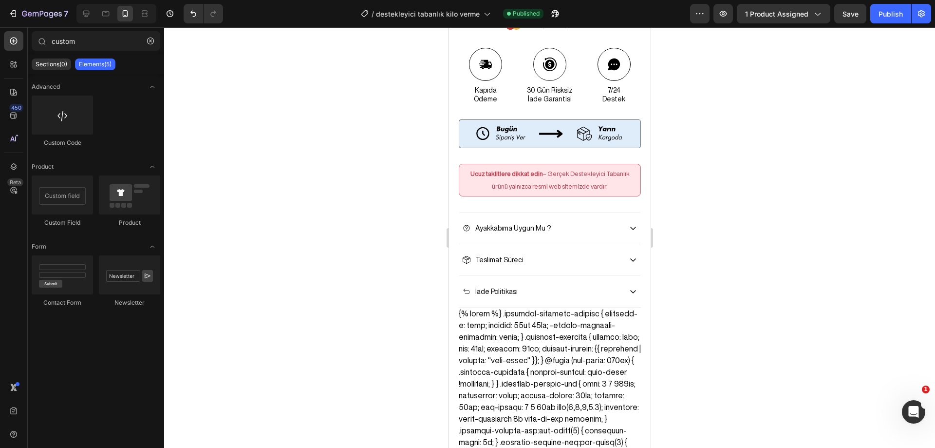
scroll to position [686, 0]
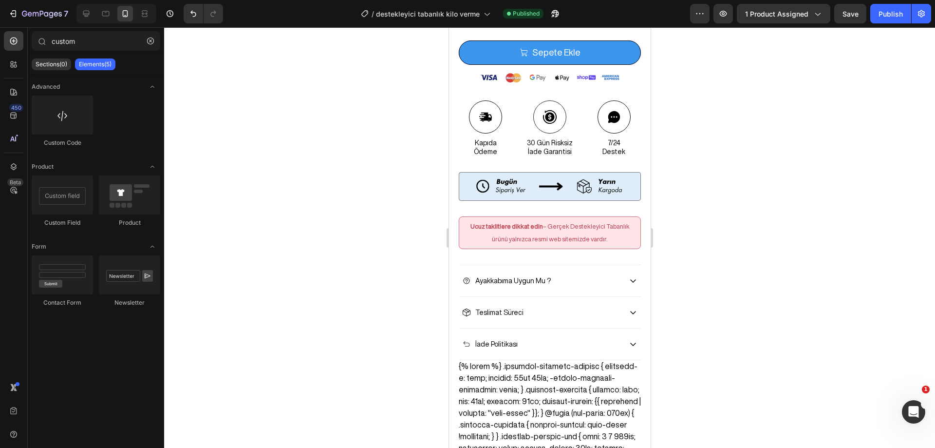
drag, startPoint x: 647, startPoint y: 127, endPoint x: 1099, endPoint y: 109, distance: 451.9
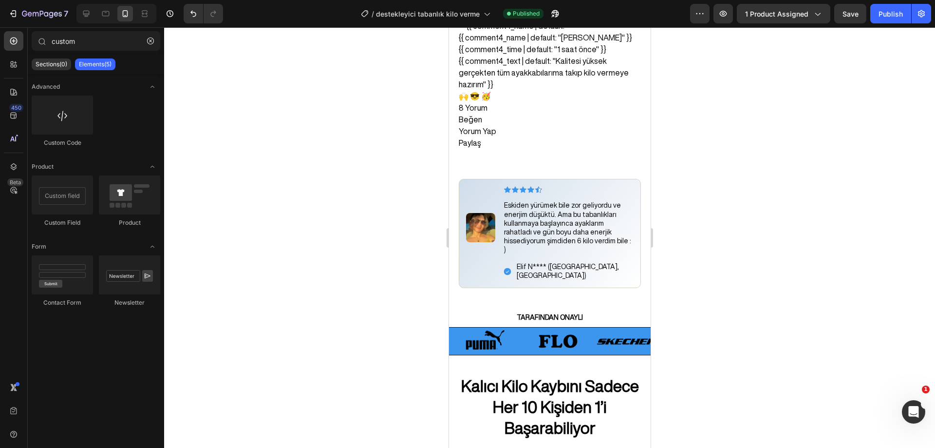
scroll to position [1893, 0]
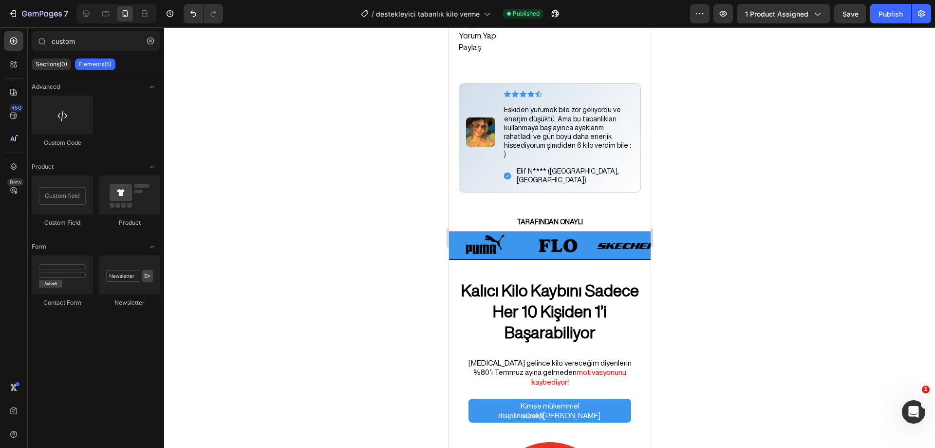
drag, startPoint x: 646, startPoint y: 76, endPoint x: 1099, endPoint y: 159, distance: 460.5
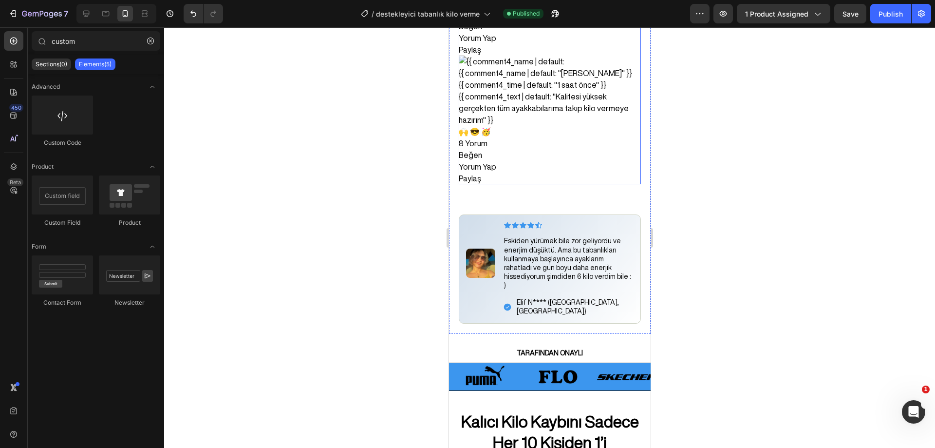
scroll to position [1796, 0]
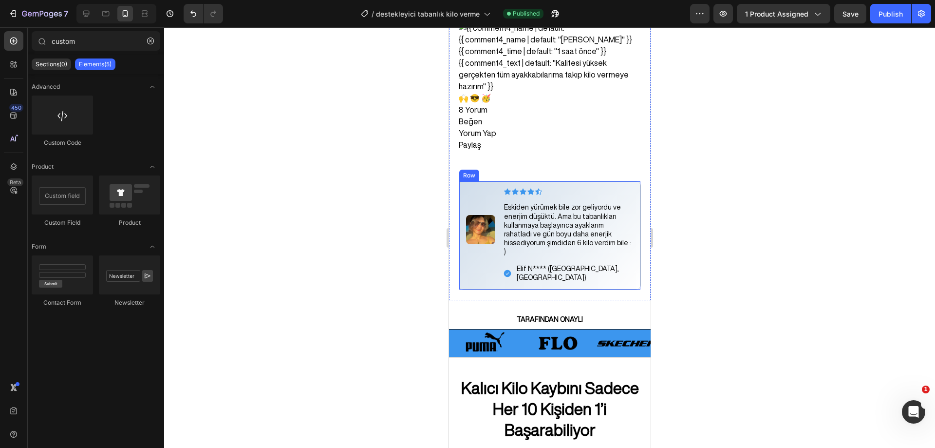
click at [481, 188] on div "Image" at bounding box center [480, 235] width 29 height 95
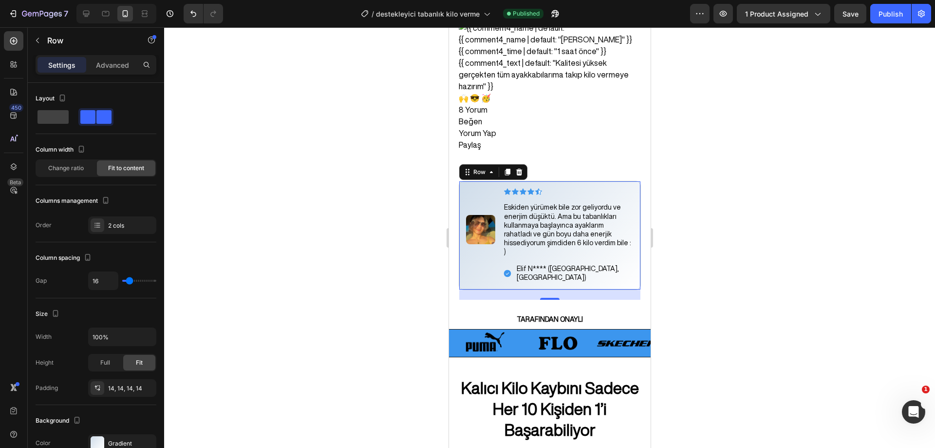
click at [720, 178] on div at bounding box center [549, 237] width 771 height 420
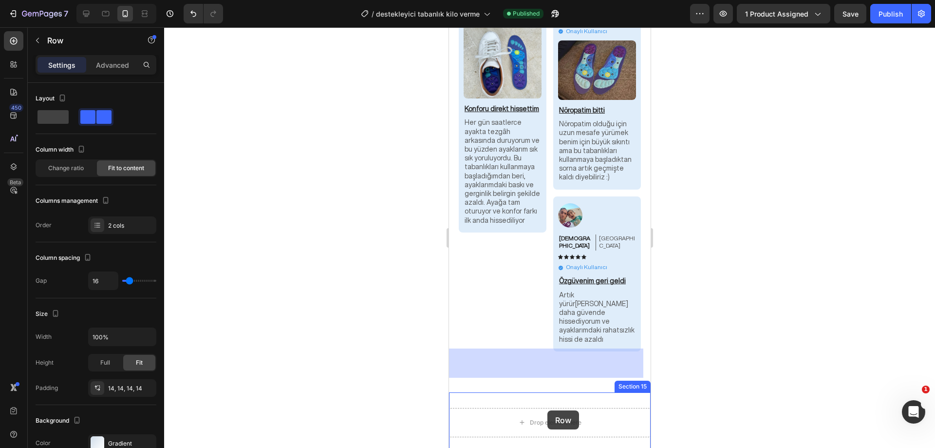
scroll to position [7499, 0]
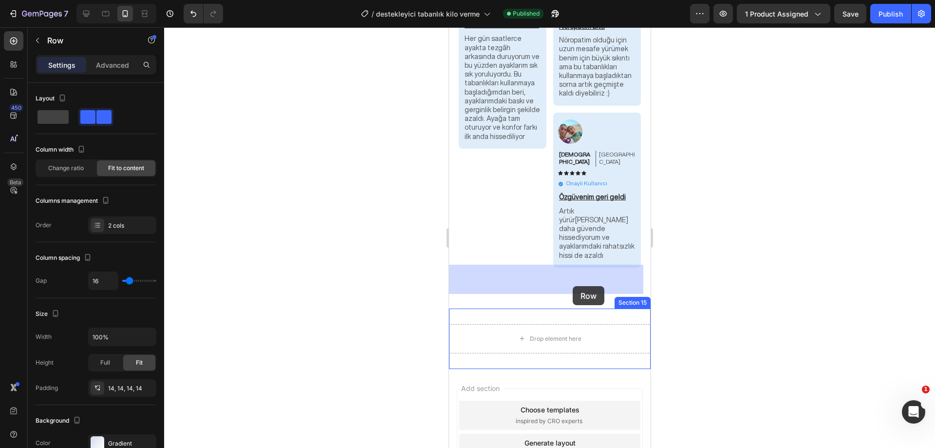
drag, startPoint x: 464, startPoint y: 176, endPoint x: 572, endPoint y: 286, distance: 154.7
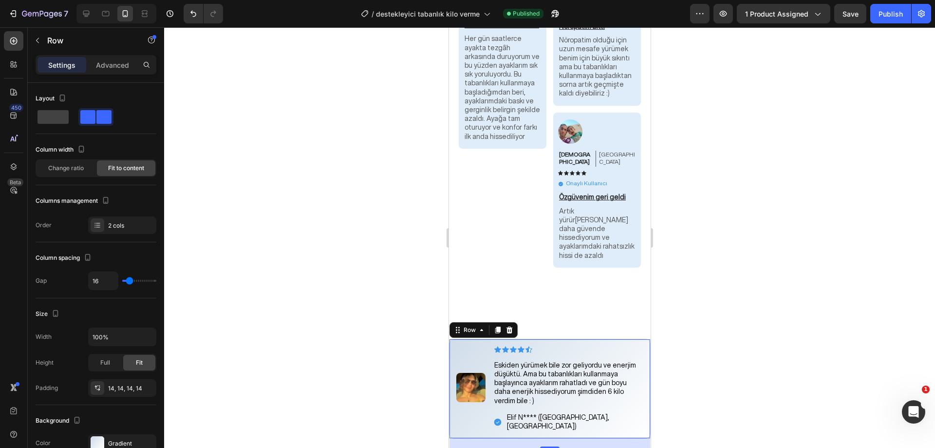
click at [698, 282] on div at bounding box center [549, 237] width 771 height 420
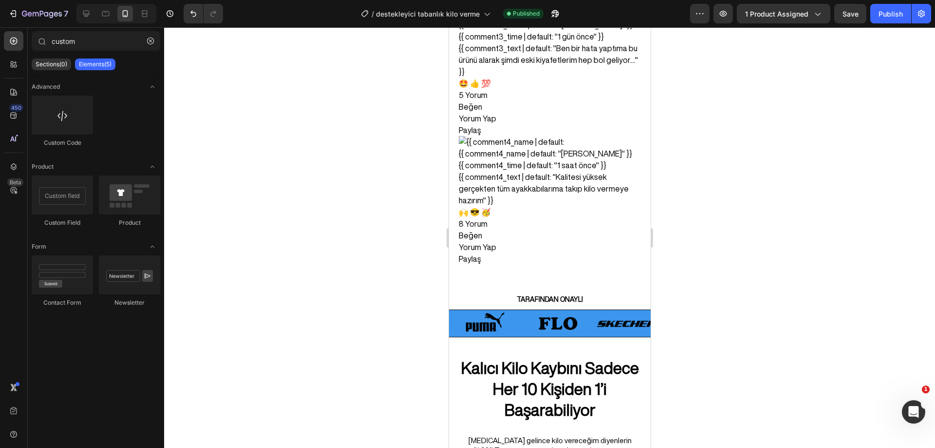
scroll to position [1778, 0]
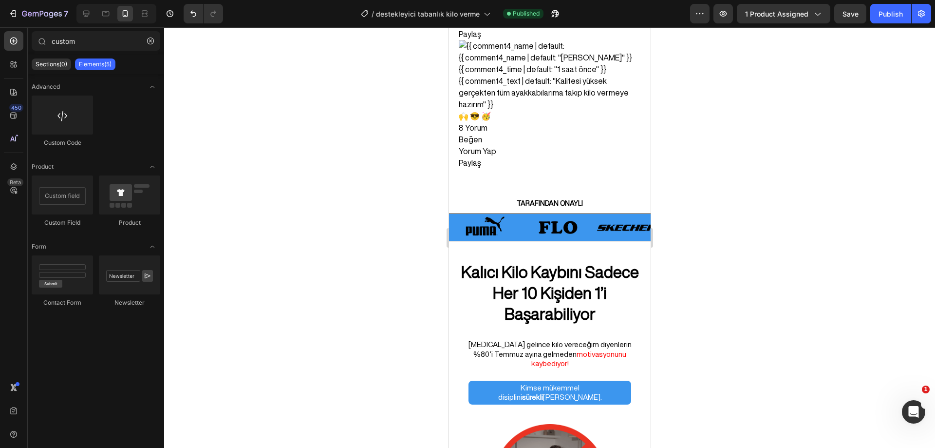
drag, startPoint x: 645, startPoint y: 420, endPoint x: 1126, endPoint y: 133, distance: 560.8
click at [887, 15] on div "Publish" at bounding box center [891, 14] width 24 height 10
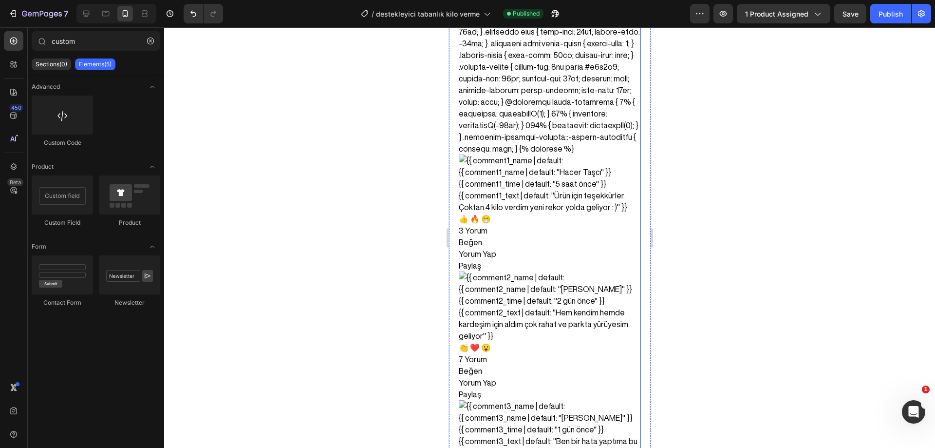
click at [580, 189] on div "{{ comment1_text | default: "Ürün için teşekkürler. Çoktan 4 kilo verdim yeni r…" at bounding box center [549, 200] width 182 height 23
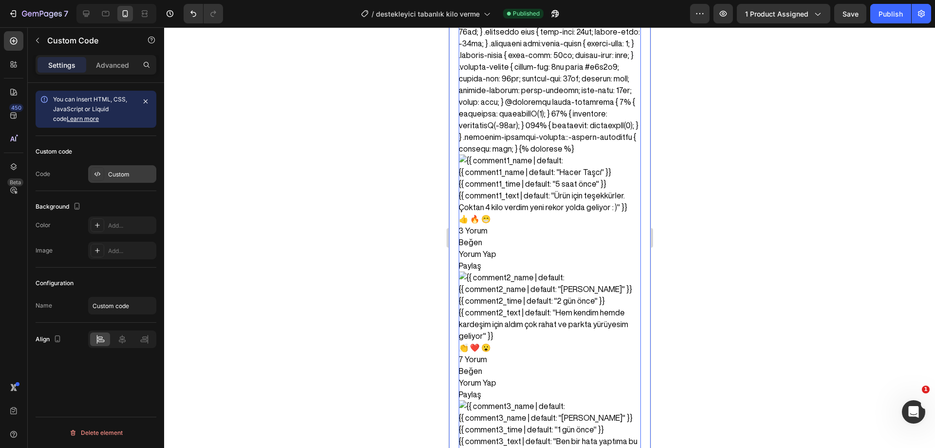
click at [110, 170] on div "Custom" at bounding box center [131, 174] width 46 height 9
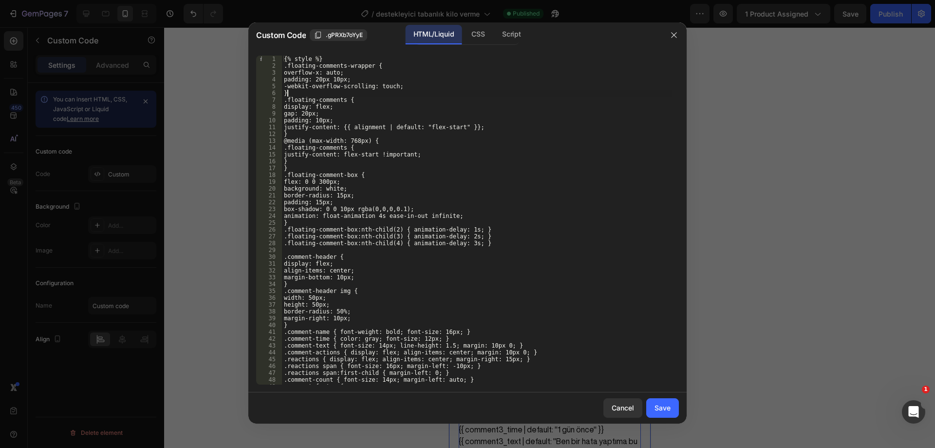
click at [352, 94] on div "{% style %} .floating-comments-wrapper { overflow-x: auto; padding: 20px 10px; …" at bounding box center [477, 227] width 390 height 342
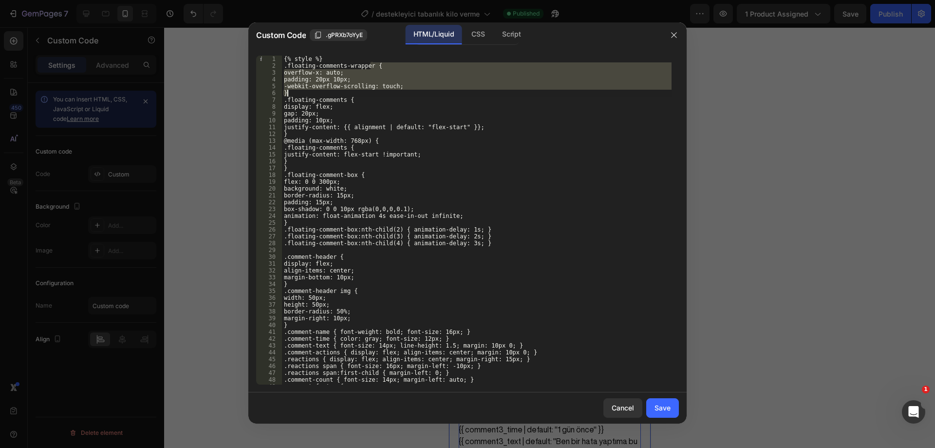
type textarea "</div>"
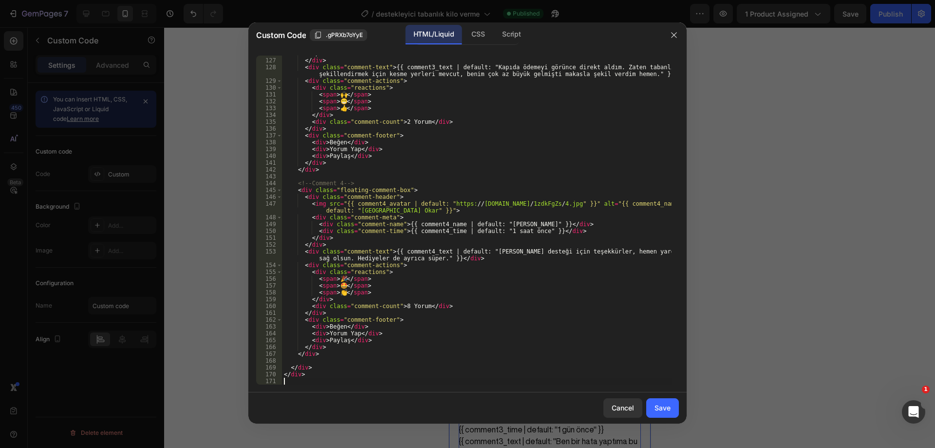
scroll to position [892, 0]
click at [662, 403] on div "Save" at bounding box center [663, 407] width 16 height 10
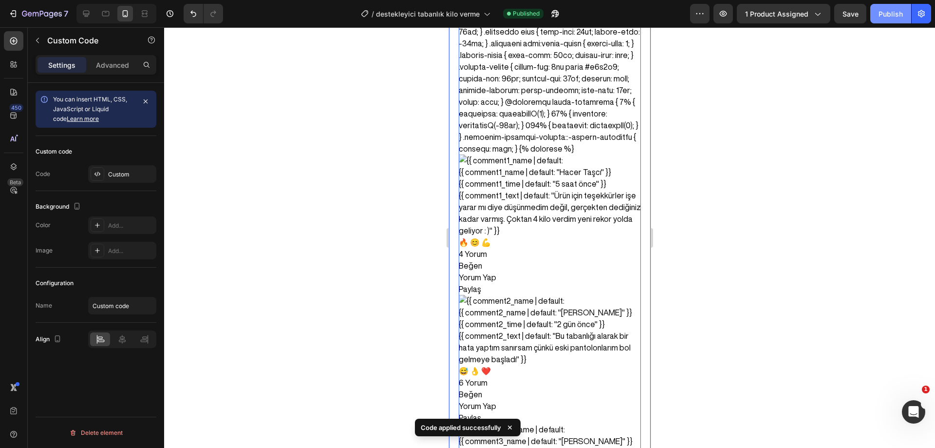
click at [884, 15] on div "Publish" at bounding box center [891, 14] width 24 height 10
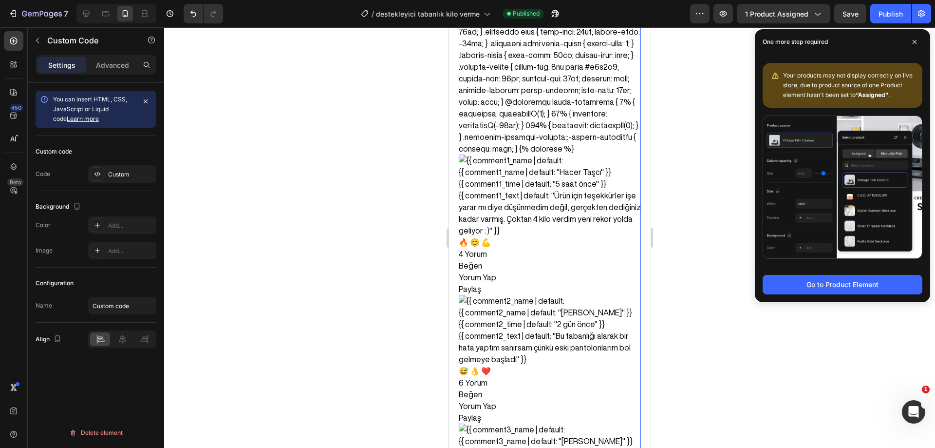
click at [687, 204] on div at bounding box center [549, 237] width 771 height 420
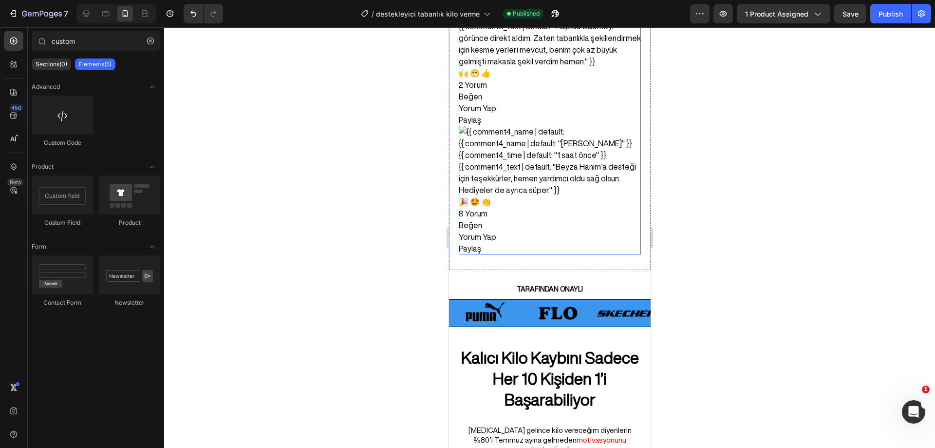
scroll to position [1728, 0]
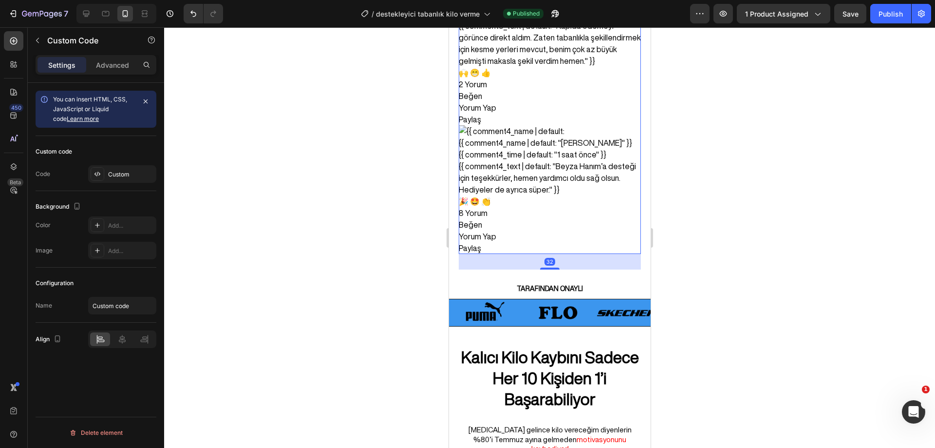
click at [566, 242] on div "Paylaş" at bounding box center [549, 248] width 182 height 12
click at [121, 68] on p "Advanced" at bounding box center [112, 65] width 33 height 10
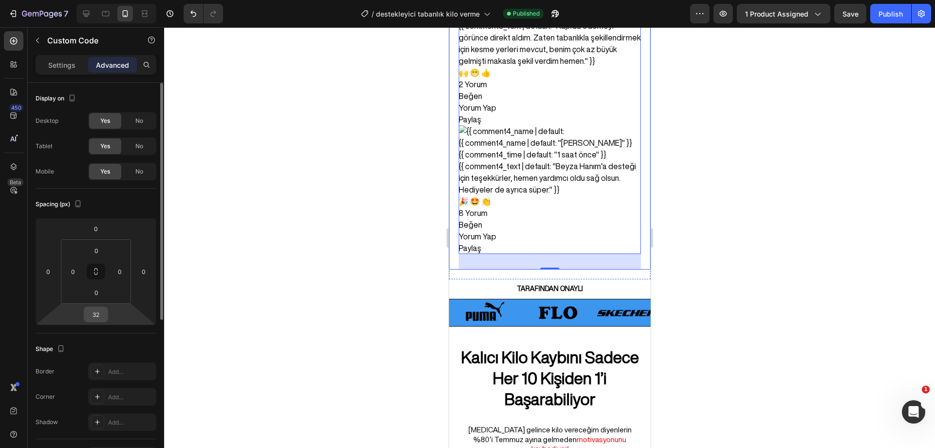
click at [103, 313] on input "32" at bounding box center [95, 314] width 19 height 15
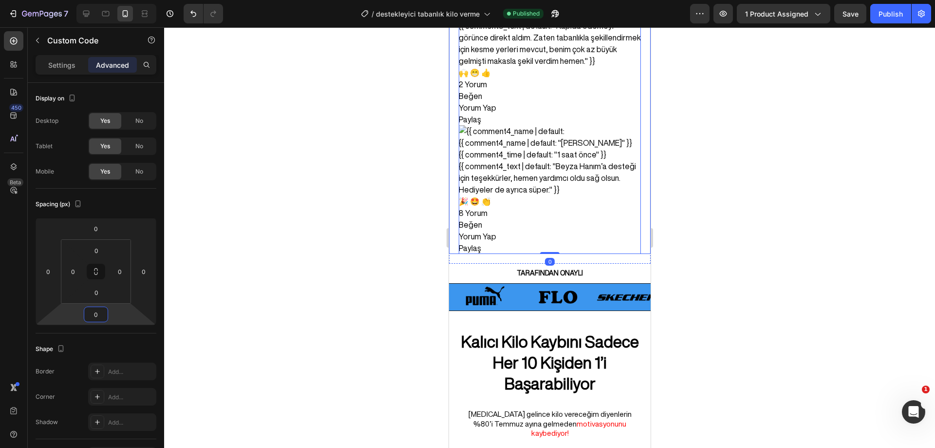
click at [285, 263] on div at bounding box center [549, 237] width 771 height 420
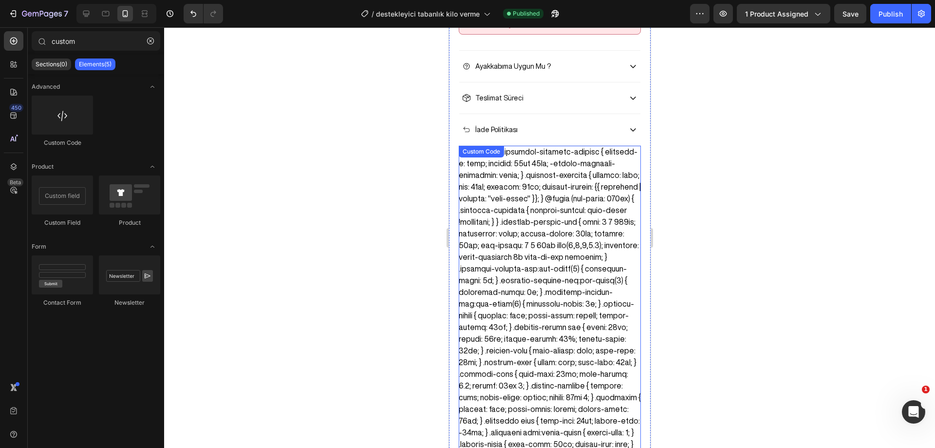
scroll to position [900, 0]
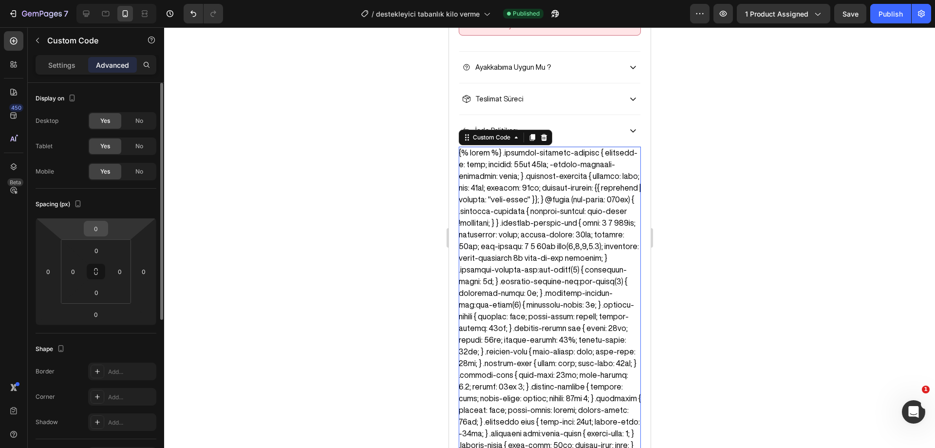
click at [100, 230] on input "0" at bounding box center [95, 228] width 19 height 15
type input "5"
type input "20"
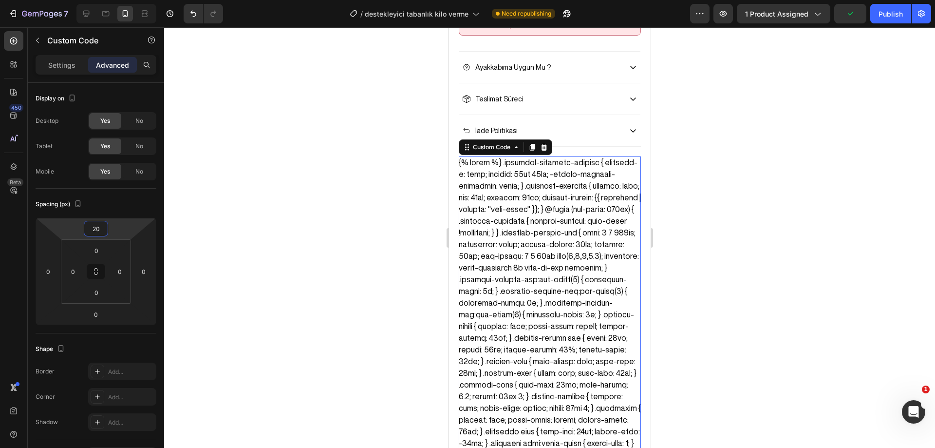
click at [287, 219] on div at bounding box center [549, 237] width 771 height 420
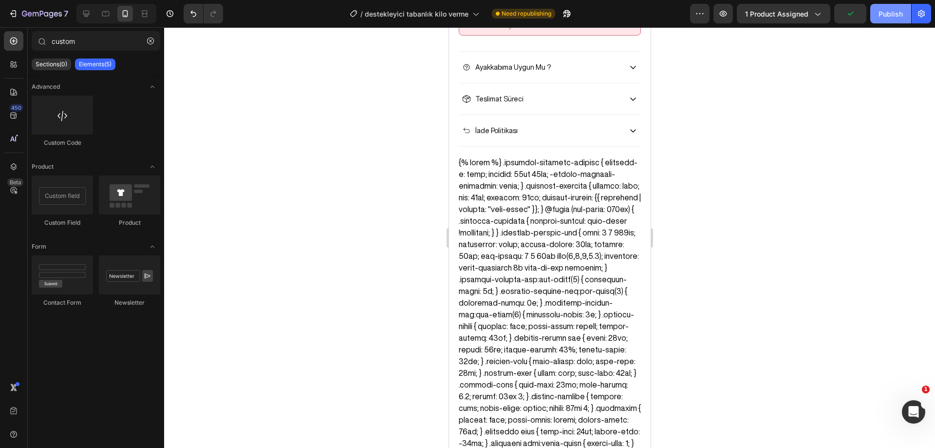
click at [872, 16] on button "Publish" at bounding box center [891, 13] width 41 height 19
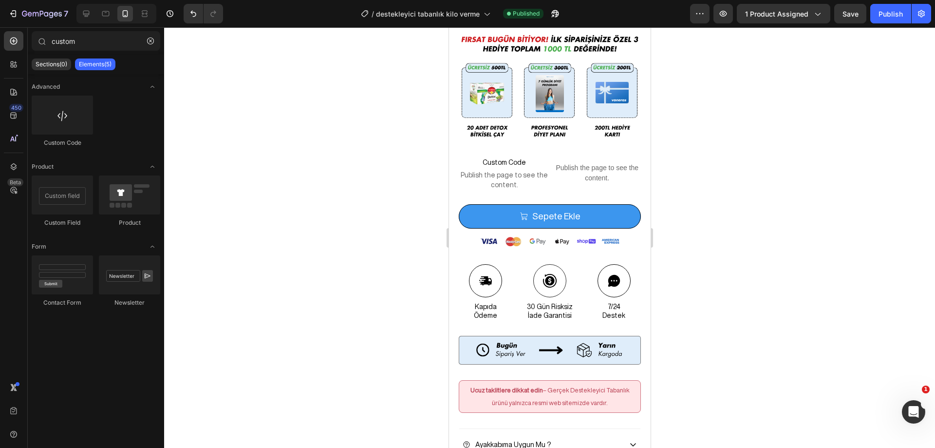
scroll to position [514, 0]
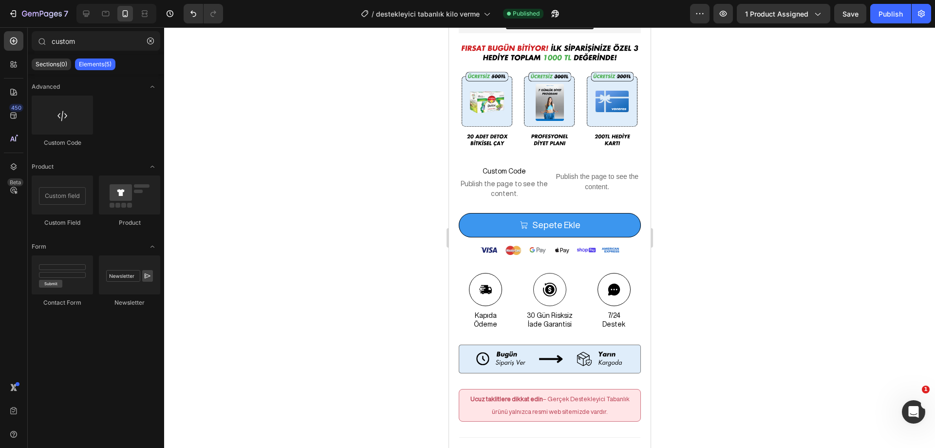
drag, startPoint x: 646, startPoint y: 100, endPoint x: 1119, endPoint y: 106, distance: 473.0
click at [523, 165] on span "Custom Code" at bounding box center [504, 171] width 90 height 12
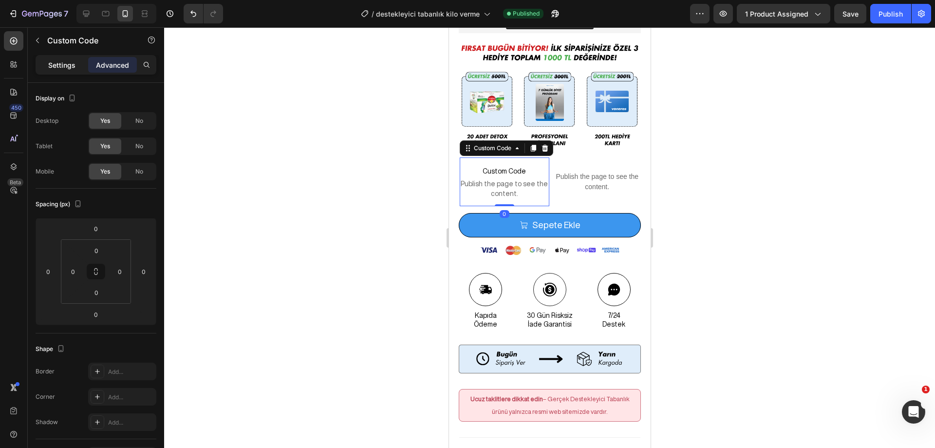
click at [59, 68] on p "Settings" at bounding box center [61, 65] width 27 height 10
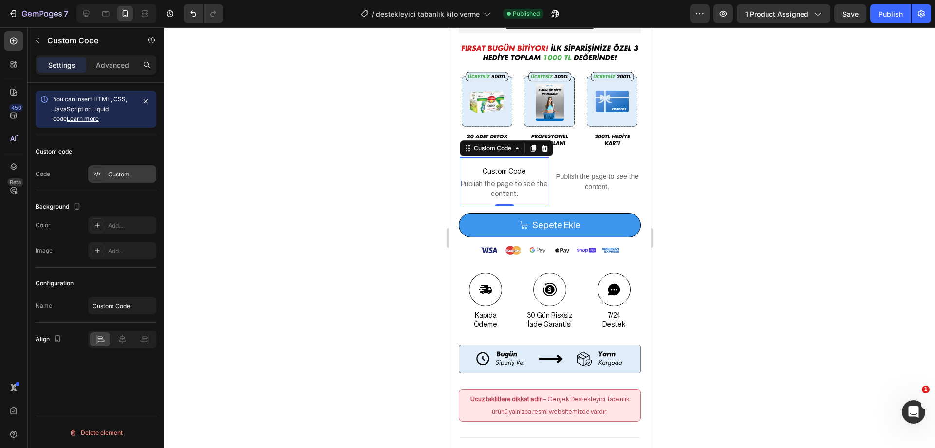
click at [115, 174] on div "Custom" at bounding box center [131, 174] width 46 height 9
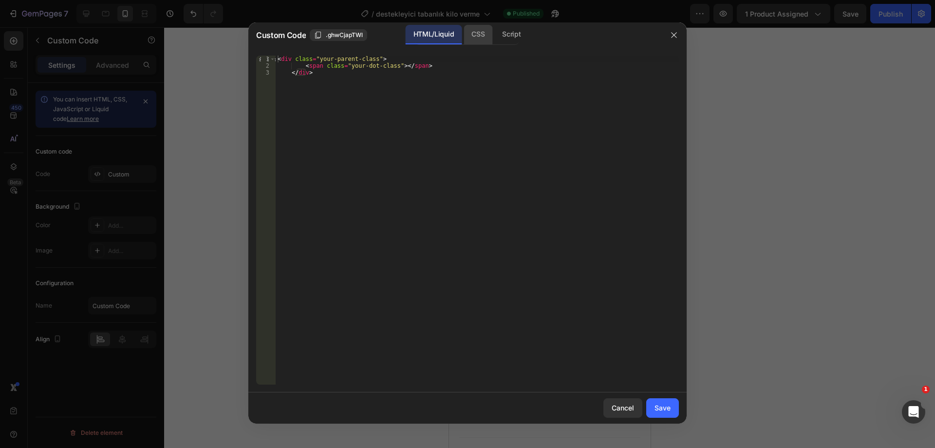
click at [494, 39] on div "CSS" at bounding box center [511, 34] width 34 height 19
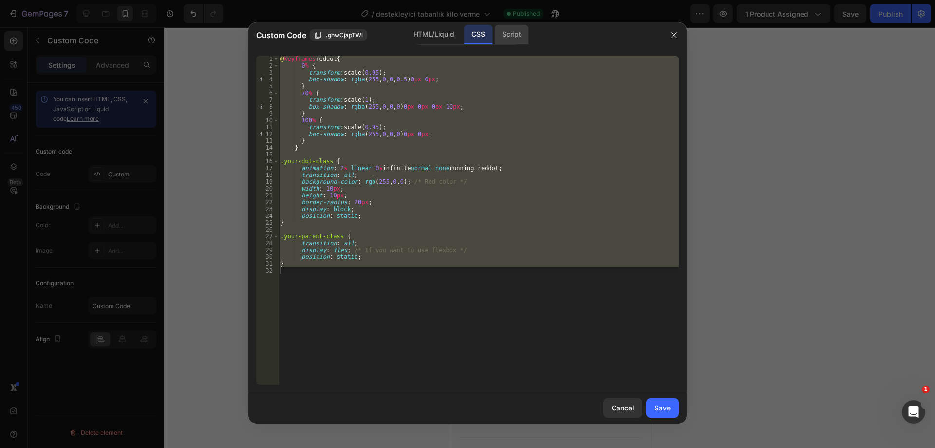
click at [509, 38] on div "Script" at bounding box center [511, 34] width 34 height 19
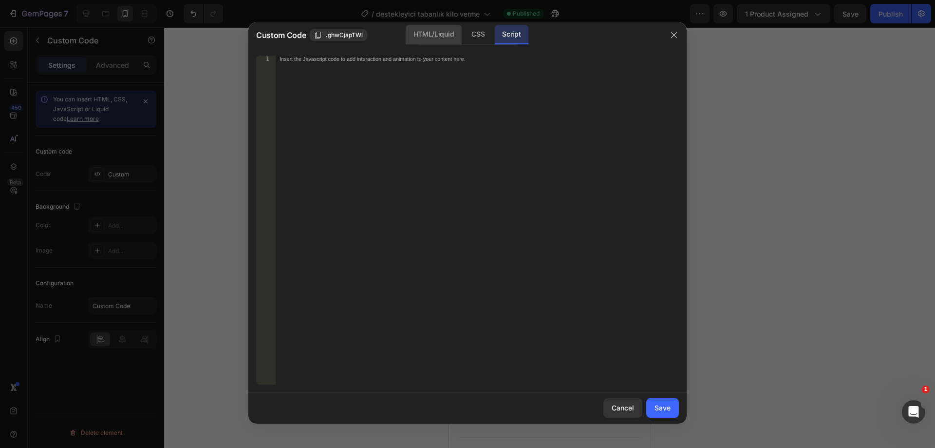
click at [464, 35] on div "HTML/Liquid" at bounding box center [478, 34] width 29 height 19
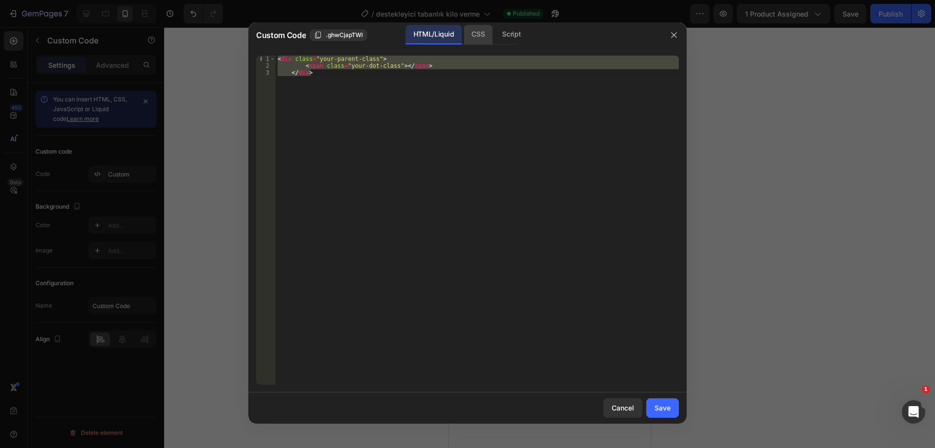
click at [494, 36] on div "CSS" at bounding box center [511, 34] width 34 height 19
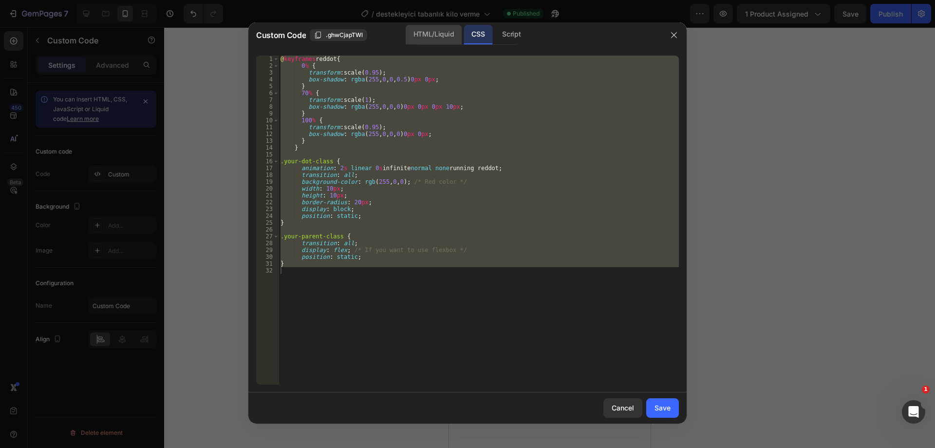
click at [449, 33] on div "HTML/Liquid" at bounding box center [434, 34] width 56 height 19
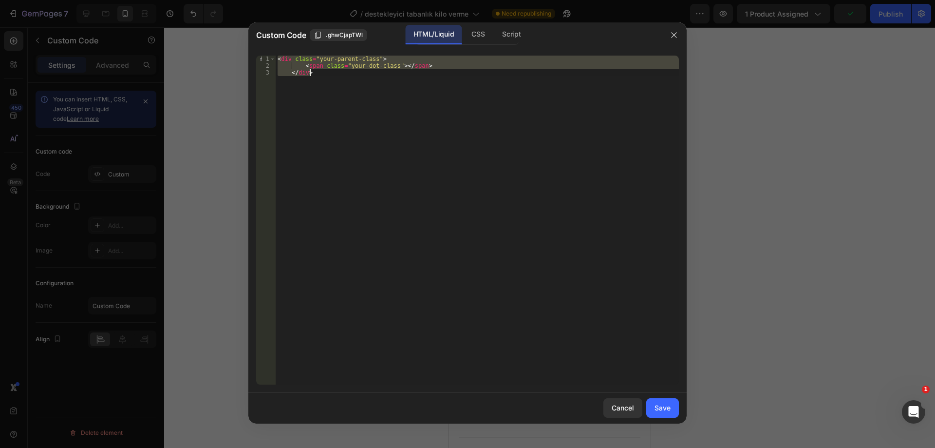
click at [323, 79] on div "< div class = "your-parent-class" > < span class = "your-dot-class" > </ span >…" at bounding box center [477, 220] width 403 height 329
click at [323, 79] on div "< div class = "your-parent-class" > < span class = "your-dot-class" > </ span >…" at bounding box center [477, 227] width 403 height 342
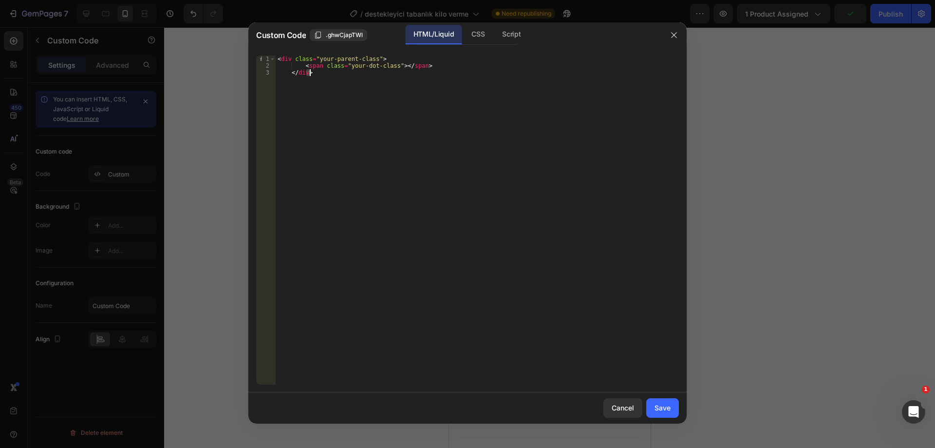
click at [323, 79] on div "< div class = "your-parent-class" > < span class = "your-dot-class" > </ span >…" at bounding box center [477, 227] width 403 height 342
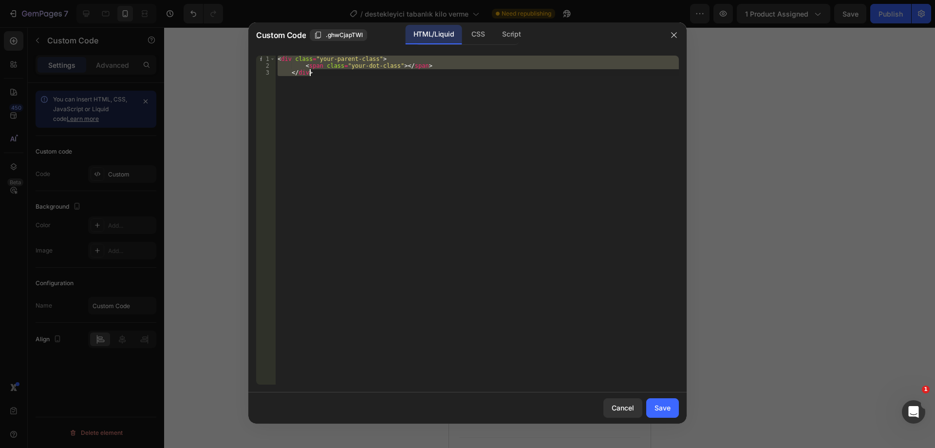
click at [322, 78] on div "< div class = "your-parent-class" > < span class = "your-dot-class" > </ span >…" at bounding box center [477, 227] width 403 height 342
click at [494, 33] on div "CSS" at bounding box center [511, 34] width 34 height 19
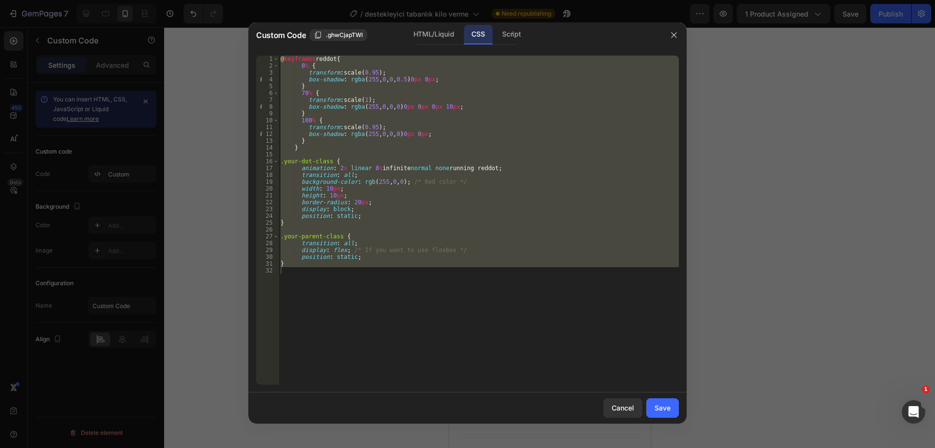
click at [367, 179] on div "@ keyframes reddot { 0 % { transform : scale( 0.95 ) ; box-shadow : rgba ( 255 …" at bounding box center [479, 220] width 400 height 329
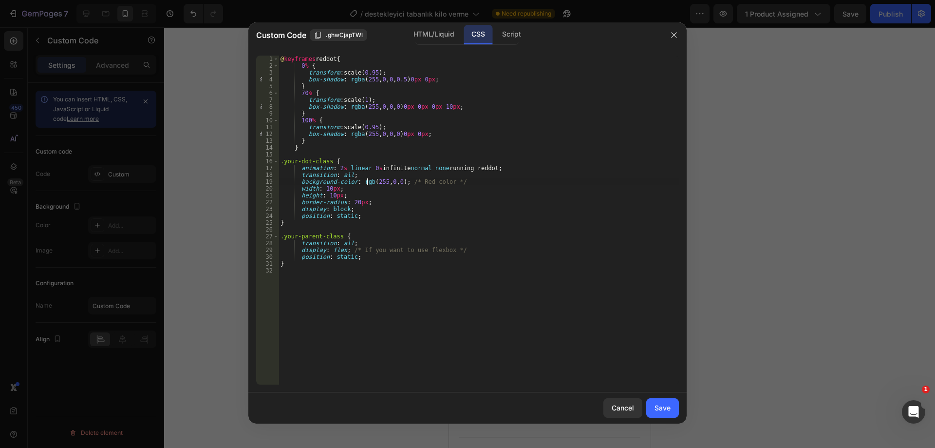
click at [367, 179] on div "@ keyframes reddot { 0 % { transform : scale( 0.95 ) ; box-shadow : rgba ( 255 …" at bounding box center [479, 227] width 400 height 342
type textarea "}"
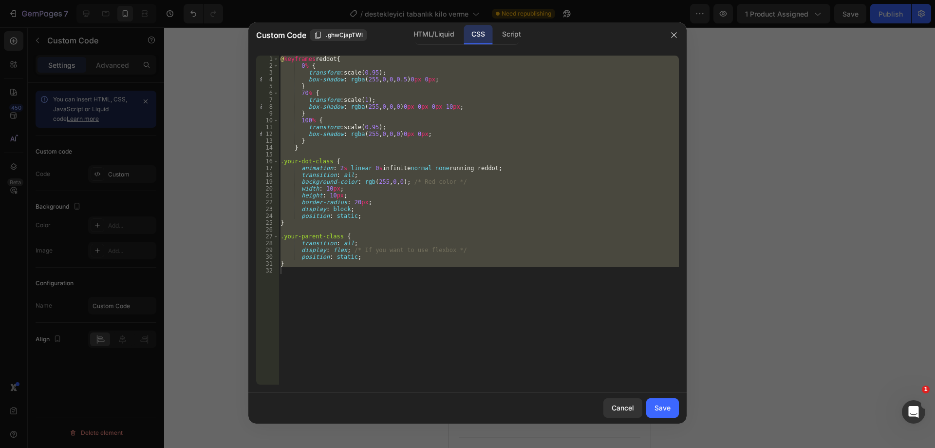
click at [410, 297] on div "@ keyframes reddot { 0 % { transform : scale( 0.95 ) ; box-shadow : rgba ( 255 …" at bounding box center [479, 220] width 400 height 329
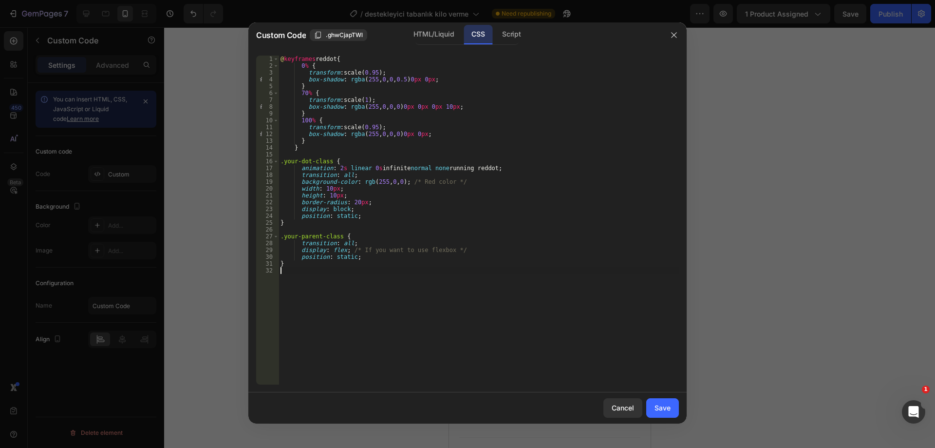
click at [405, 151] on div "@ keyframes reddot { 0 % { transform : scale( 0.95 ) ; box-shadow : rgba ( 255 …" at bounding box center [479, 227] width 400 height 342
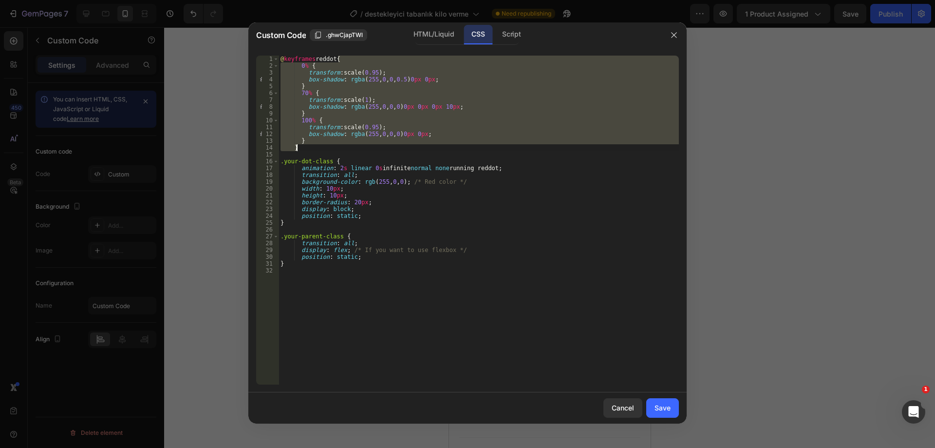
click at [404, 151] on div "@ keyframes reddot { 0 % { transform : scale( 0.95 ) ; box-shadow : rgba ( 255 …" at bounding box center [479, 227] width 400 height 342
type textarea "}"
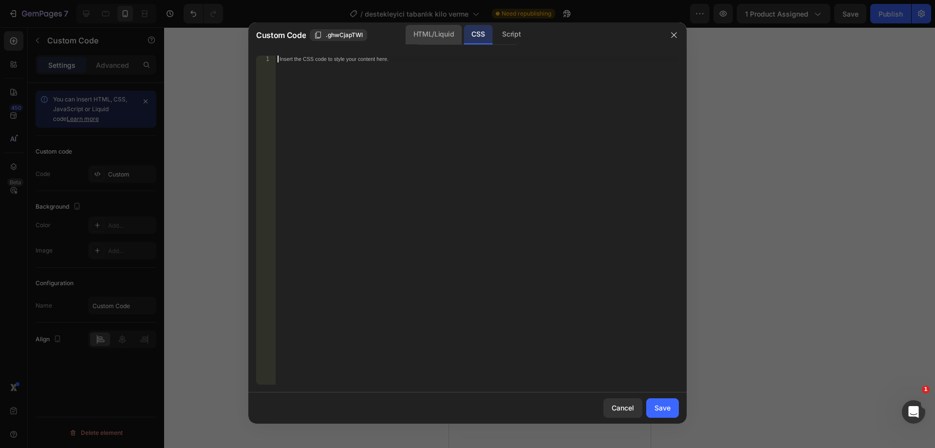
click at [438, 37] on div "HTML/Liquid" at bounding box center [434, 34] width 56 height 19
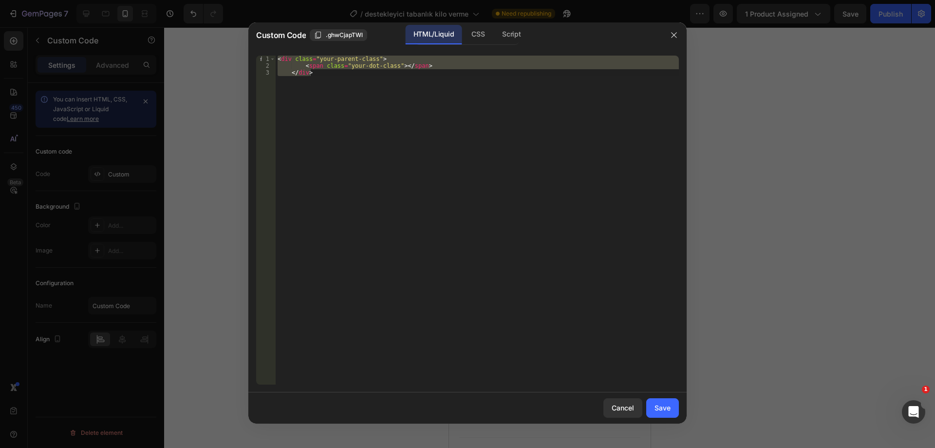
click at [362, 111] on div "< div class = "your-parent-class" > < span class = "your-dot-class" > </ span >…" at bounding box center [477, 220] width 403 height 329
click at [362, 111] on div "< div class = "your-parent-class" > < span class = "your-dot-class" > </ span >…" at bounding box center [477, 227] width 403 height 342
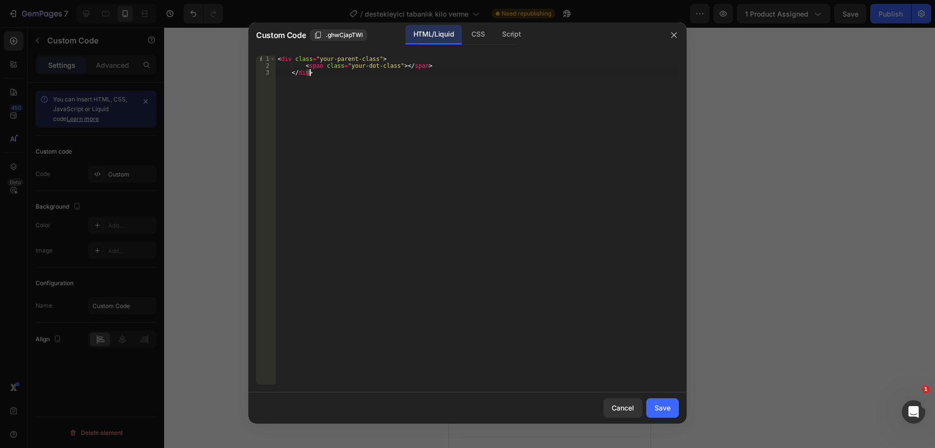
type textarea "<span class="your-dot-class"></span> </div>"
paste textarea "</div>"
type textarea "</div>"
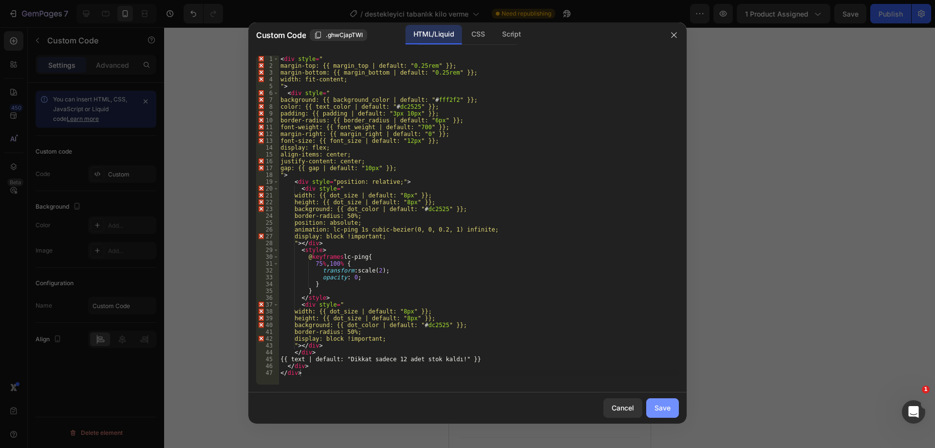
click at [662, 404] on div "Save" at bounding box center [663, 407] width 16 height 10
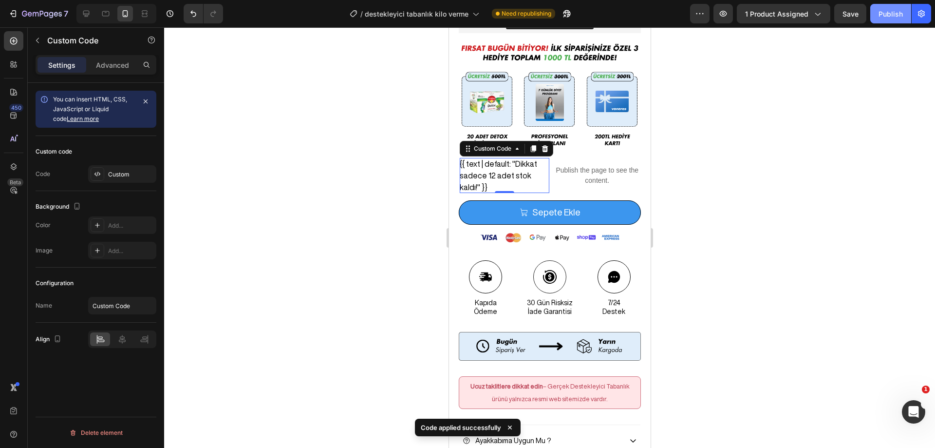
click at [883, 14] on div "Publish" at bounding box center [891, 14] width 24 height 10
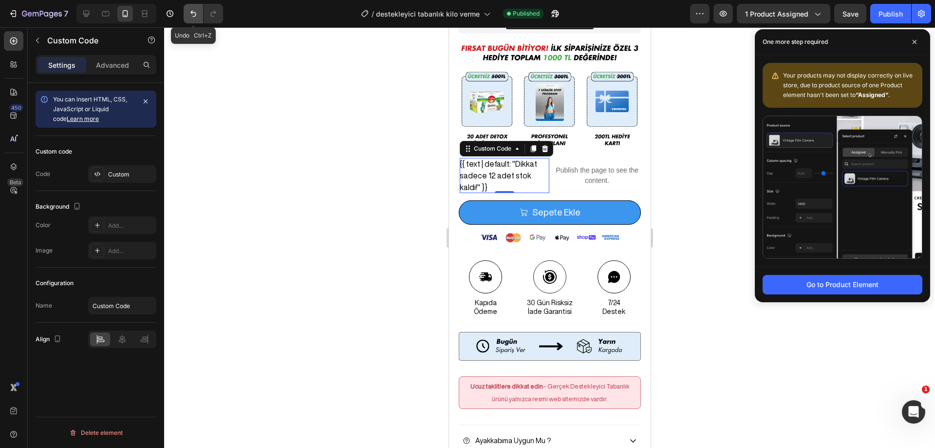
click at [200, 17] on button "Undo/Redo" at bounding box center [193, 13] width 19 height 19
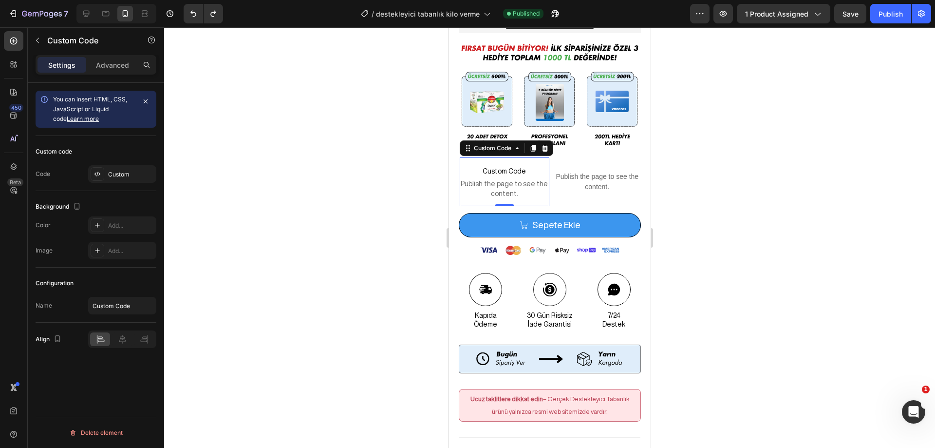
click at [747, 141] on div at bounding box center [549, 237] width 771 height 420
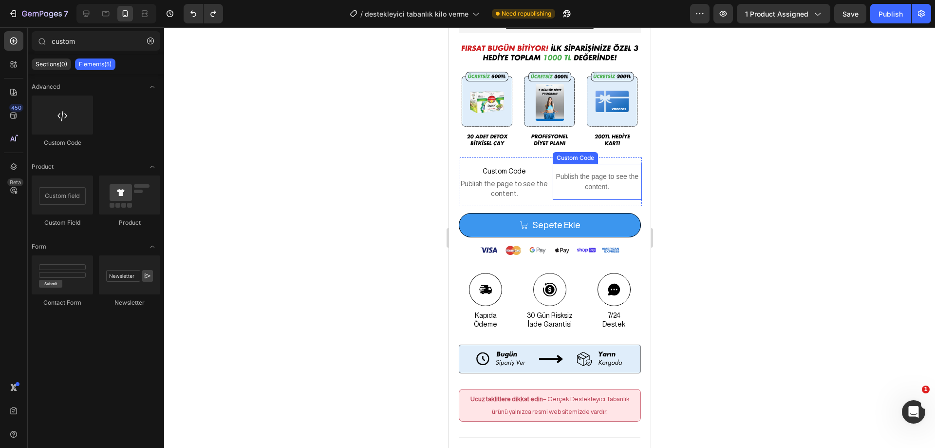
click at [582, 172] on p "Publish the page to see the content." at bounding box center [597, 181] width 90 height 20
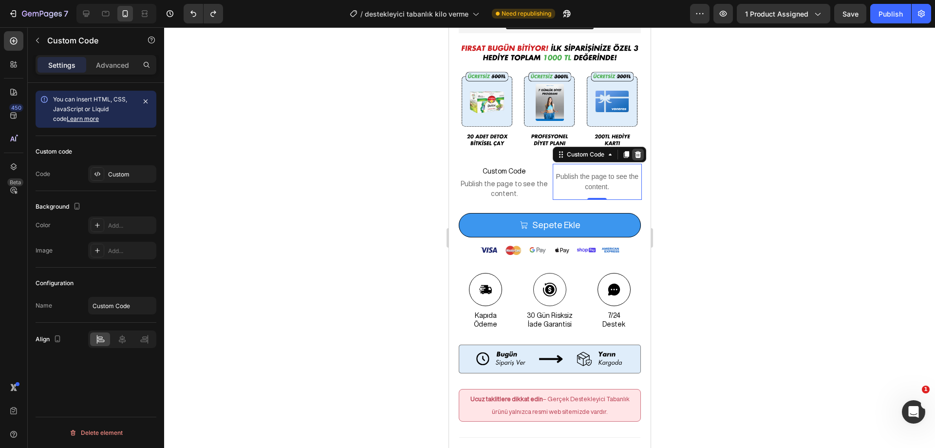
click at [636, 151] on icon at bounding box center [637, 154] width 6 height 7
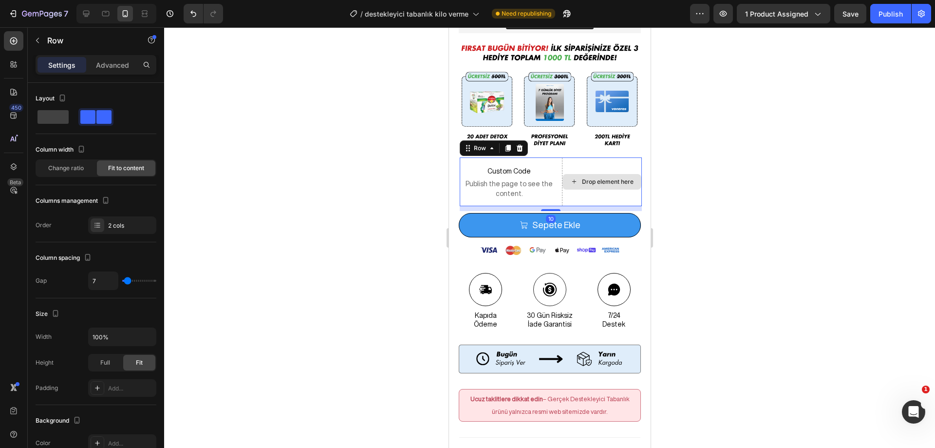
click at [621, 158] on div "Drop element here" at bounding box center [602, 181] width 80 height 49
click at [523, 144] on icon at bounding box center [519, 148] width 8 height 8
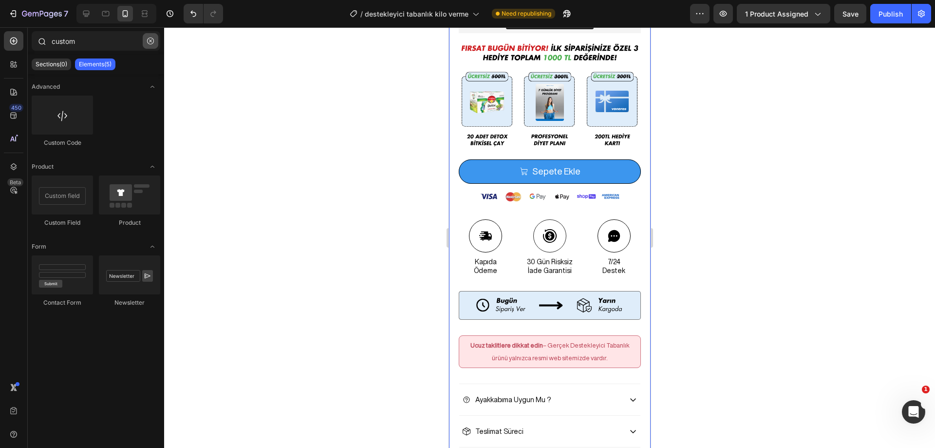
click at [149, 41] on icon "button" at bounding box center [150, 41] width 7 height 7
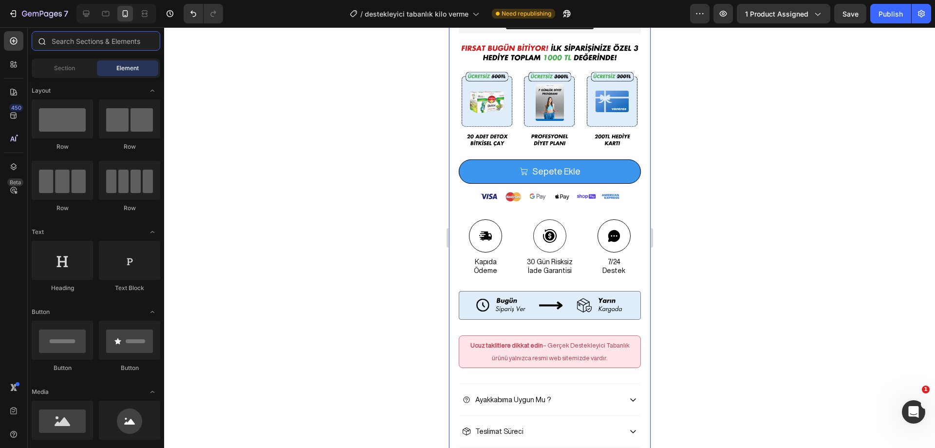
click at [149, 41] on input "text" at bounding box center [96, 40] width 129 height 19
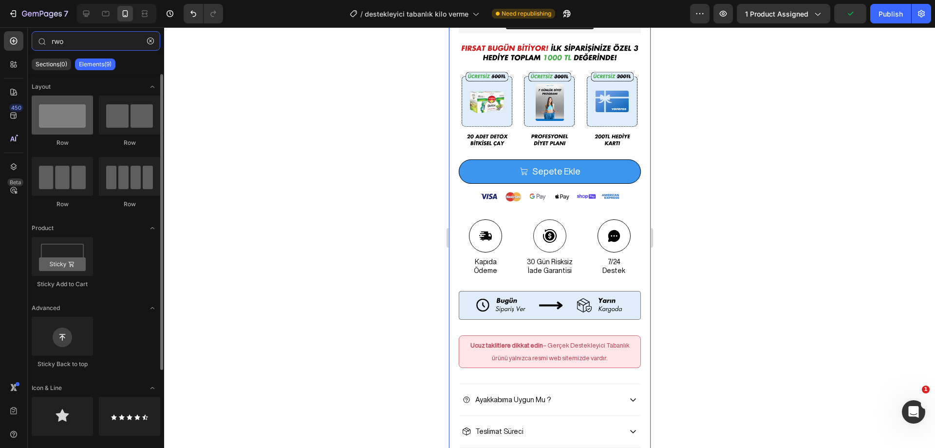
type input "rwo"
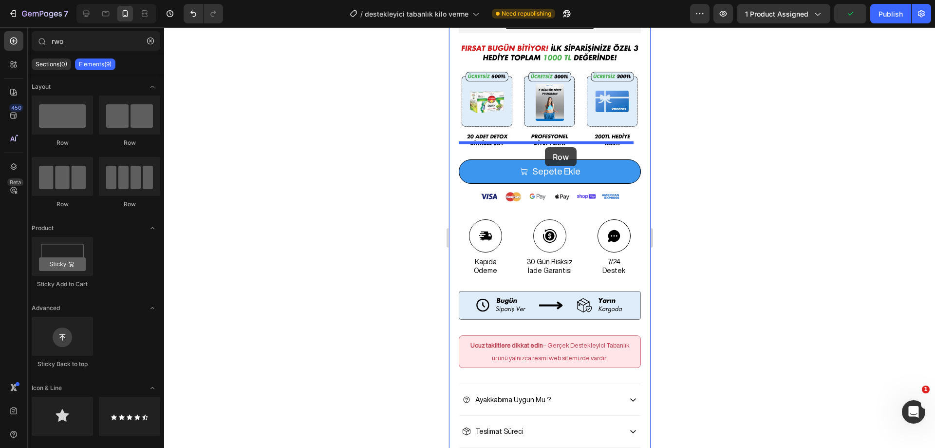
drag, startPoint x: 518, startPoint y: 139, endPoint x: 545, endPoint y: 147, distance: 27.4
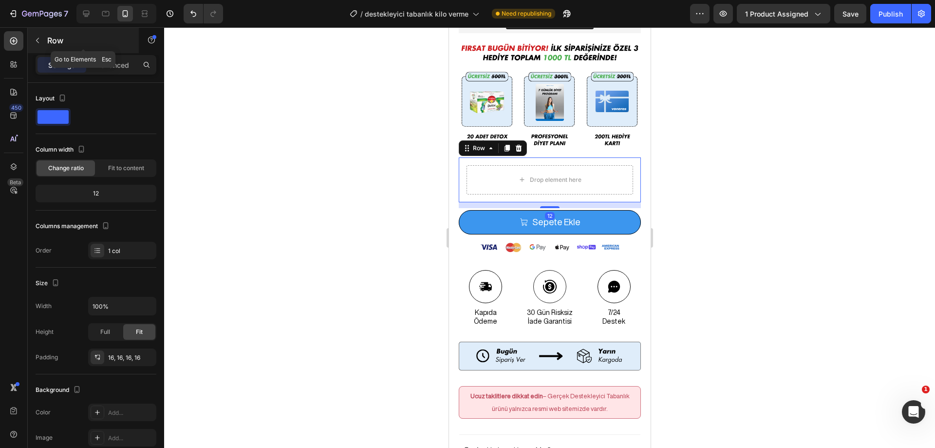
click at [33, 42] on button "button" at bounding box center [38, 41] width 16 height 16
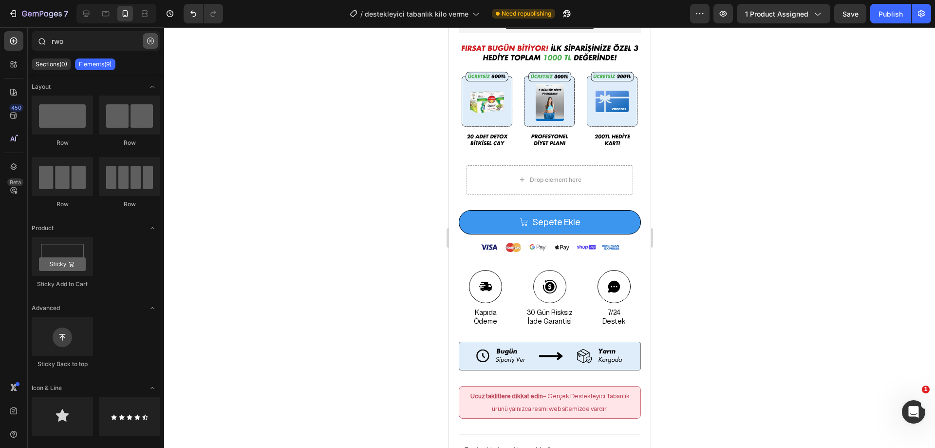
click at [148, 42] on icon "button" at bounding box center [150, 41] width 7 height 7
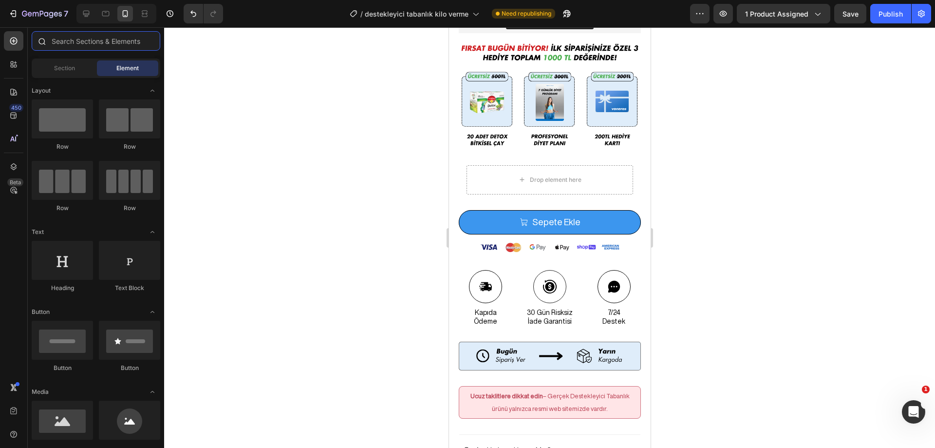
click at [98, 42] on input "text" at bounding box center [96, 40] width 129 height 19
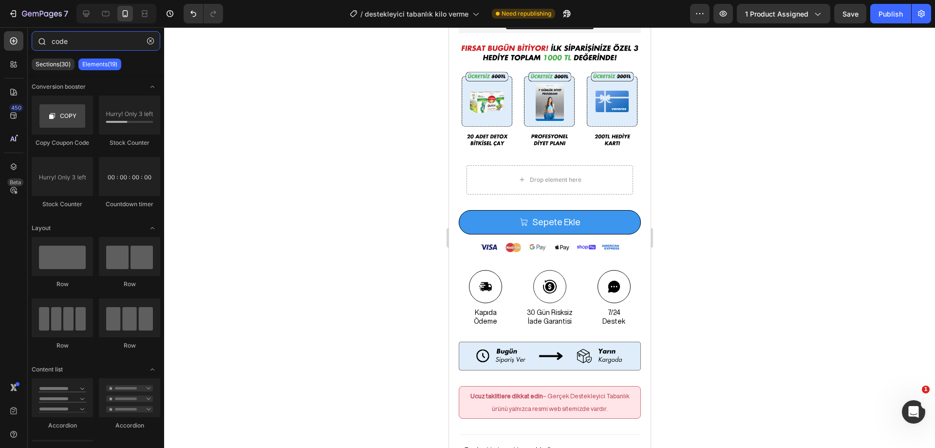
type input "code"
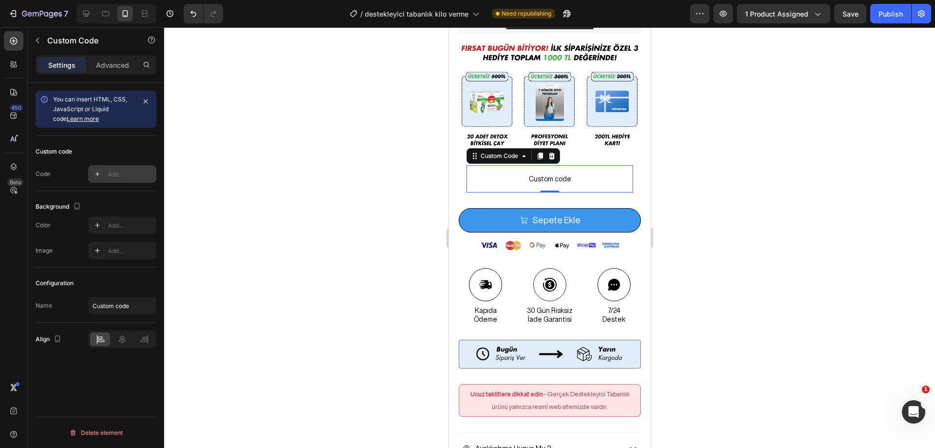
click at [116, 179] on div "Add..." at bounding box center [122, 174] width 68 height 18
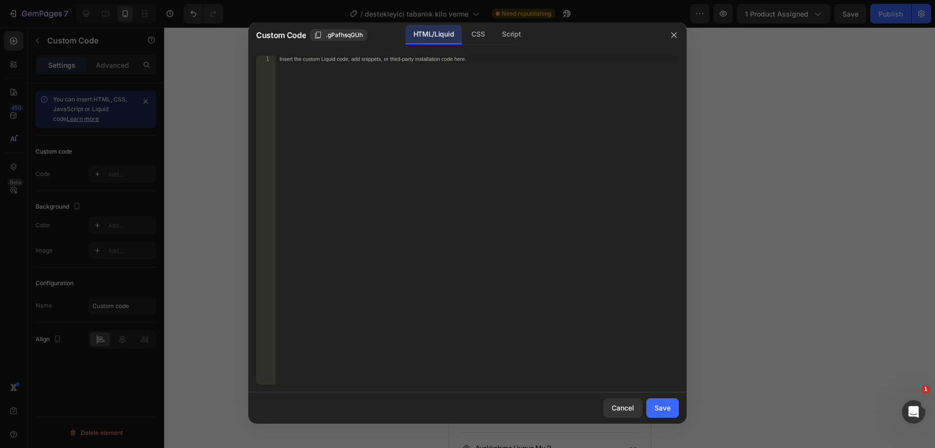
click at [386, 70] on div "Insert the custom Liquid code, add snippets, or third-party installation code h…" at bounding box center [477, 227] width 403 height 342
paste textarea "</div>"
type textarea "</div>"
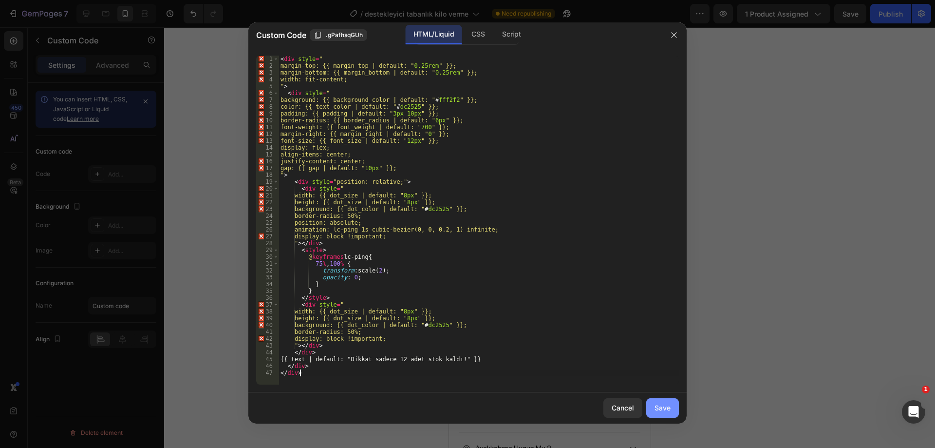
click at [664, 408] on div "Save" at bounding box center [663, 407] width 16 height 10
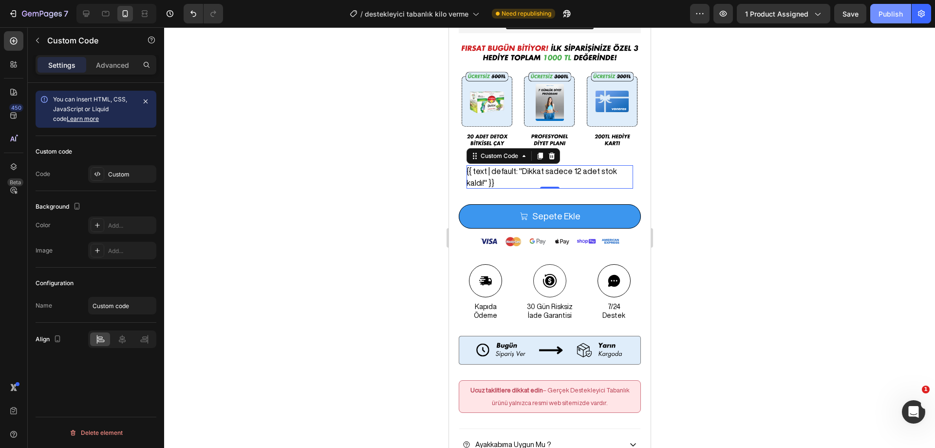
click at [885, 16] on div "Publish" at bounding box center [891, 14] width 24 height 10
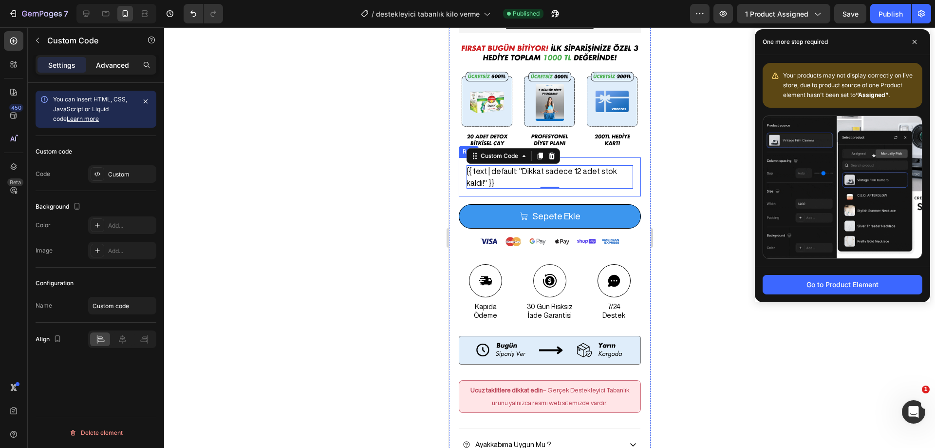
click at [114, 68] on p "Advanced" at bounding box center [112, 65] width 33 height 10
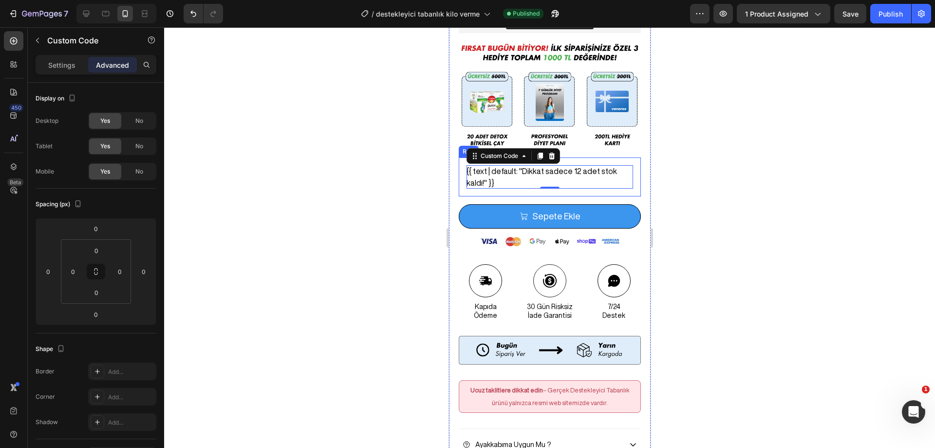
click at [567, 181] on div "{{ text | default: "Dikkat sadece 12 adet stok kaldı!" }} Custom Code 0 Row" at bounding box center [549, 176] width 182 height 39
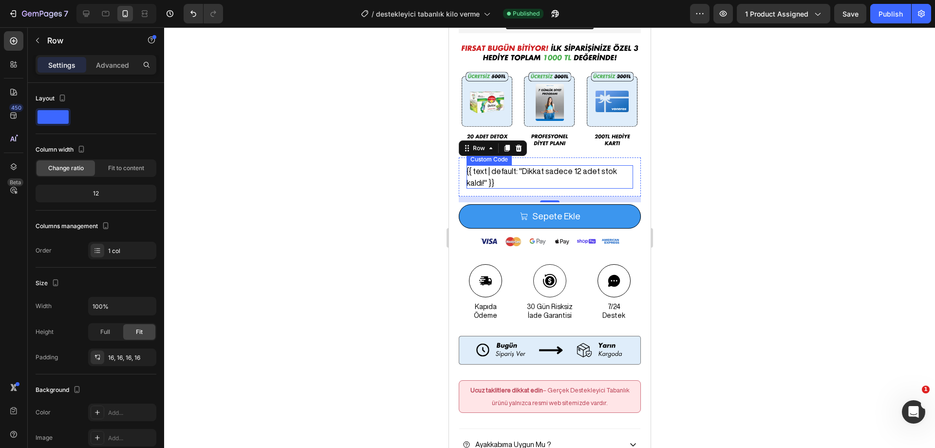
click at [552, 165] on div "{{ text | default: "Dikkat sadece 12 adet stok kaldı!" }}" at bounding box center [549, 176] width 167 height 23
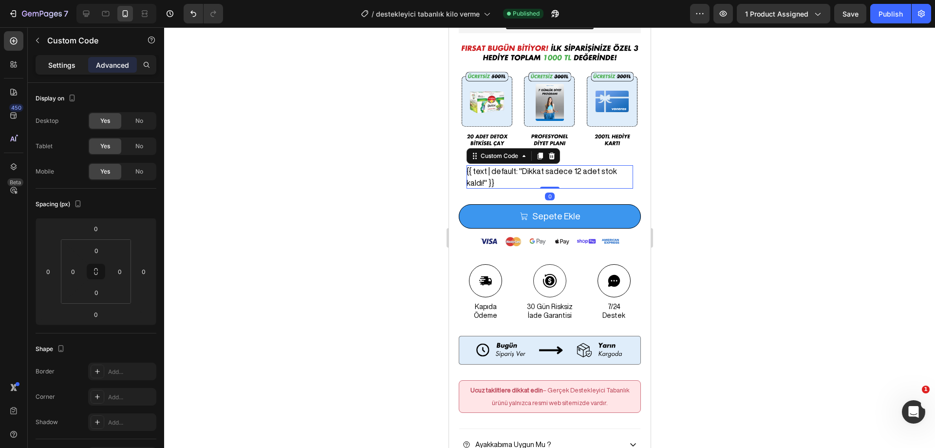
click at [69, 65] on p "Settings" at bounding box center [61, 65] width 27 height 10
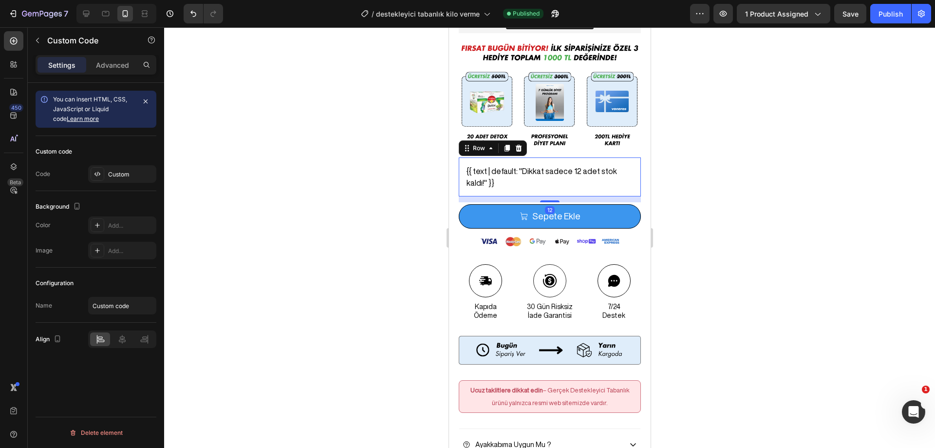
click at [631, 157] on div "{{ text | default: "Dikkat sadece 12 adet stok kaldı!" }} Custom Code Row 12" at bounding box center [549, 176] width 182 height 39
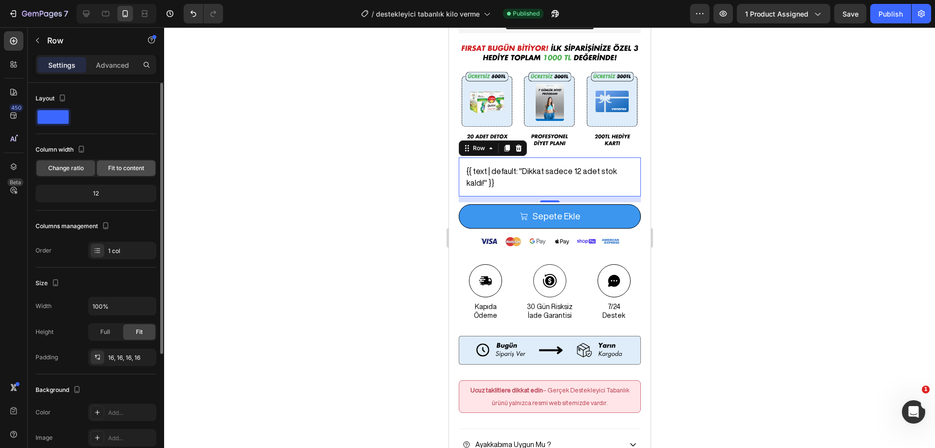
click at [122, 169] on span "Fit to content" at bounding box center [126, 168] width 36 height 9
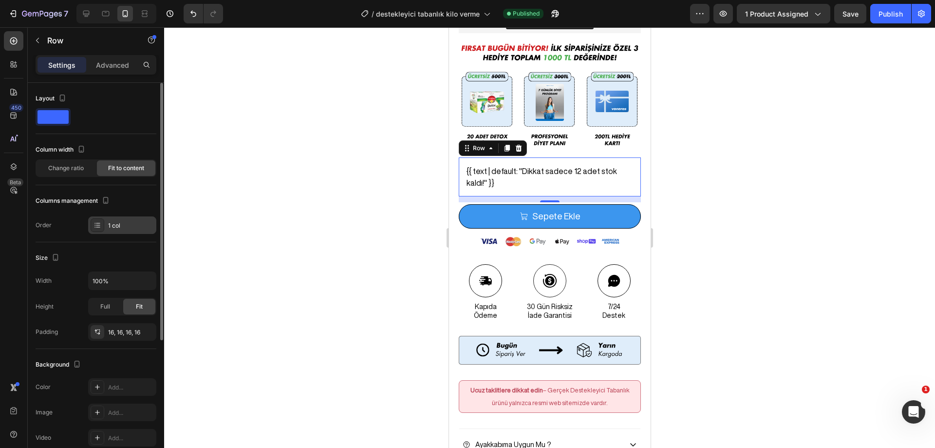
click at [103, 221] on div at bounding box center [98, 225] width 14 height 14
click at [108, 304] on span "Full" at bounding box center [105, 306] width 10 height 9
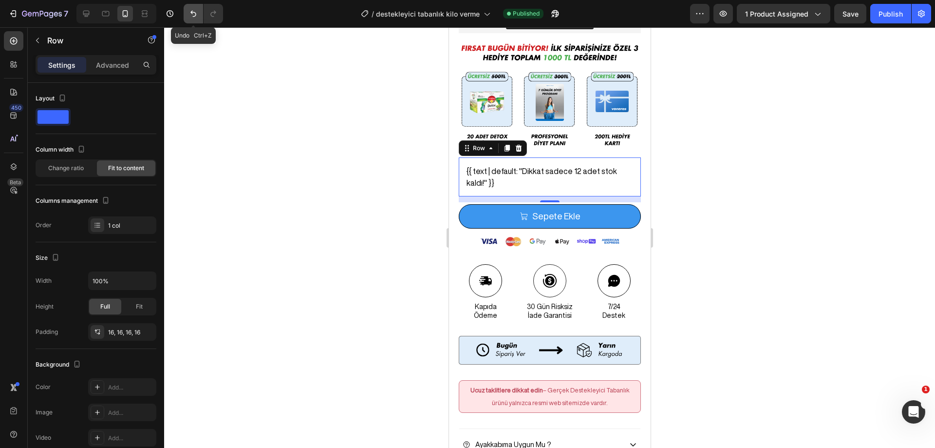
click at [189, 11] on icon "Undo/Redo" at bounding box center [194, 14] width 10 height 10
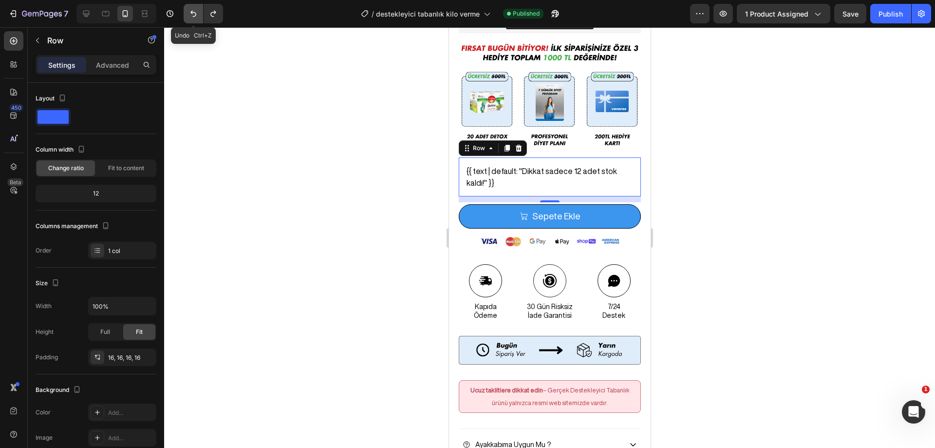
click at [189, 11] on icon "Undo/Redo" at bounding box center [194, 14] width 10 height 10
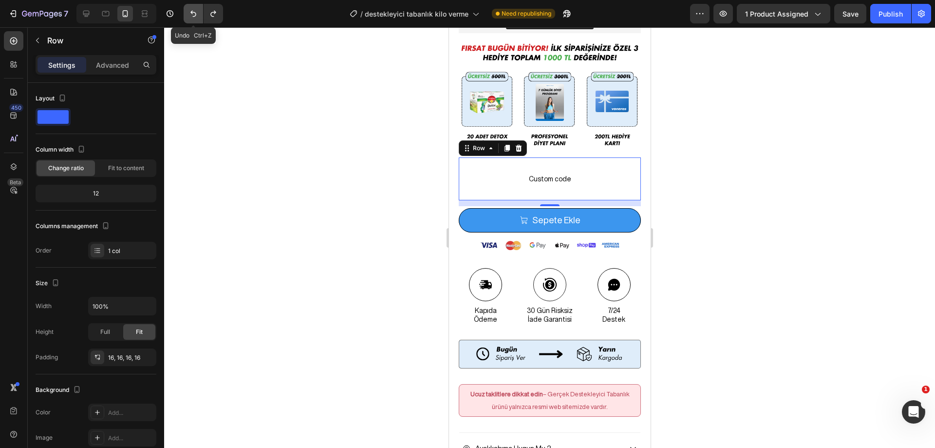
click at [189, 11] on icon "Undo/Redo" at bounding box center [194, 14] width 10 height 10
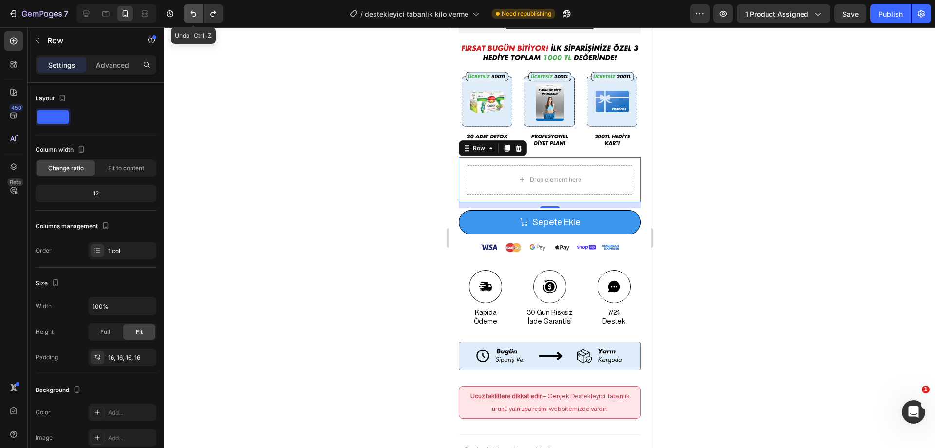
click at [189, 11] on icon "Undo/Redo" at bounding box center [194, 14] width 10 height 10
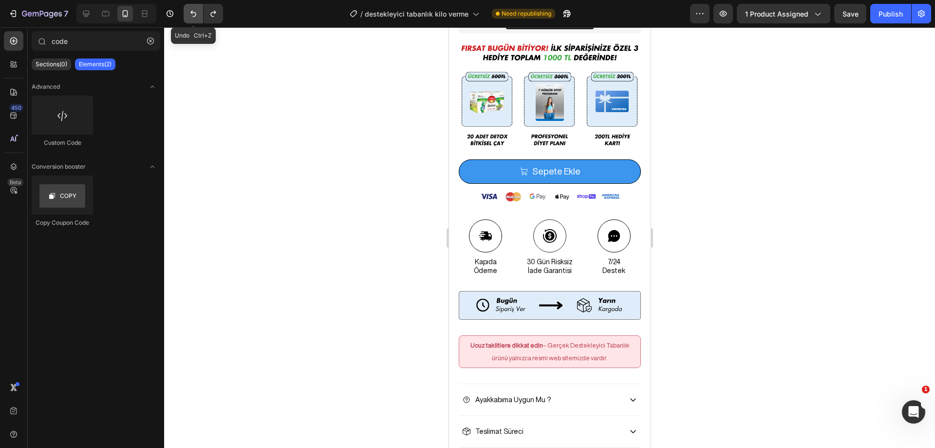
click at [189, 11] on icon "Undo/Redo" at bounding box center [194, 14] width 10 height 10
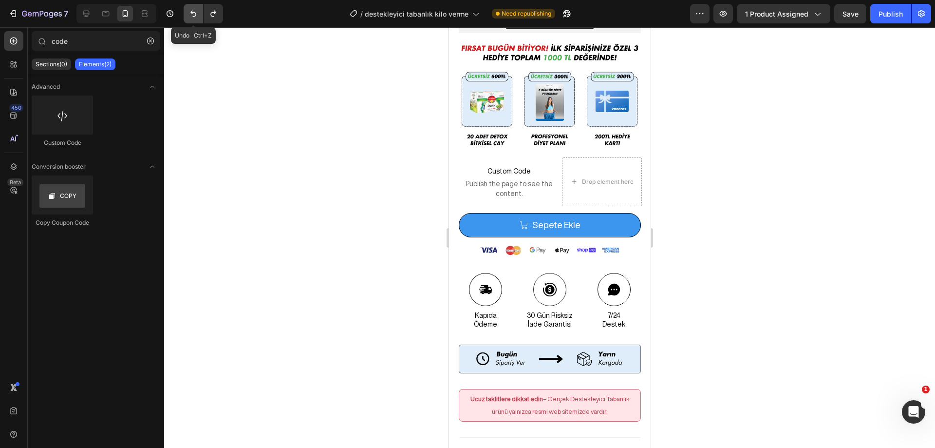
click at [189, 11] on icon "Undo/Redo" at bounding box center [194, 14] width 10 height 10
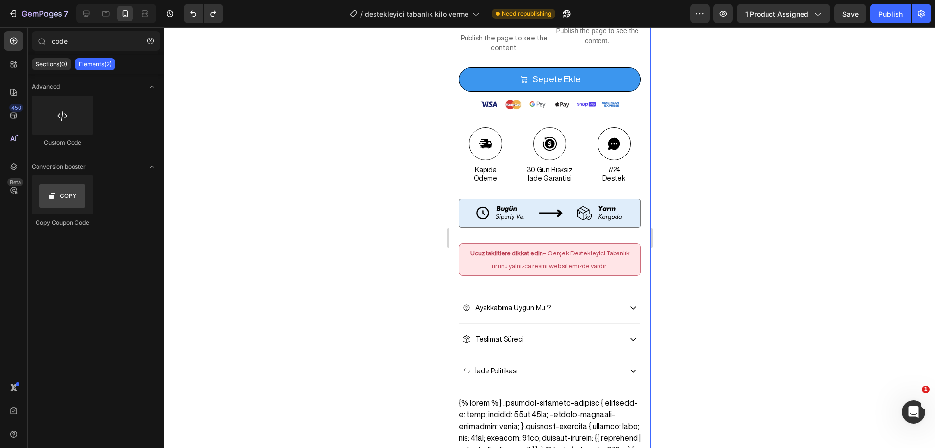
scroll to position [660, 0]
click at [196, 19] on button "Undo/Redo" at bounding box center [193, 13] width 19 height 19
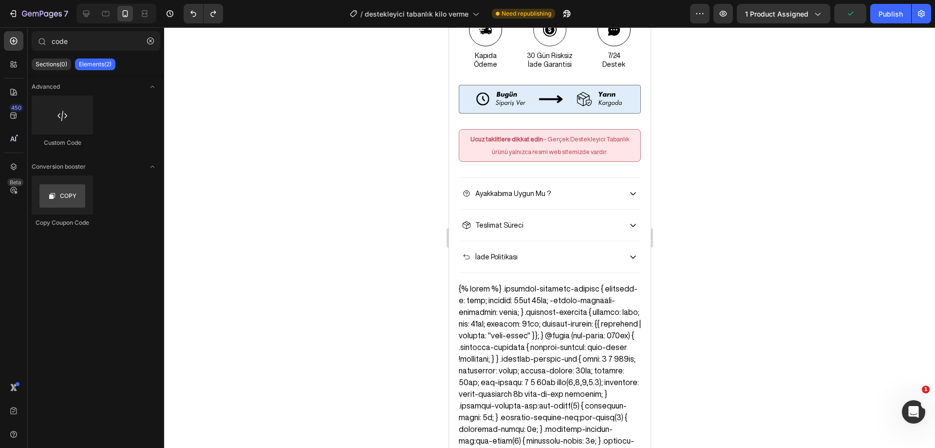
scroll to position [806, 0]
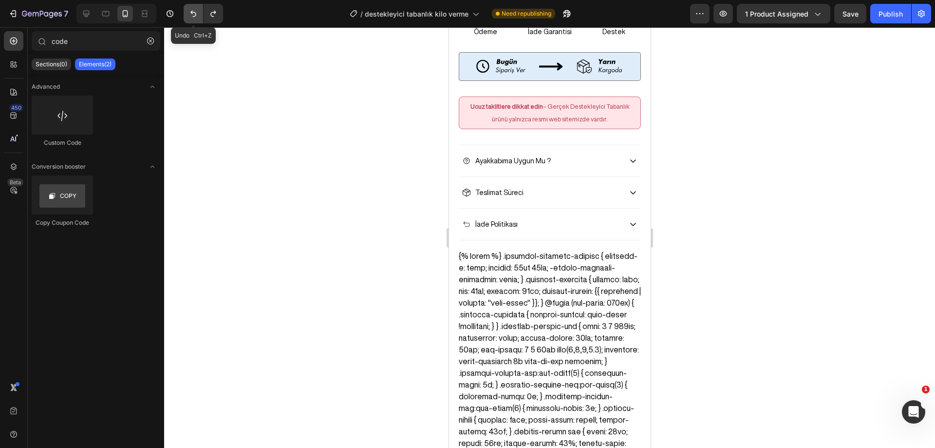
click at [191, 16] on icon "Undo/Redo" at bounding box center [194, 14] width 10 height 10
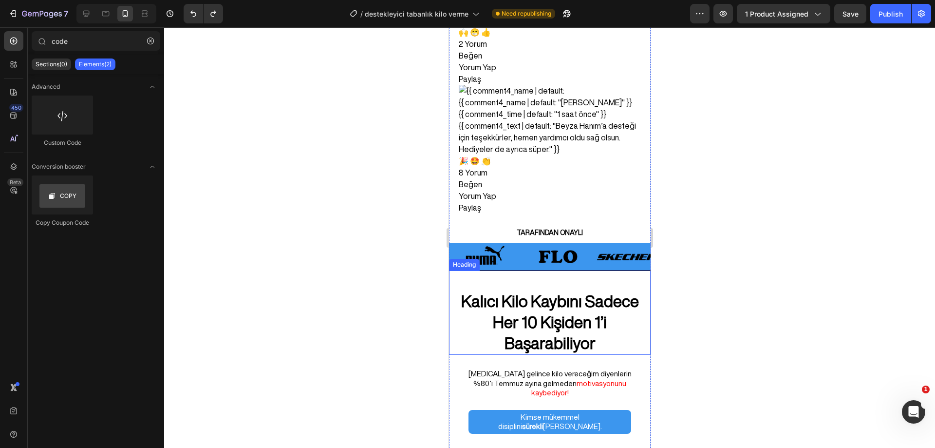
scroll to position [1780, 0]
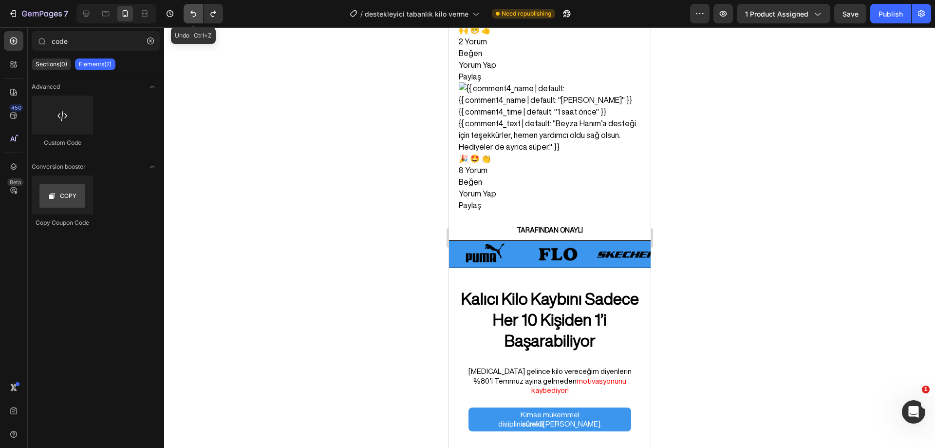
click at [198, 12] on icon "Undo/Redo" at bounding box center [194, 14] width 10 height 10
click at [192, 14] on icon "Undo/Redo" at bounding box center [194, 14] width 10 height 10
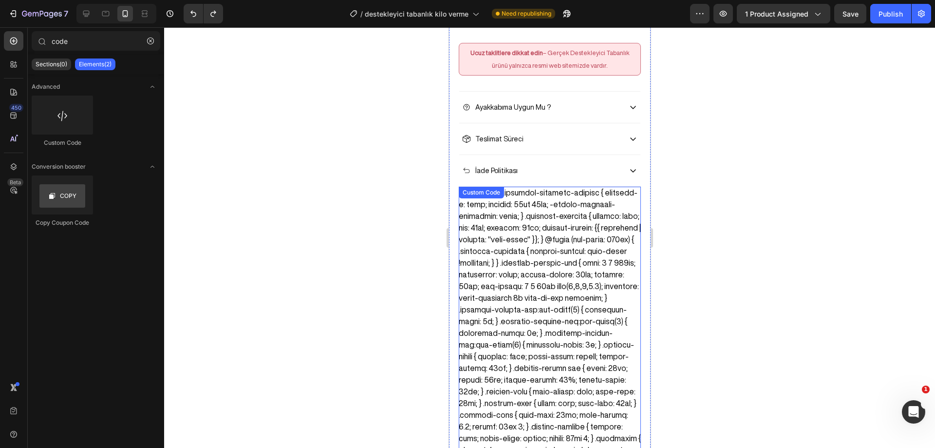
scroll to position [806, 0]
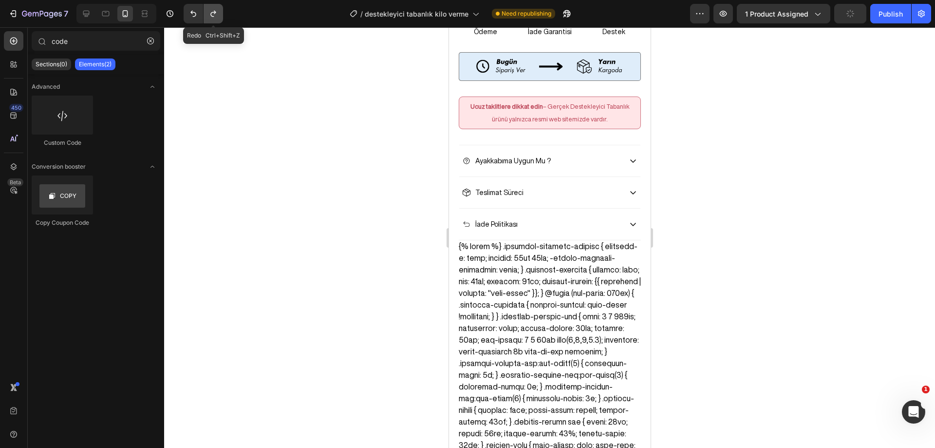
click at [217, 15] on icon "Undo/Redo" at bounding box center [213, 14] width 10 height 10
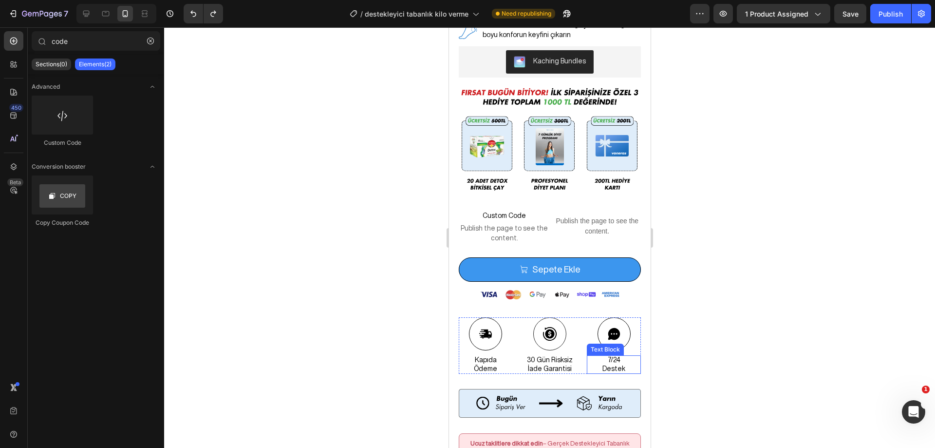
scroll to position [368, 0]
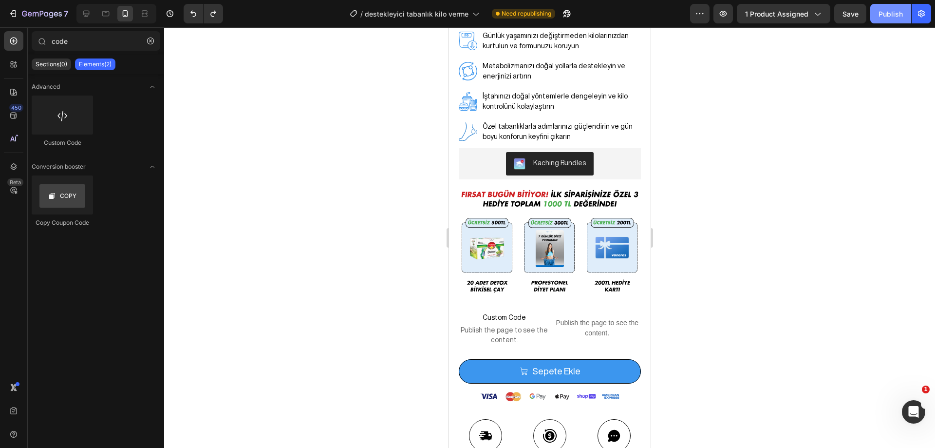
click at [886, 15] on div "Publish" at bounding box center [891, 14] width 24 height 10
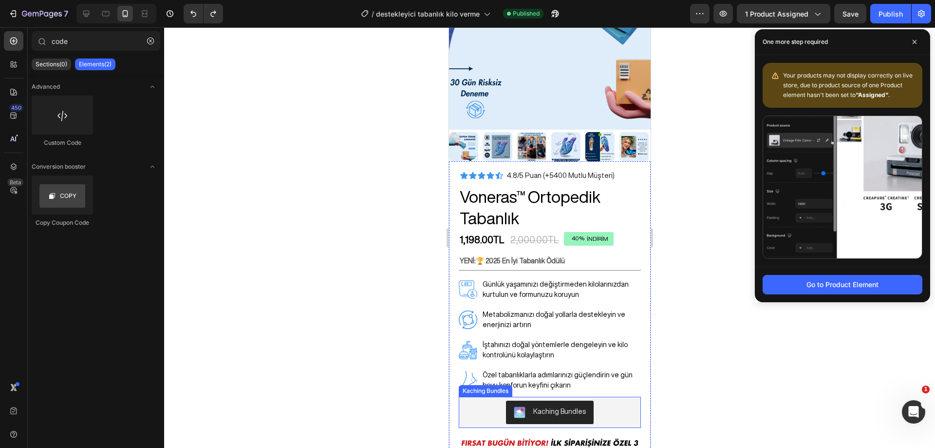
scroll to position [0, 0]
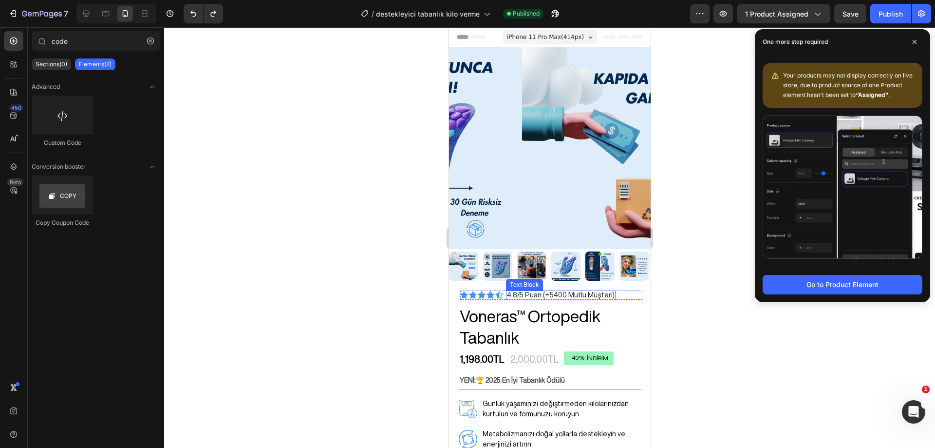
click at [570, 290] on p "4.8/5 Puan (+5400 Mutlu Müşteri)" at bounding box center [561, 294] width 108 height 9
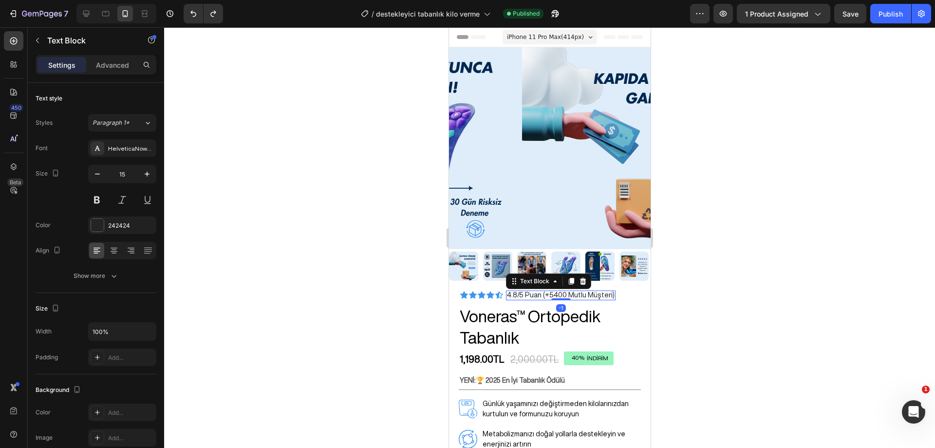
click at [570, 290] on p "4.8/5 Puan (+5400 Mutlu Müşteri)" at bounding box center [561, 294] width 108 height 9
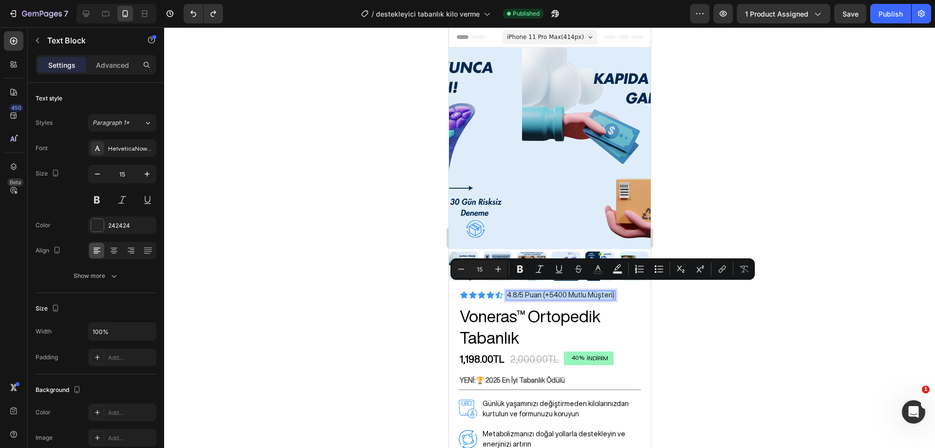
copy p "4.8/5 Puan (+5400 Mutlu Müşteri)"
click at [437, 279] on div at bounding box center [549, 237] width 771 height 420
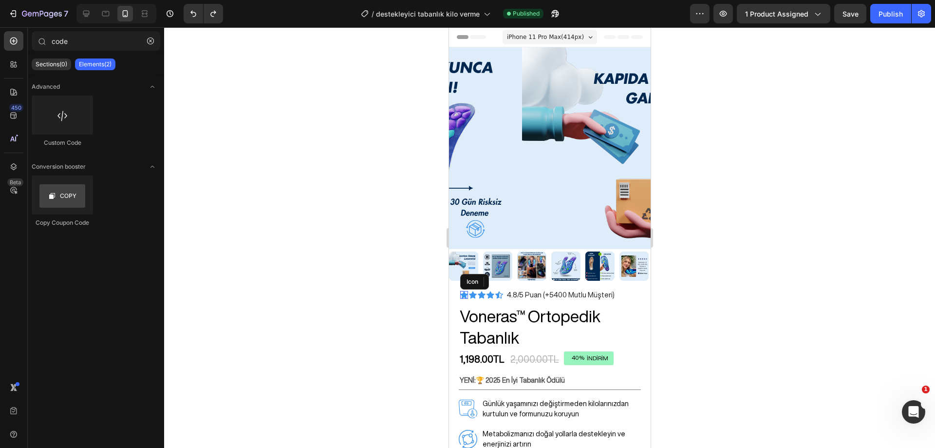
click at [465, 291] on icon at bounding box center [464, 295] width 8 height 8
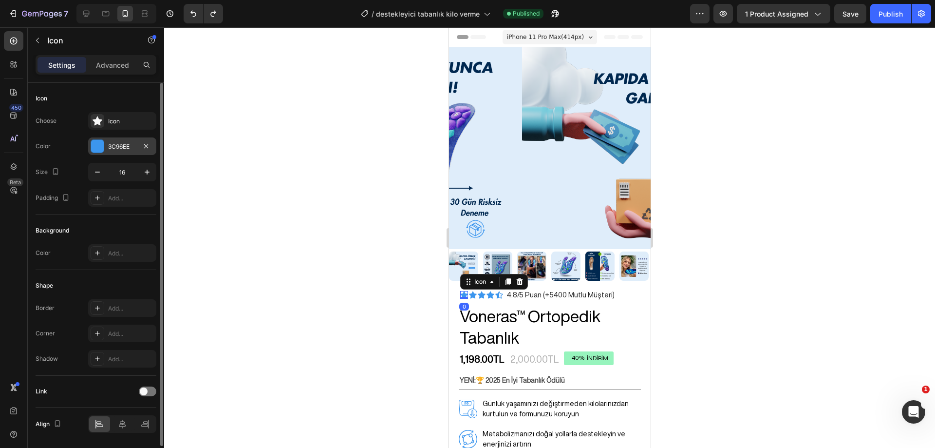
click at [94, 146] on div at bounding box center [97, 146] width 13 height 13
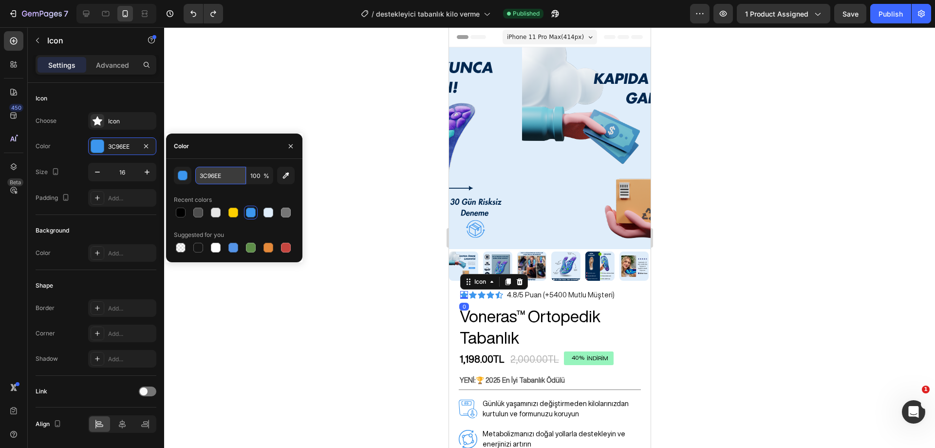
click at [211, 173] on input "3C96EE" at bounding box center [220, 176] width 51 height 18
click at [225, 175] on input "3C96EE" at bounding box center [220, 176] width 51 height 18
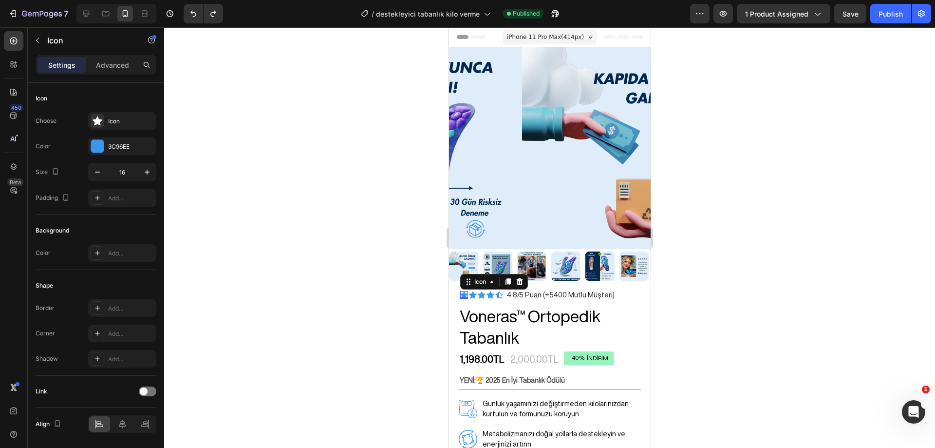
click at [681, 99] on div at bounding box center [549, 237] width 771 height 420
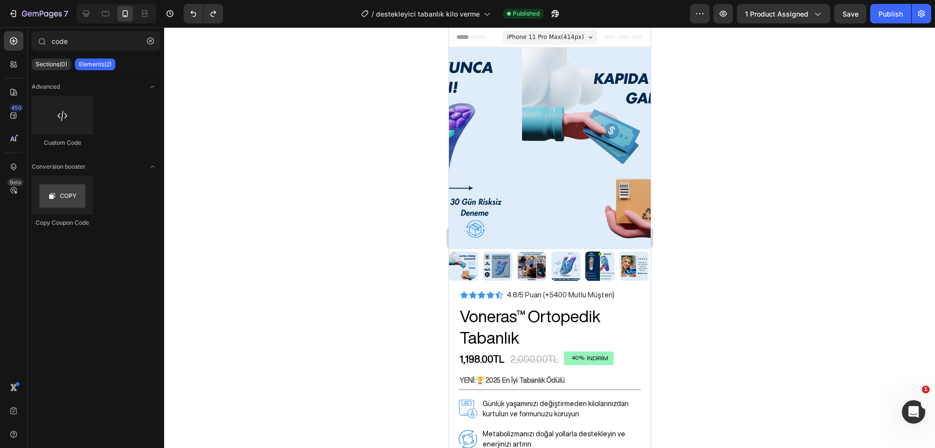
scroll to position [114, 0]
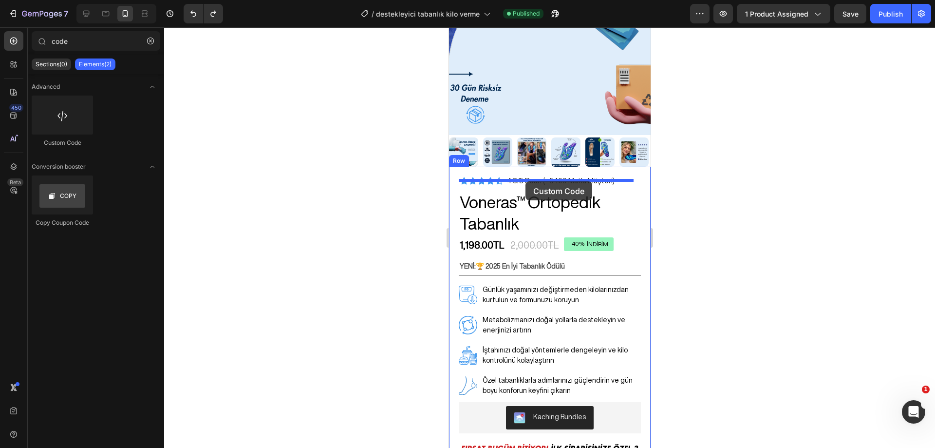
drag, startPoint x: 508, startPoint y: 147, endPoint x: 525, endPoint y: 181, distance: 38.6
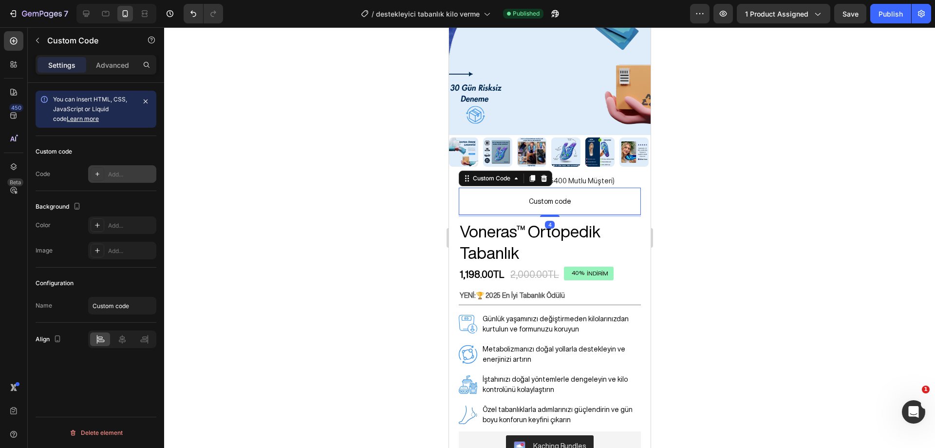
click at [104, 170] on div "Add..." at bounding box center [122, 174] width 68 height 18
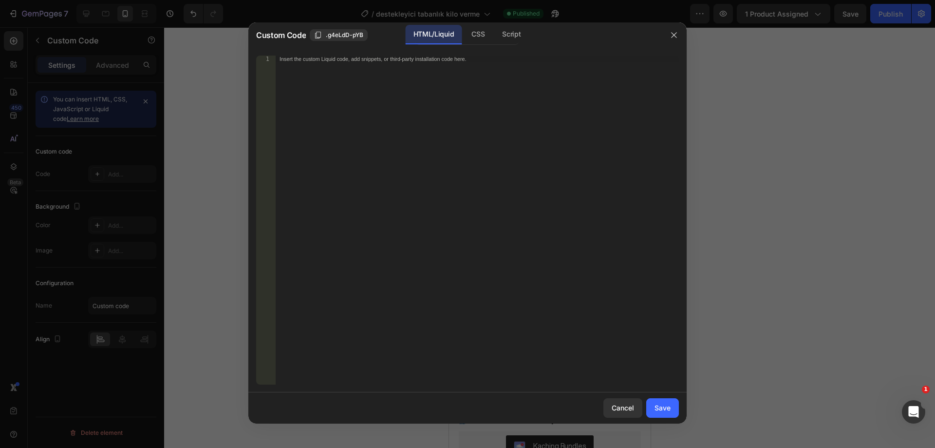
click at [378, 71] on div "Insert the custom Liquid code, add snippets, or third-party installation code h…" at bounding box center [477, 227] width 403 height 342
paste textarea "{% endstyle %}"
type textarea "{% endstyle %}"
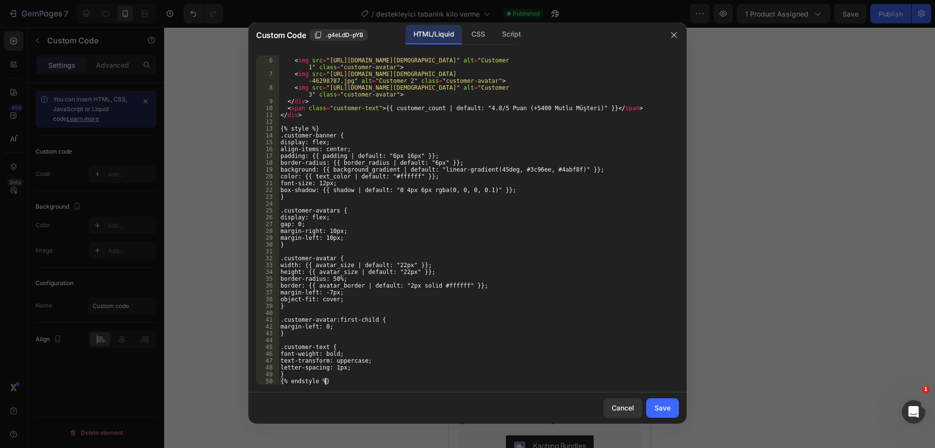
scroll to position [0, 0]
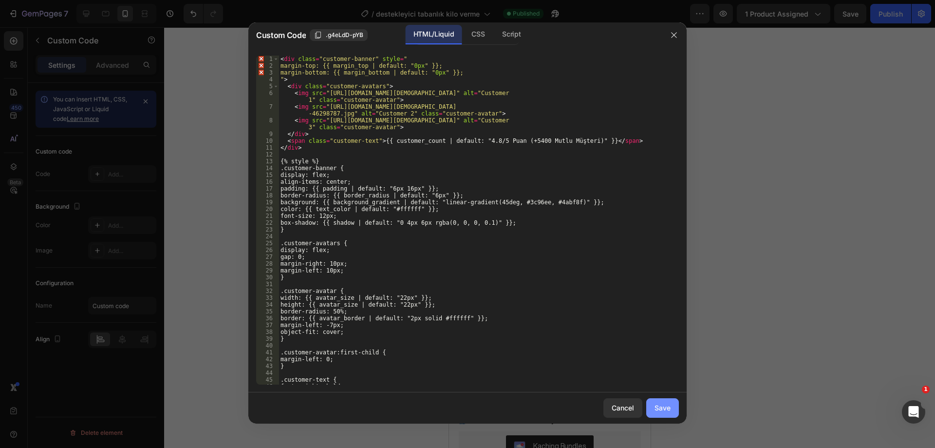
click at [660, 405] on div "Save" at bounding box center [663, 407] width 16 height 10
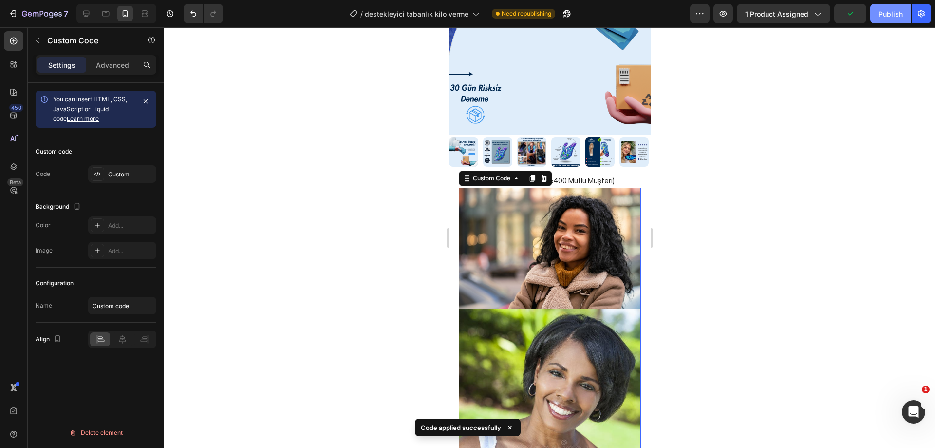
click at [889, 17] on div "Publish" at bounding box center [891, 14] width 24 height 10
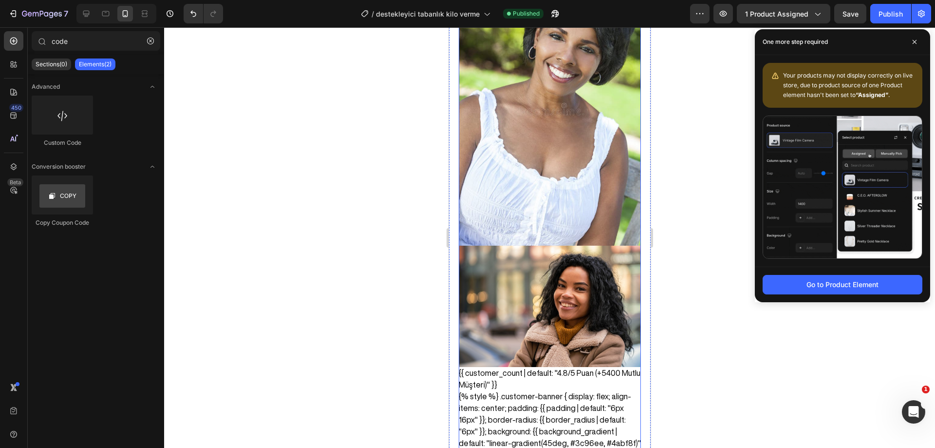
scroll to position [453, 0]
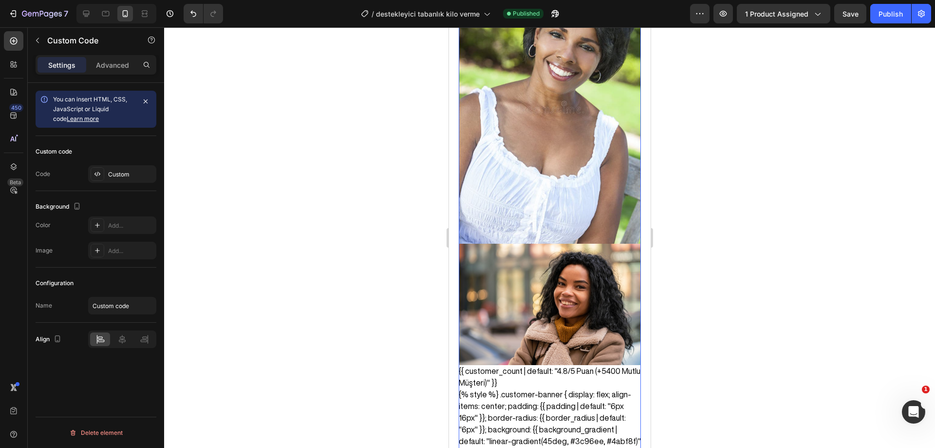
click at [553, 351] on div "{{ customer_count | default: "4.8/5 Puan (+5400 Mutlu Müşteri)" }}" at bounding box center [549, 118] width 182 height 539
click at [112, 177] on div "Custom" at bounding box center [131, 174] width 46 height 9
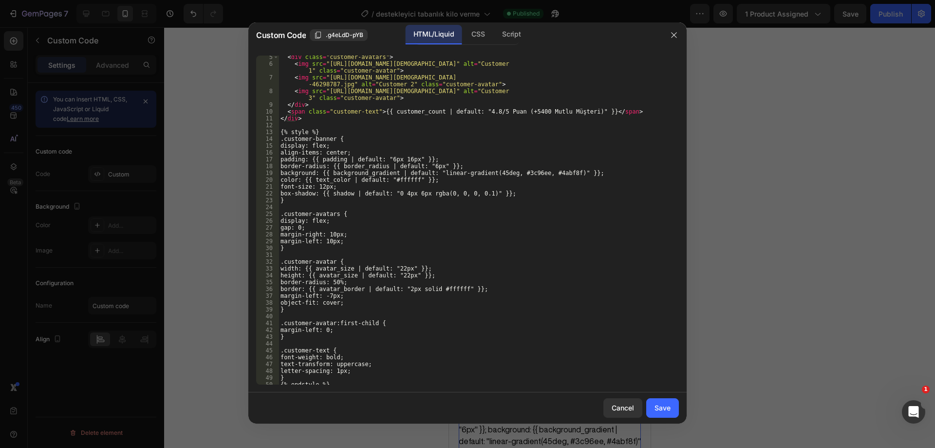
scroll to position [33, 0]
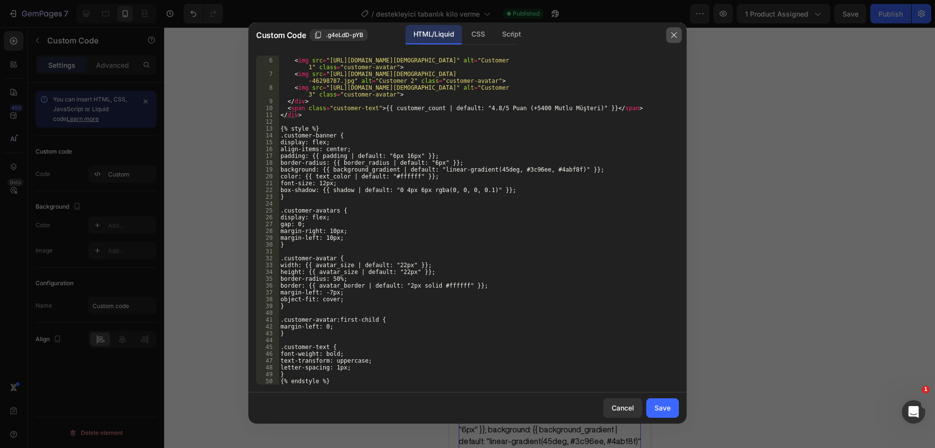
click at [668, 38] on button "button" at bounding box center [674, 35] width 16 height 16
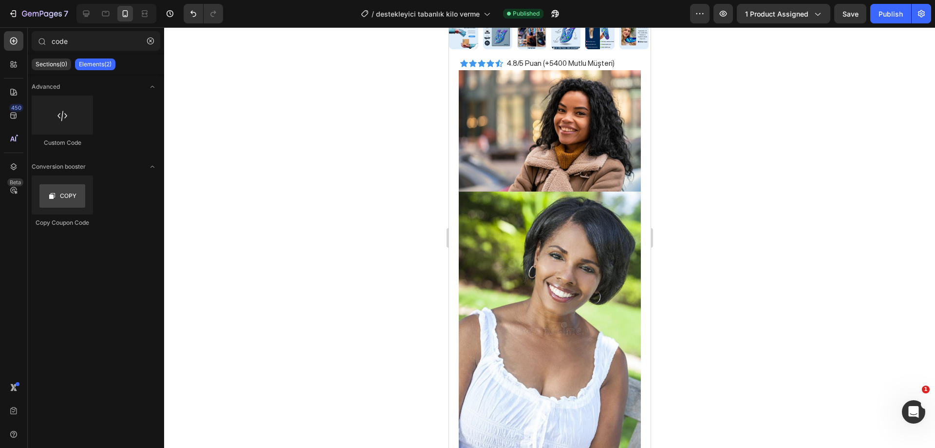
scroll to position [183, 0]
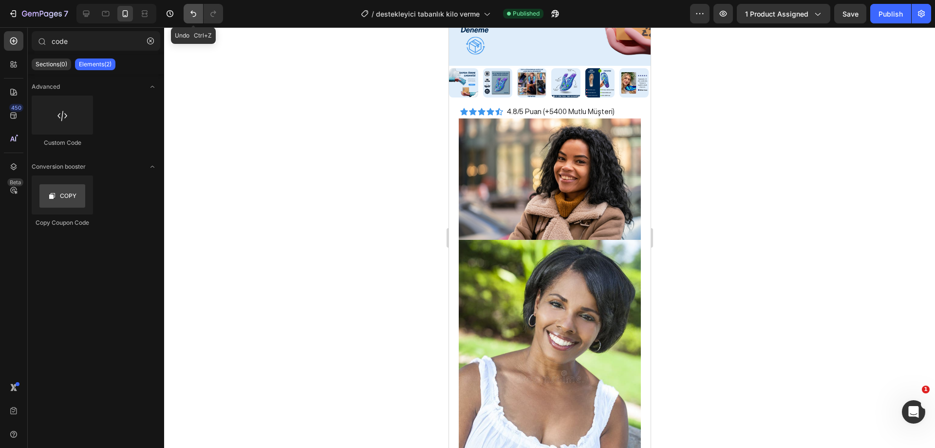
click at [191, 7] on button "Undo/Redo" at bounding box center [193, 13] width 19 height 19
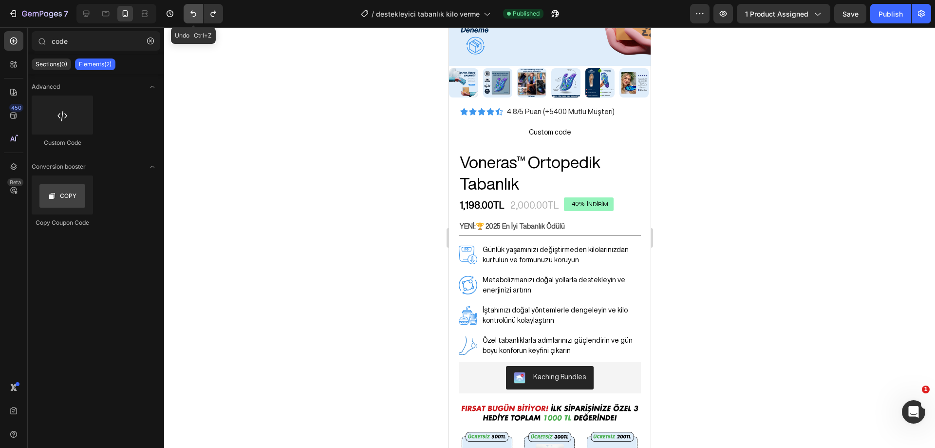
click at [191, 7] on button "Undo/Redo" at bounding box center [193, 13] width 19 height 19
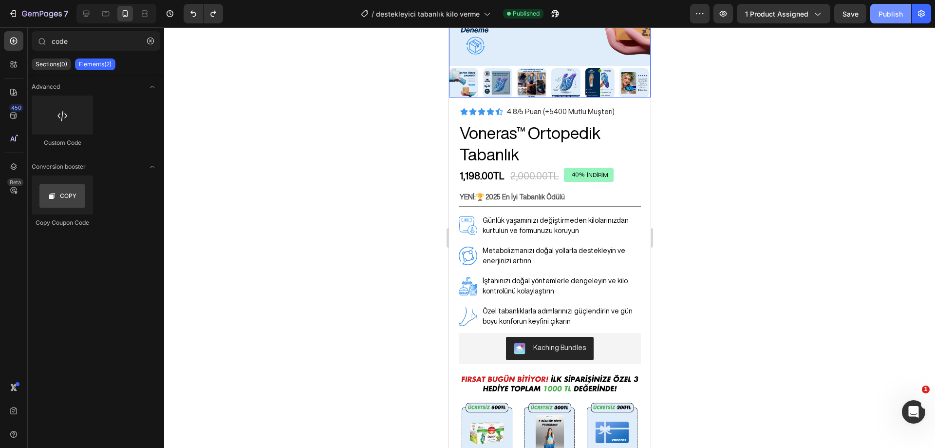
click at [888, 15] on div "Publish" at bounding box center [891, 14] width 24 height 10
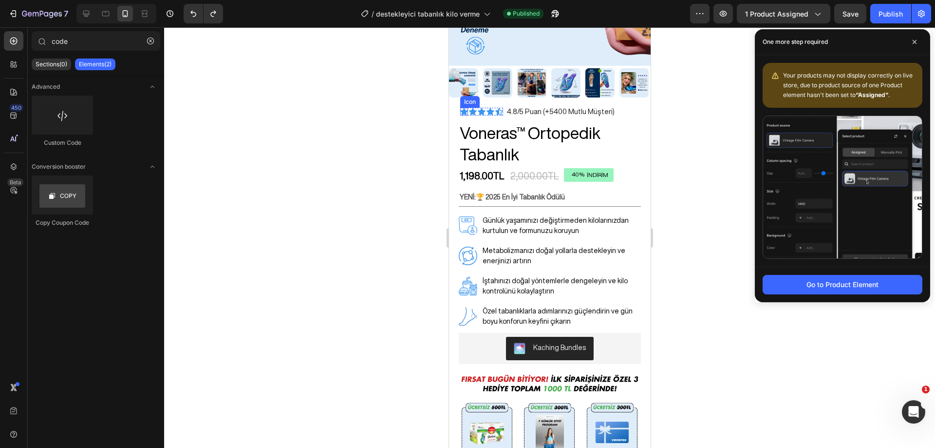
click at [466, 108] on icon at bounding box center [464, 111] width 8 height 7
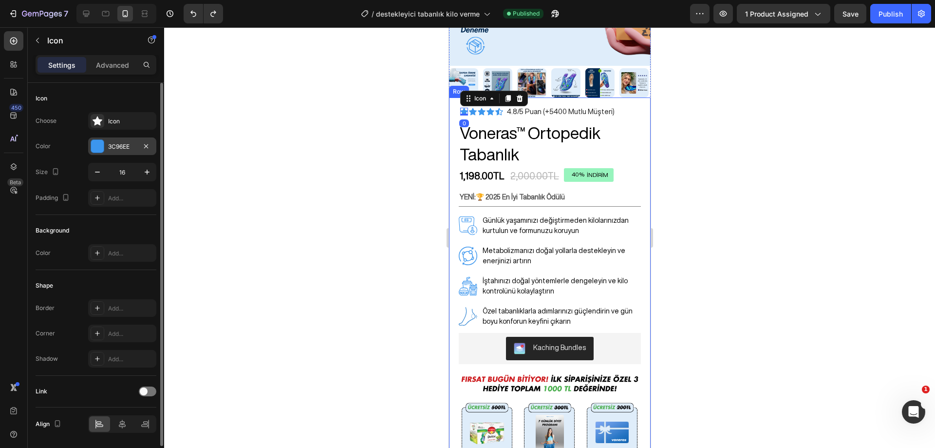
click at [109, 146] on div "3C96EE" at bounding box center [122, 146] width 28 height 9
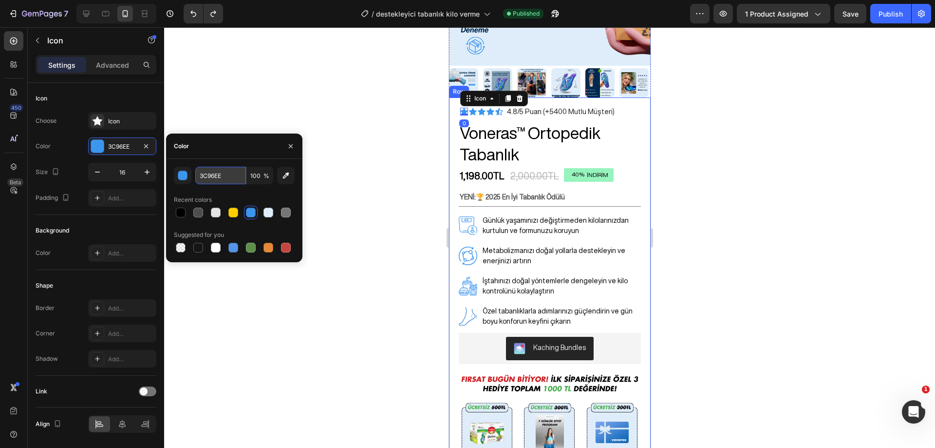
click at [215, 175] on input "3C96EE" at bounding box center [220, 176] width 51 height 18
click at [712, 140] on div at bounding box center [549, 237] width 771 height 420
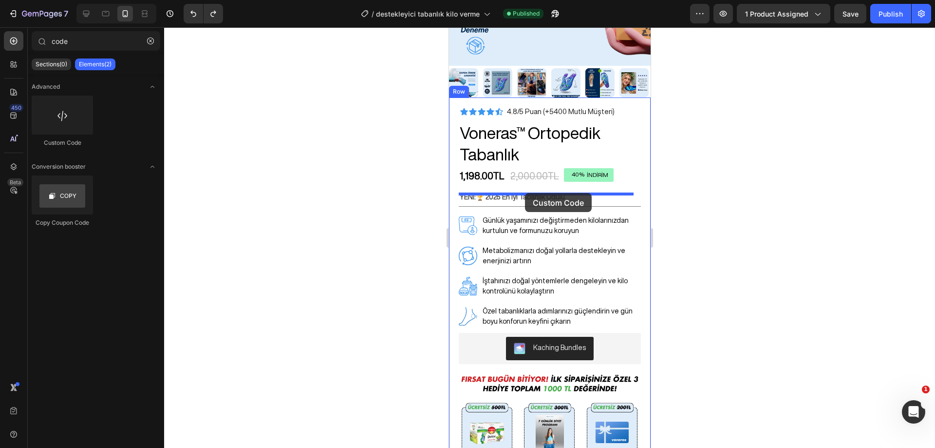
drag, startPoint x: 517, startPoint y: 141, endPoint x: 525, endPoint y: 193, distance: 52.7
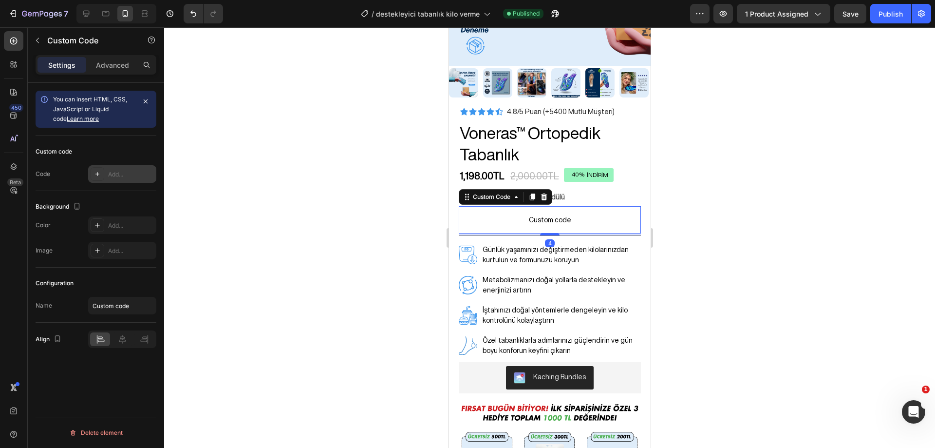
click at [113, 179] on div "Add..." at bounding box center [122, 174] width 68 height 18
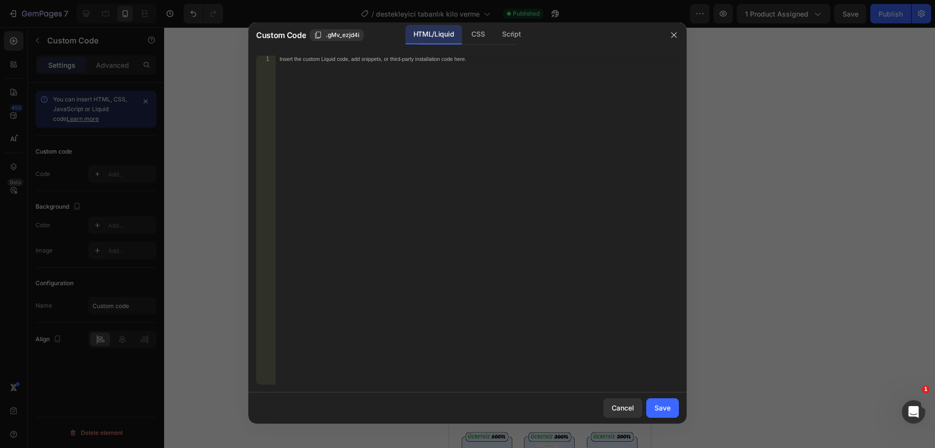
click at [388, 64] on div "Insert the custom Liquid code, add snippets, or third-party installation code h…" at bounding box center [477, 227] width 403 height 342
paste textarea "</div>"
type textarea "</div>"
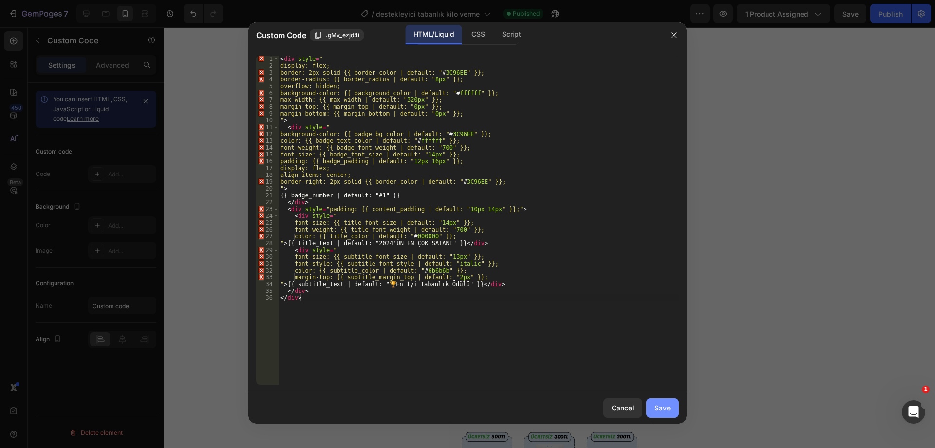
click at [653, 401] on button "Save" at bounding box center [662, 407] width 33 height 19
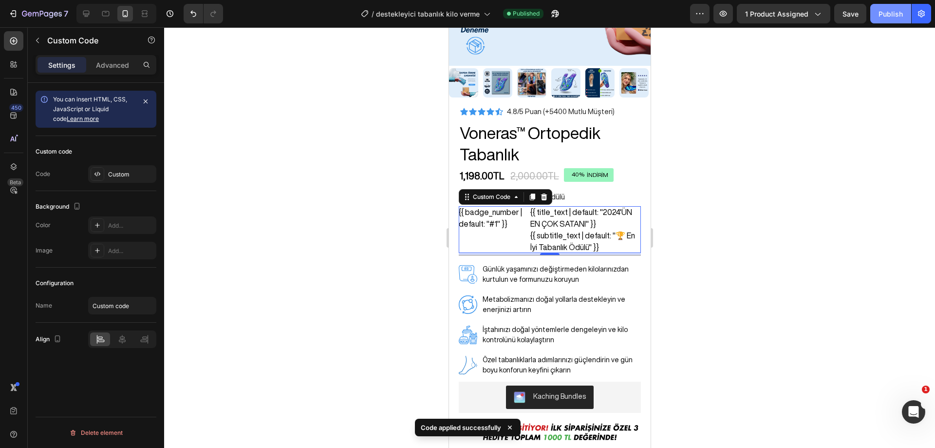
click at [897, 10] on div "Publish" at bounding box center [891, 14] width 24 height 10
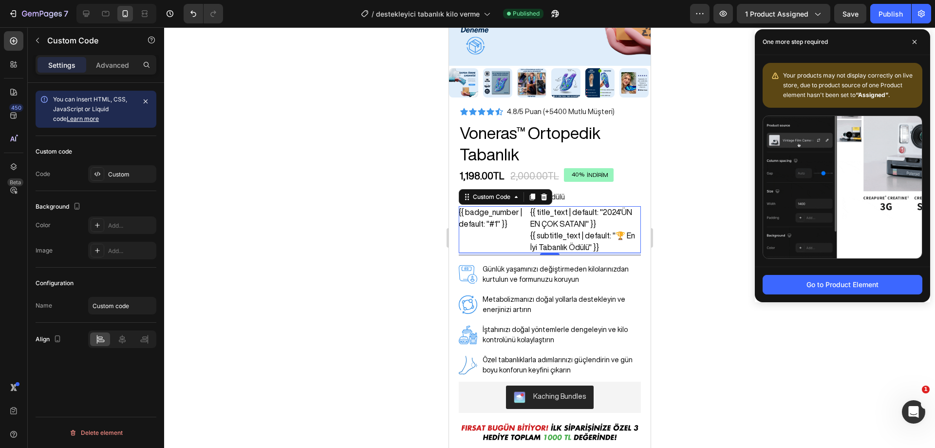
click at [700, 144] on div at bounding box center [549, 237] width 771 height 420
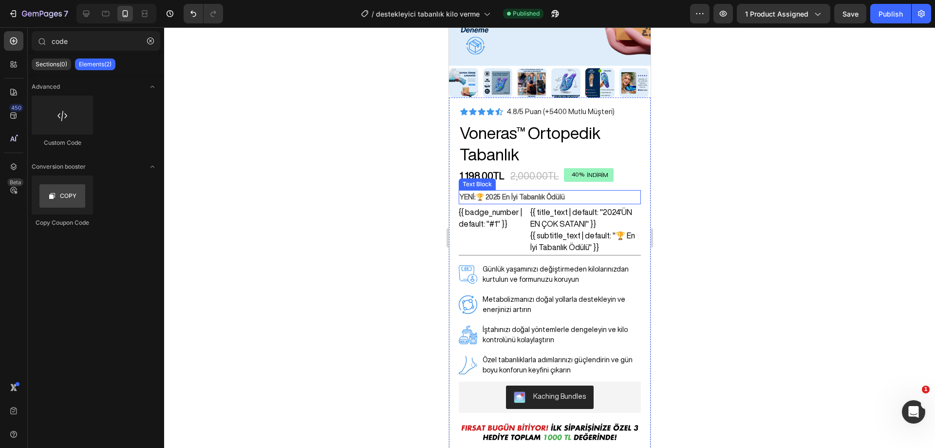
click at [598, 191] on p "YENİ:🏆 2025 En İyi Tabanlık Ödülü" at bounding box center [549, 197] width 180 height 12
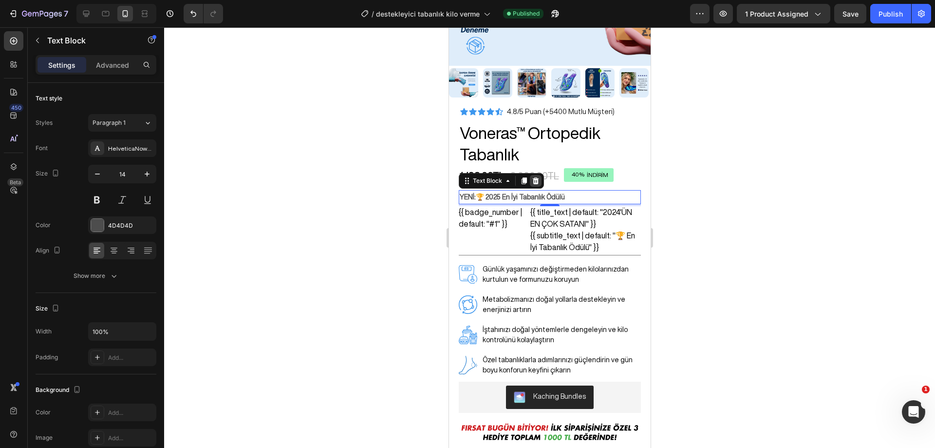
click at [537, 177] on icon at bounding box center [535, 180] width 6 height 7
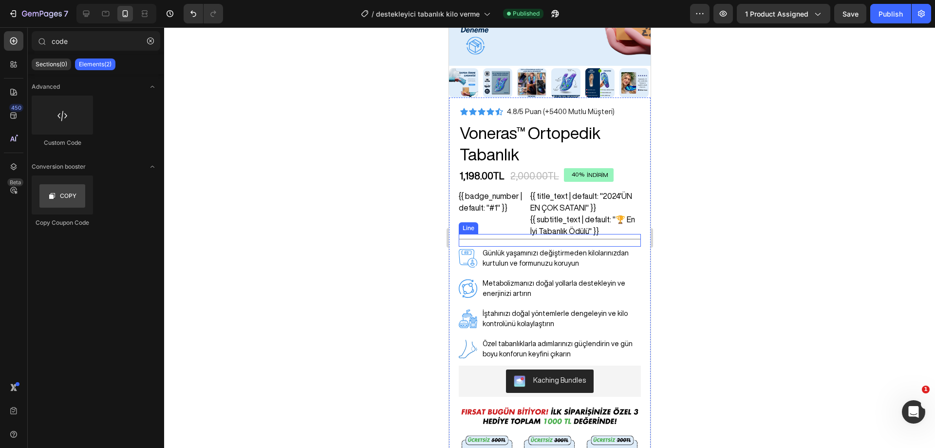
click at [620, 234] on div "Title Line" at bounding box center [549, 240] width 182 height 13
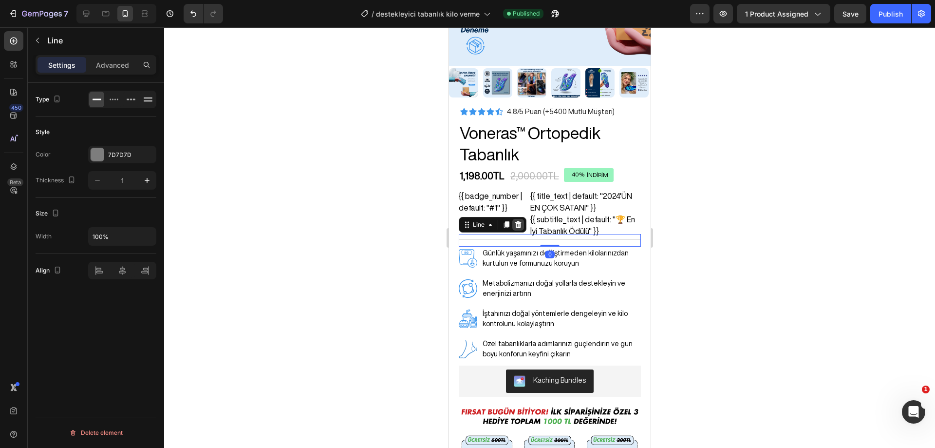
click at [521, 221] on icon at bounding box center [518, 225] width 8 height 8
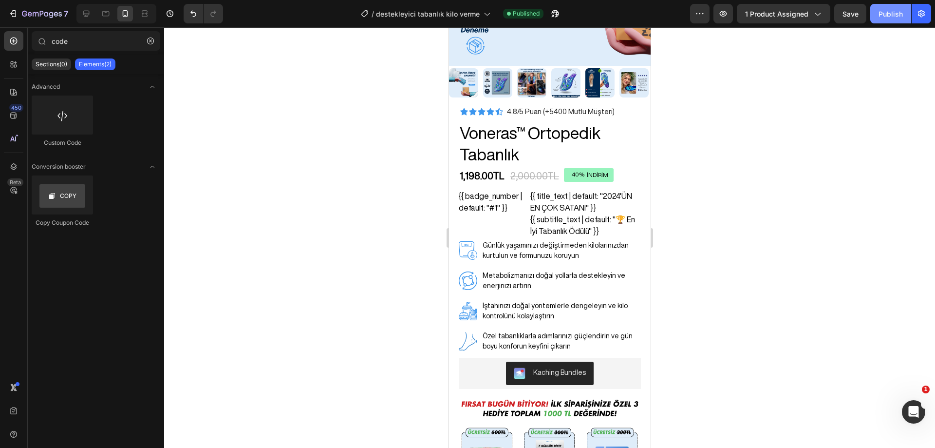
click at [880, 18] on div "Publish" at bounding box center [891, 14] width 24 height 10
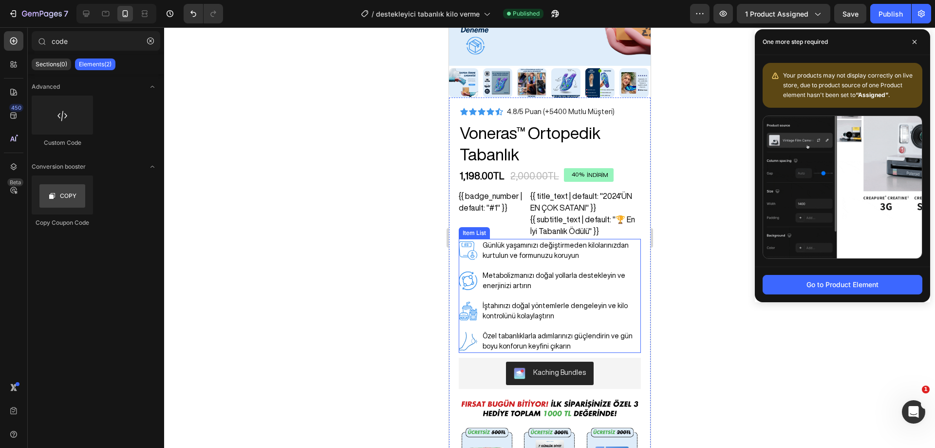
click at [462, 239] on div "Günlük yaşamınızı değiştirmeden kilolarınızdan kurtulun ve formunuzu koruyun" at bounding box center [549, 250] width 182 height 23
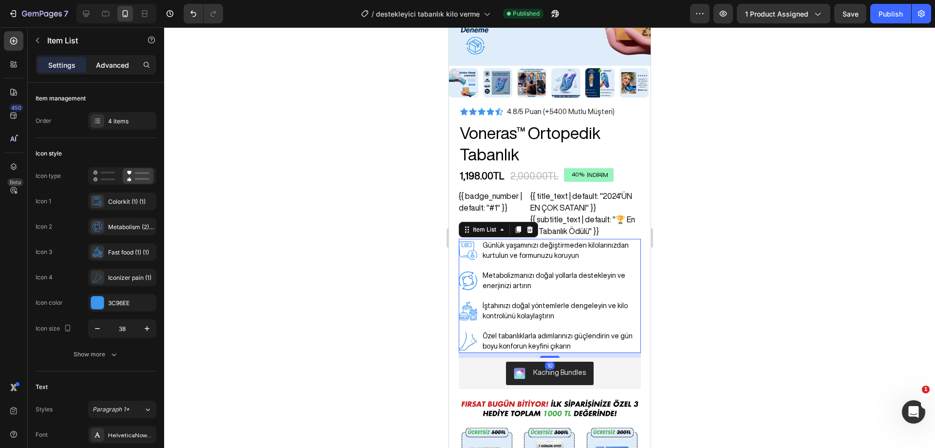
click at [111, 68] on p "Advanced" at bounding box center [112, 65] width 33 height 10
type input "100%"
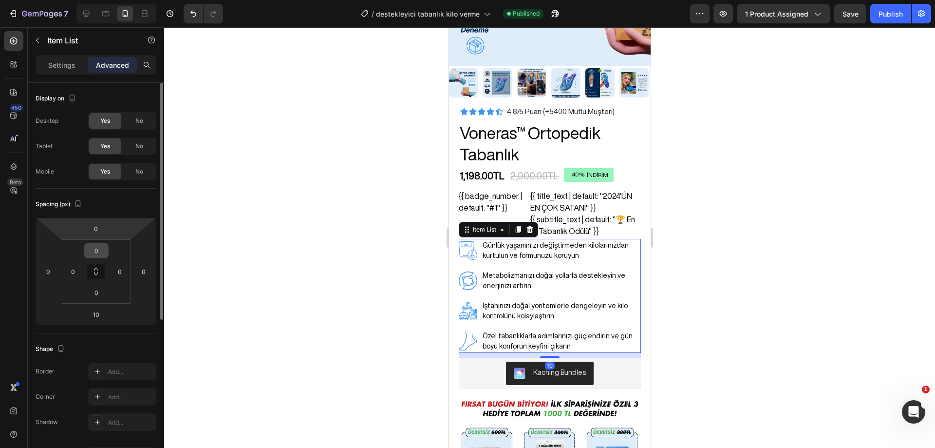
click at [101, 251] on input "0" at bounding box center [96, 250] width 19 height 15
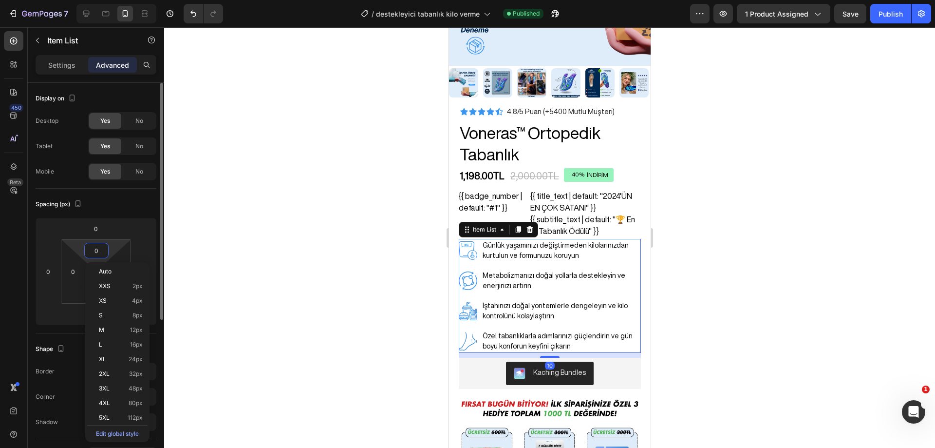
type input "5"
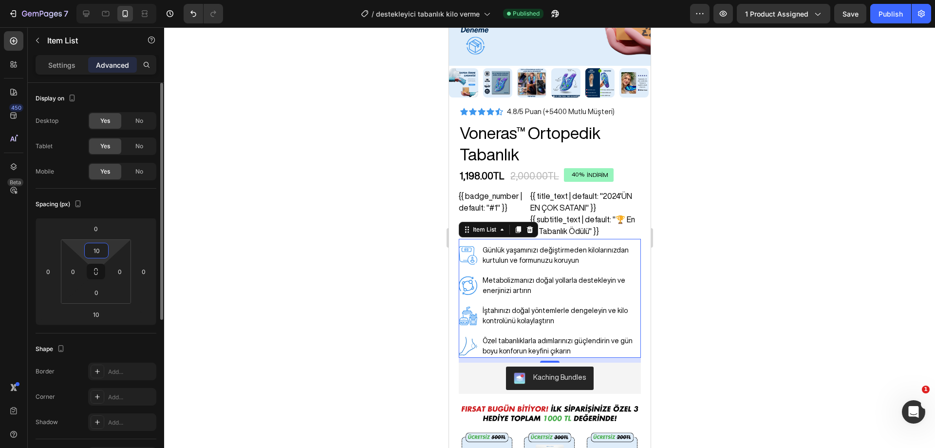
click at [101, 252] on input "10" at bounding box center [96, 250] width 19 height 15
type input "15"
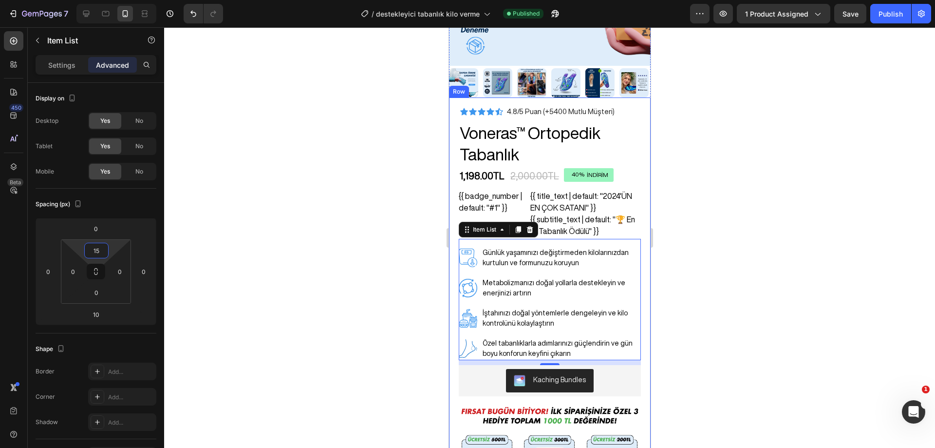
click at [719, 194] on div at bounding box center [549, 237] width 771 height 420
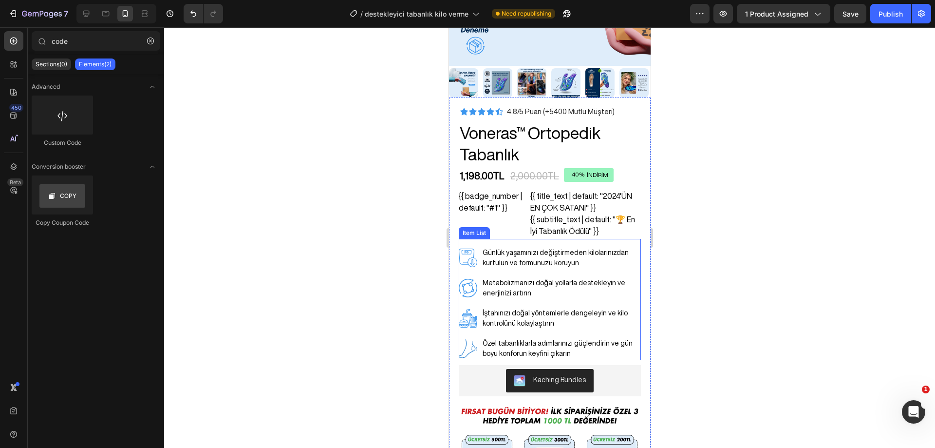
click at [559, 239] on div "Günlük yaşamınızı değiştirmeden kilolarınızdan kurtulun ve formunuzu koruyun Me…" at bounding box center [549, 299] width 182 height 121
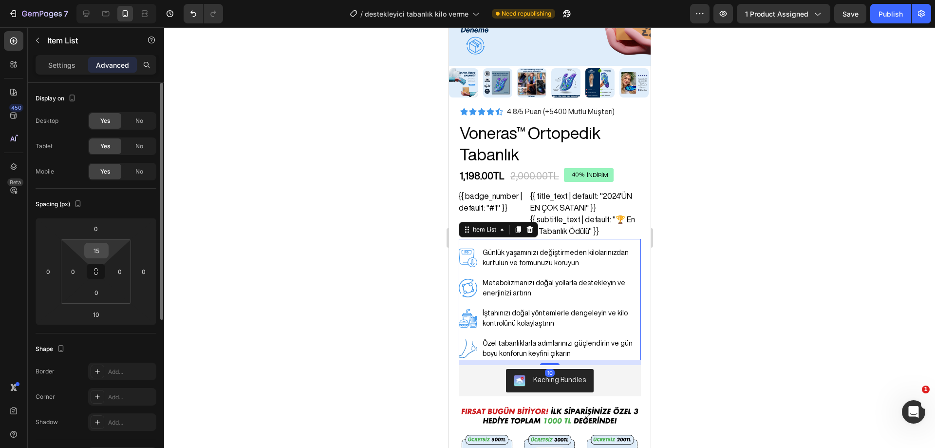
click at [107, 250] on div "15" at bounding box center [96, 251] width 24 height 16
click at [101, 250] on input "15" at bounding box center [96, 250] width 19 height 15
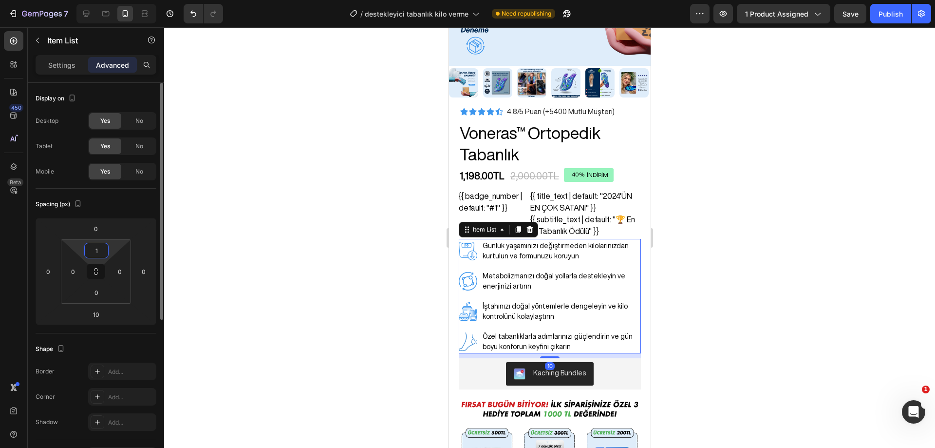
type input "10"
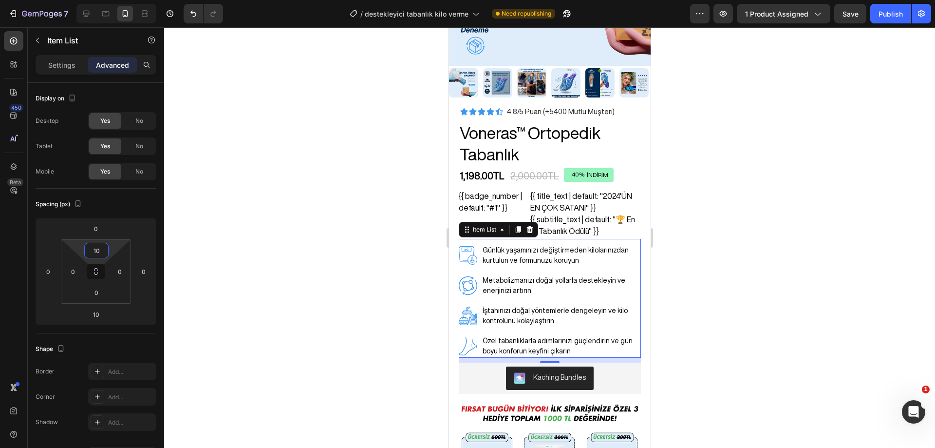
click at [728, 173] on div at bounding box center [549, 237] width 771 height 420
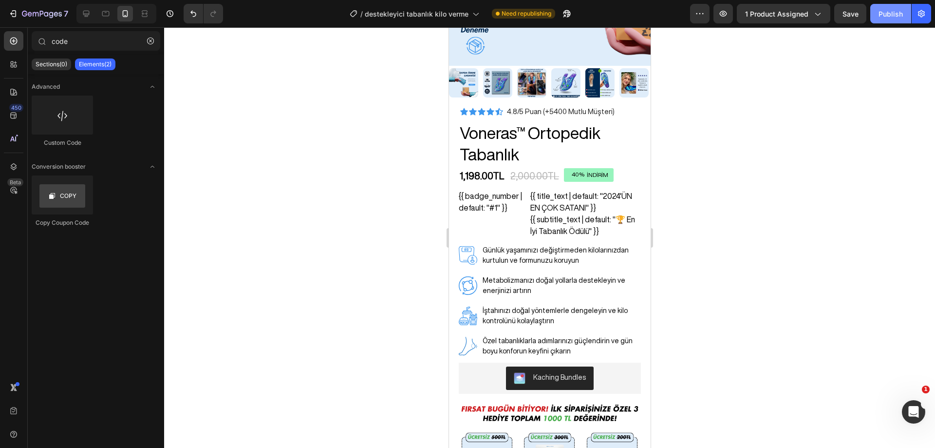
click at [887, 14] on div "Publish" at bounding box center [891, 14] width 24 height 10
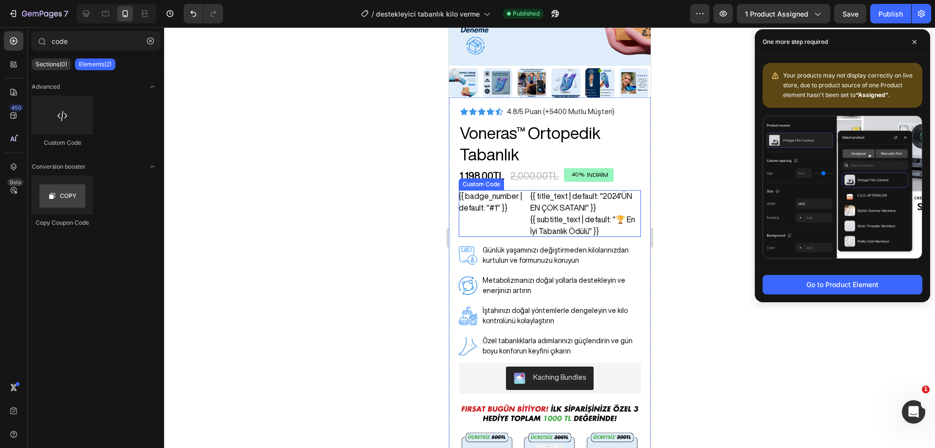
click at [522, 199] on div "{{ badge_number | default: "#1" }}" at bounding box center [494, 213] width 72 height 47
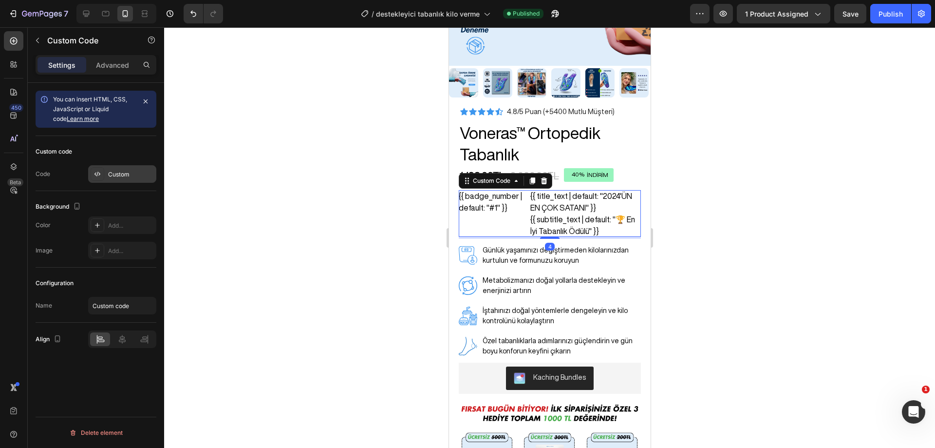
click at [118, 172] on div "Custom" at bounding box center [131, 174] width 46 height 9
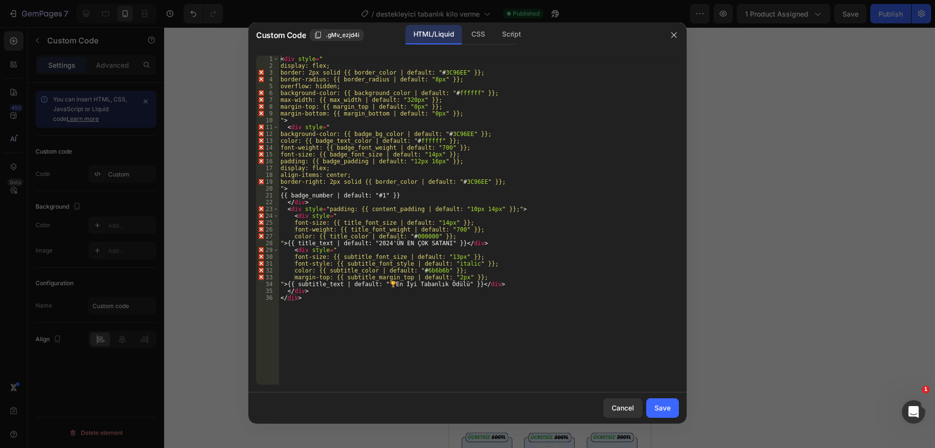
click at [387, 167] on div "< div style = " display: flex; border: 2px solid {{ border_color | default: " #…" at bounding box center [479, 227] width 400 height 342
type textarea "</div> </div>"
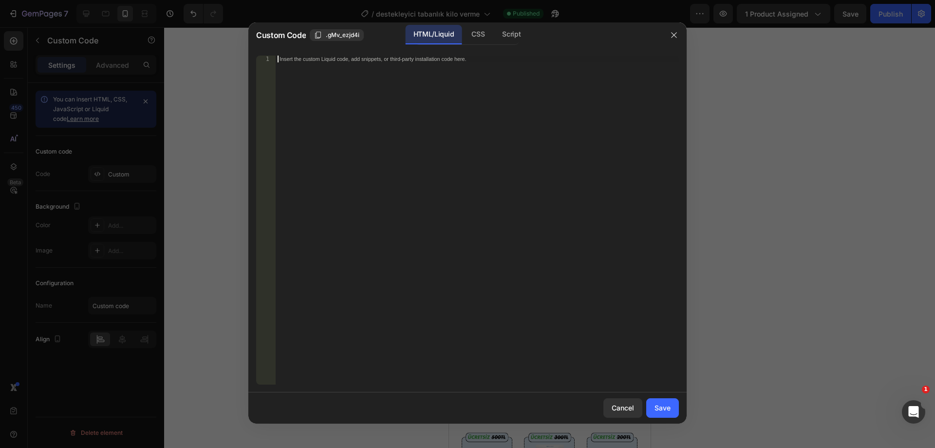
paste textarea "</div>"
type textarea "</div>"
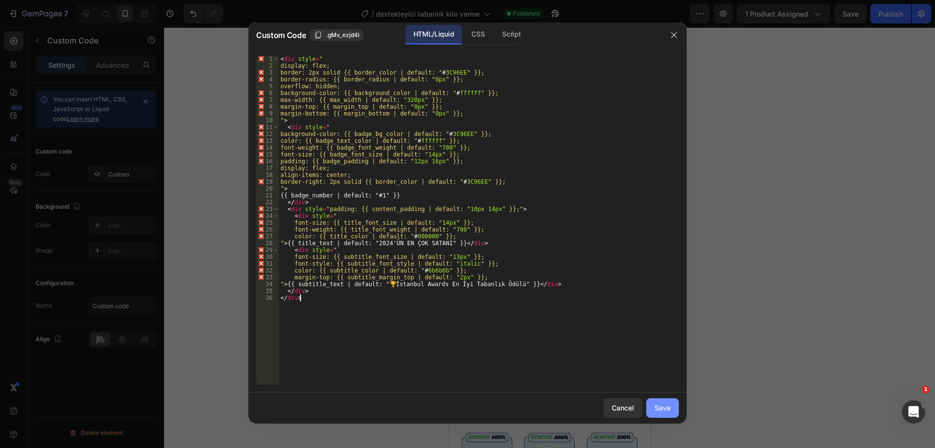
click at [666, 405] on div "Save" at bounding box center [663, 407] width 16 height 10
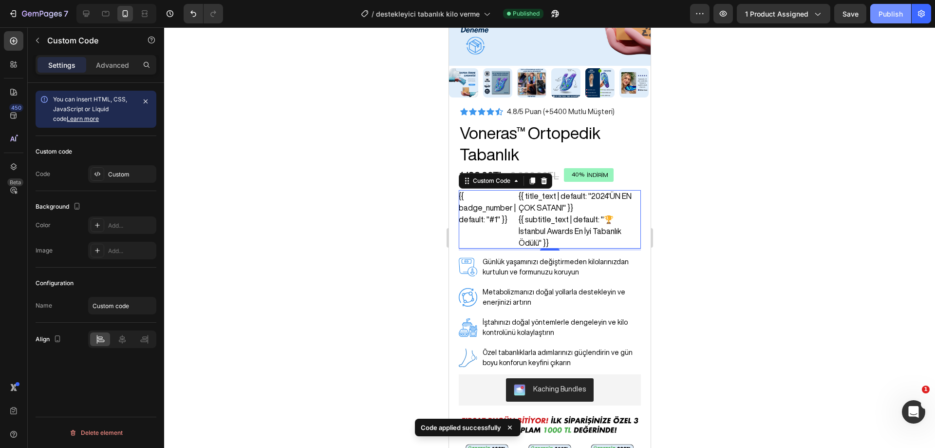
click at [890, 13] on div "Publish" at bounding box center [891, 14] width 24 height 10
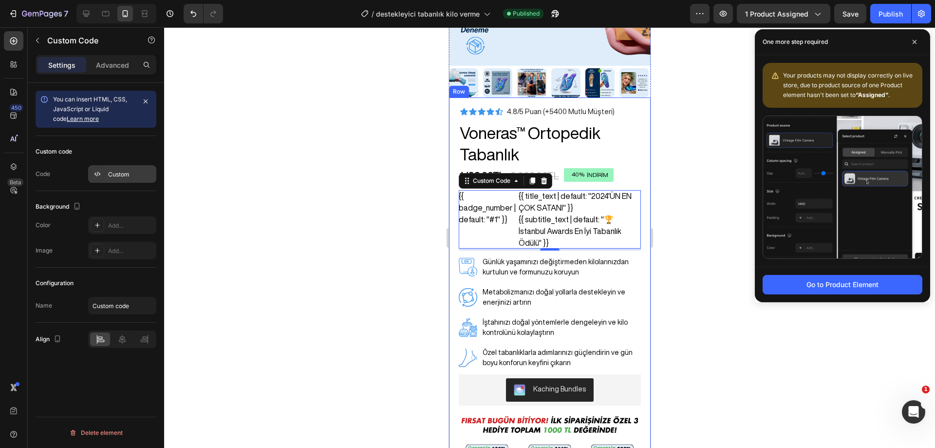
click at [116, 172] on div "Custom" at bounding box center [131, 174] width 46 height 9
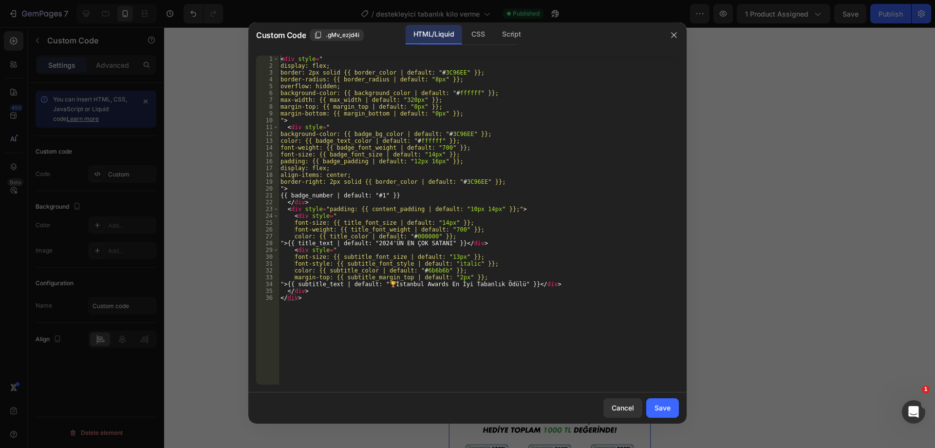
click at [390, 166] on div "< div style = " display: flex; border: 2px solid {{ border_color | default: " #…" at bounding box center [479, 227] width 400 height 342
type textarea "</div> </div>"
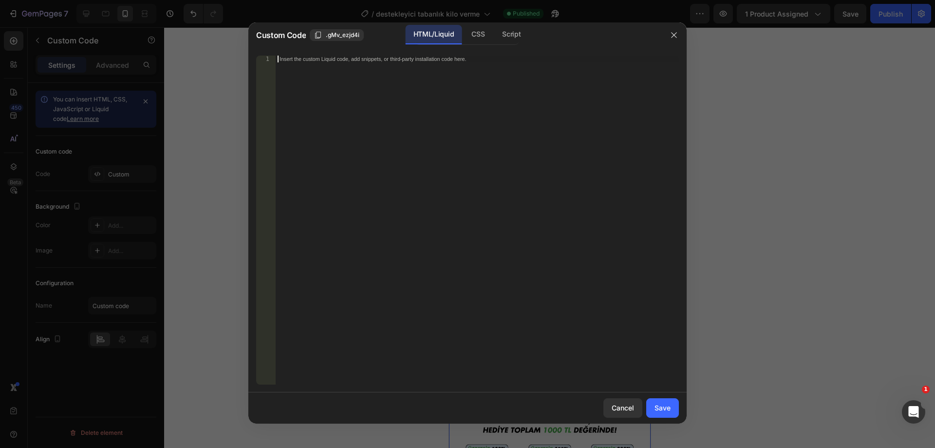
paste textarea "</div>"
type textarea "</div>"
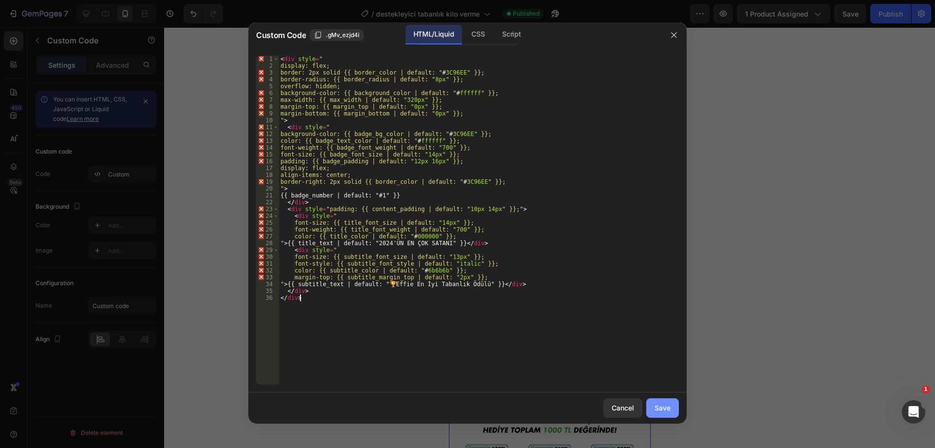
click at [661, 403] on div "Save" at bounding box center [663, 407] width 16 height 10
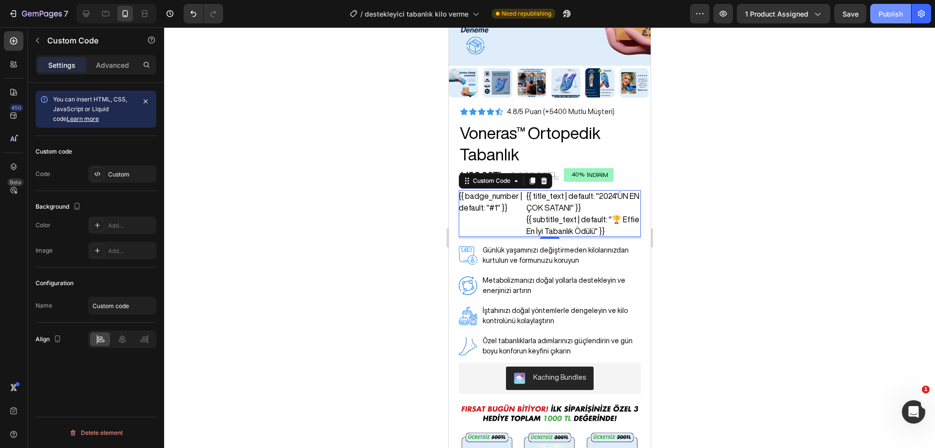
click at [887, 20] on button "Publish" at bounding box center [891, 13] width 41 height 19
